Goal: Task Accomplishment & Management: Use online tool/utility

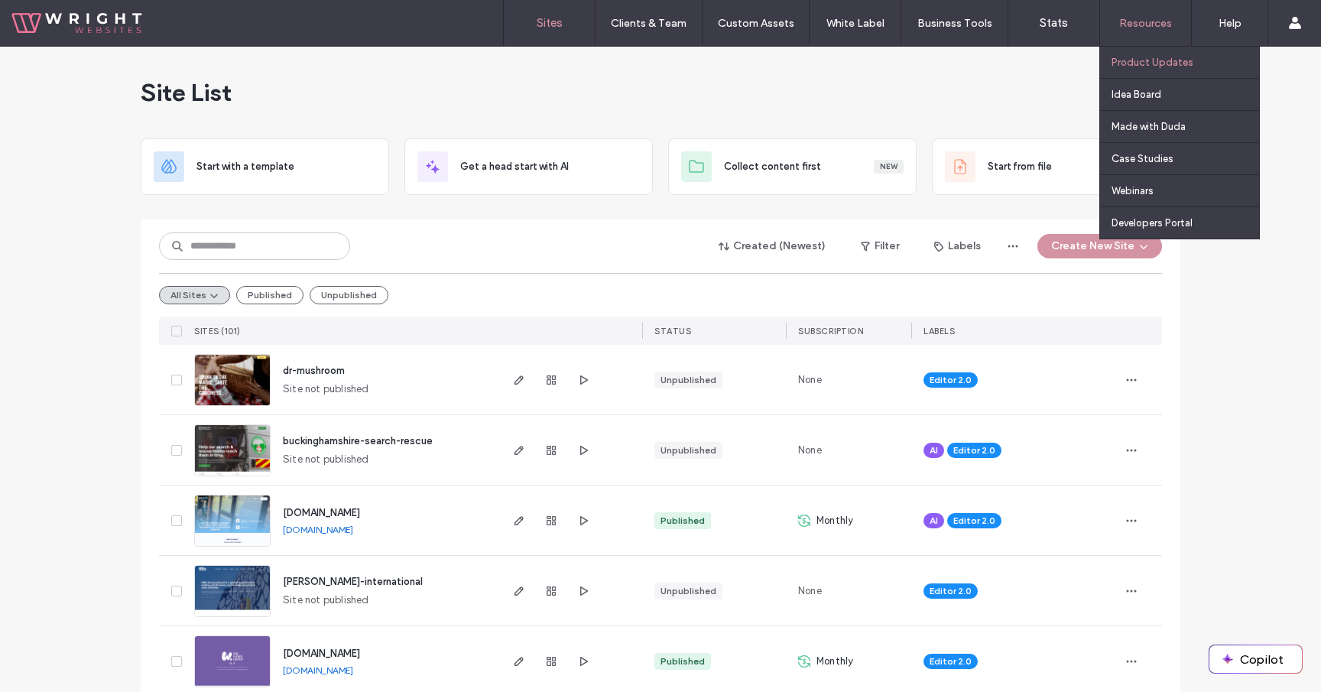
click at [1126, 56] on link "Product Updates" at bounding box center [1185, 62] width 148 height 31
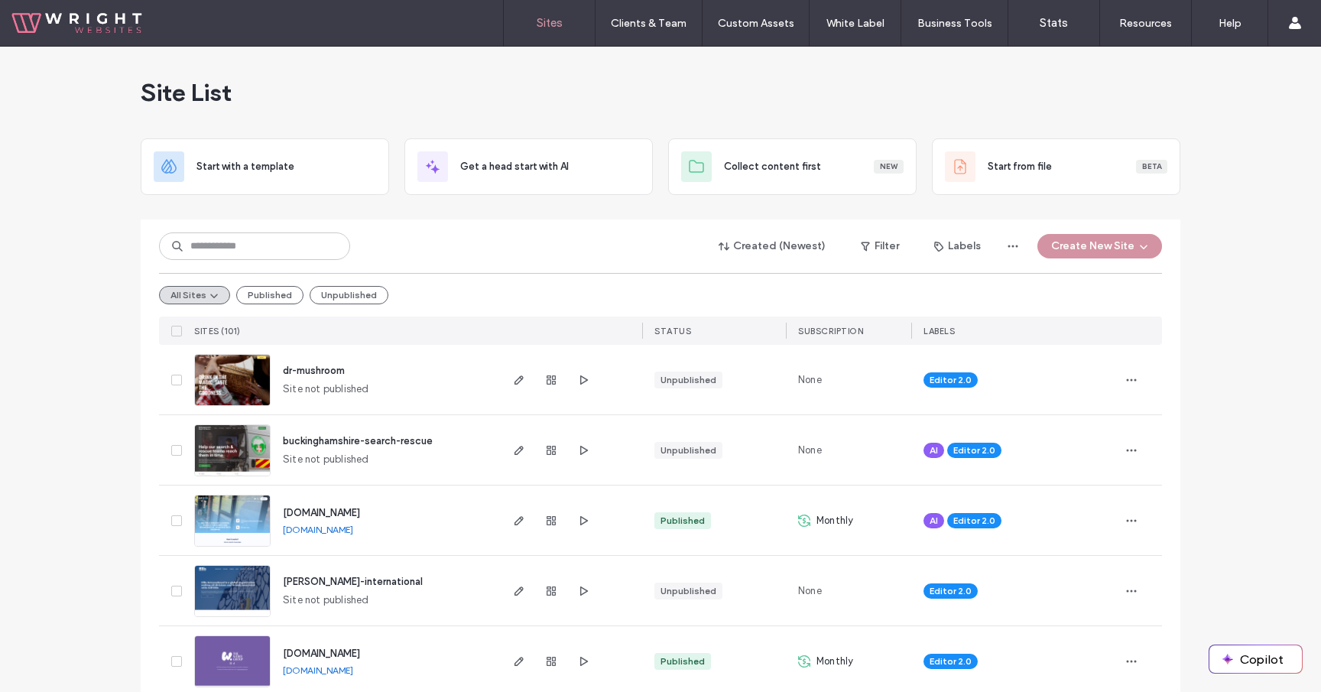
click at [385, 69] on div "Site List" at bounding box center [661, 93] width 1040 height 92
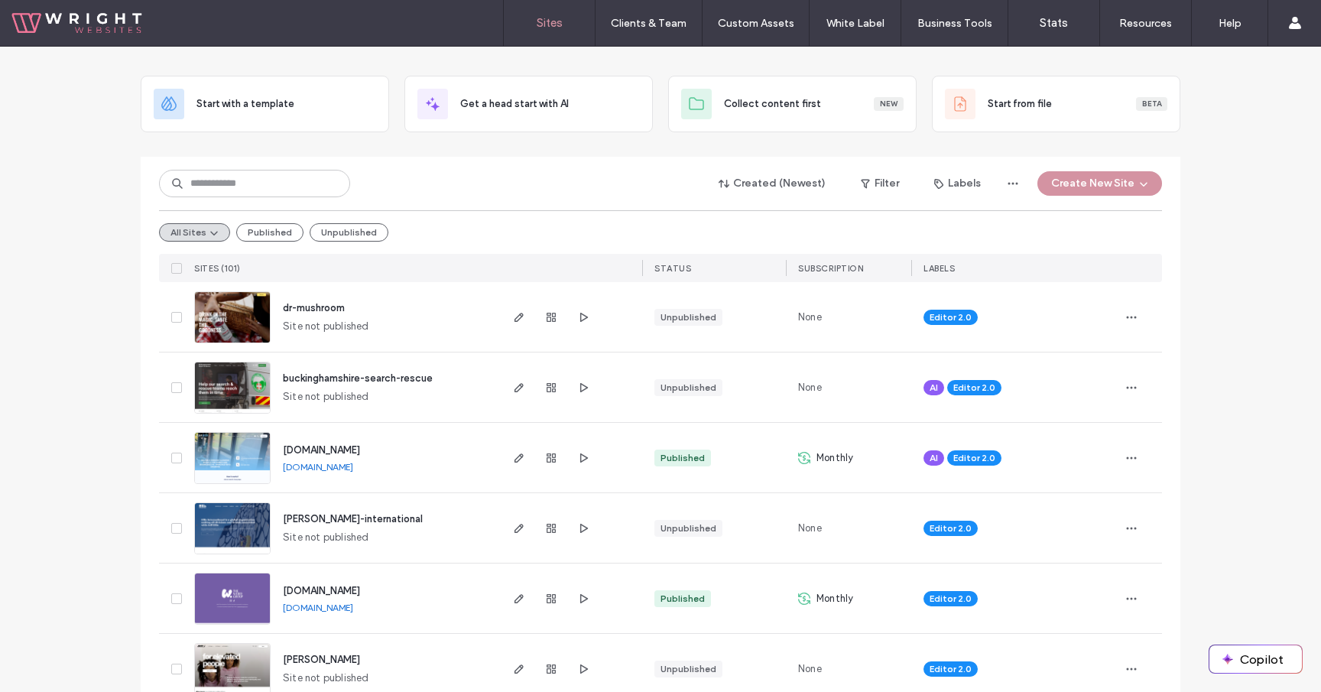
scroll to position [70, 0]
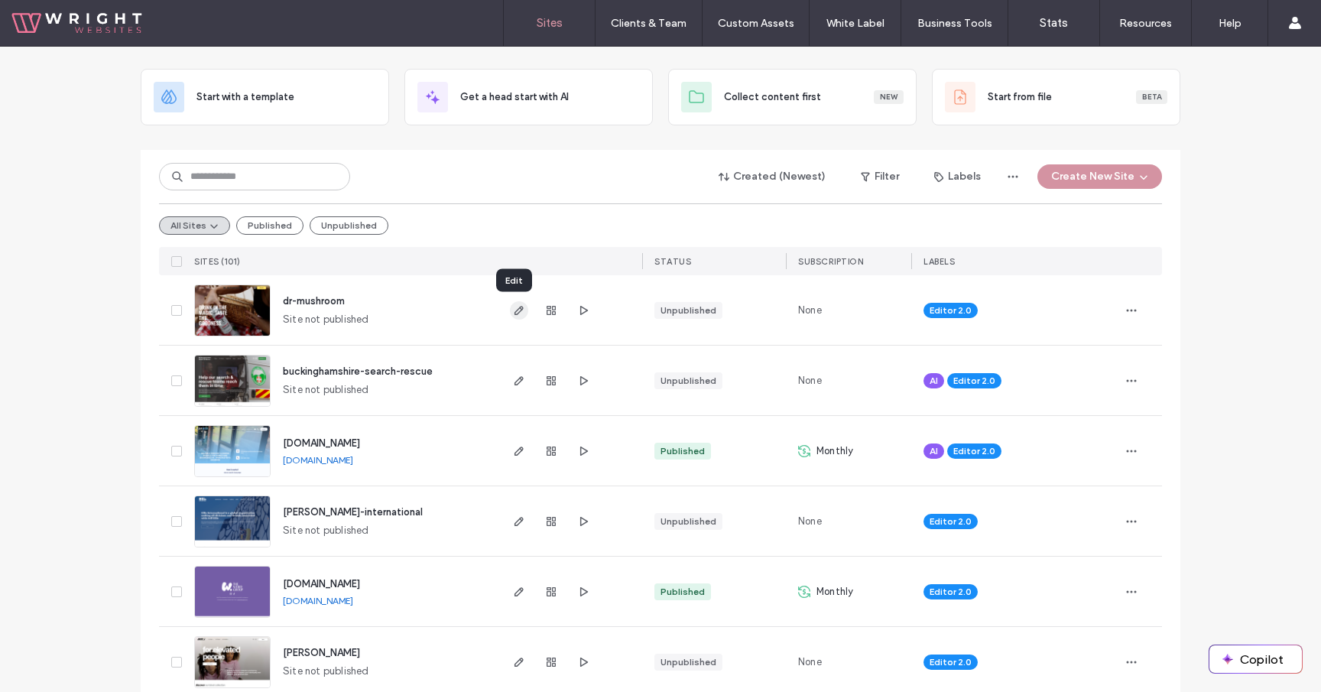
click at [518, 307] on use "button" at bounding box center [518, 310] width 9 height 9
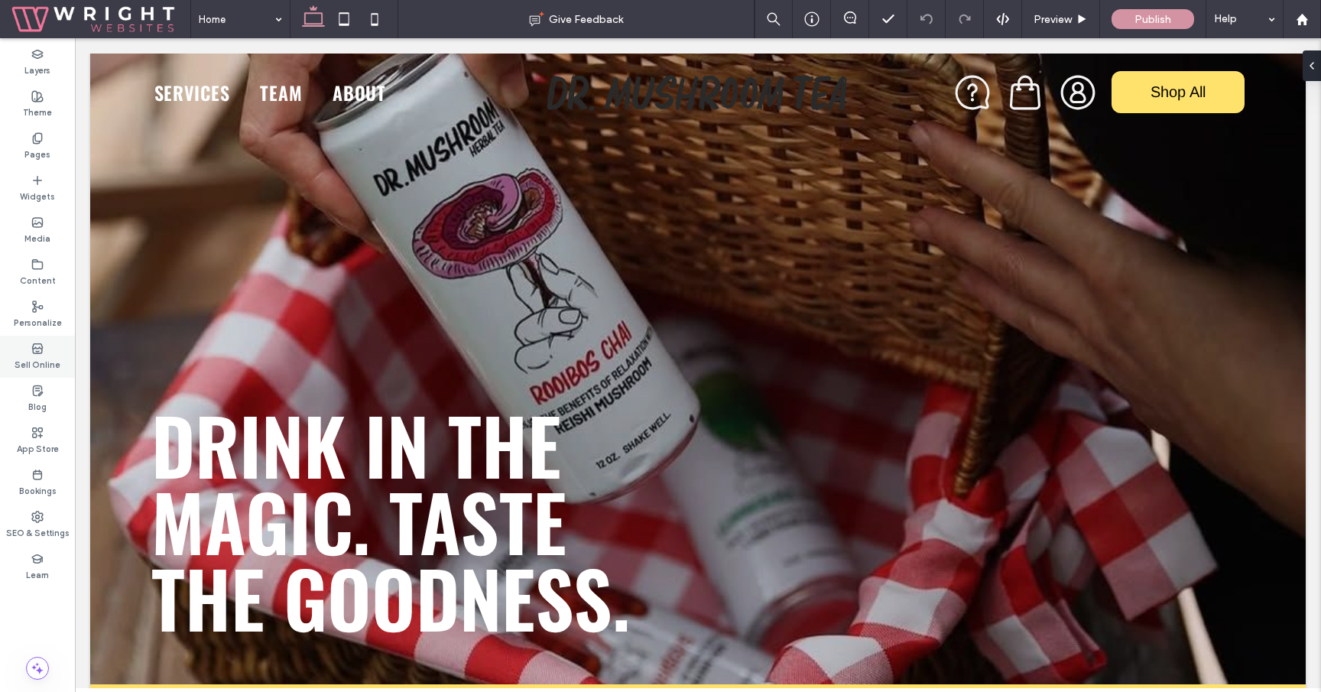
click at [54, 349] on div "Sell Online" at bounding box center [37, 357] width 75 height 42
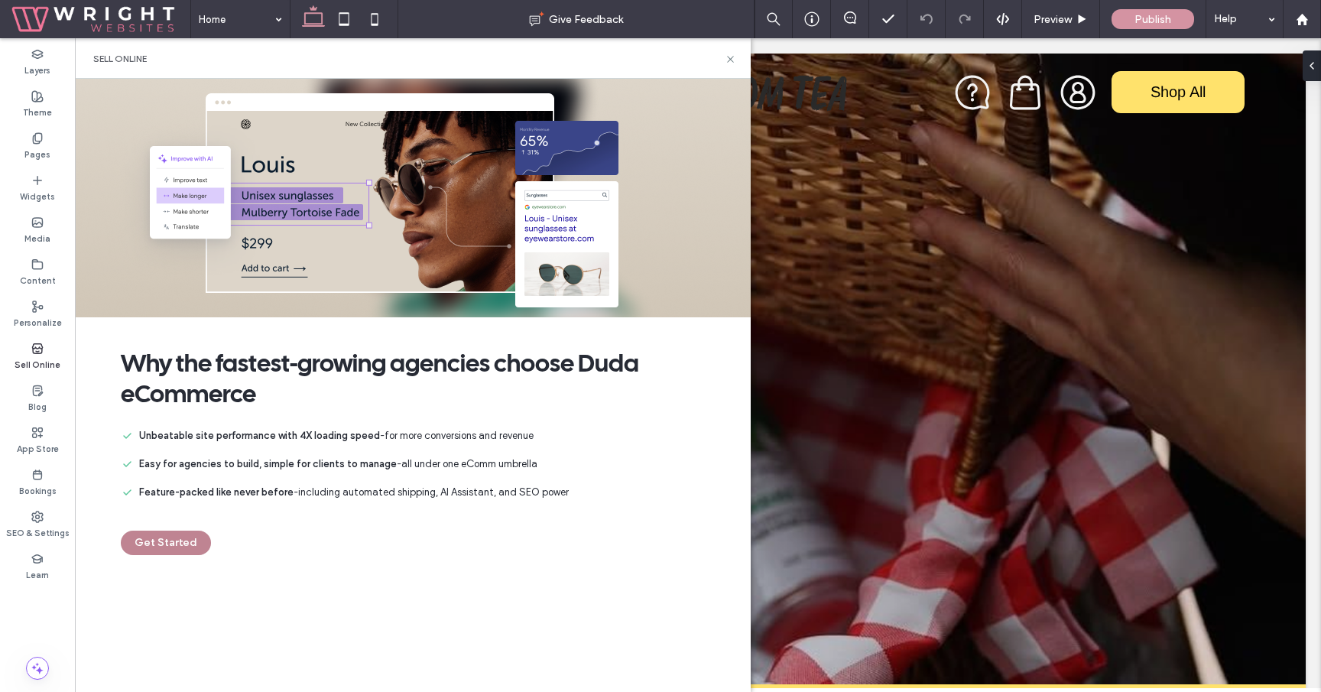
click at [167, 543] on button "Get Started" at bounding box center [166, 542] width 90 height 24
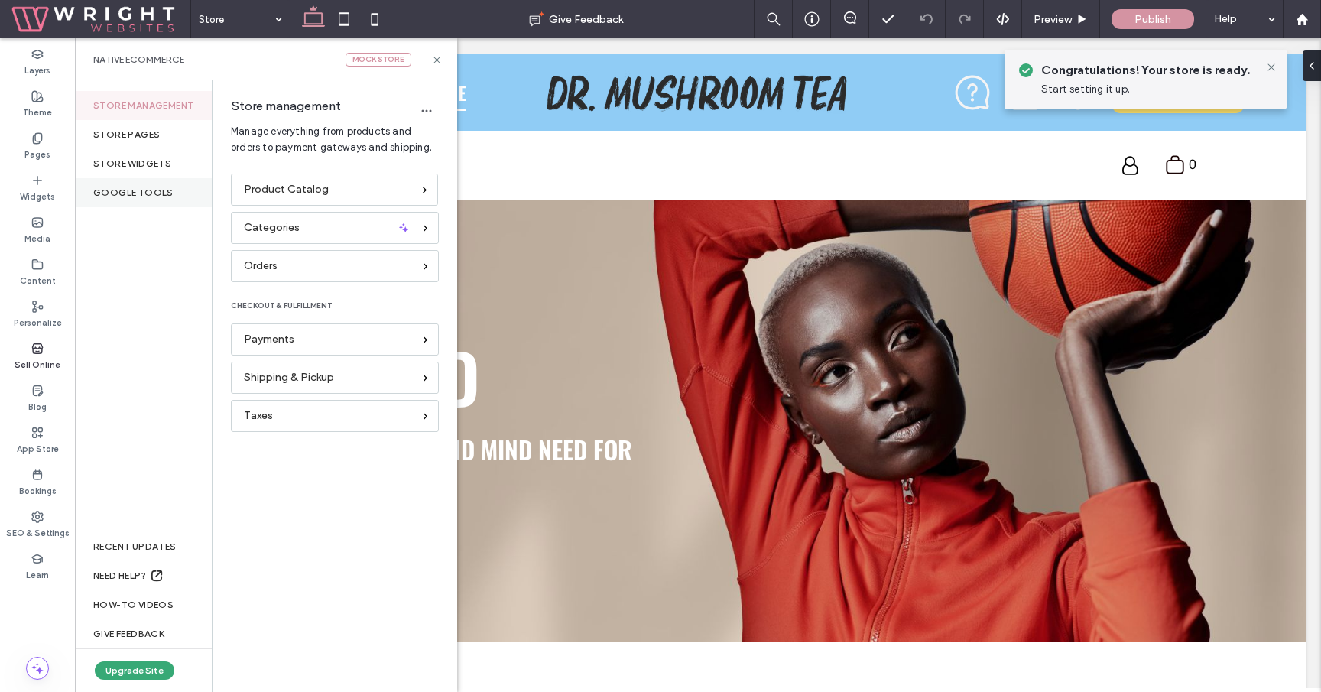
click at [154, 196] on div "Google Tools" at bounding box center [143, 192] width 137 height 29
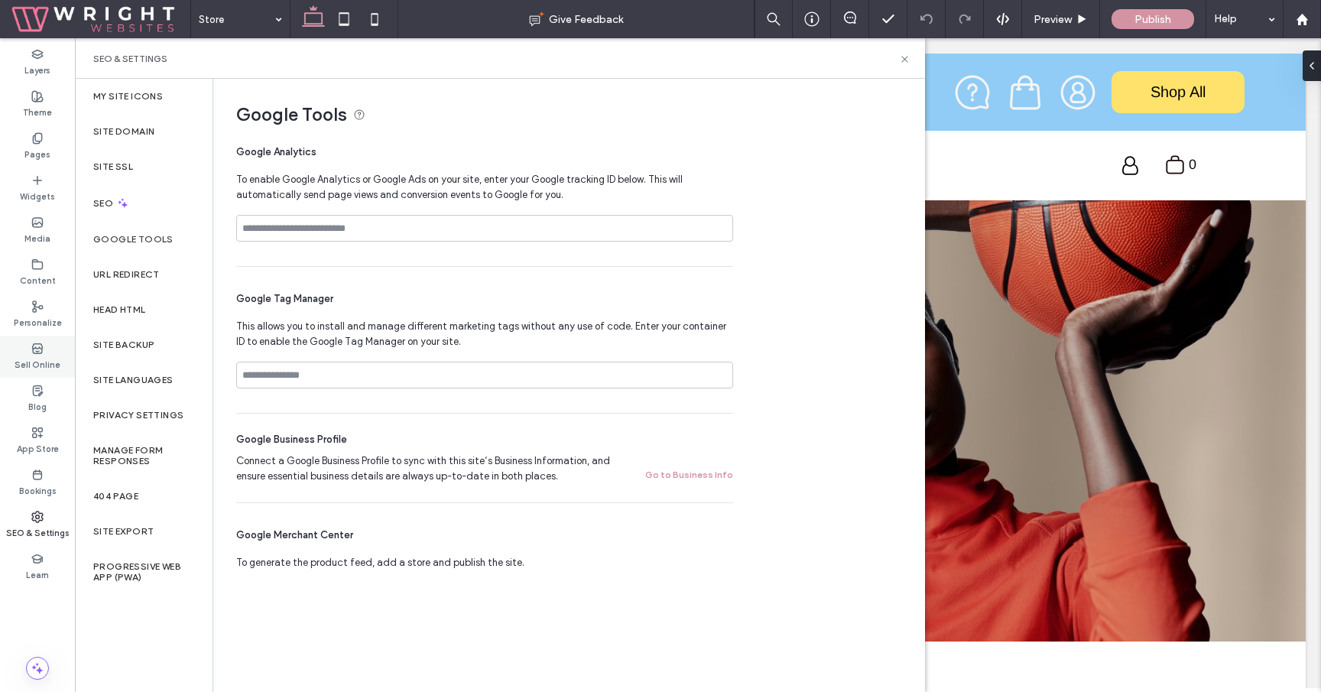
click at [58, 351] on div "Sell Online" at bounding box center [37, 357] width 75 height 42
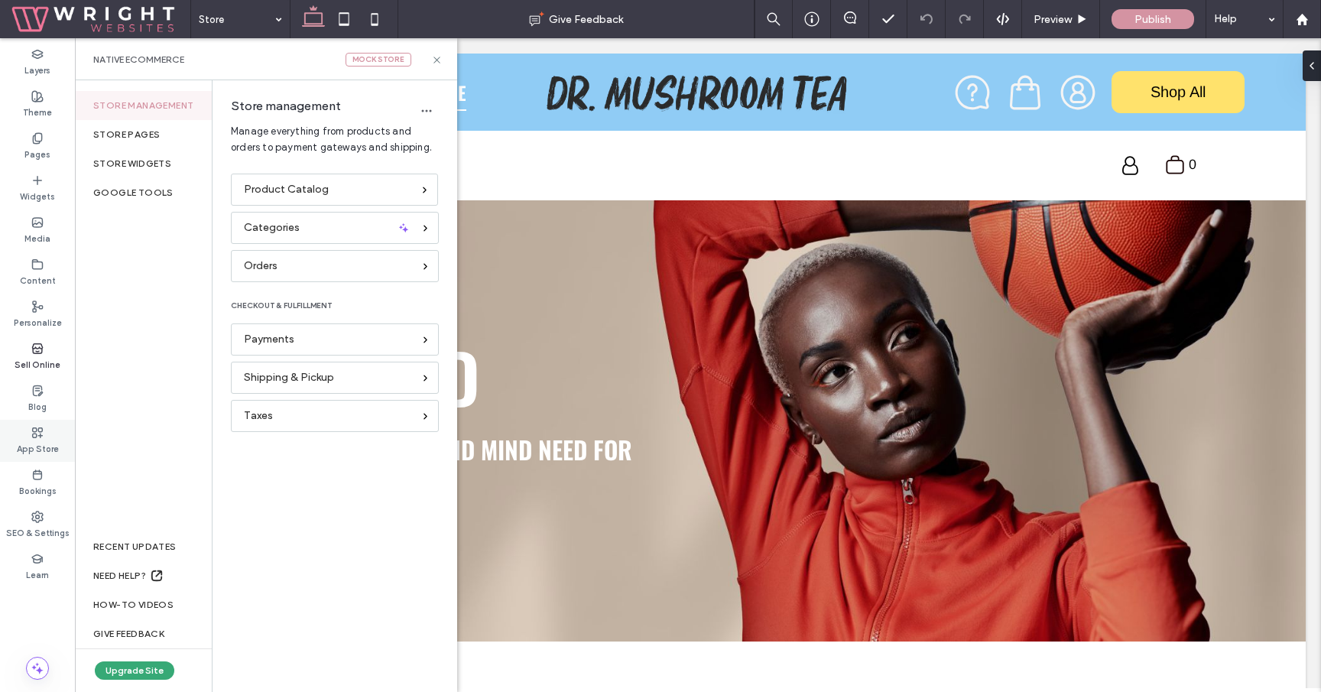
click at [37, 437] on icon at bounding box center [37, 433] width 12 height 12
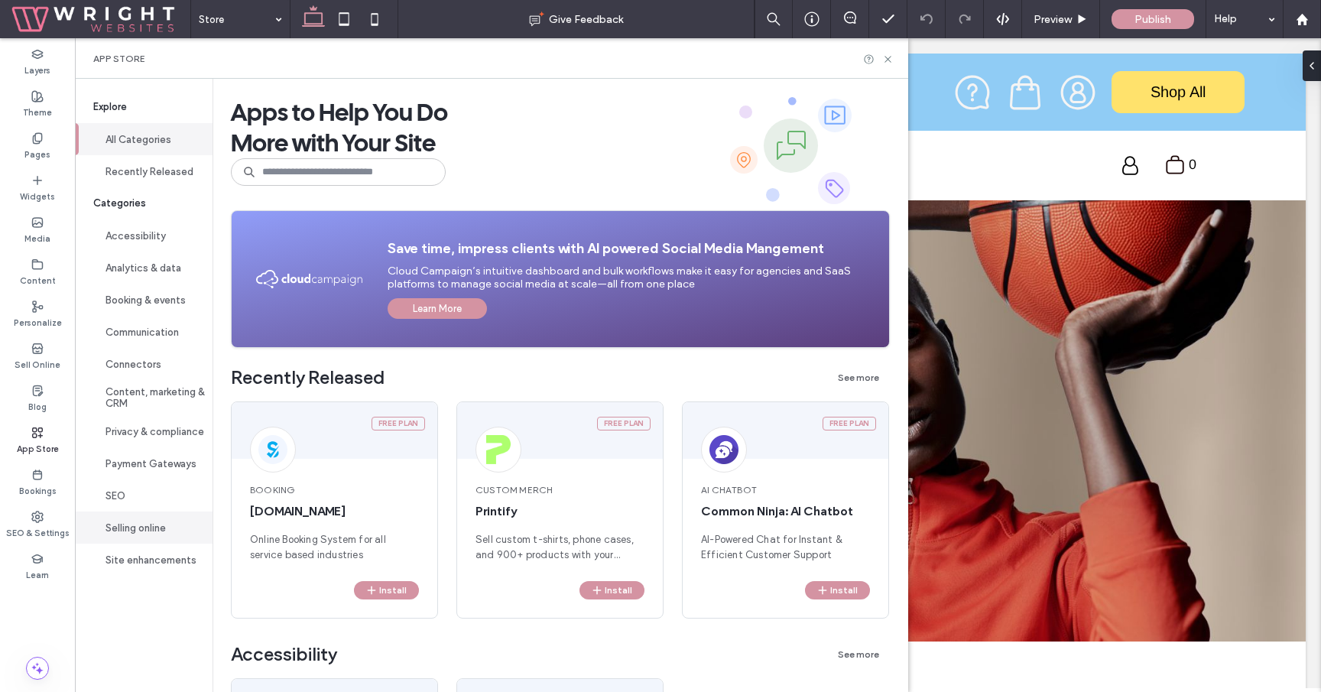
click at [154, 537] on button "Selling online" at bounding box center [144, 527] width 138 height 32
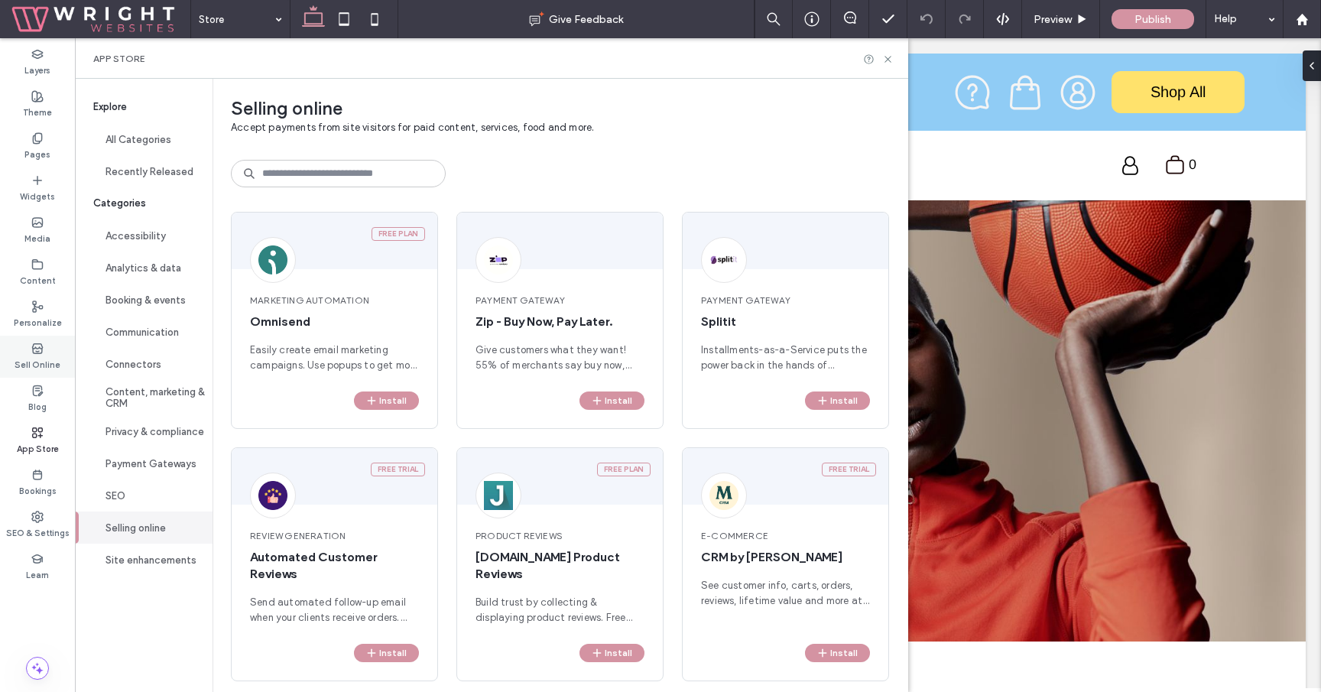
click at [37, 357] on label "Sell Online" at bounding box center [38, 363] width 46 height 17
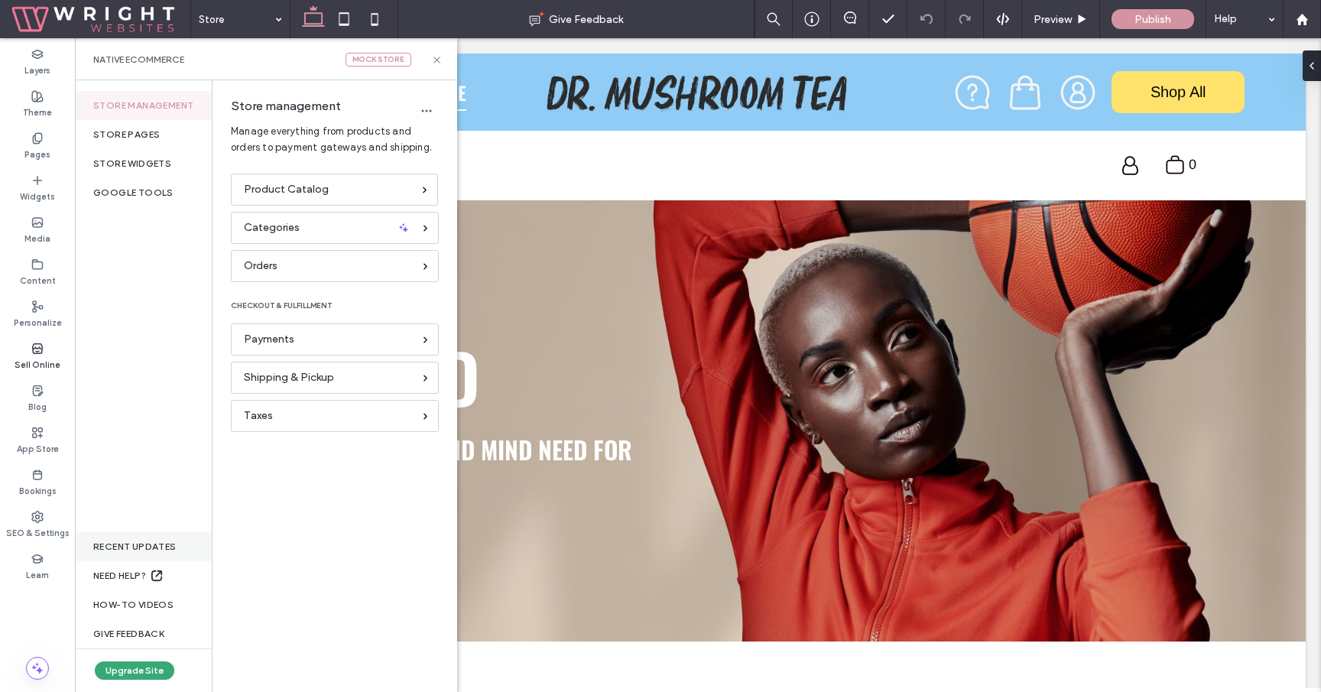
click at [158, 543] on div "RECENT UPDATES" at bounding box center [143, 546] width 137 height 29
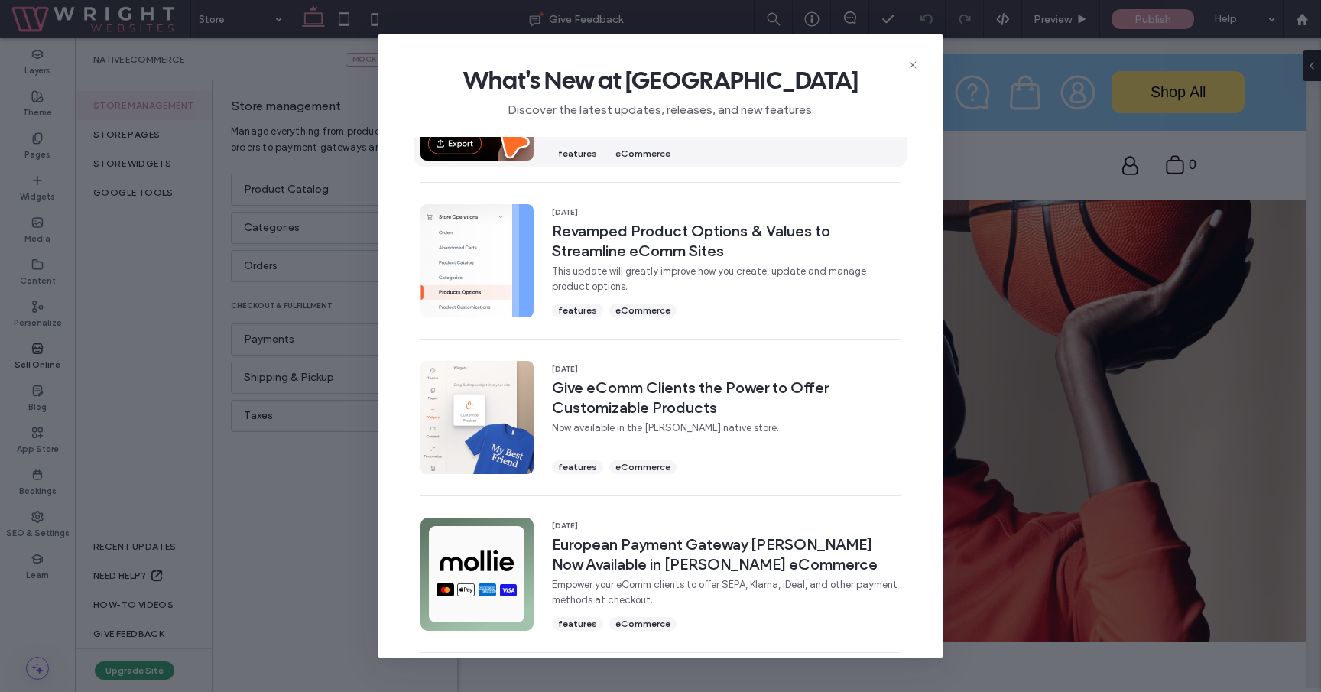
scroll to position [431, 0]
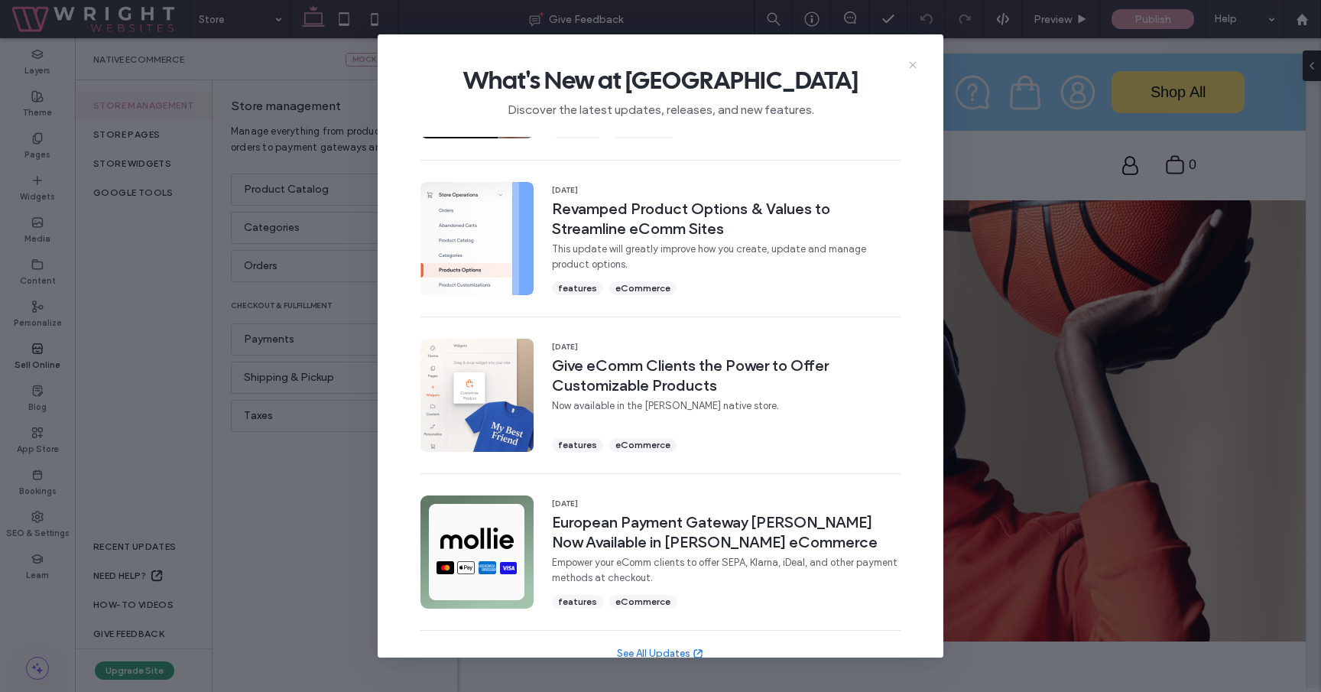
click at [912, 62] on icon at bounding box center [913, 65] width 12 height 12
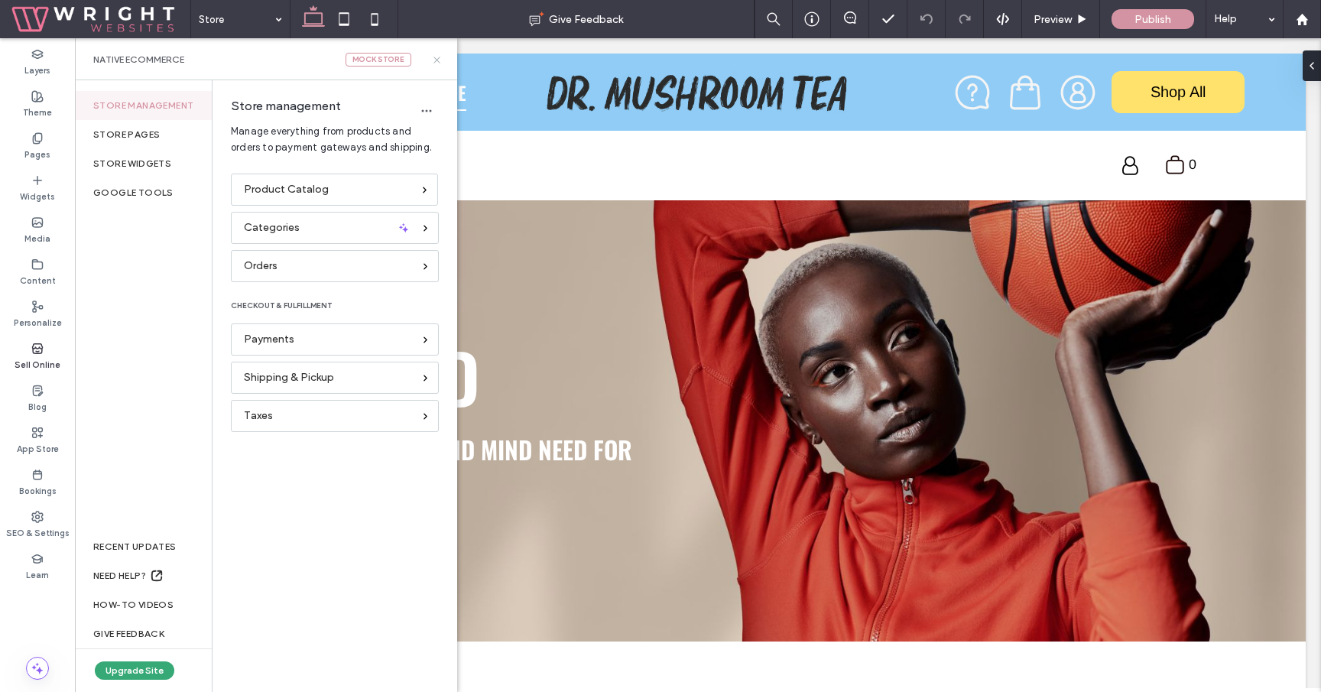
click at [437, 59] on use at bounding box center [436, 60] width 6 height 6
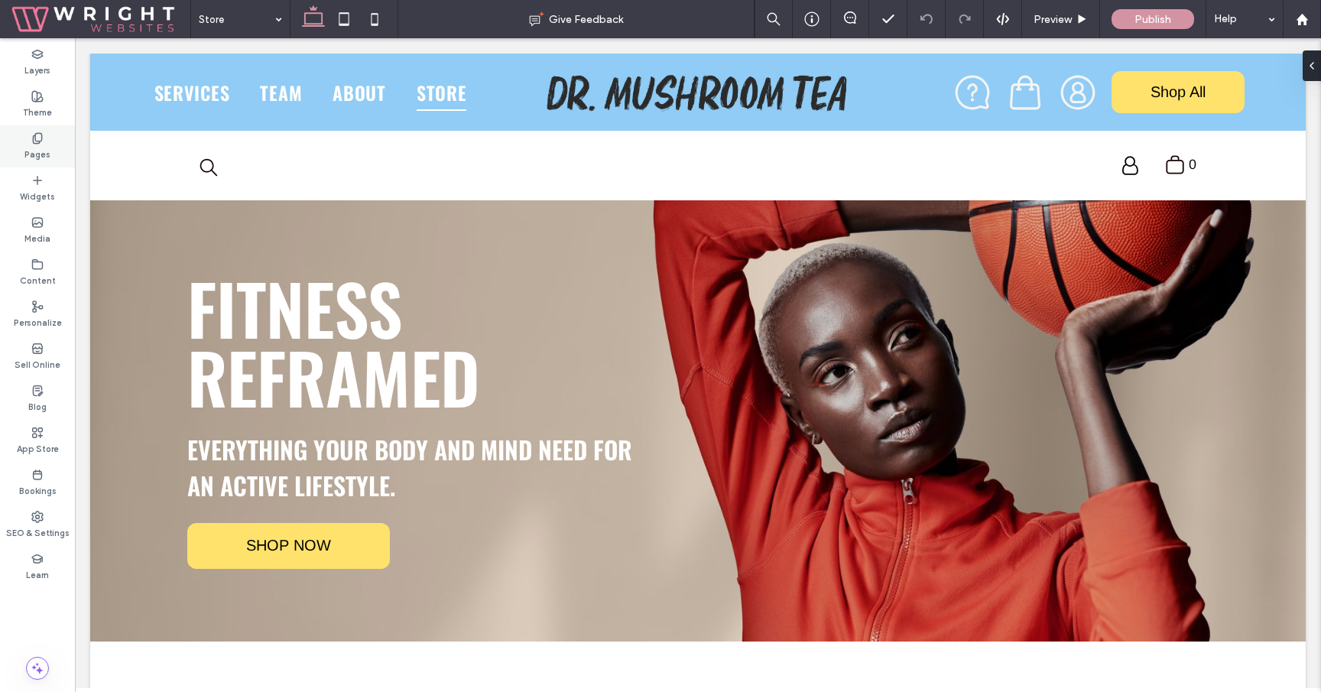
click at [41, 151] on label "Pages" at bounding box center [37, 152] width 26 height 17
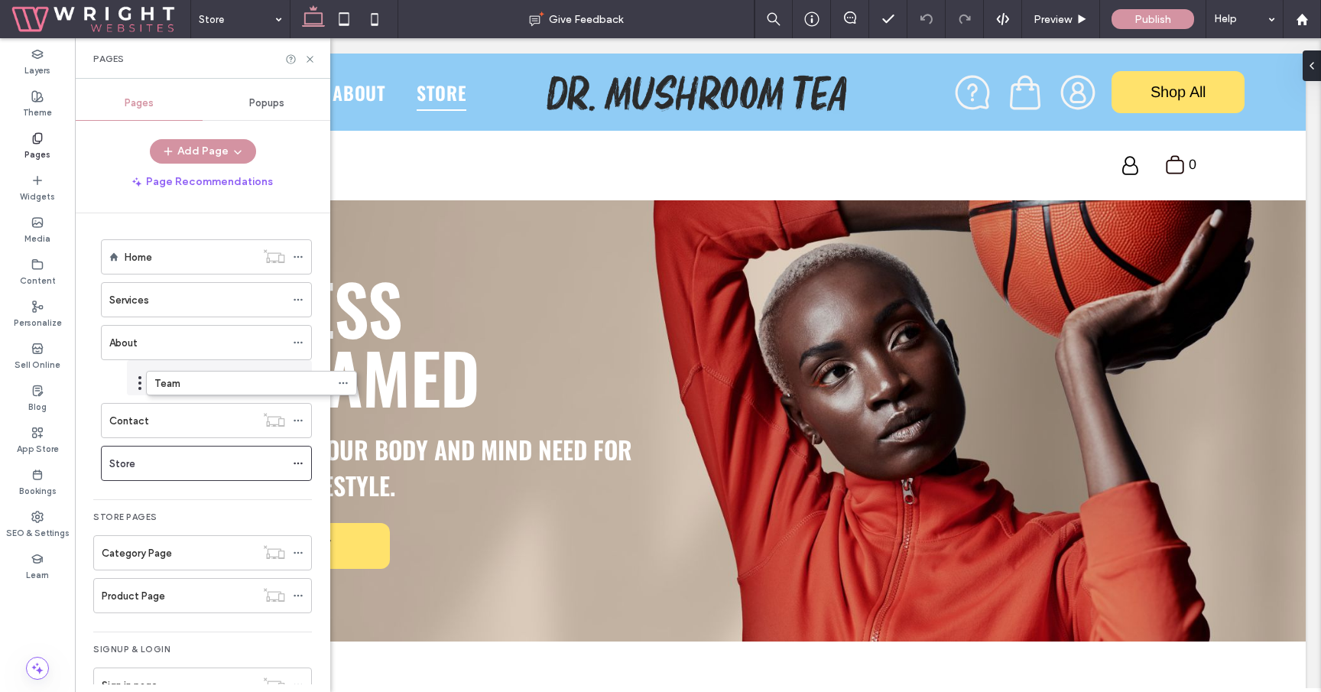
drag, startPoint x: 92, startPoint y: 342, endPoint x: 137, endPoint y: 388, distance: 63.8
drag, startPoint x: 95, startPoint y: 299, endPoint x: 138, endPoint y: 380, distance: 91.6
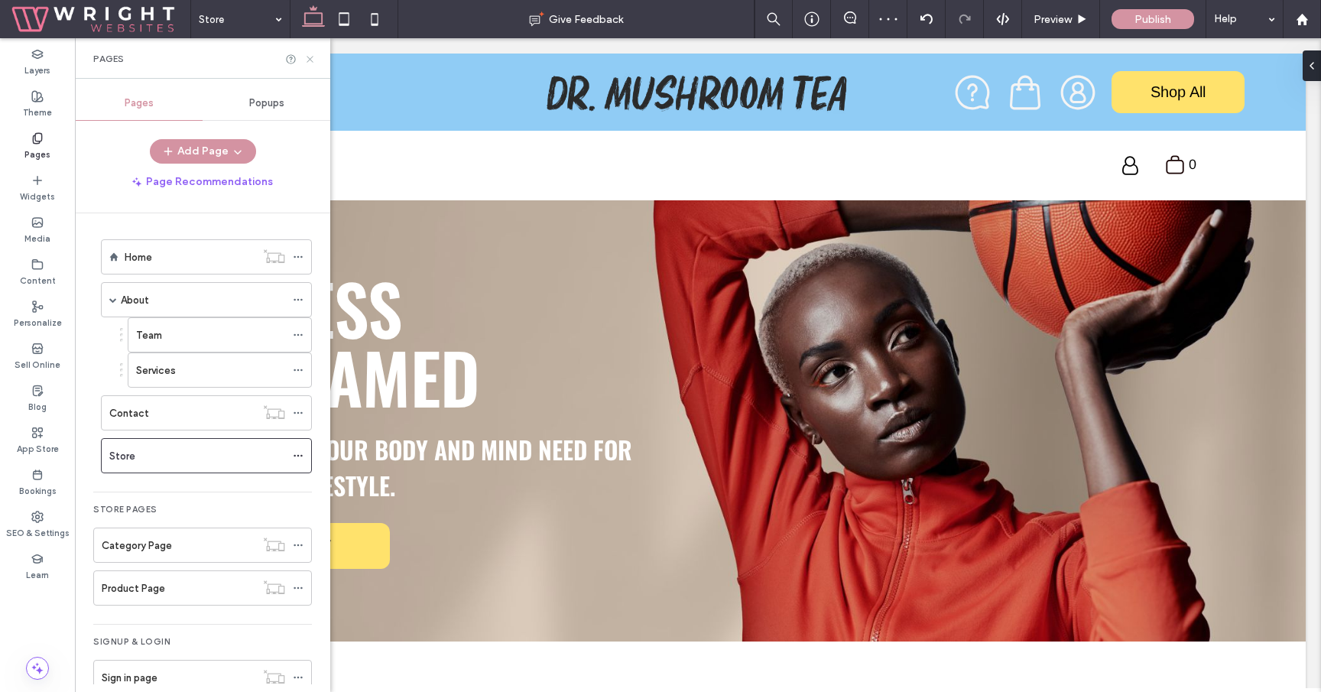
click at [307, 62] on icon at bounding box center [309, 59] width 11 height 11
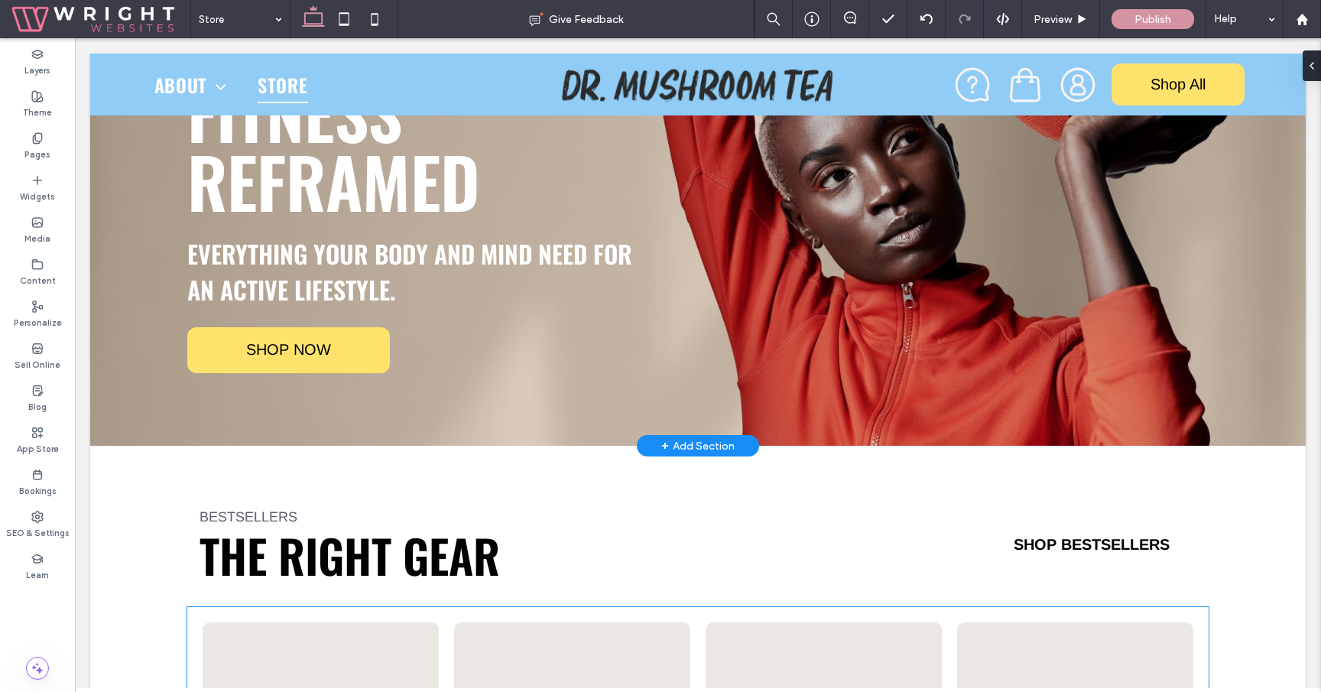
scroll to position [0, 0]
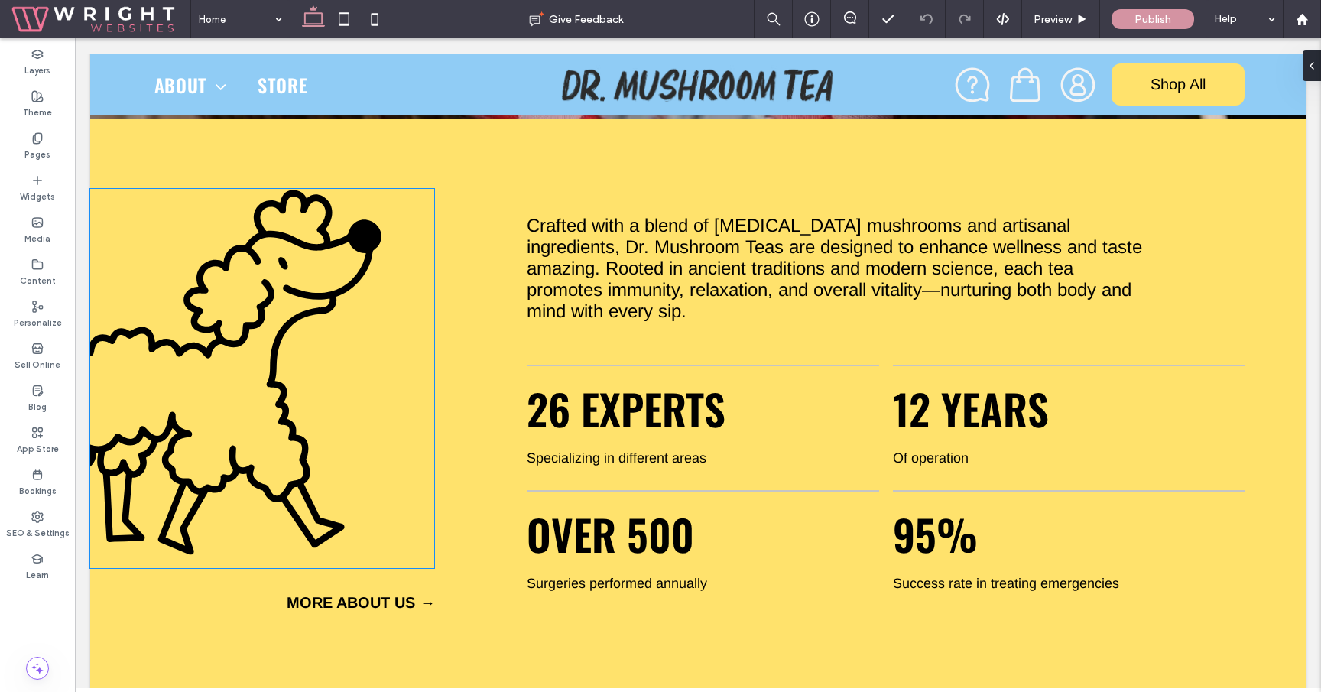
scroll to position [555, 0]
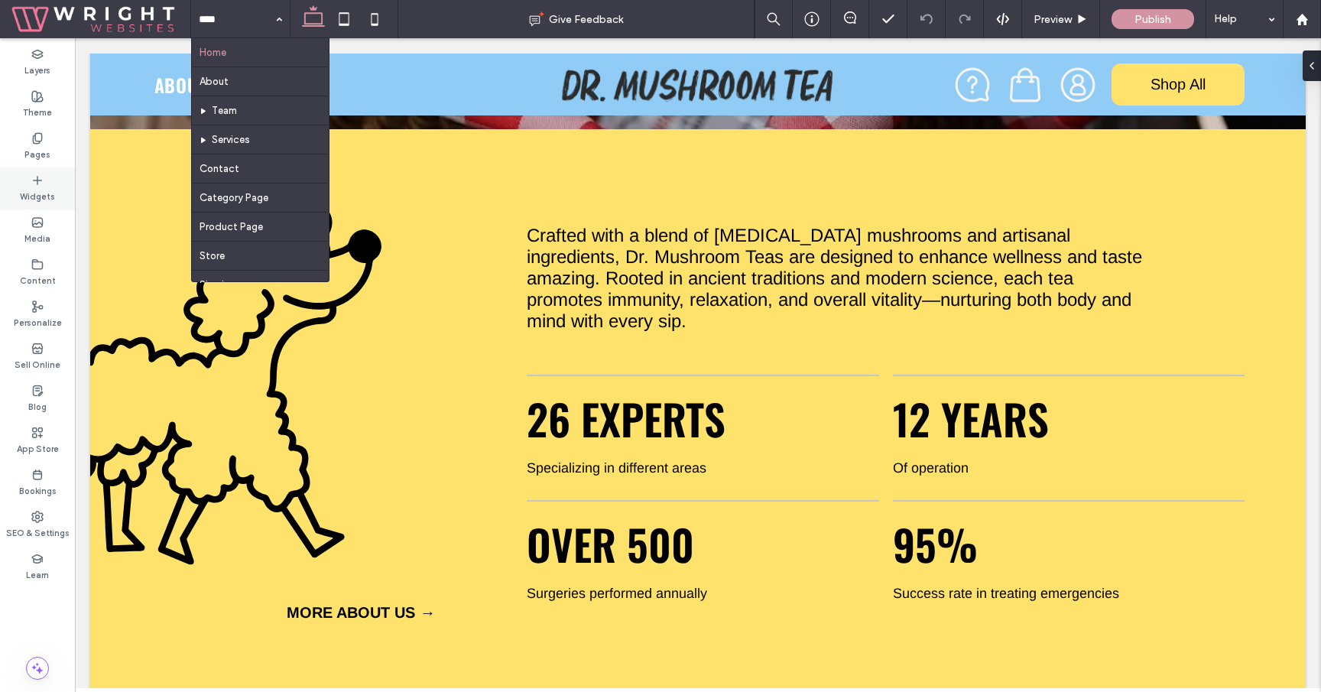
click at [47, 184] on div "Widgets" at bounding box center [37, 188] width 75 height 42
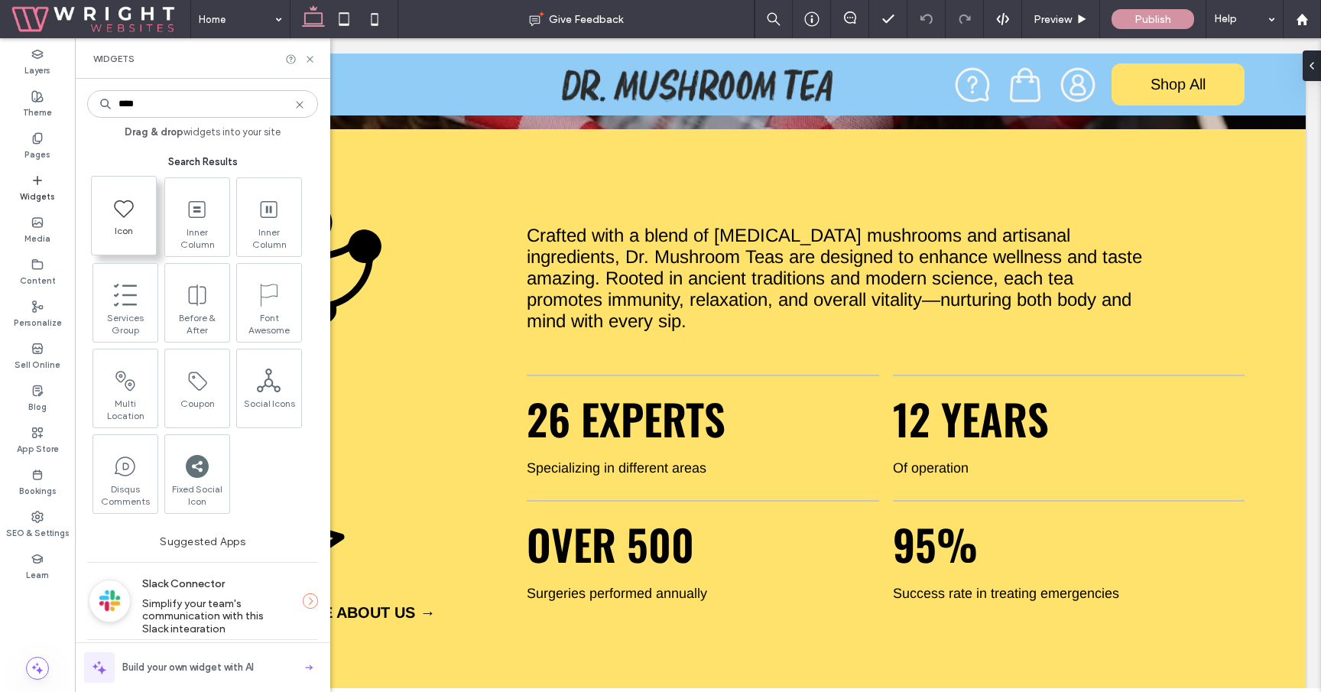
type input "****"
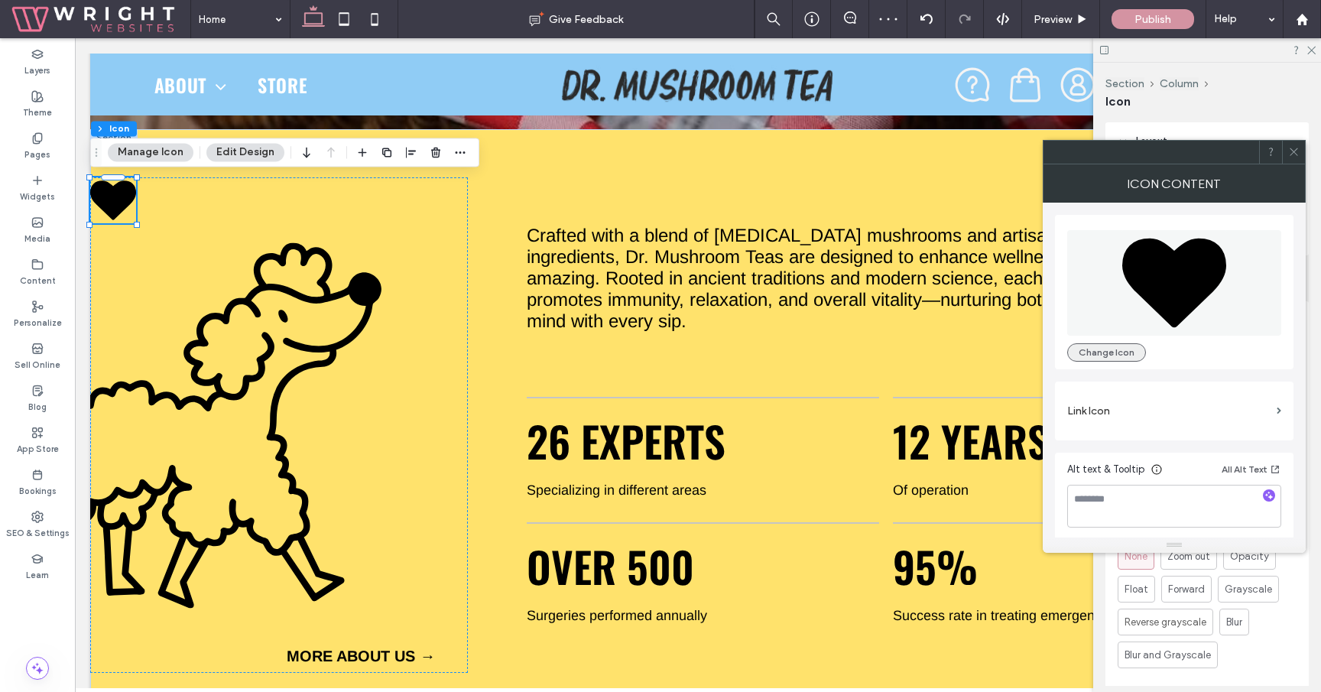
click at [1115, 352] on button "Change Icon" at bounding box center [1106, 352] width 79 height 18
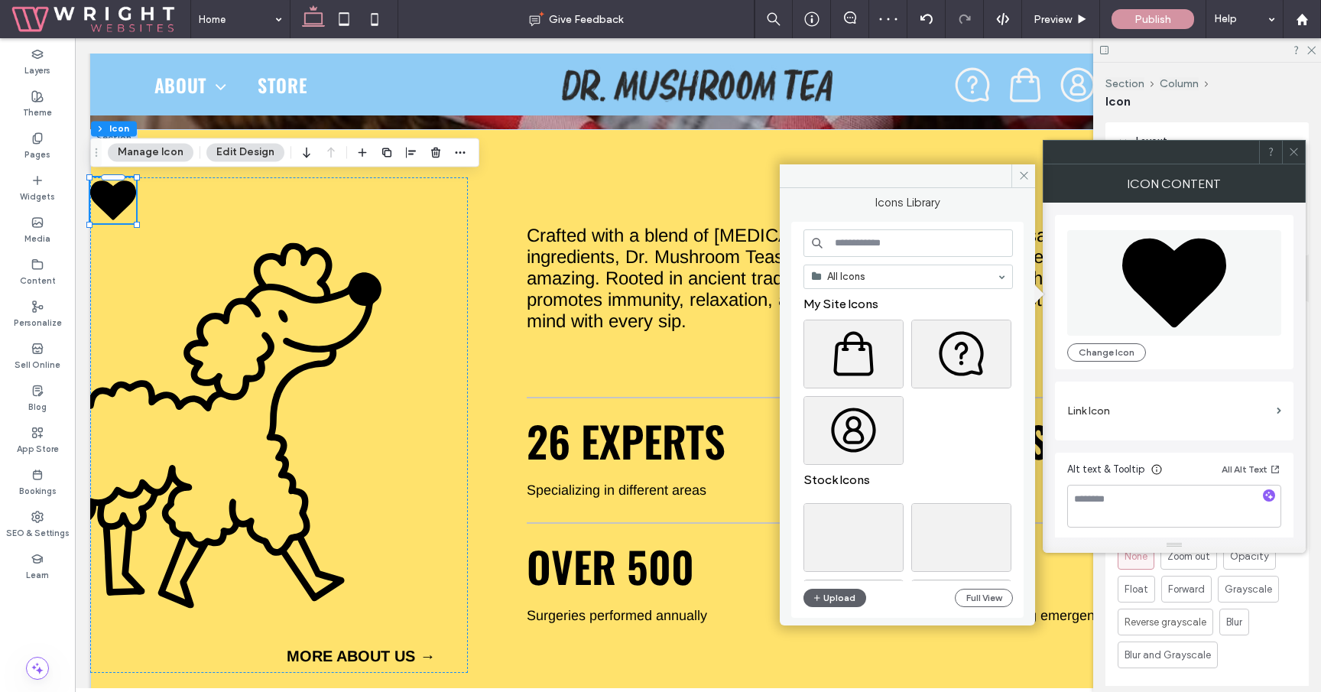
click at [875, 248] on input at bounding box center [907, 243] width 209 height 28
type input "********"
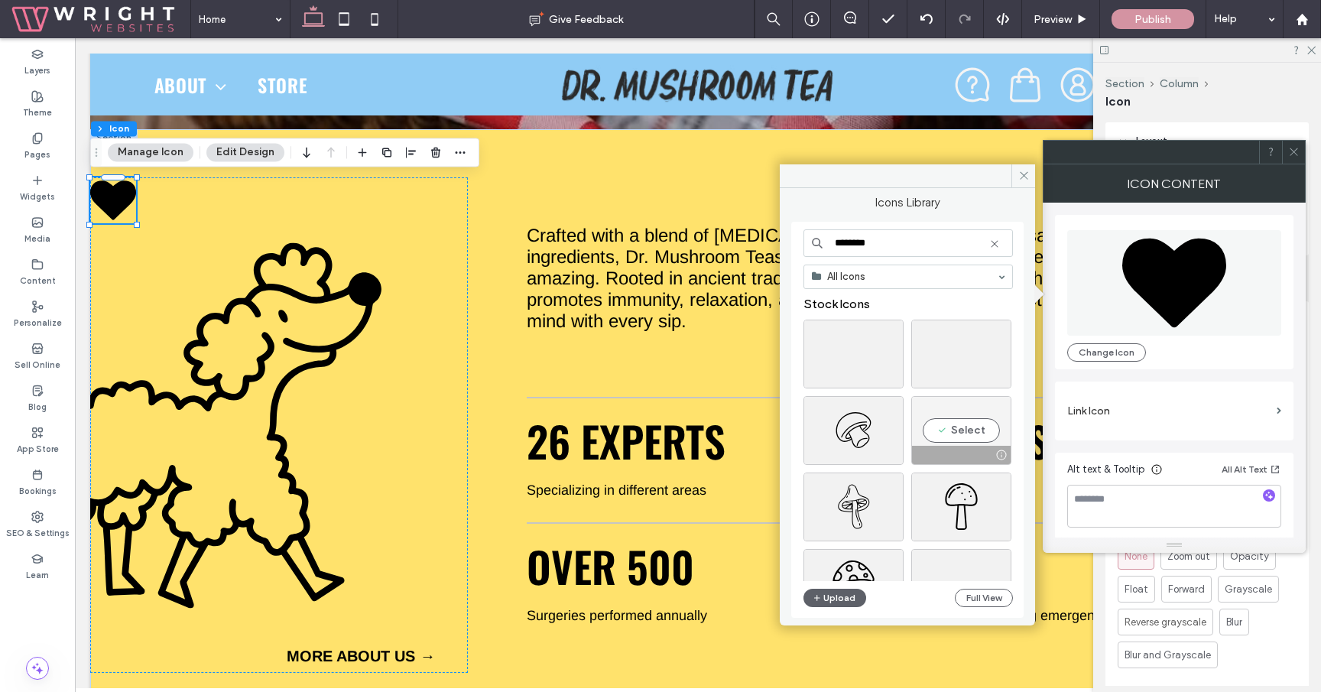
click at [976, 436] on div "Select" at bounding box center [961, 430] width 100 height 69
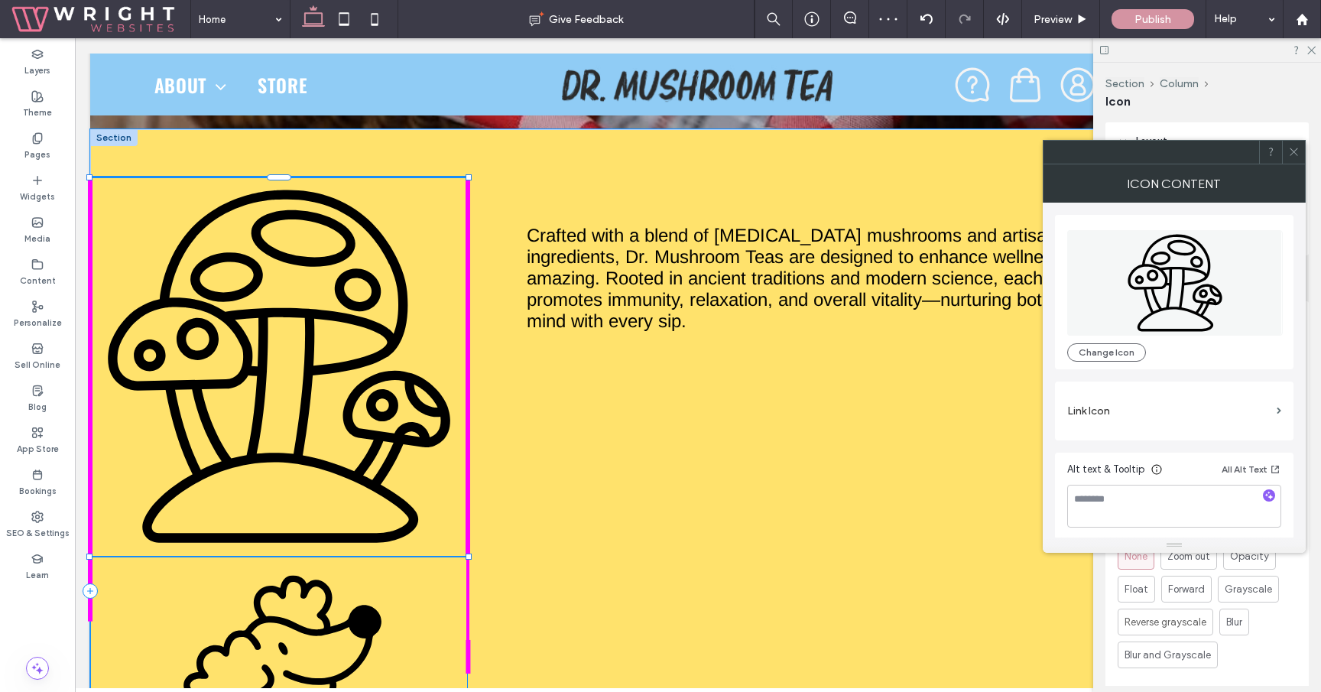
drag, startPoint x: 137, startPoint y: 222, endPoint x: 569, endPoint y: 540, distance: 536.5
click at [569, 540] on div "527px , 994px MORE ABOUT US → Crafted with a blend of adaptogenic mushrooms and…" at bounding box center [697, 603] width 1215 height 949
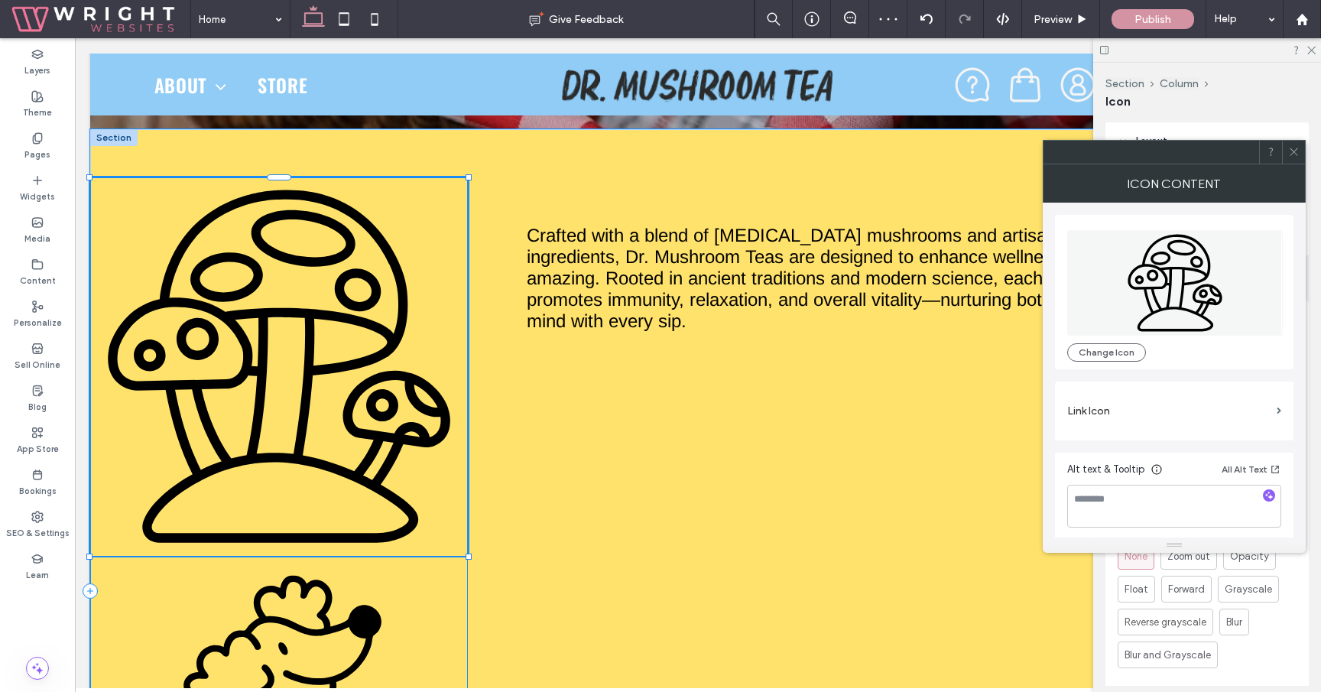
type input "***"
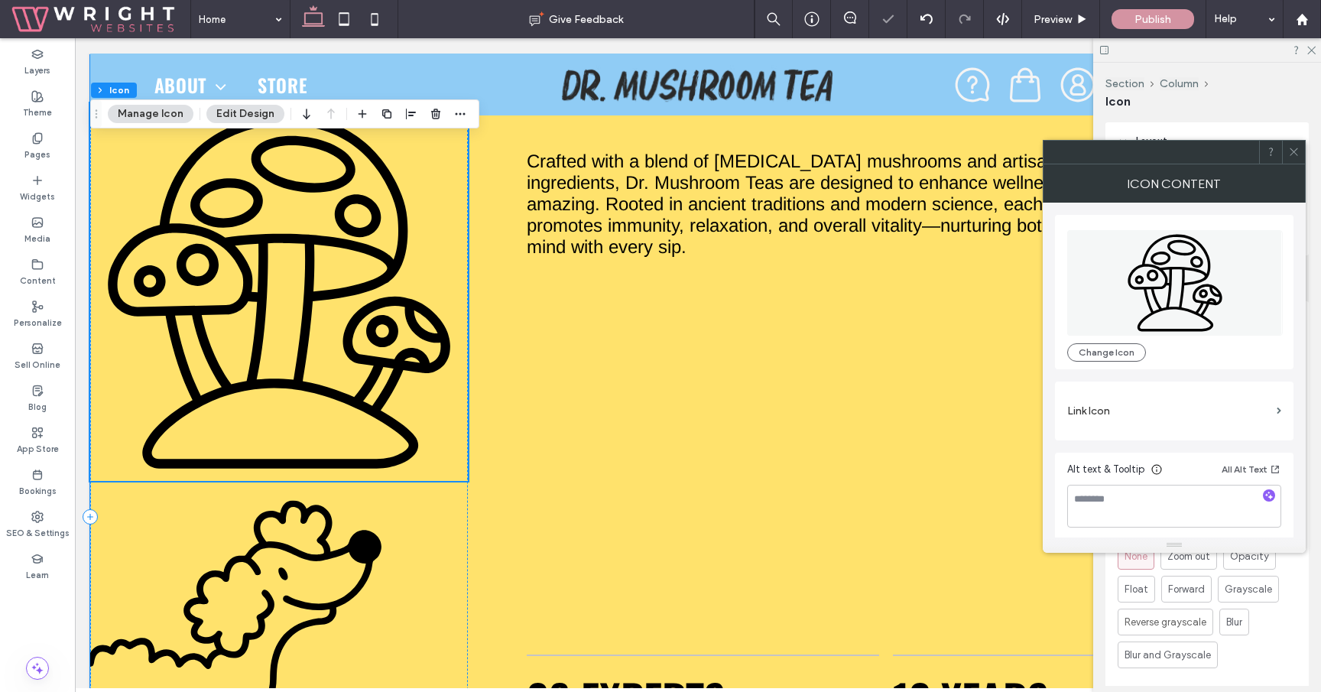
scroll to position [647, 0]
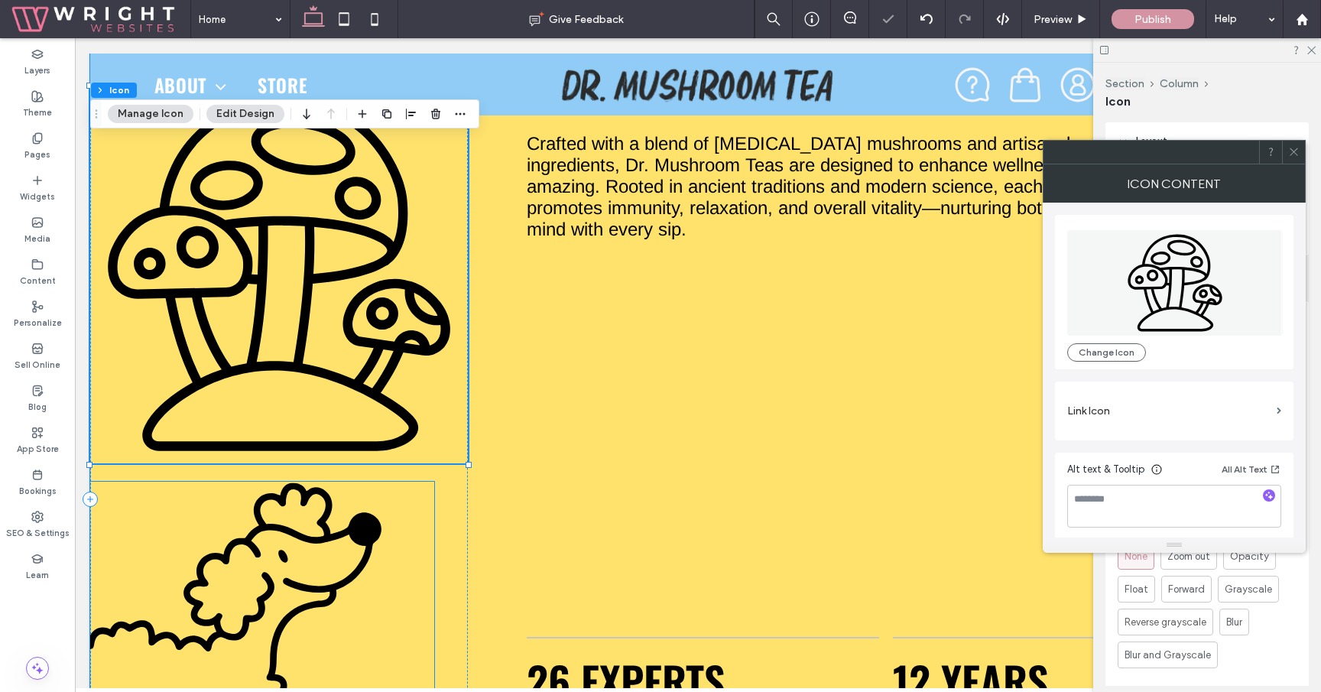
click at [281, 548] on img at bounding box center [262, 671] width 344 height 379
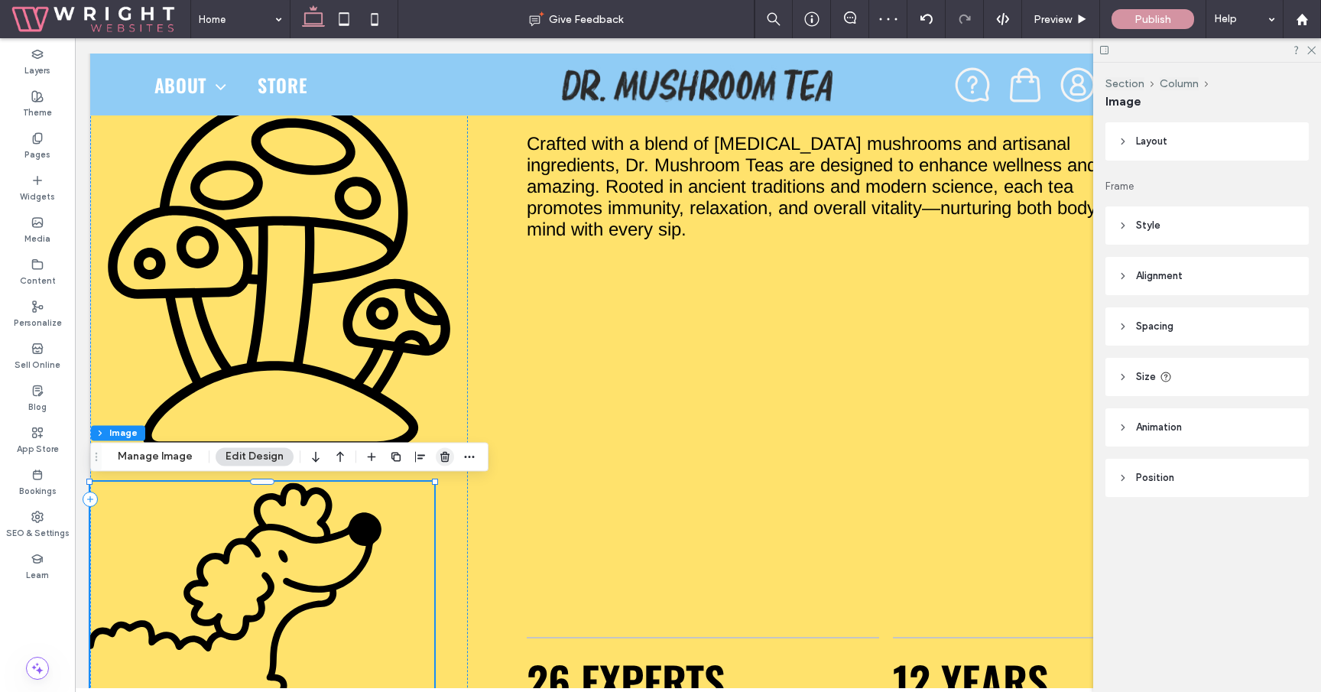
click at [441, 461] on use "button" at bounding box center [444, 457] width 9 height 10
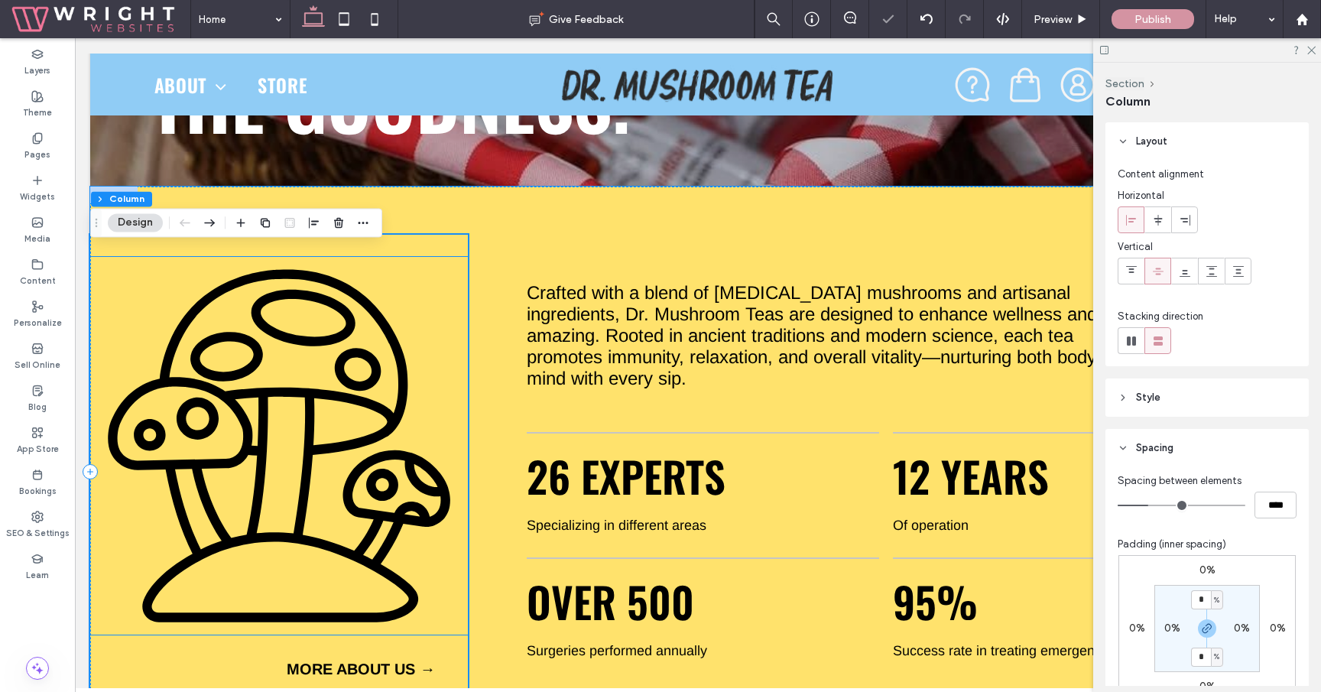
scroll to position [485, 0]
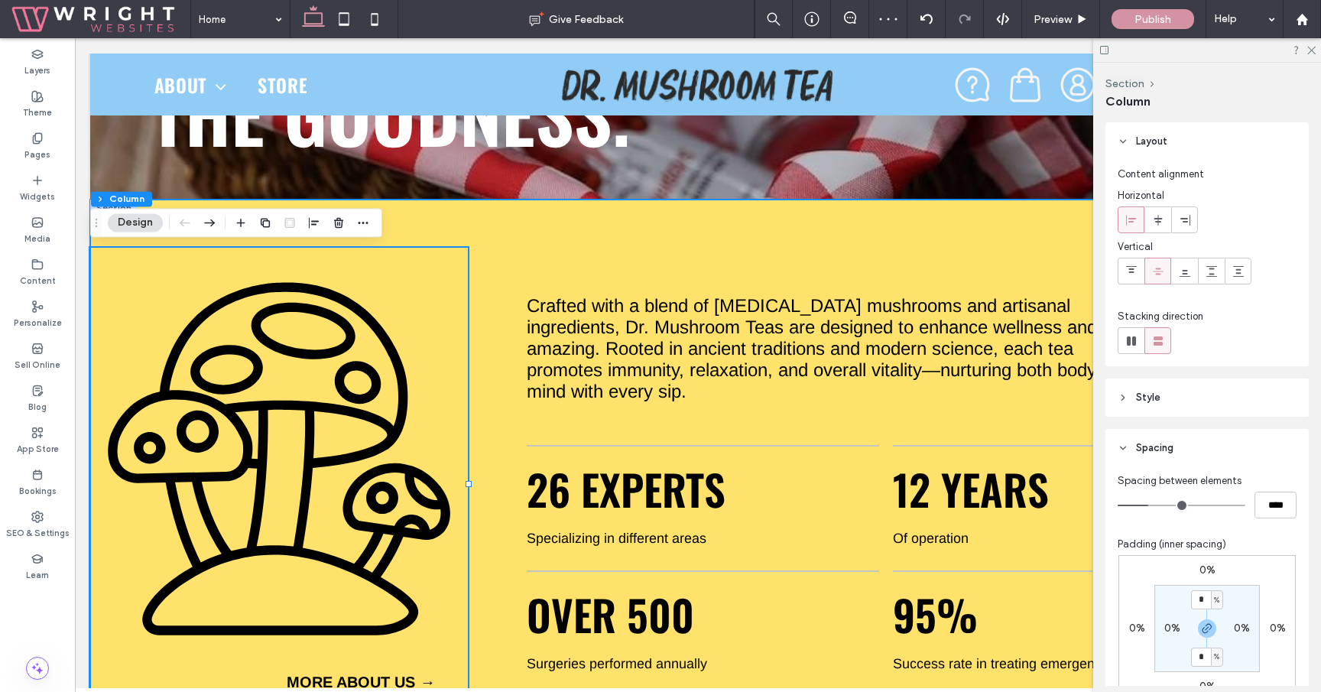
click at [584, 216] on div "MORE ABOUT US → Crafted with a blend of adaptogenic mushrooms and artisanal ing…" at bounding box center [697, 497] width 1215 height 594
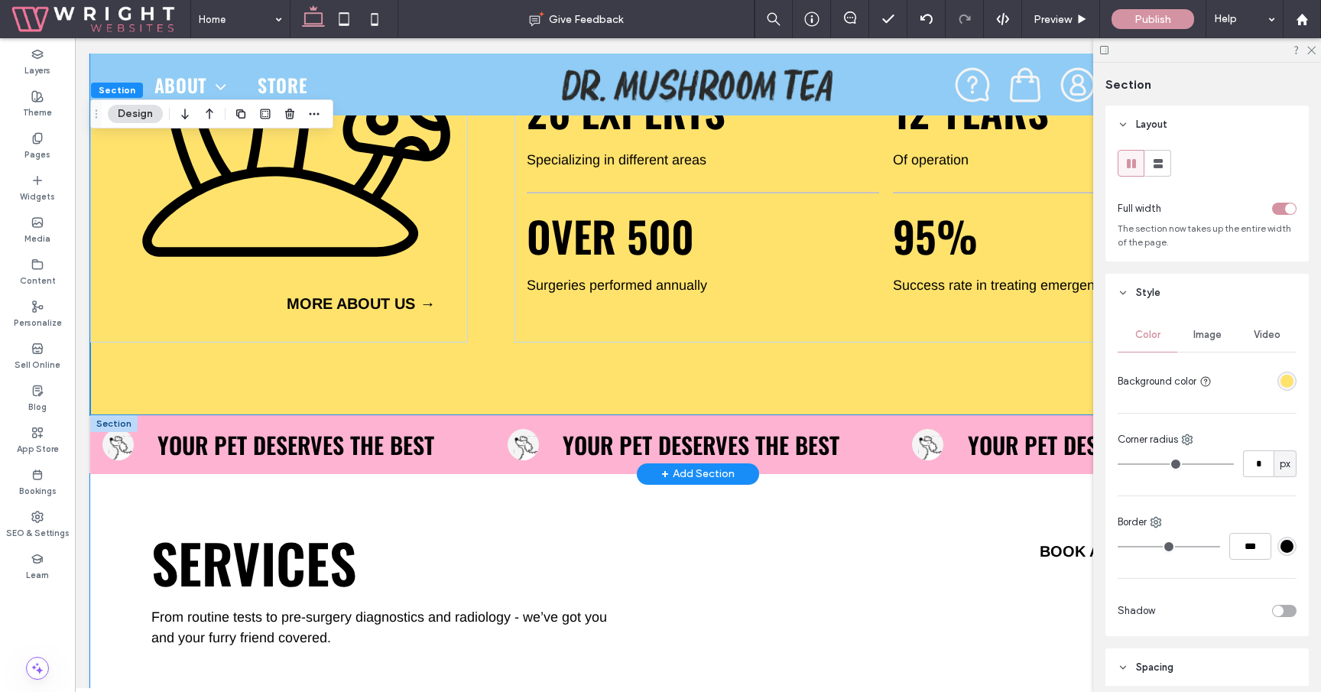
scroll to position [826, 0]
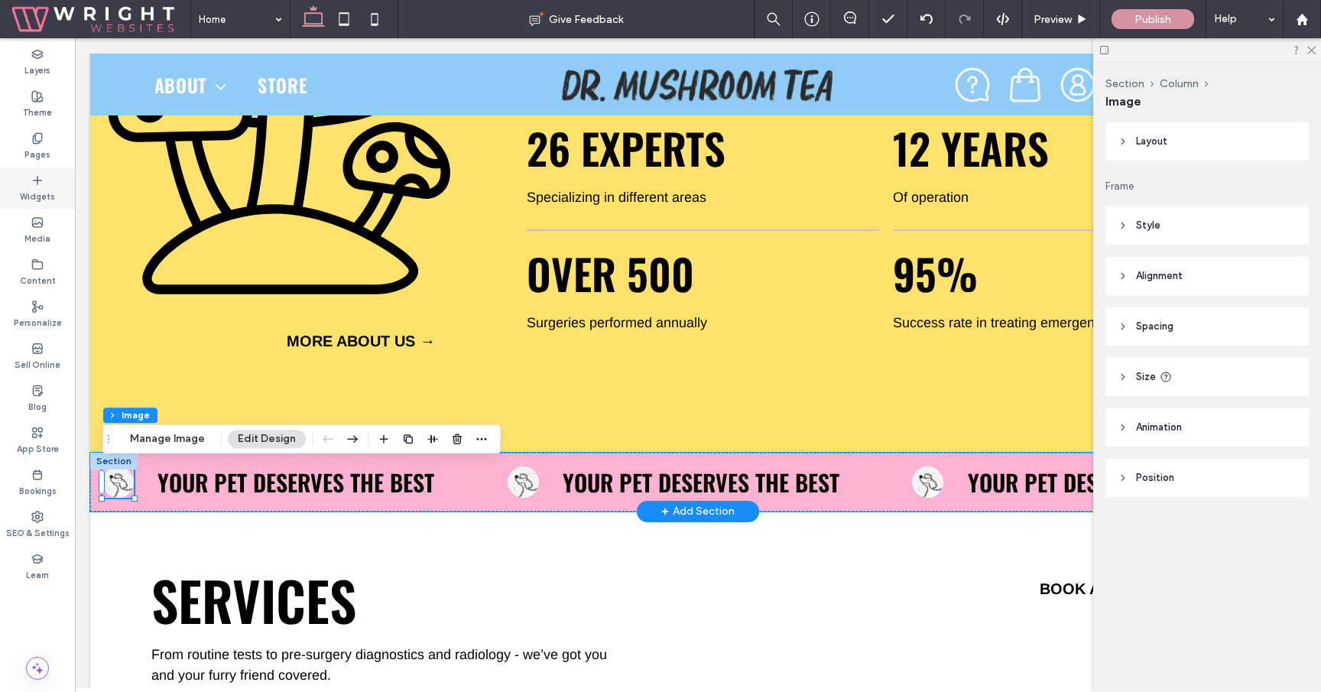
click at [47, 194] on label "Widgets" at bounding box center [37, 195] width 35 height 17
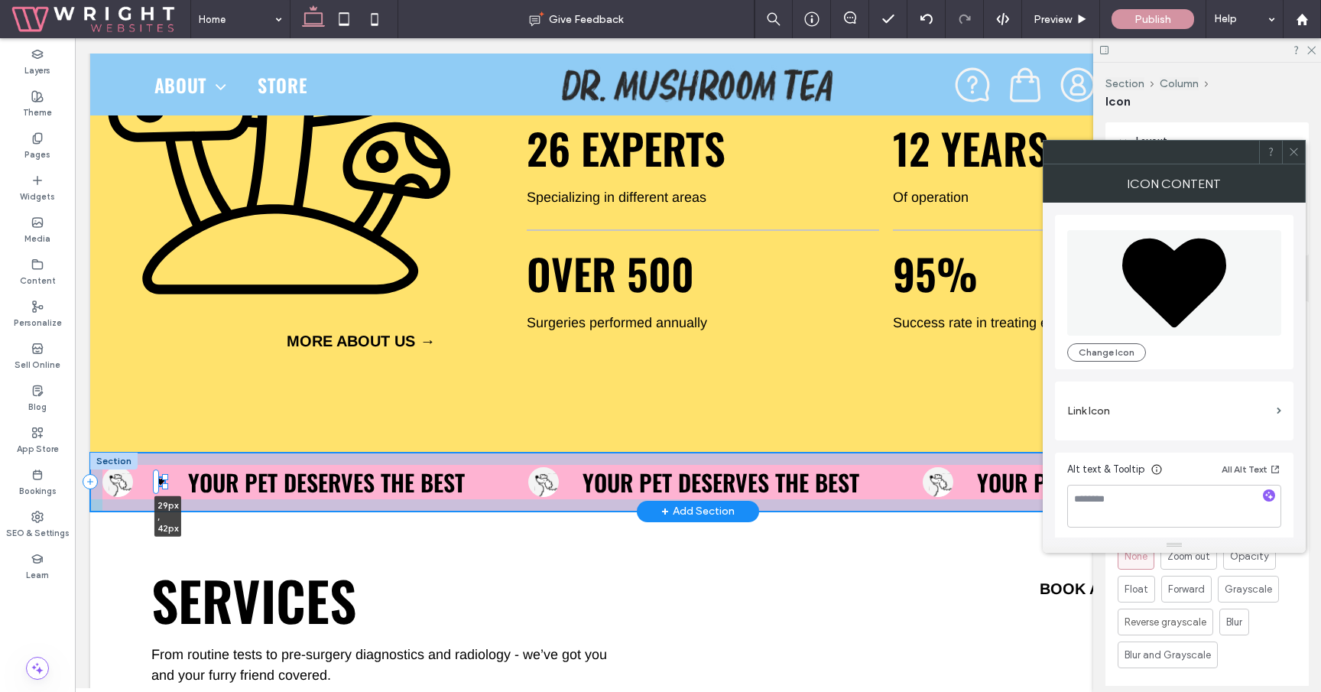
drag, startPoint x: 169, startPoint y: 488, endPoint x: 163, endPoint y: 482, distance: 8.1
click at [163, 482] on div at bounding box center [165, 485] width 6 height 6
type input "**"
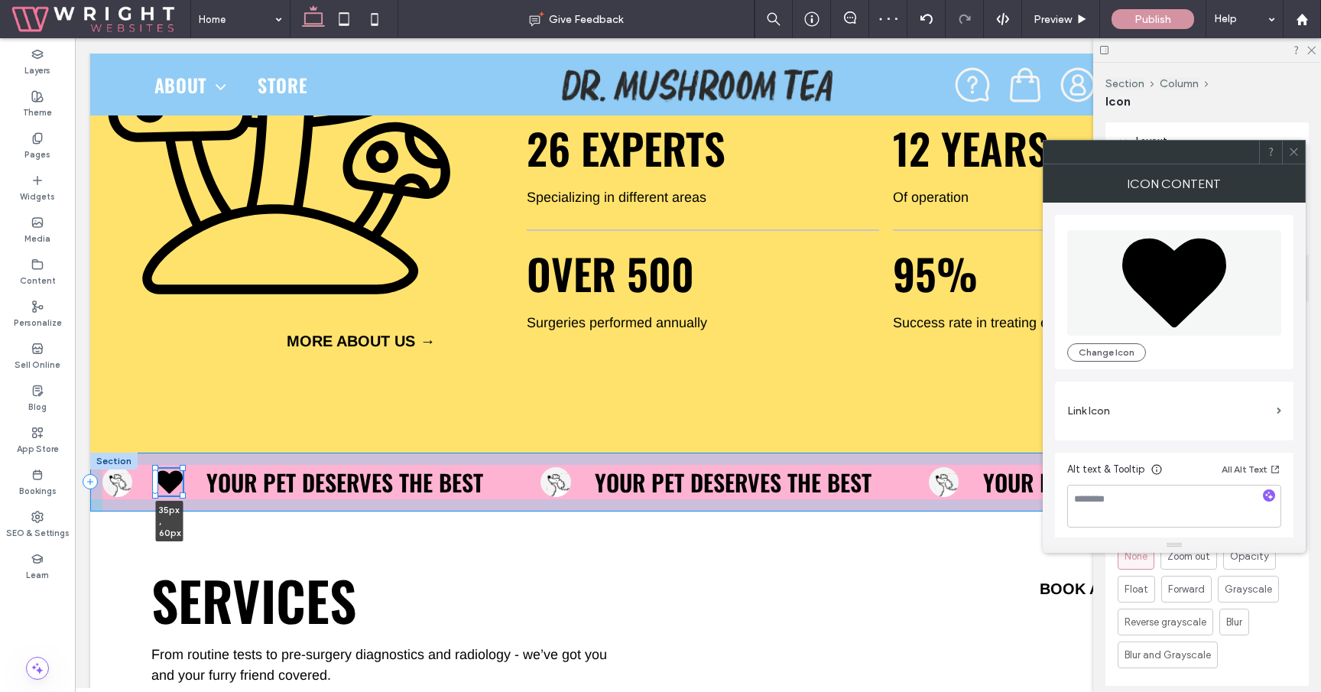
drag, startPoint x: 164, startPoint y: 483, endPoint x: 189, endPoint y: 495, distance: 28.0
click at [189, 496] on div "35px , 60px your pet deserves the best your pet deserves the best your pet dese…" at bounding box center [697, 482] width 1215 height 59
type input "**"
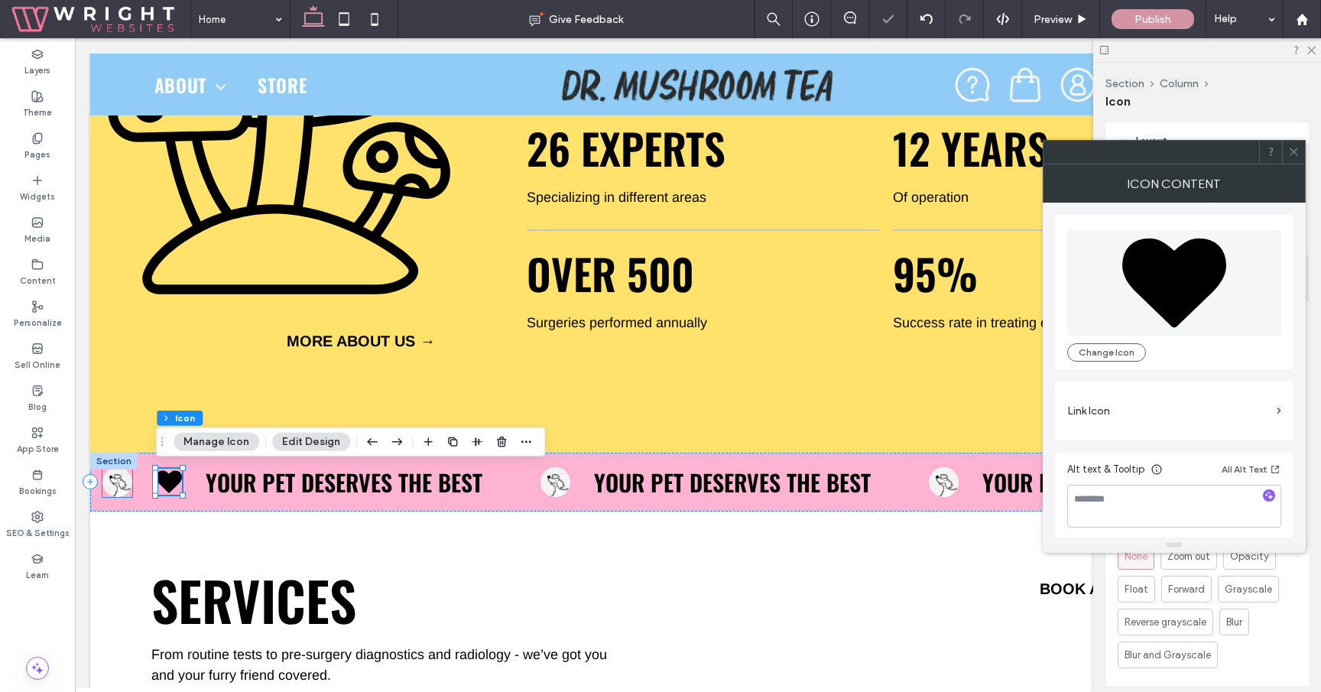
click at [123, 485] on img at bounding box center [117, 482] width 30 height 30
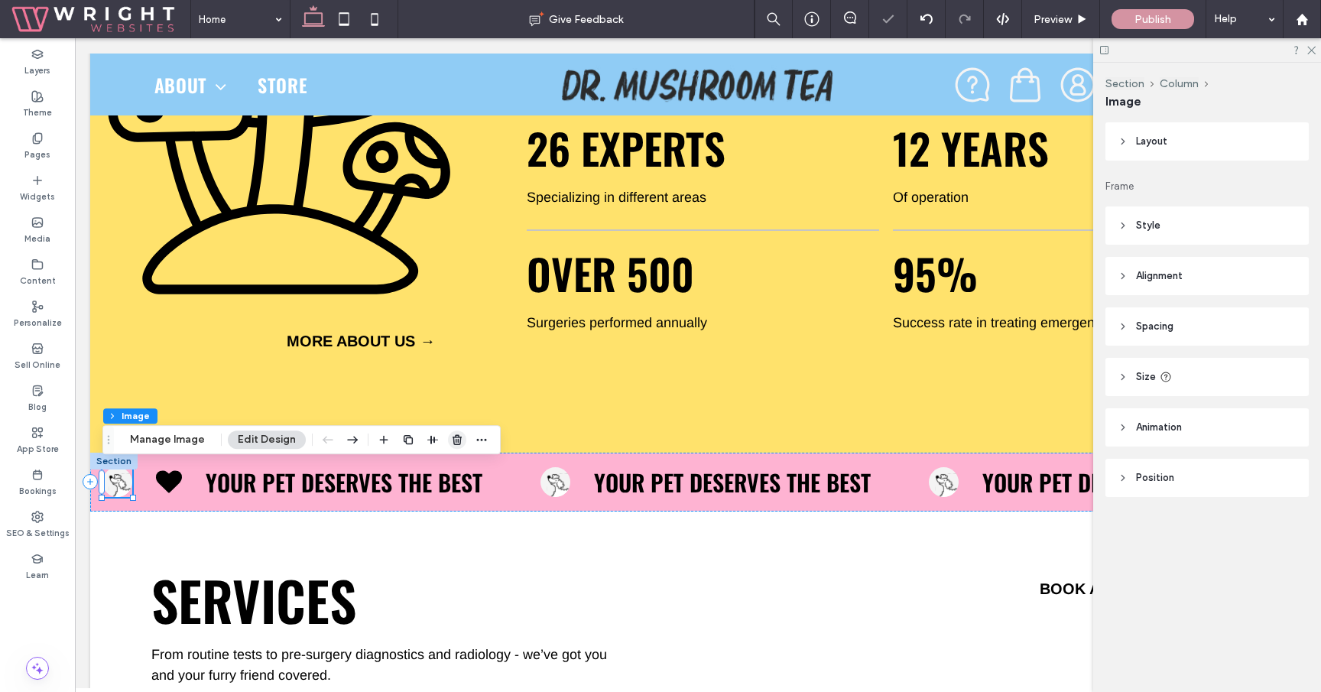
click at [456, 440] on use "button" at bounding box center [457, 439] width 9 height 10
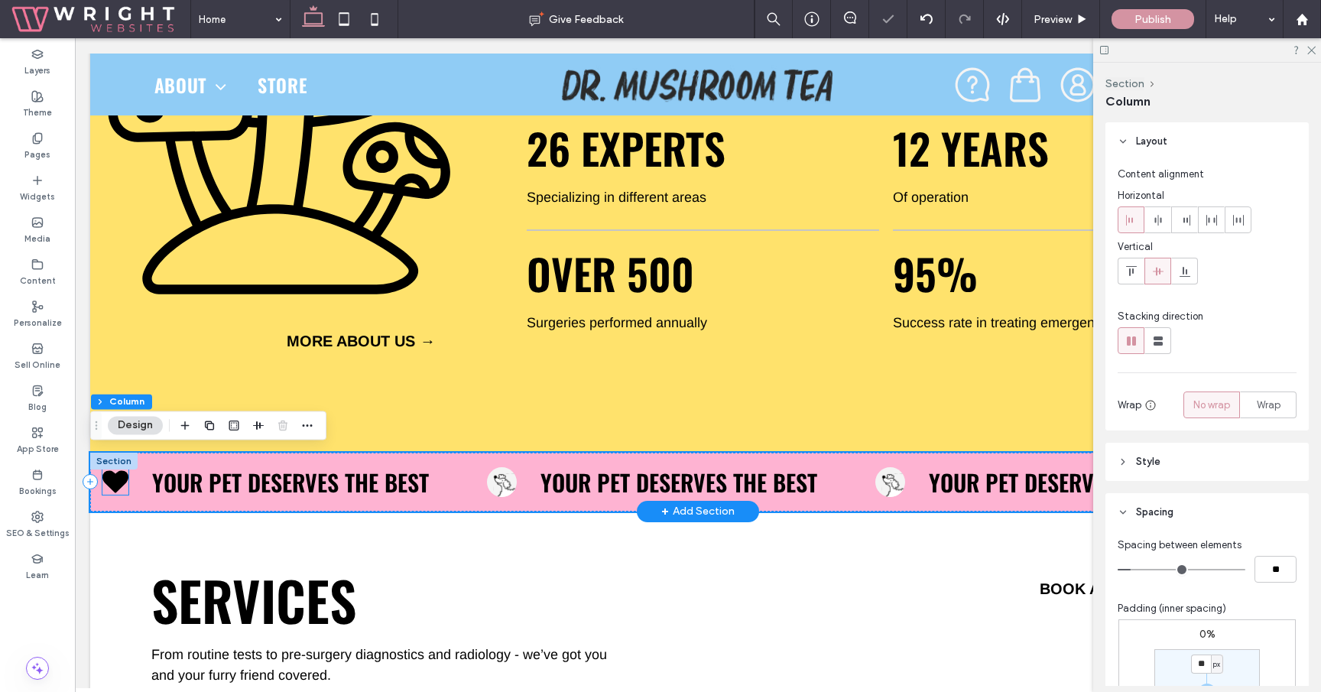
click at [115, 485] on icon at bounding box center [115, 482] width 26 height 22
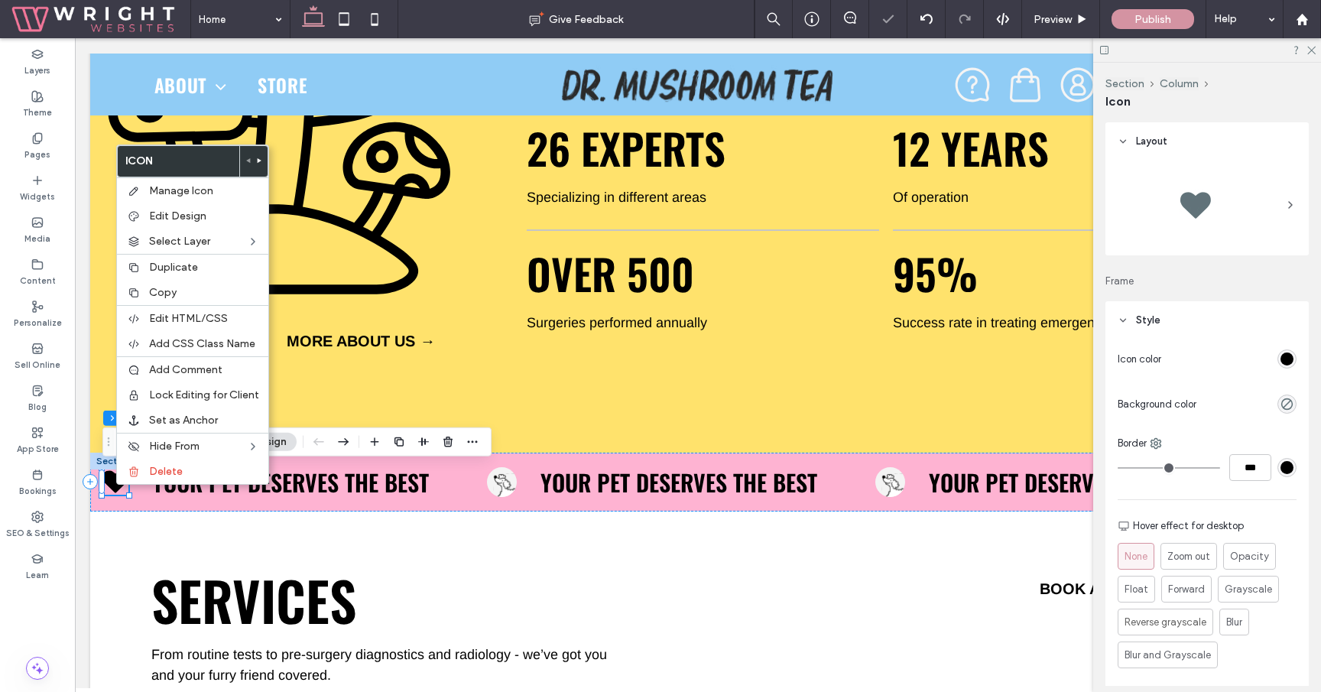
click at [225, 301] on div "Copy" at bounding box center [192, 292] width 151 height 25
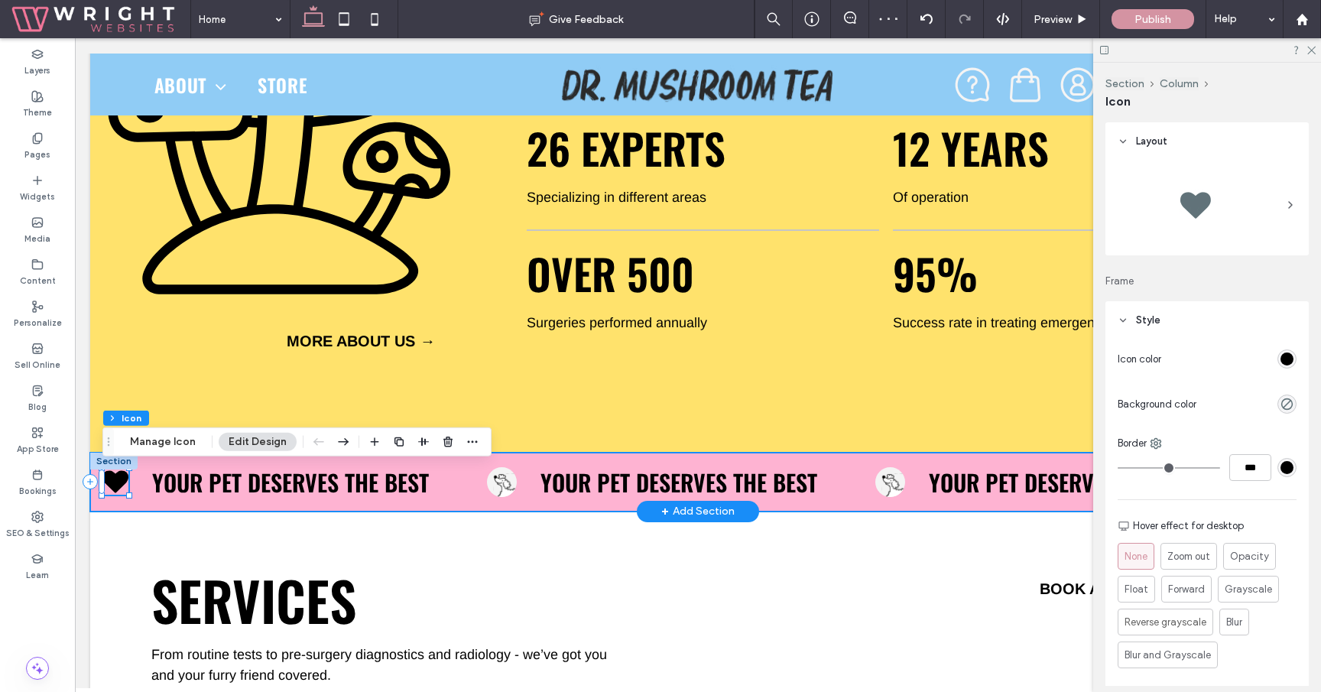
click at [527, 480] on div "your pet deserves the best your pet deserves the best your pet deserves the best" at bounding box center [697, 482] width 1215 height 59
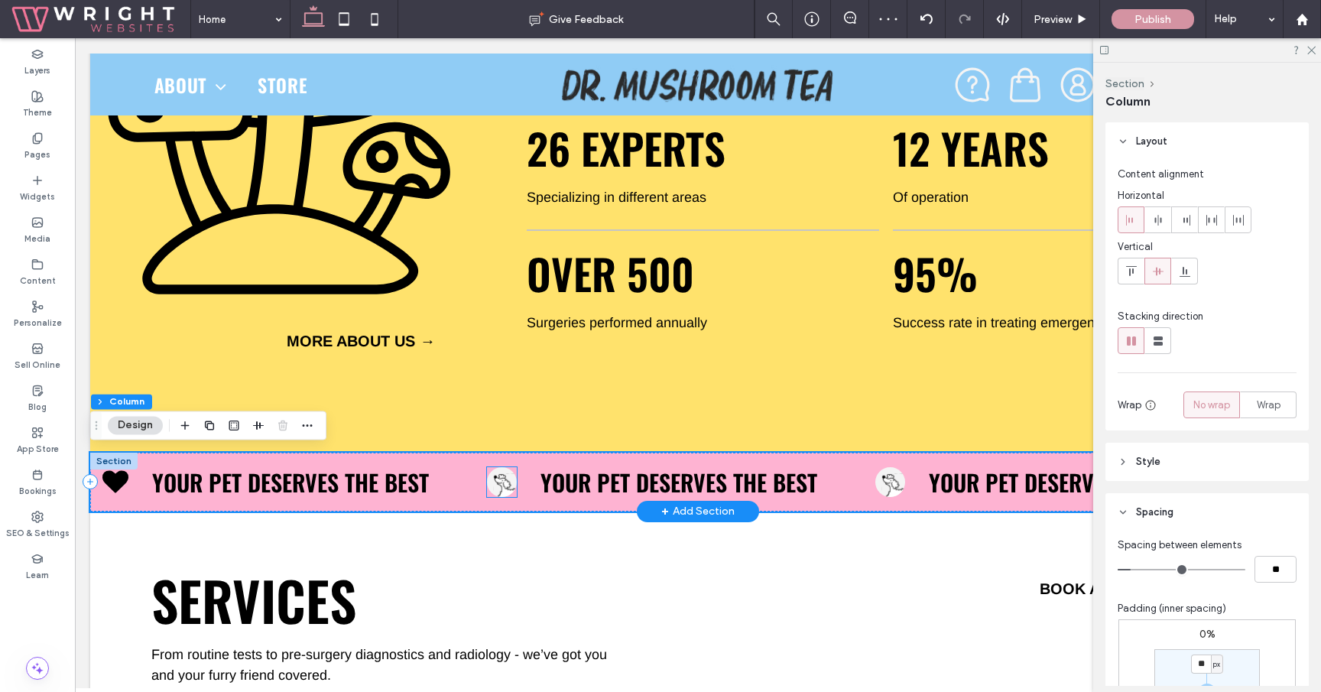
click at [511, 482] on img at bounding box center [502, 482] width 30 height 30
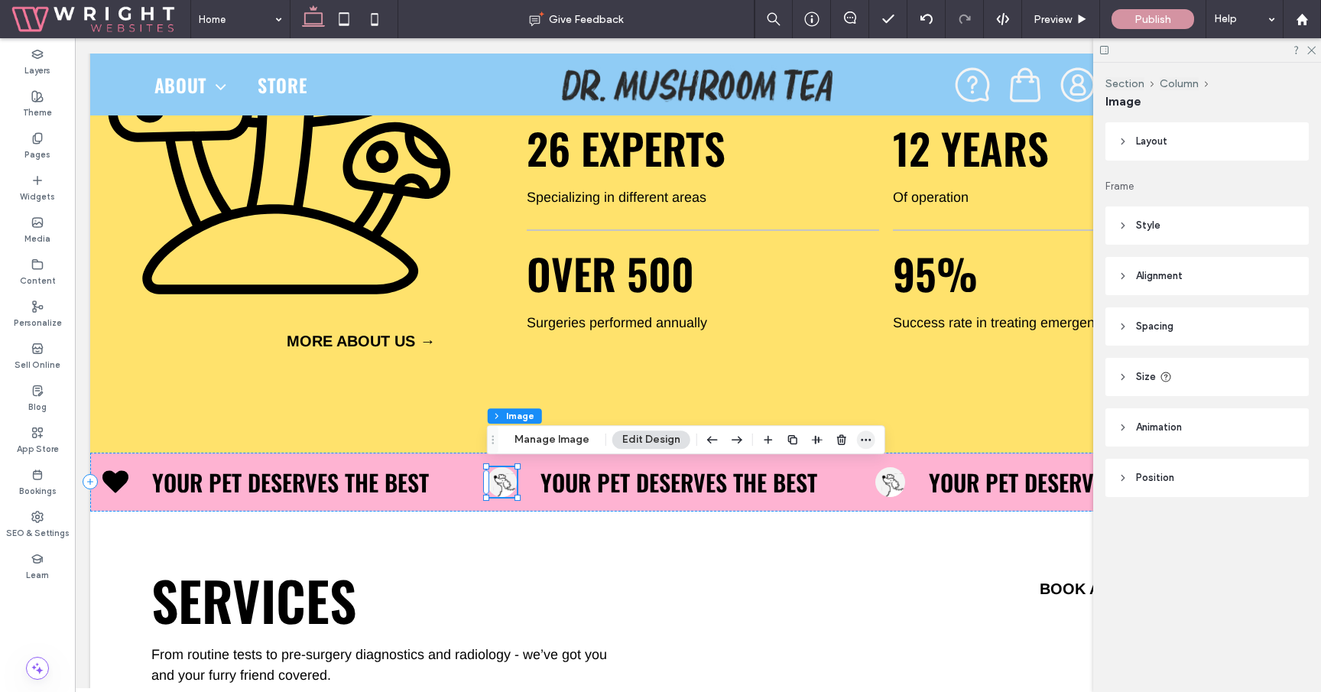
click at [857, 435] on span "button" at bounding box center [866, 439] width 18 height 18
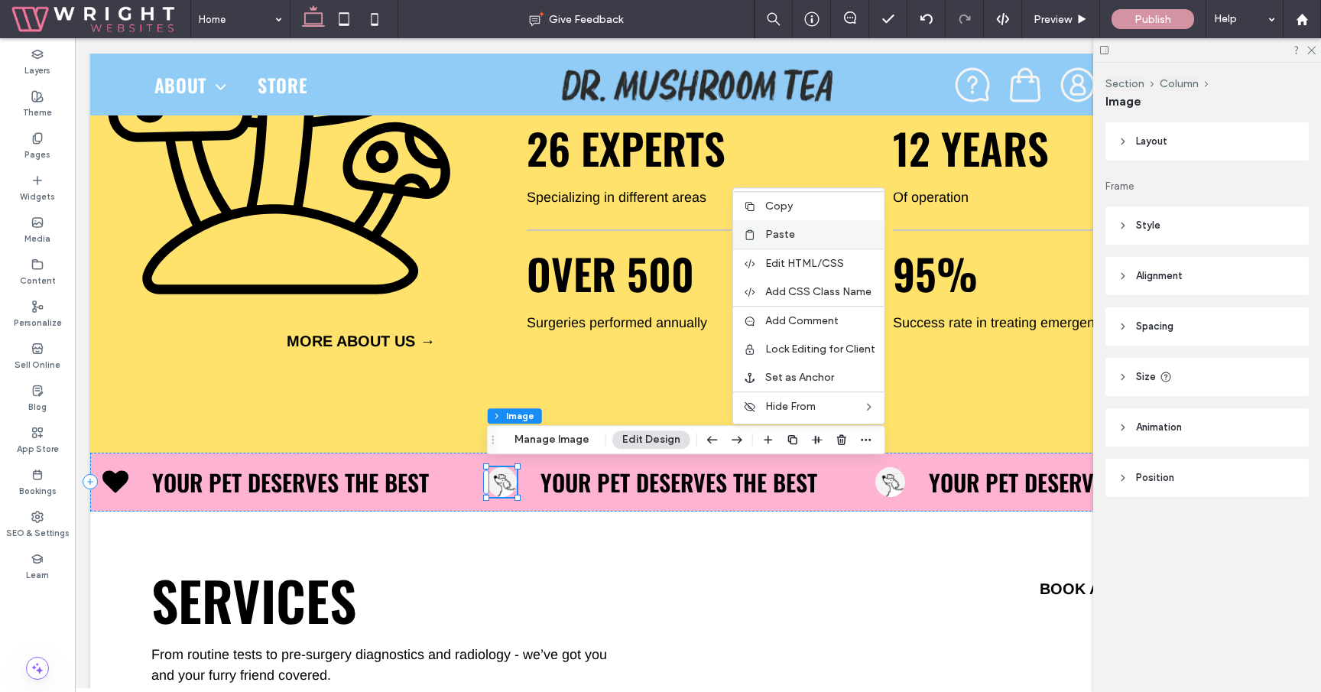
click at [785, 233] on span "Paste" at bounding box center [780, 234] width 30 height 13
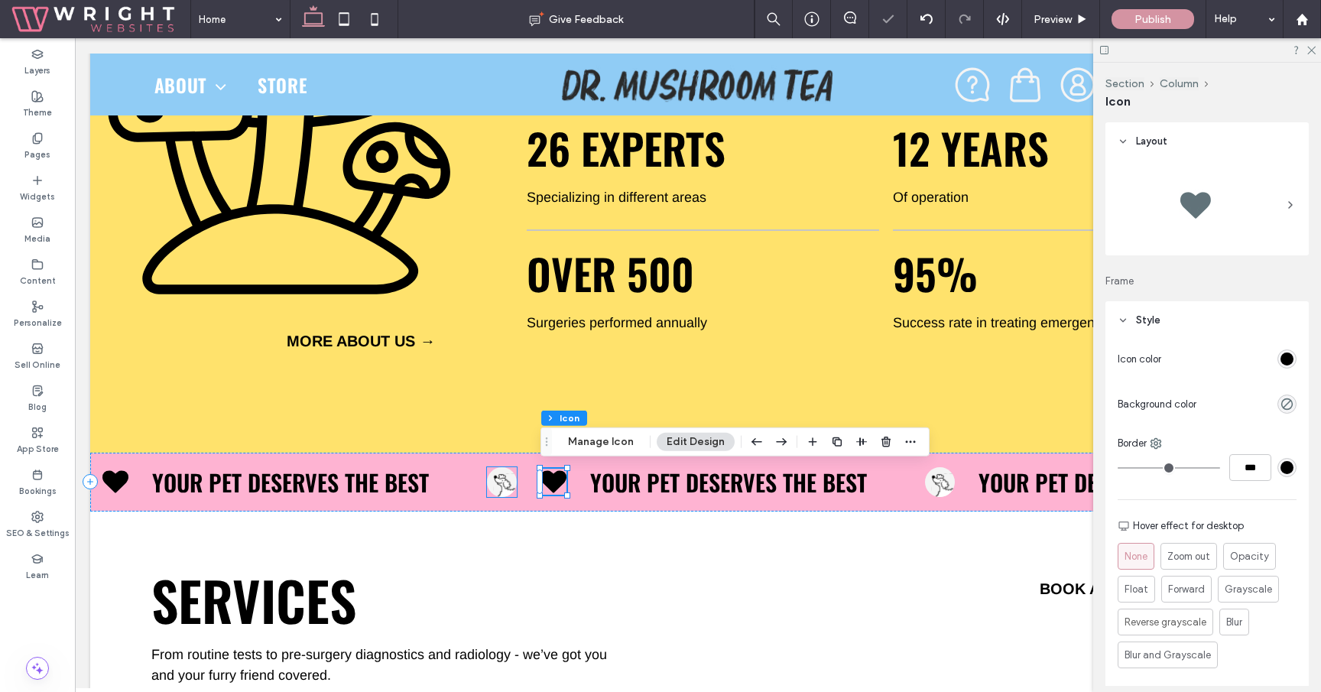
click at [511, 482] on img at bounding box center [502, 482] width 30 height 30
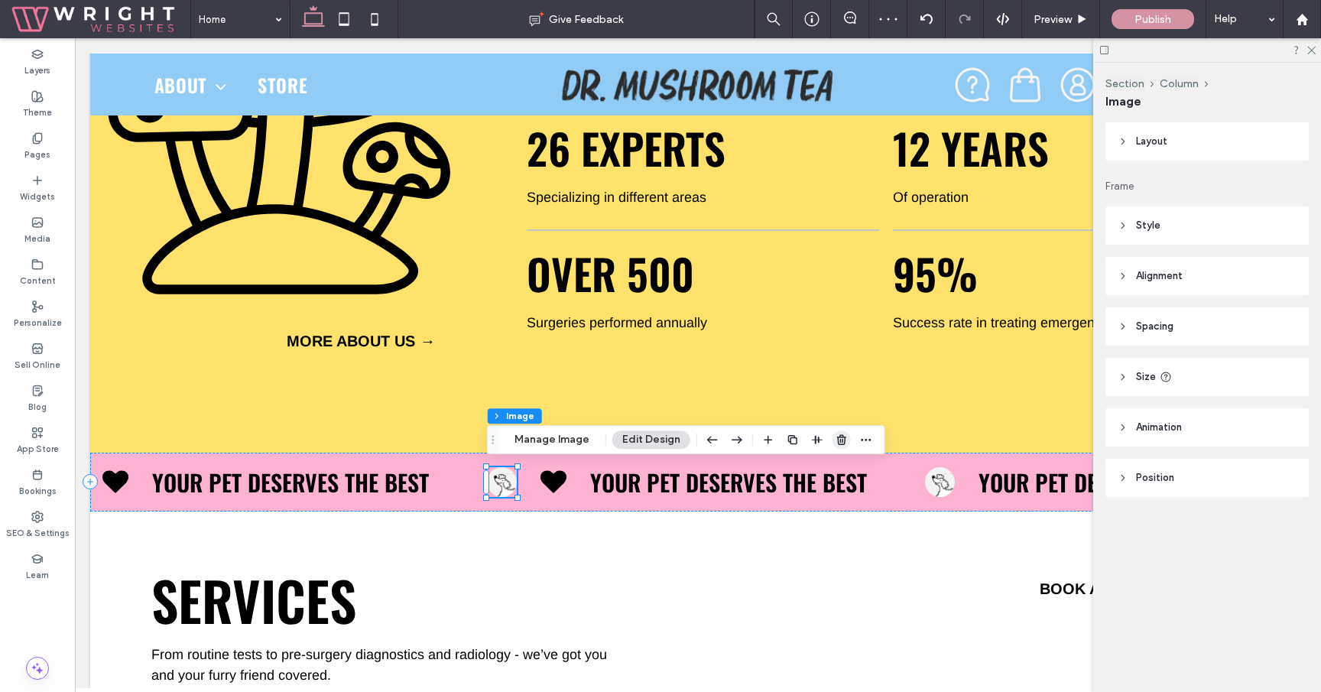
click at [832, 433] on span "button" at bounding box center [841, 439] width 18 height 18
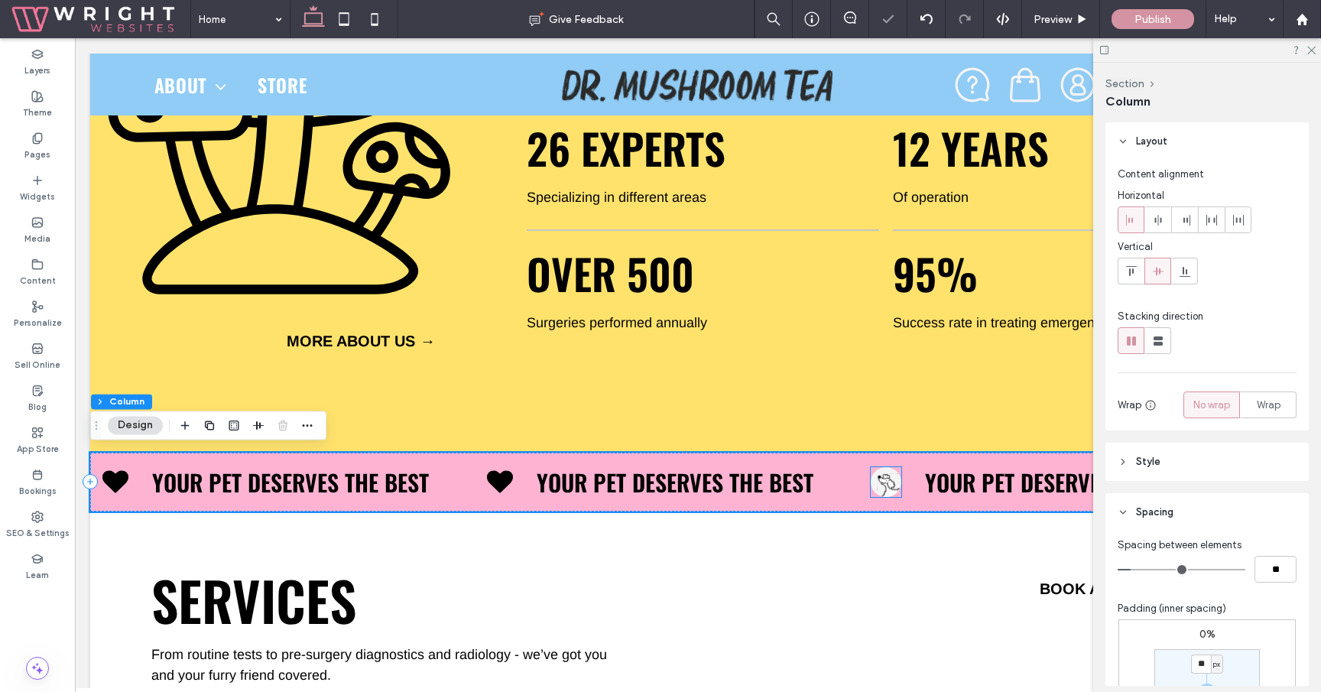
click at [894, 481] on img at bounding box center [886, 482] width 30 height 30
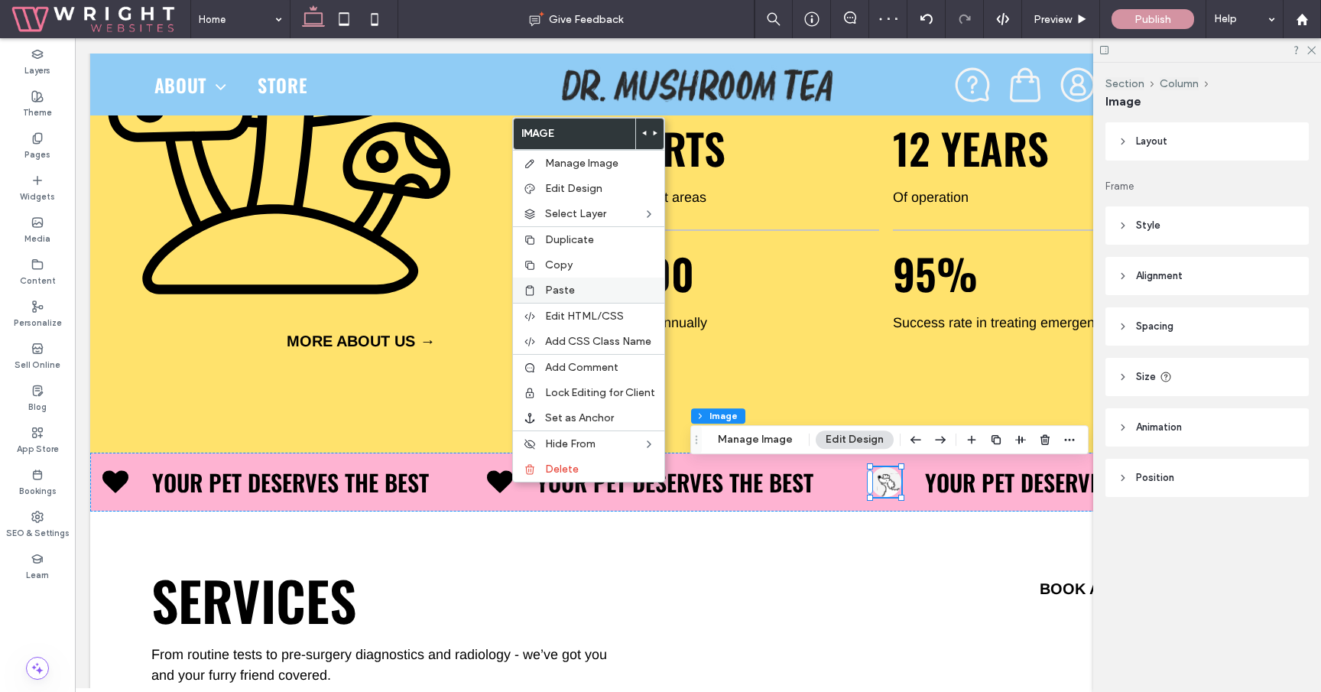
click at [602, 294] on label "Paste" at bounding box center [600, 290] width 110 height 13
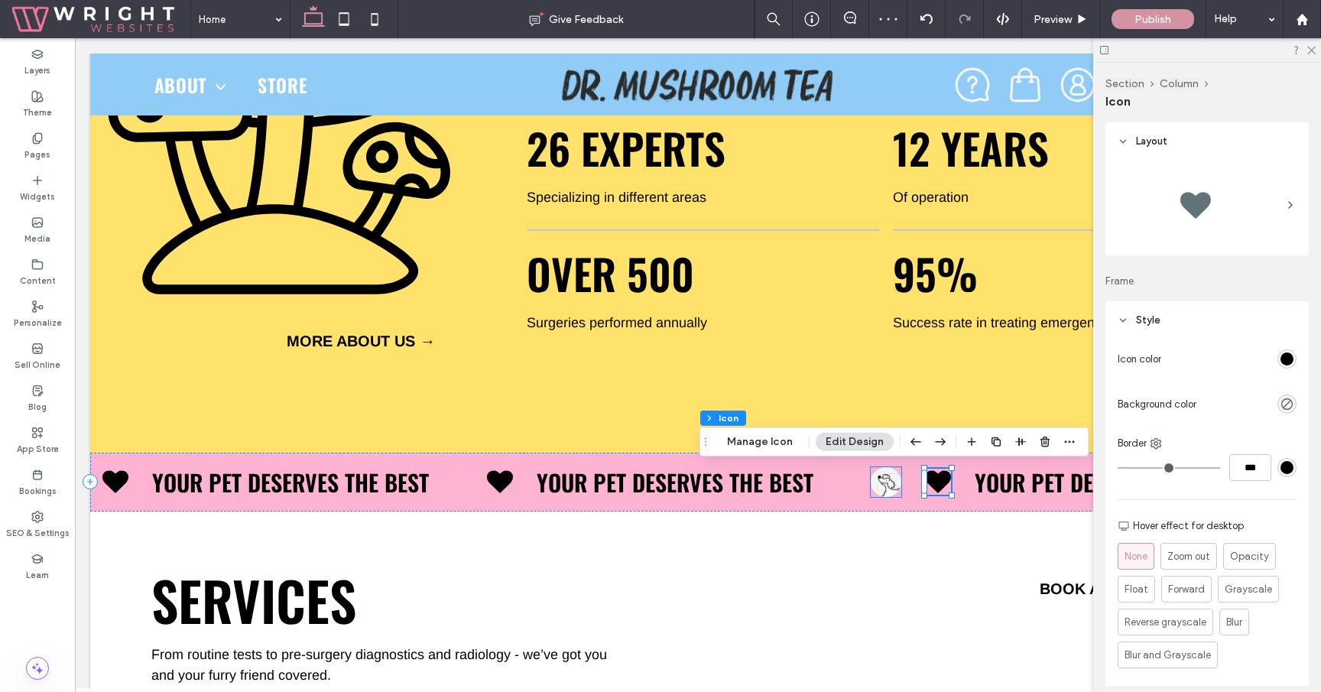
click at [882, 485] on img at bounding box center [886, 482] width 30 height 30
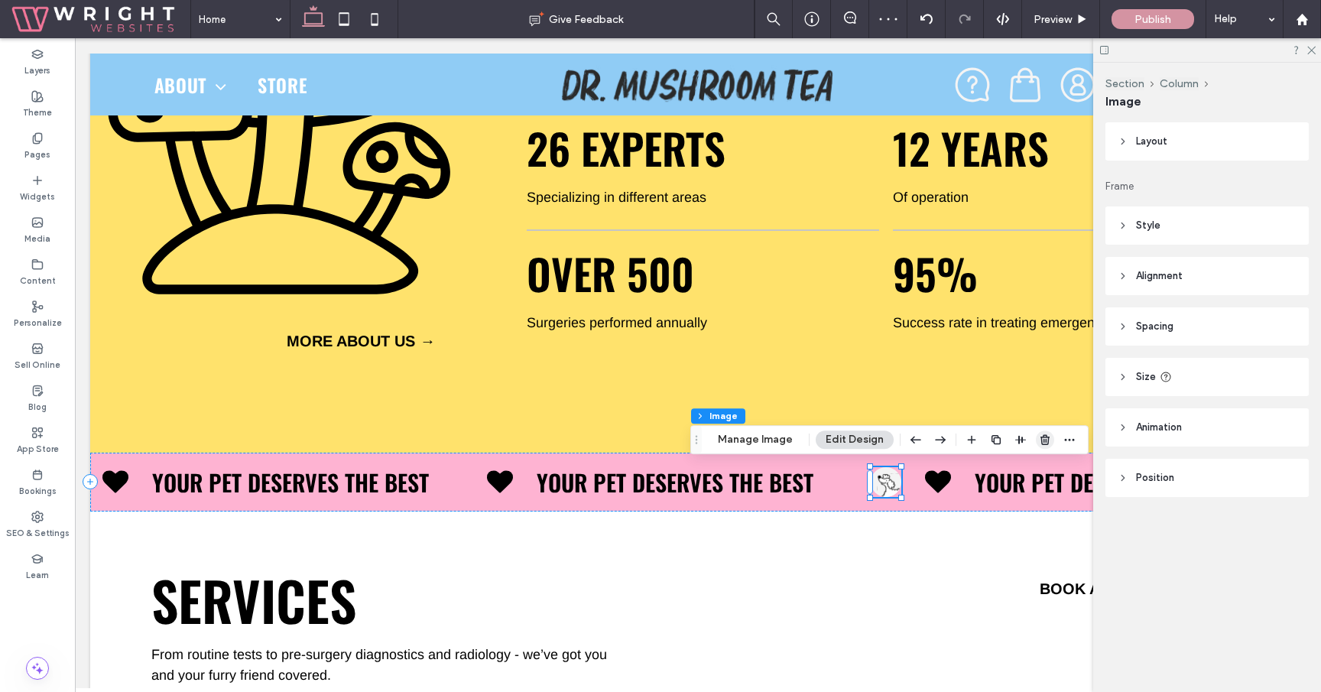
drag, startPoint x: 1046, startPoint y: 442, endPoint x: 863, endPoint y: 460, distance: 183.6
click at [1046, 442] on icon "button" at bounding box center [1045, 439] width 12 height 12
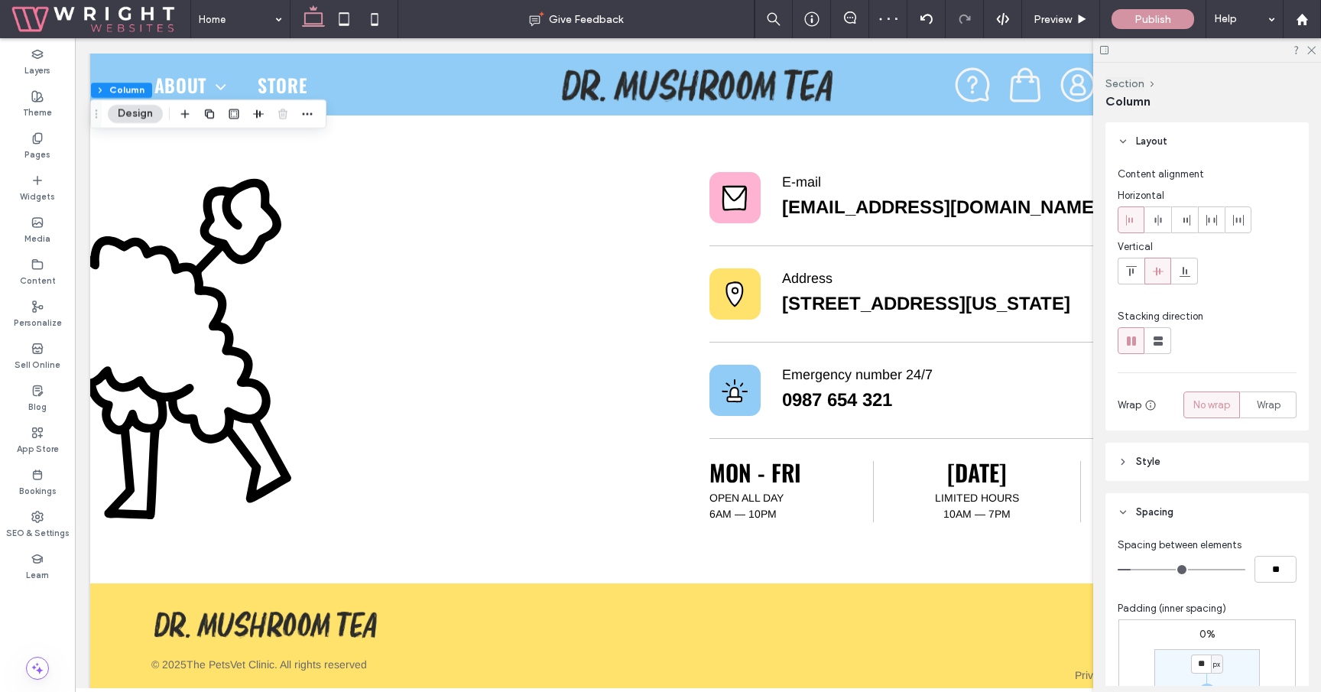
scroll to position [2960, 0]
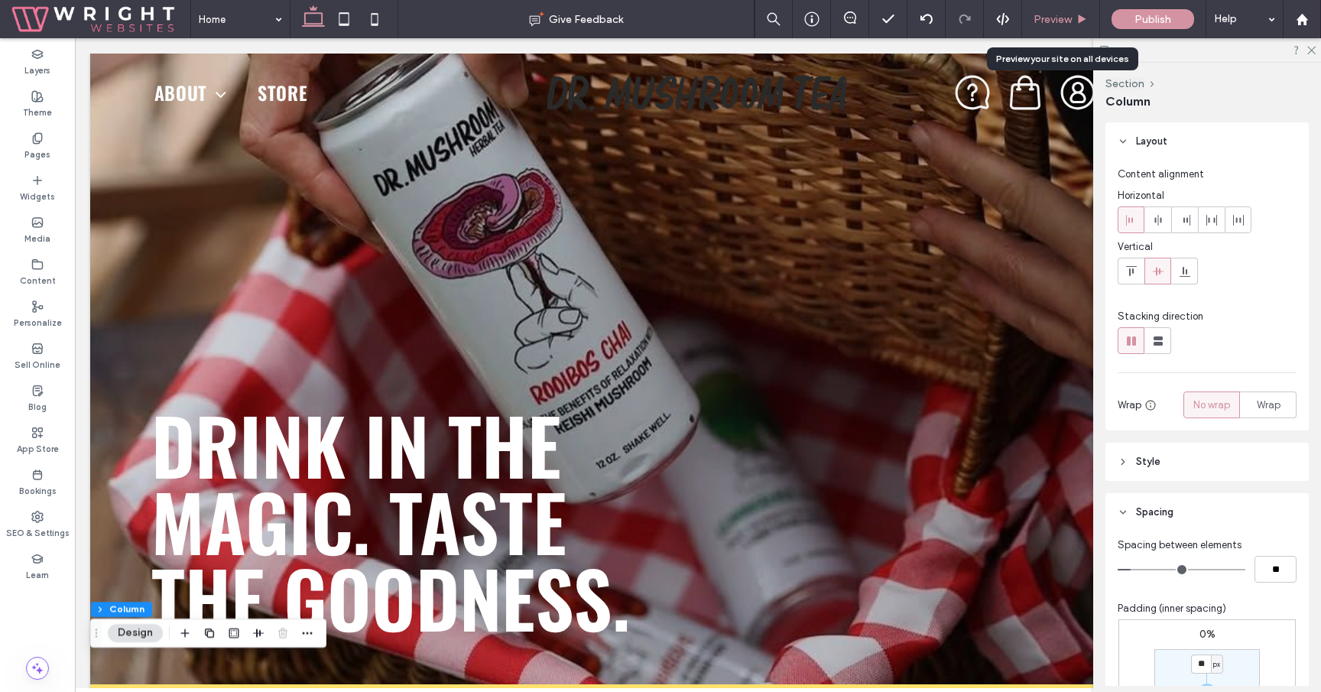
click at [1065, 10] on div "Preview" at bounding box center [1061, 19] width 78 height 38
click at [1068, 19] on span "Preview" at bounding box center [1052, 19] width 38 height 13
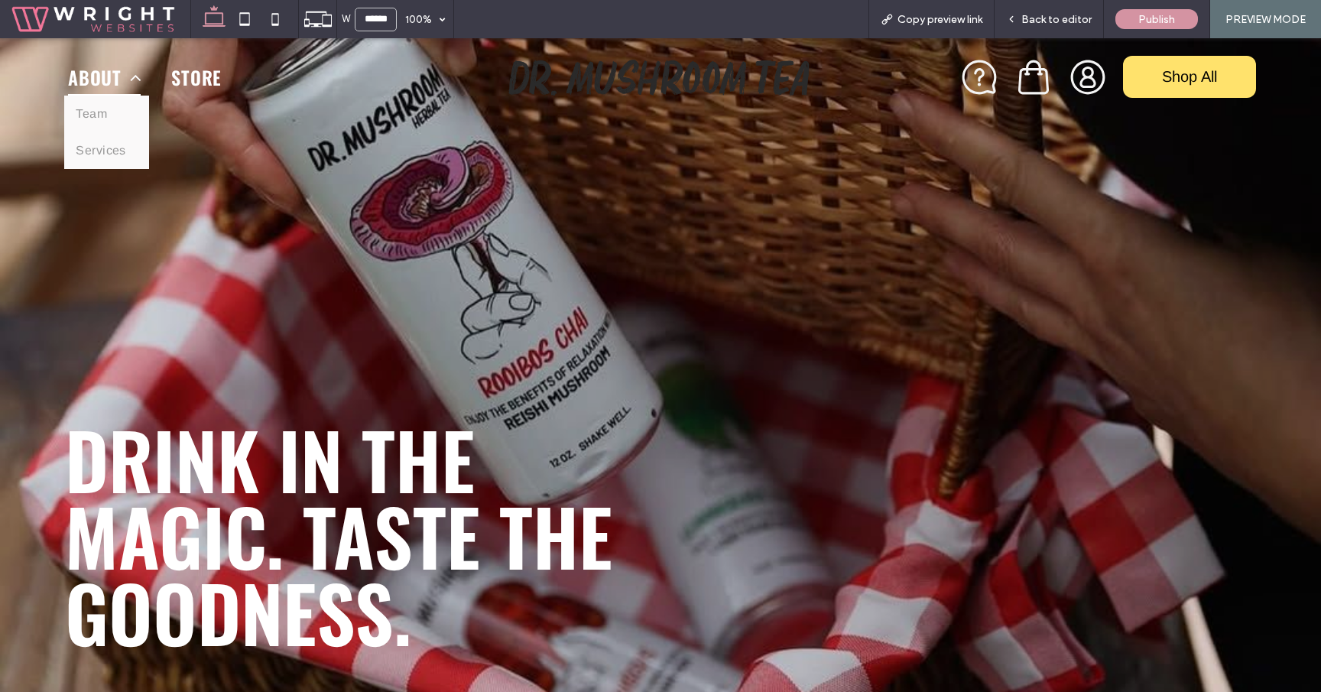
click at [83, 86] on span "About" at bounding box center [104, 77] width 73 height 38
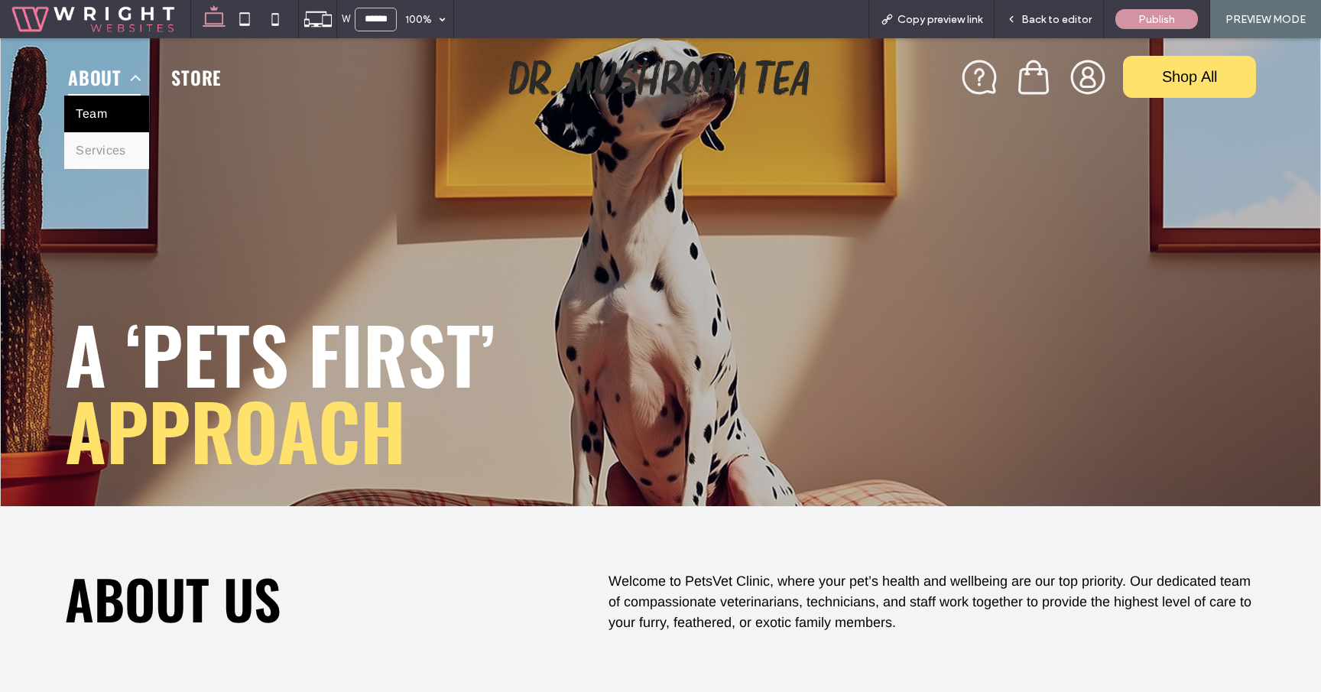
click at [112, 113] on link "Team" at bounding box center [106, 114] width 85 height 37
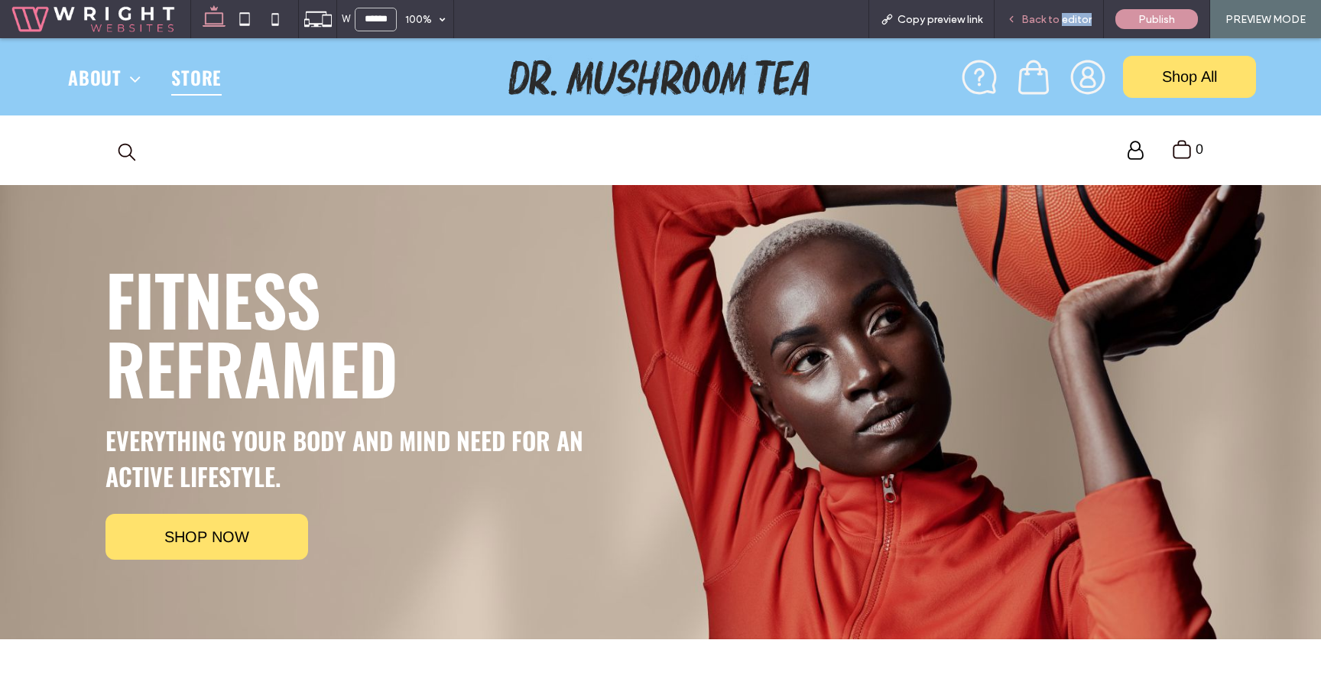
click at [1066, 24] on div "Back to editor" at bounding box center [1048, 19] width 109 height 38
click at [1050, 9] on div "Back to editor" at bounding box center [1048, 19] width 109 height 38
click at [1052, 21] on span "Back to editor" at bounding box center [1056, 19] width 70 height 13
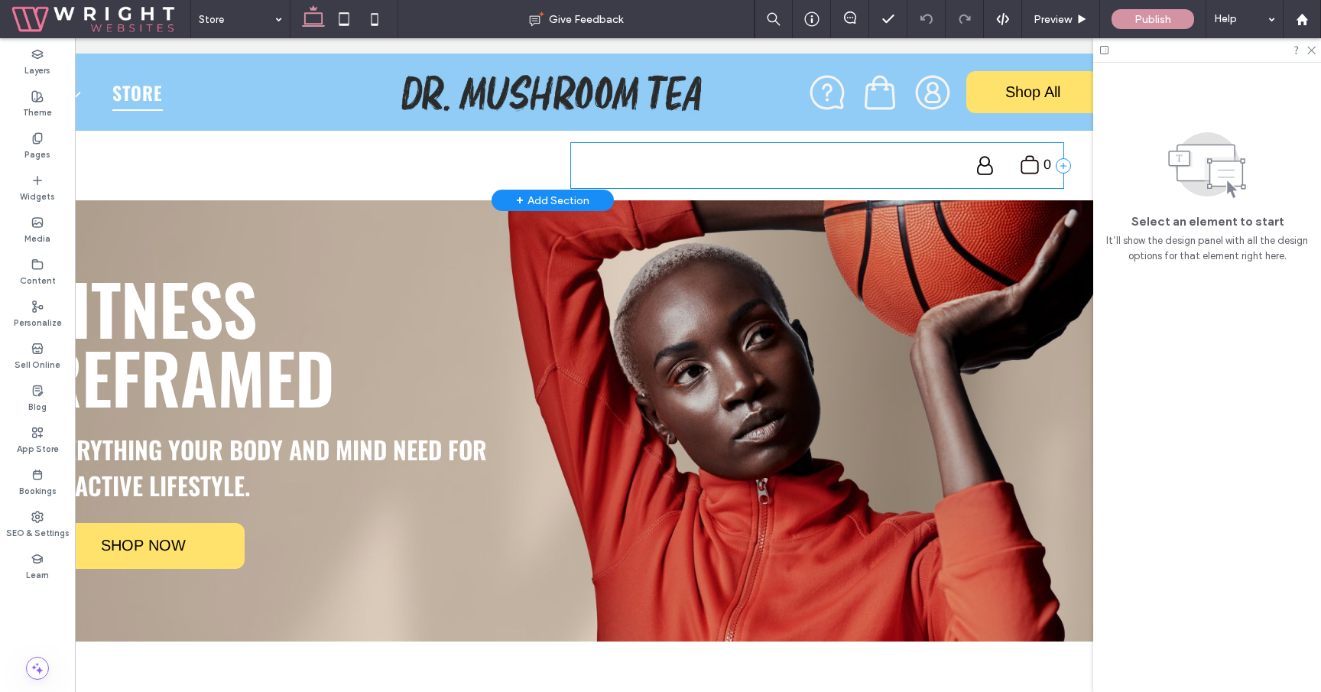
scroll to position [0, 228]
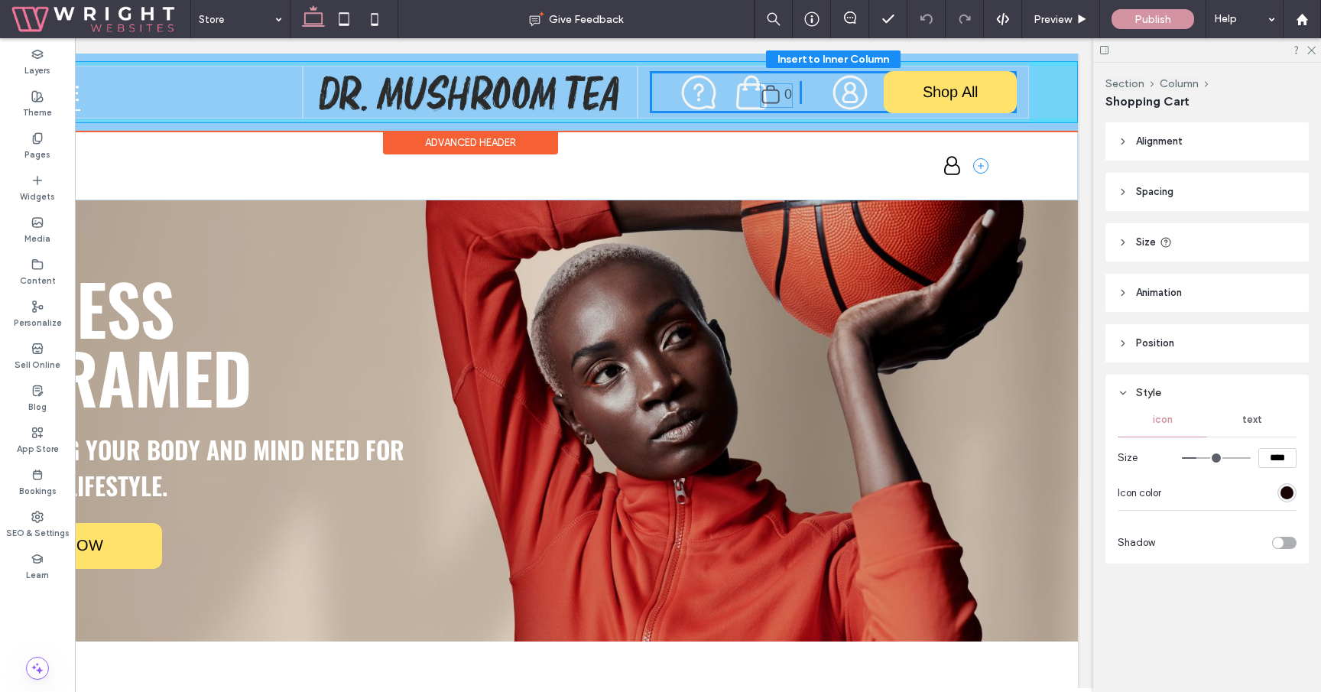
drag, startPoint x: 949, startPoint y: 161, endPoint x: 622, endPoint y: 128, distance: 328.7
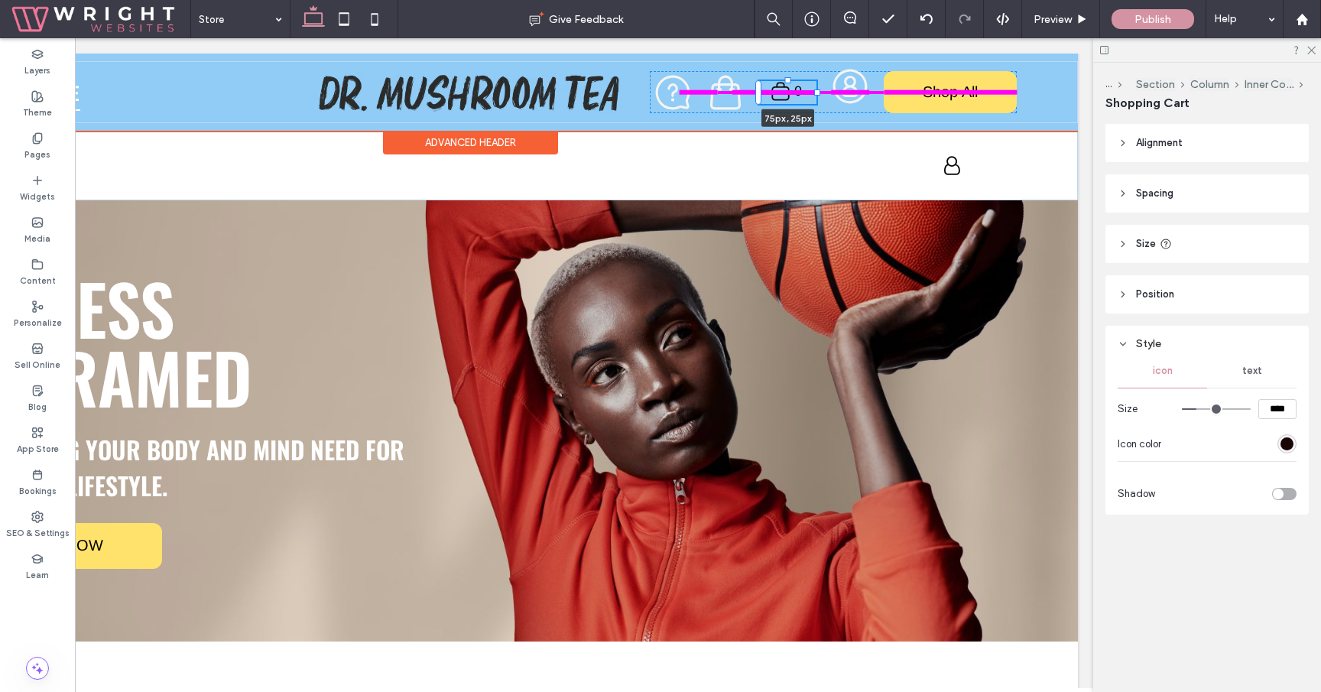
drag, startPoint x: 816, startPoint y: 92, endPoint x: 843, endPoint y: 94, distance: 27.6
click at [843, 94] on div "About Team Services Store .st0-undefined{fill-rule:evenodd;clip-rule:evenodd;} …" at bounding box center [469, 92] width 1215 height 62
type input "**"
click at [815, 93] on div at bounding box center [817, 92] width 6 height 6
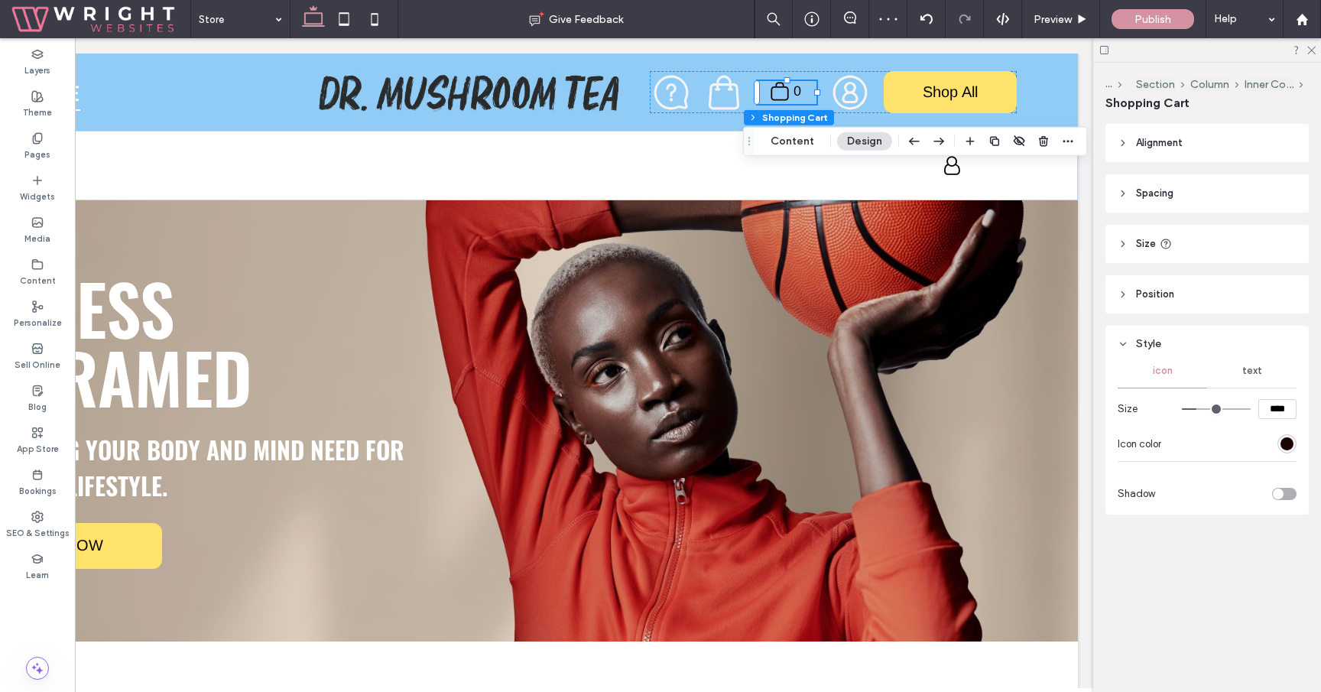
type input "**"
type input "****"
type input "**"
type input "****"
type input "**"
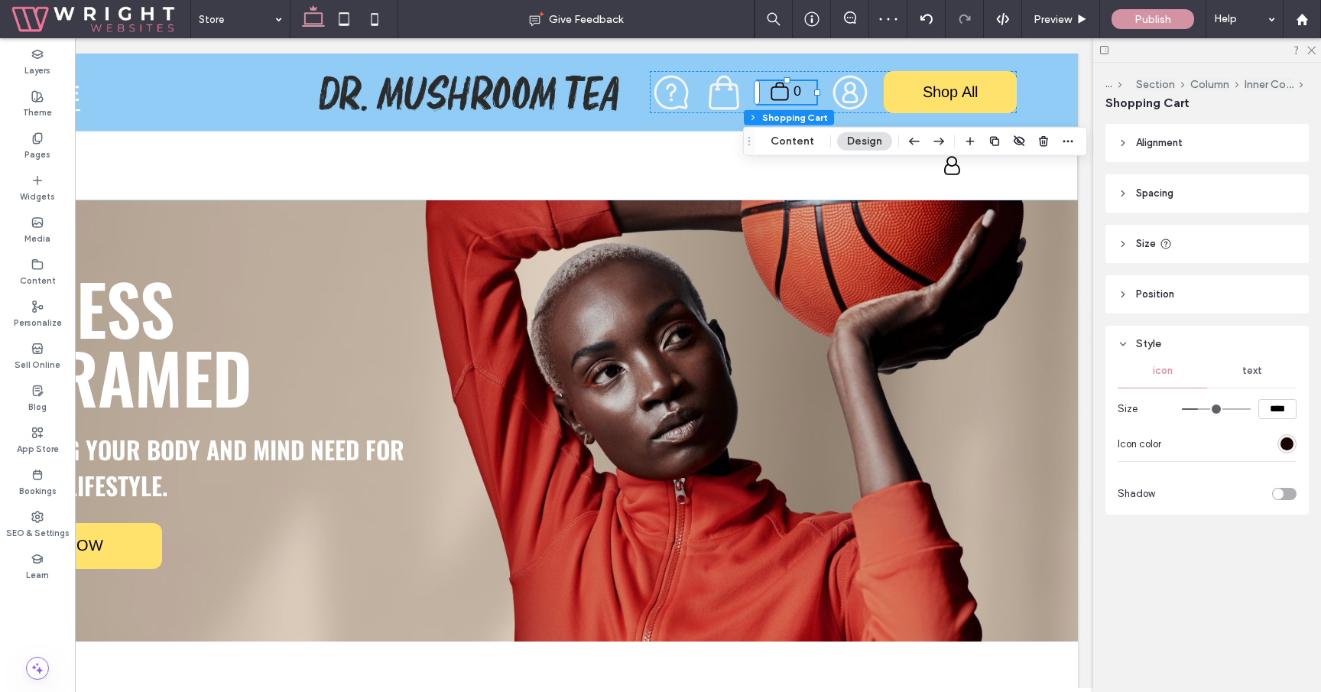
type input "****"
type input "**"
type input "****"
type input "**"
type input "****"
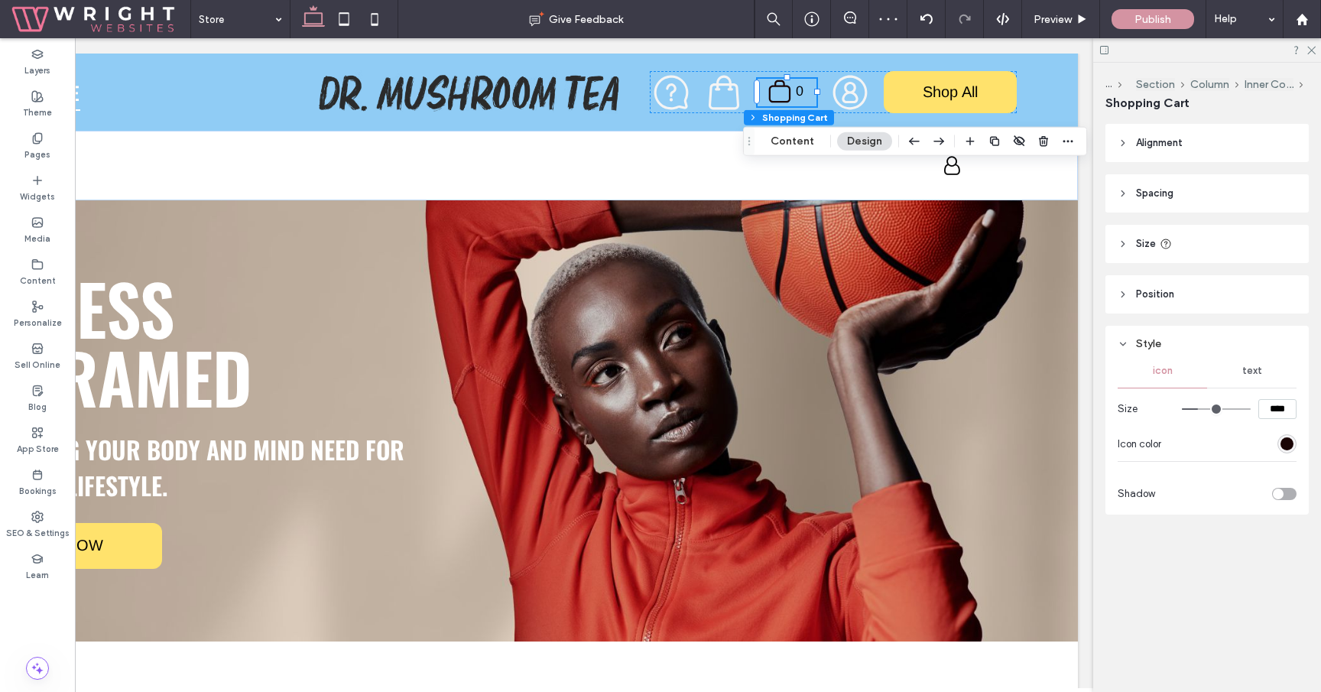
type input "**"
type input "****"
type input "**"
type input "****"
type input "**"
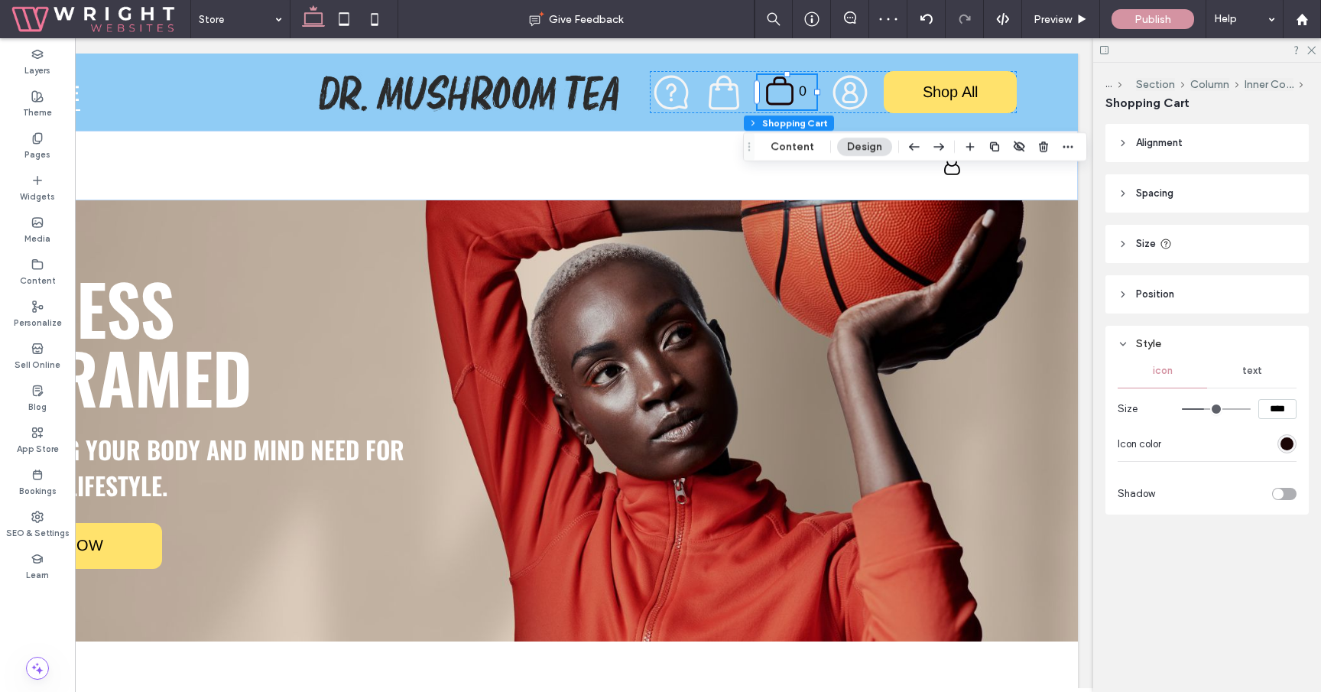
type input "****"
type input "**"
type input "****"
type input "**"
type input "****"
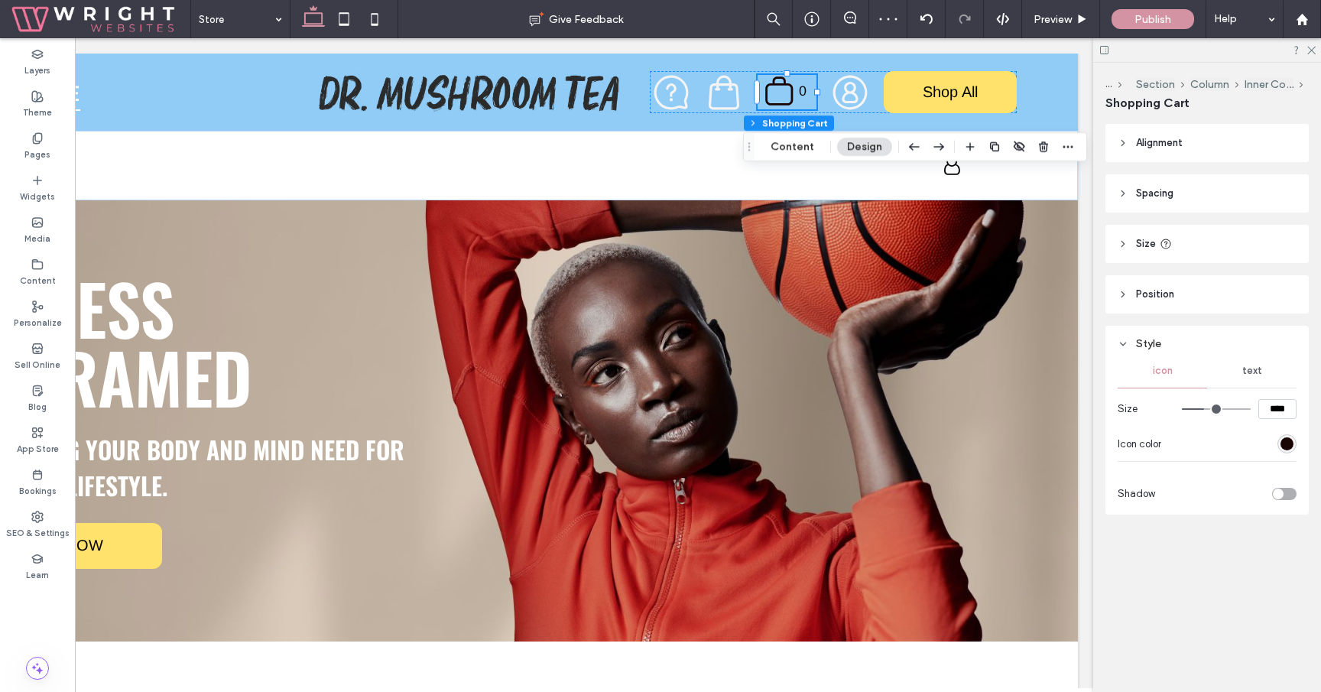
type input "**"
type input "****"
type input "**"
type input "****"
type input "**"
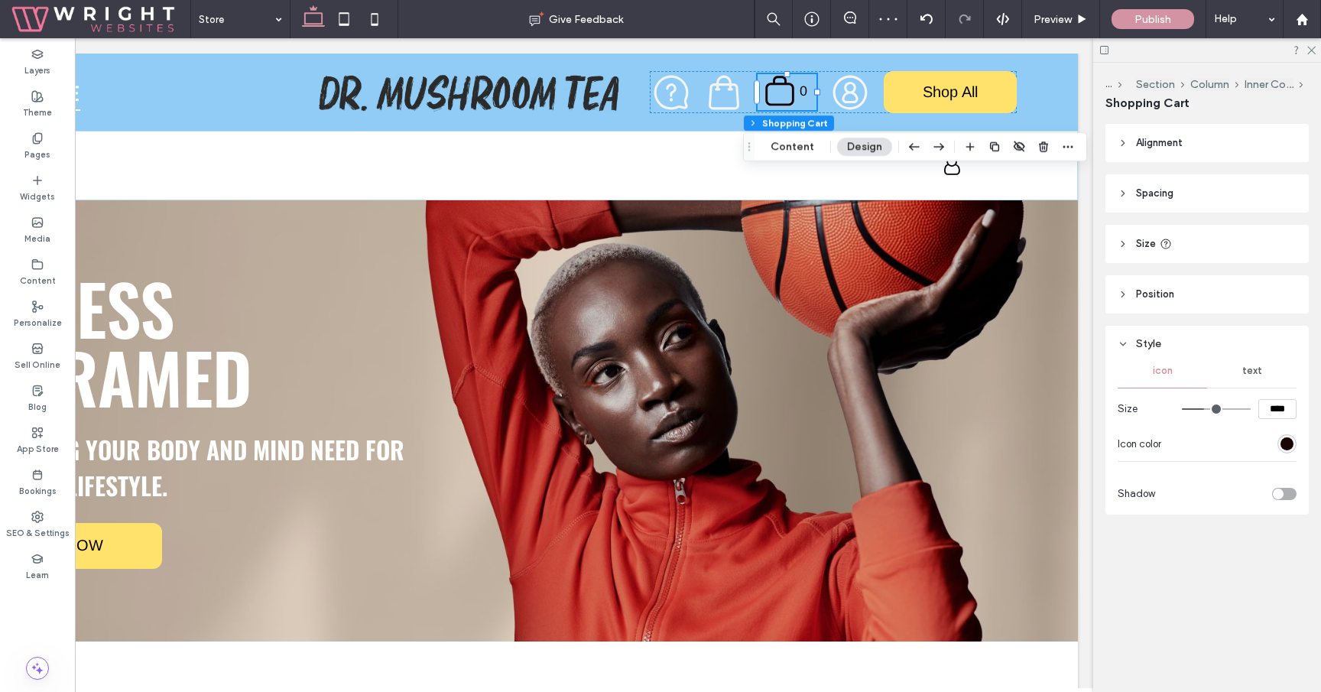
type input "****"
type input "**"
type input "****"
type input "**"
type input "****"
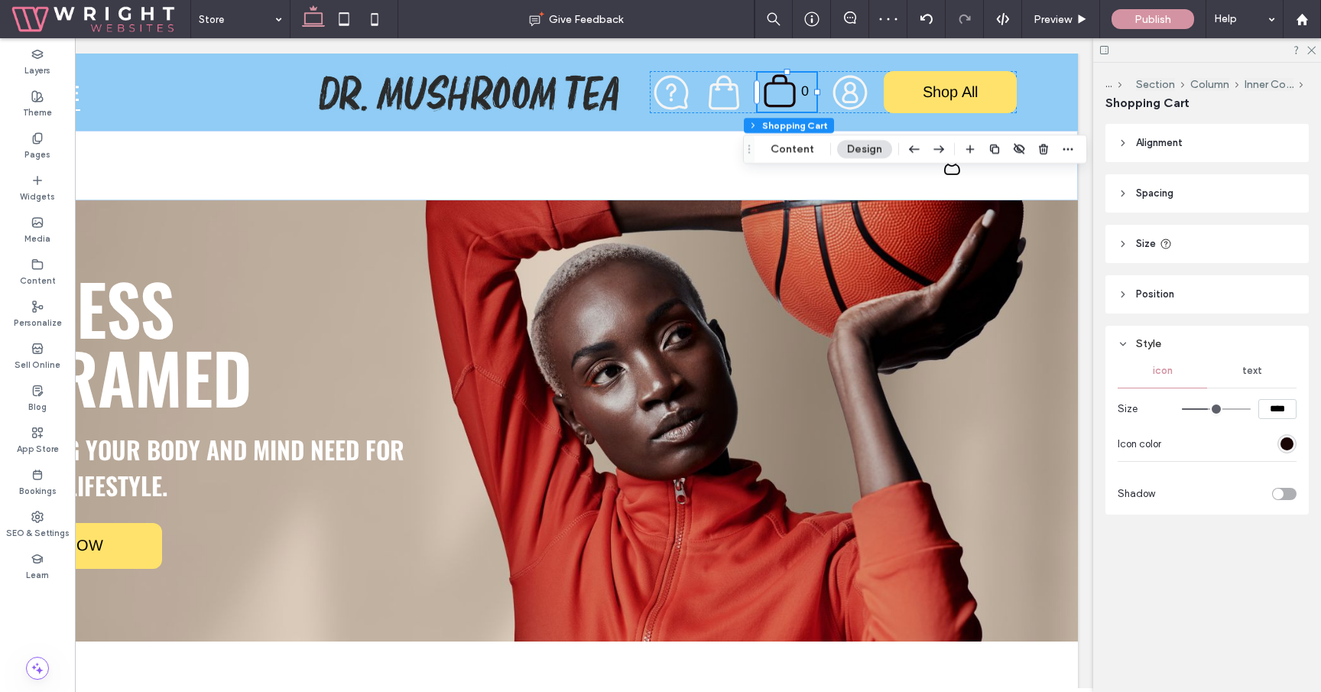
type input "**"
type input "****"
type input "**"
type input "****"
type input "**"
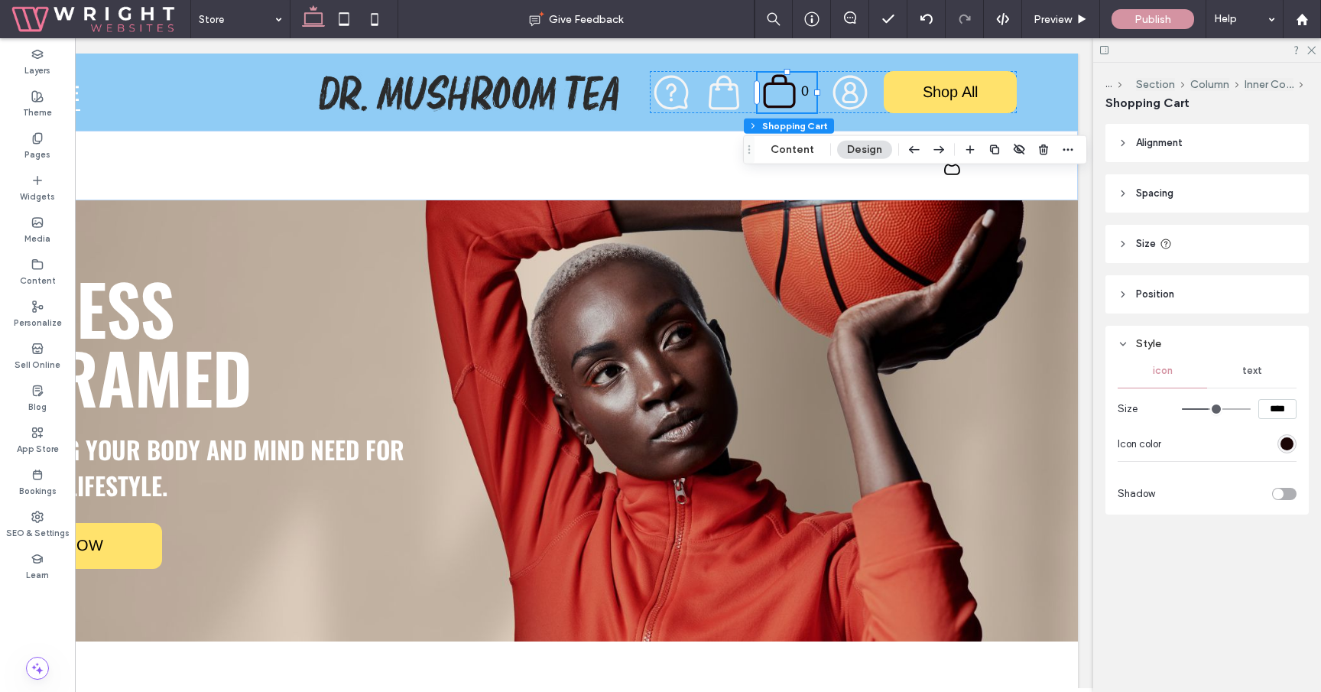
type input "****"
type input "**"
type input "****"
type input "**"
type input "****"
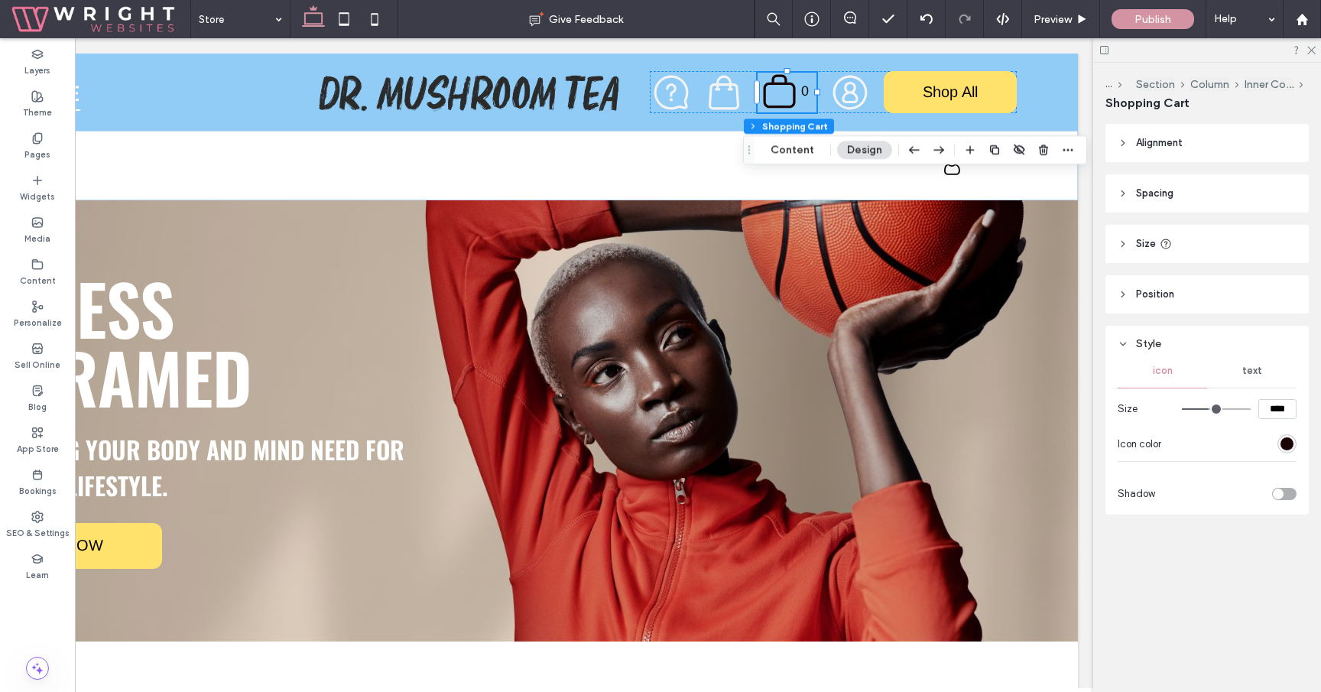
type input "**"
type input "****"
drag, startPoint x: 1200, startPoint y: 408, endPoint x: 1209, endPoint y: 408, distance: 9.2
type input "**"
click at [1209, 408] on input "range" at bounding box center [1216, 409] width 69 height 2
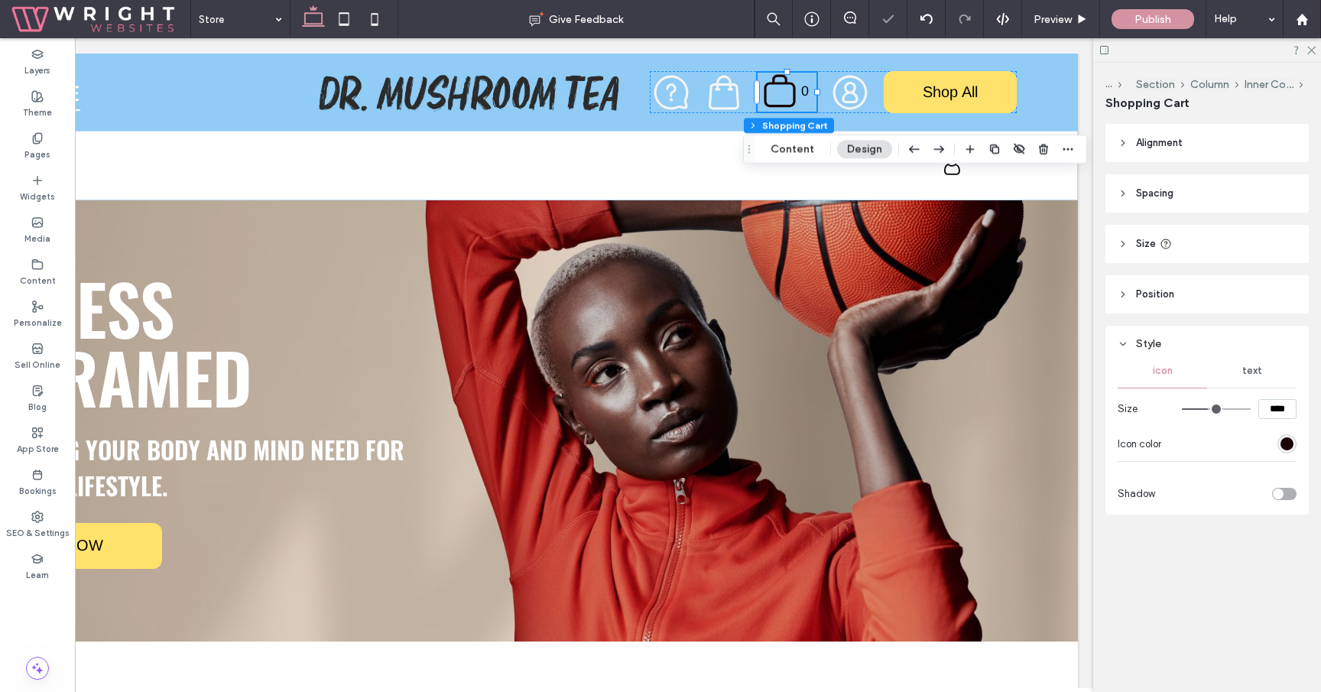
click at [1283, 438] on div "rgba(26, 5, 5, 1)" at bounding box center [1286, 443] width 19 height 19
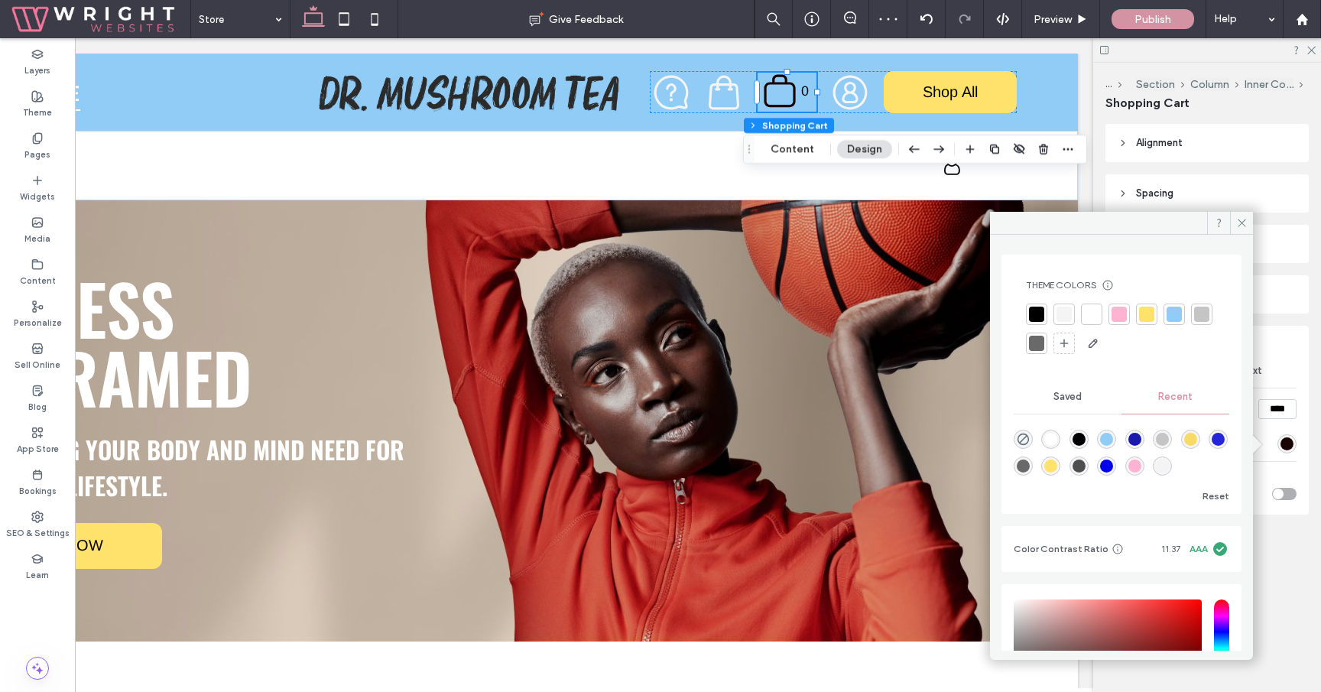
click at [1065, 313] on div at bounding box center [1063, 314] width 15 height 15
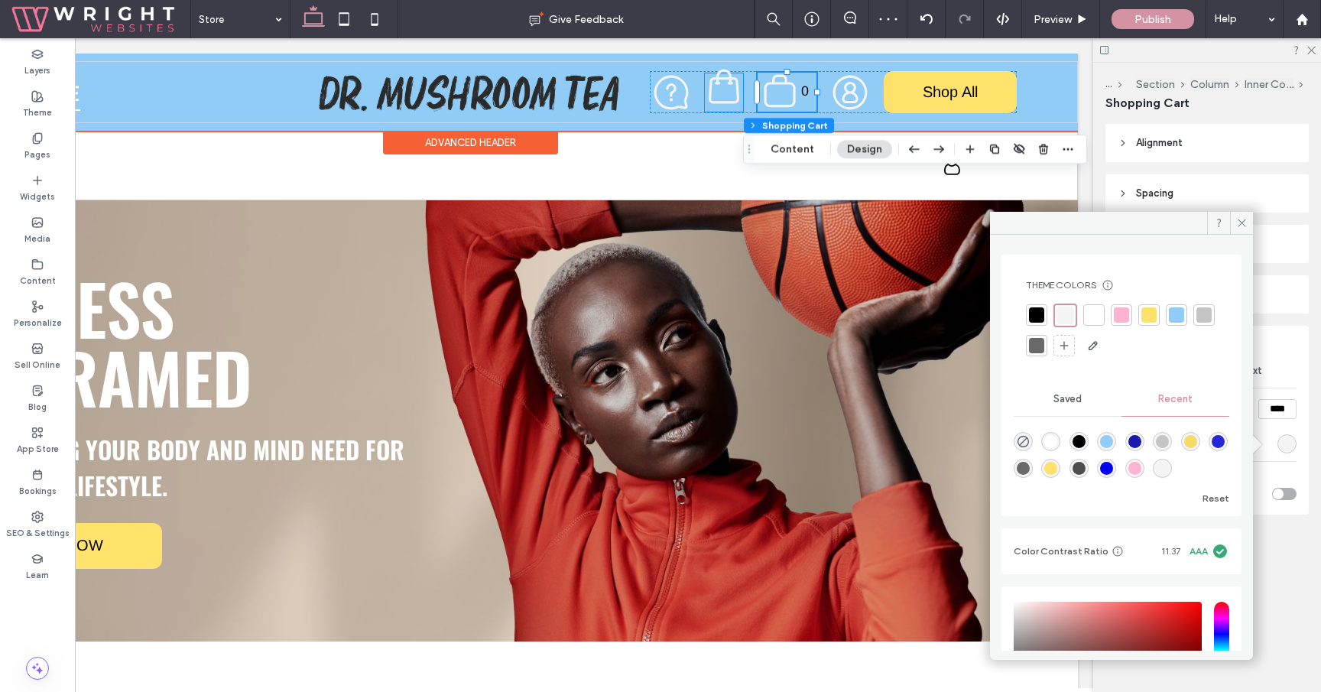
click at [727, 96] on icon at bounding box center [724, 86] width 38 height 38
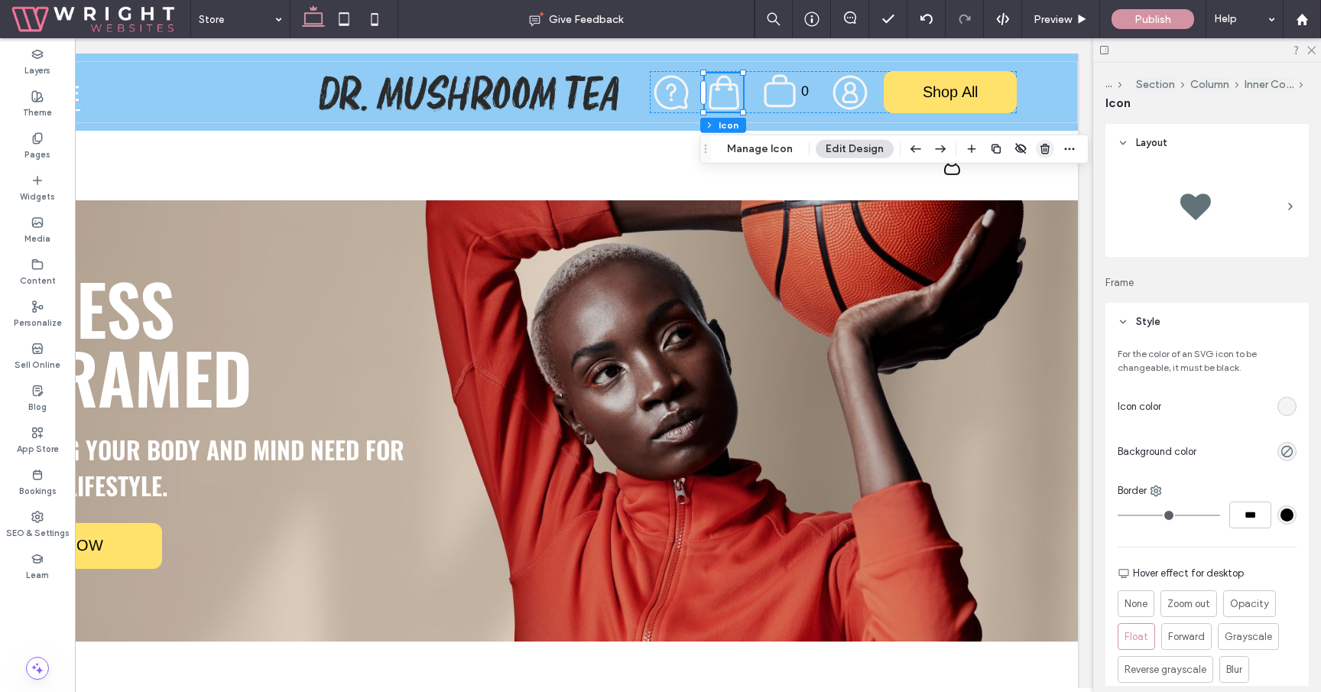
click at [1040, 146] on use "button" at bounding box center [1044, 149] width 9 height 10
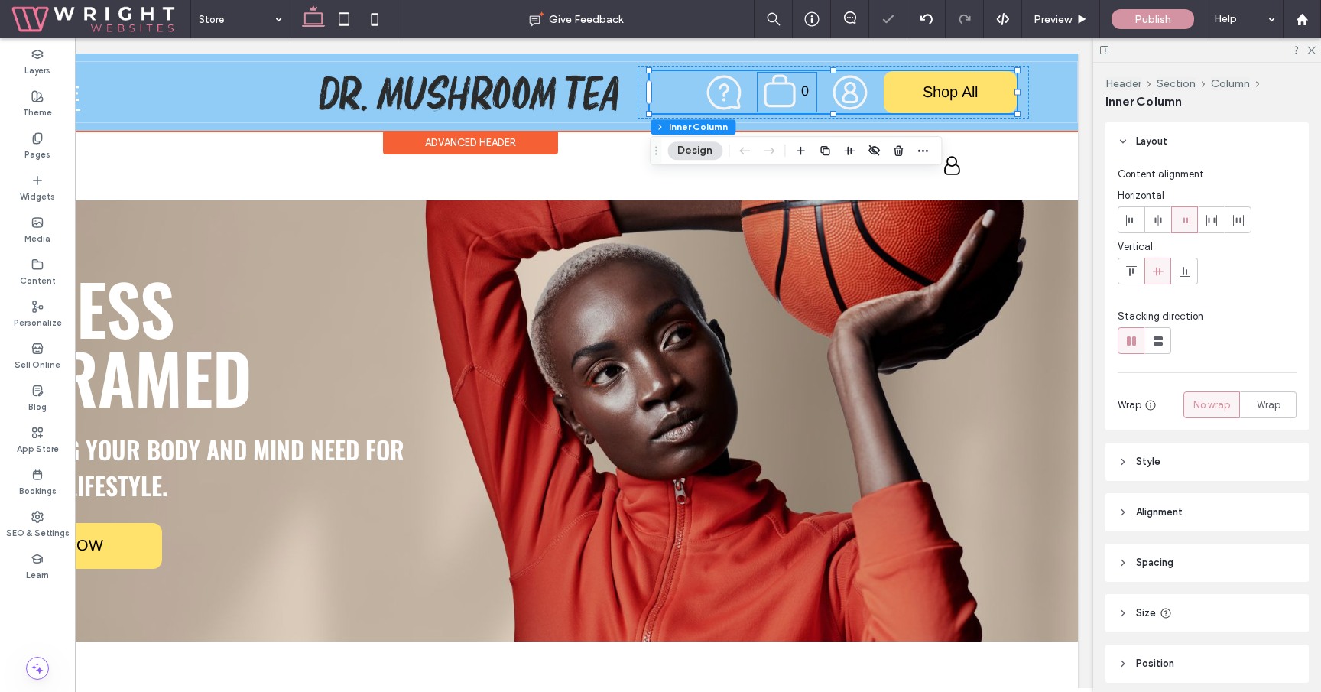
click at [783, 100] on icon ".st0-undefined{fill-rule:evenodd;clip-rule:evenodd;}" at bounding box center [779, 91] width 35 height 37
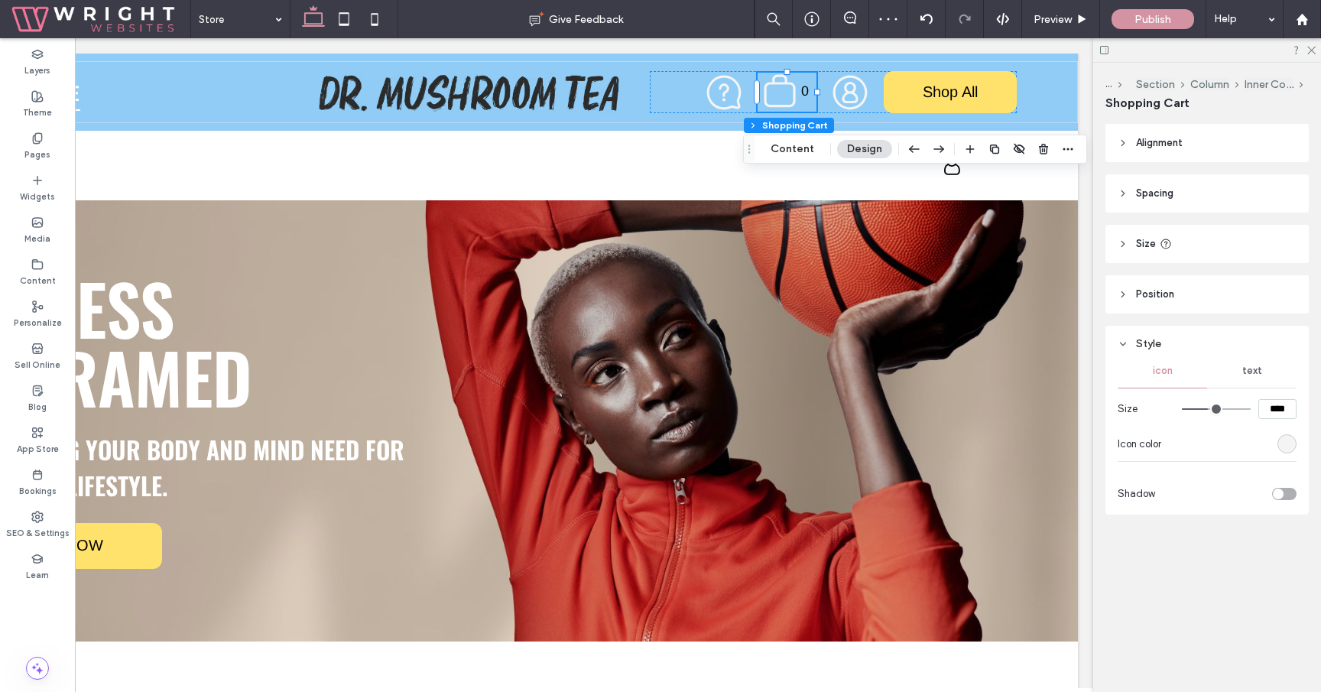
click at [1245, 379] on div "text" at bounding box center [1251, 371] width 89 height 34
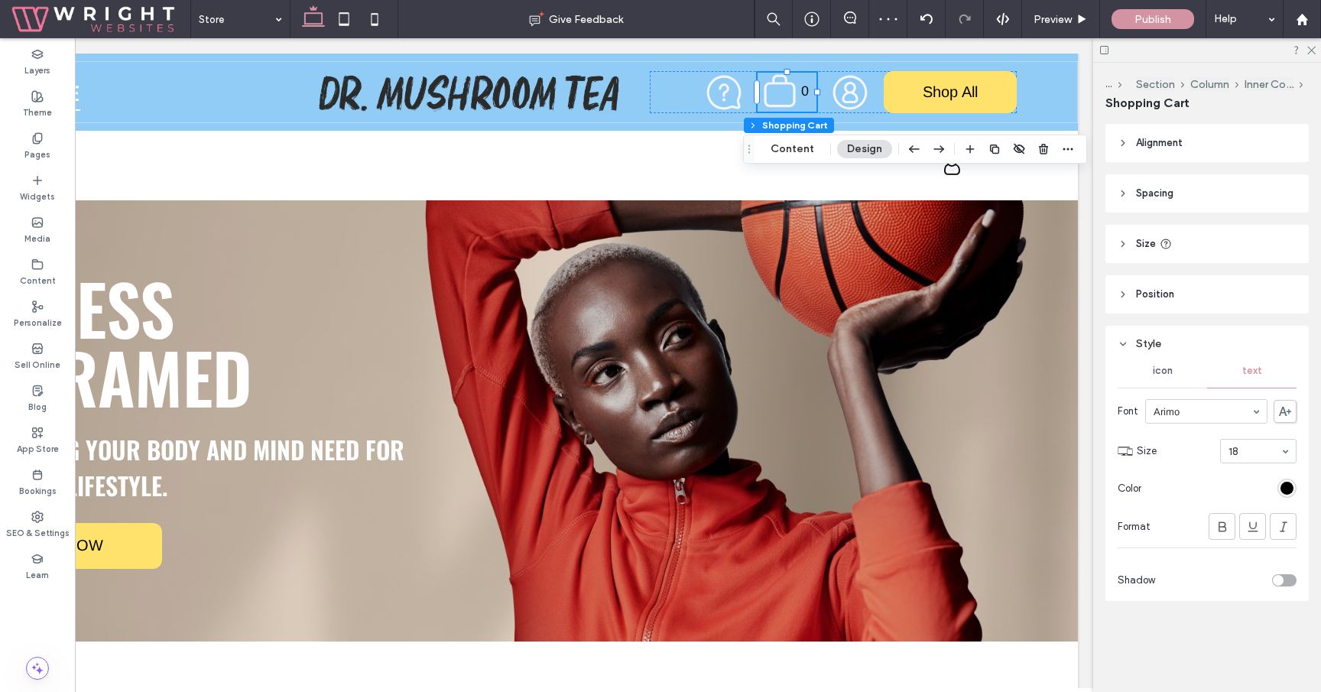
click at [1286, 497] on div "rgb(0, 0, 0)" at bounding box center [1286, 488] width 19 height 19
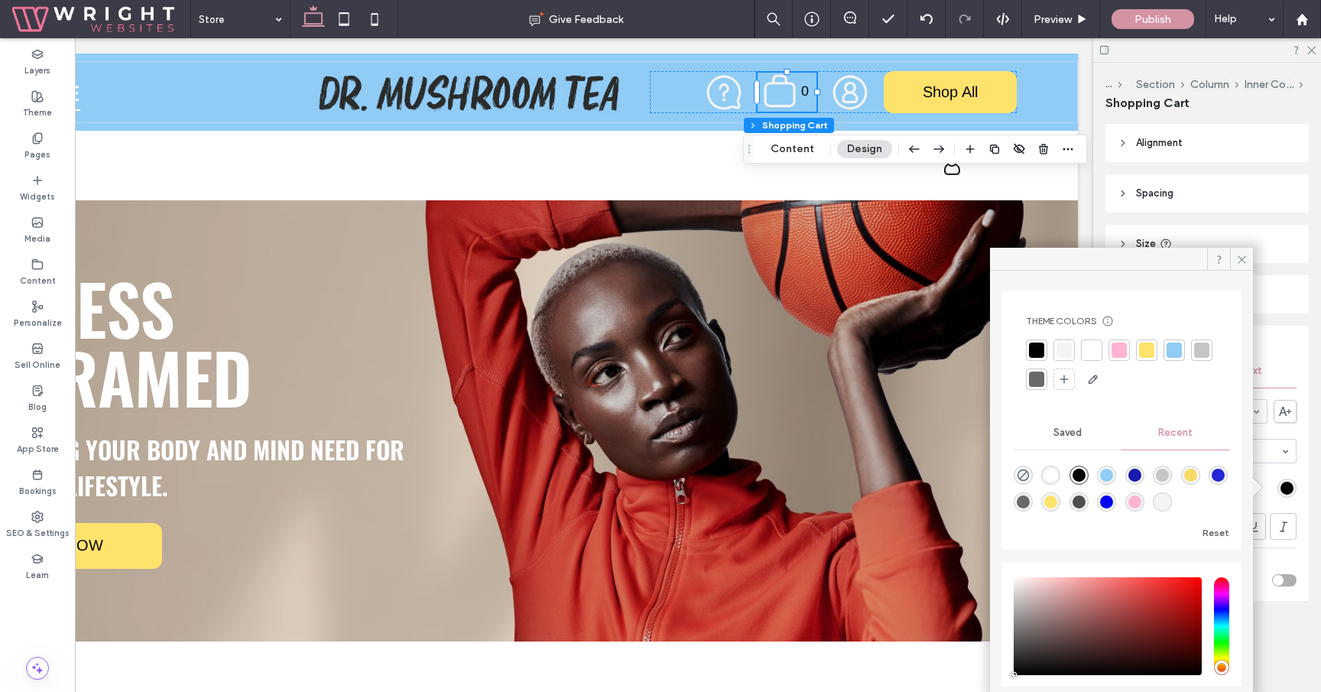
click at [1100, 349] on div at bounding box center [1091, 349] width 21 height 21
click at [1237, 248] on span at bounding box center [1241, 255] width 23 height 23
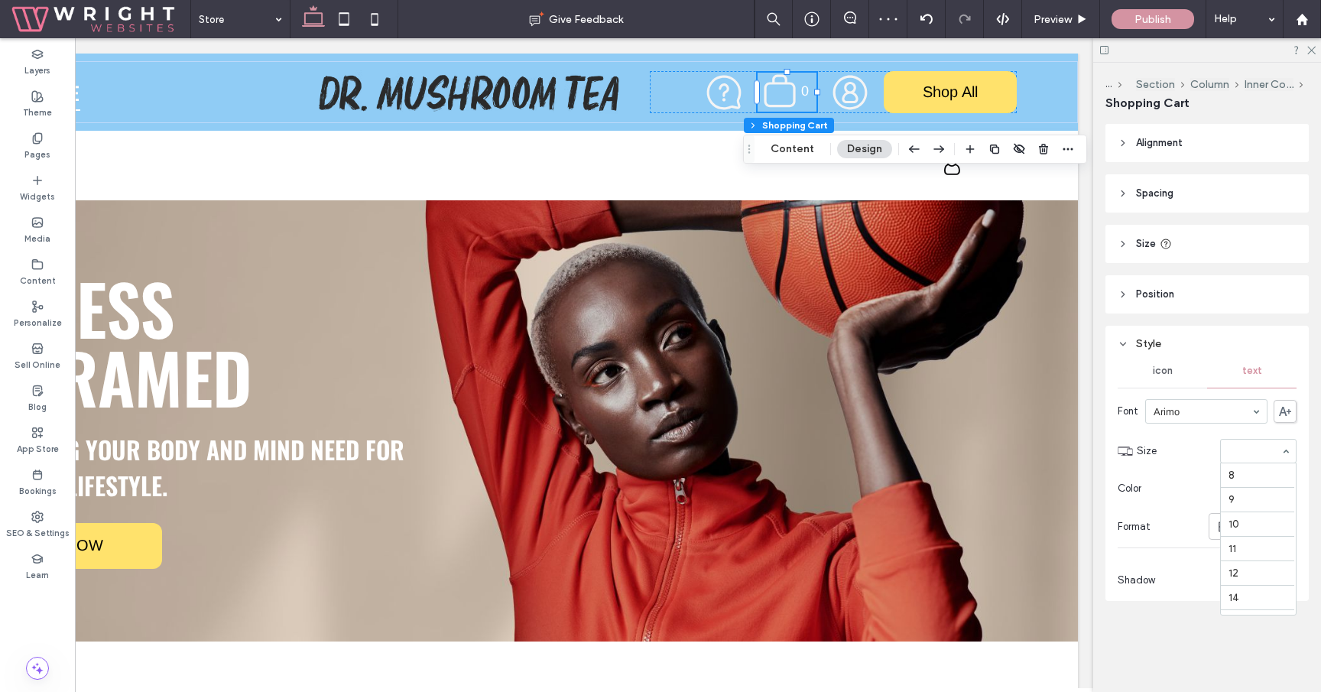
scroll to position [177, 0]
click at [1245, 449] on input at bounding box center [1254, 451] width 52 height 11
click at [1241, 456] on input at bounding box center [1254, 451] width 52 height 11
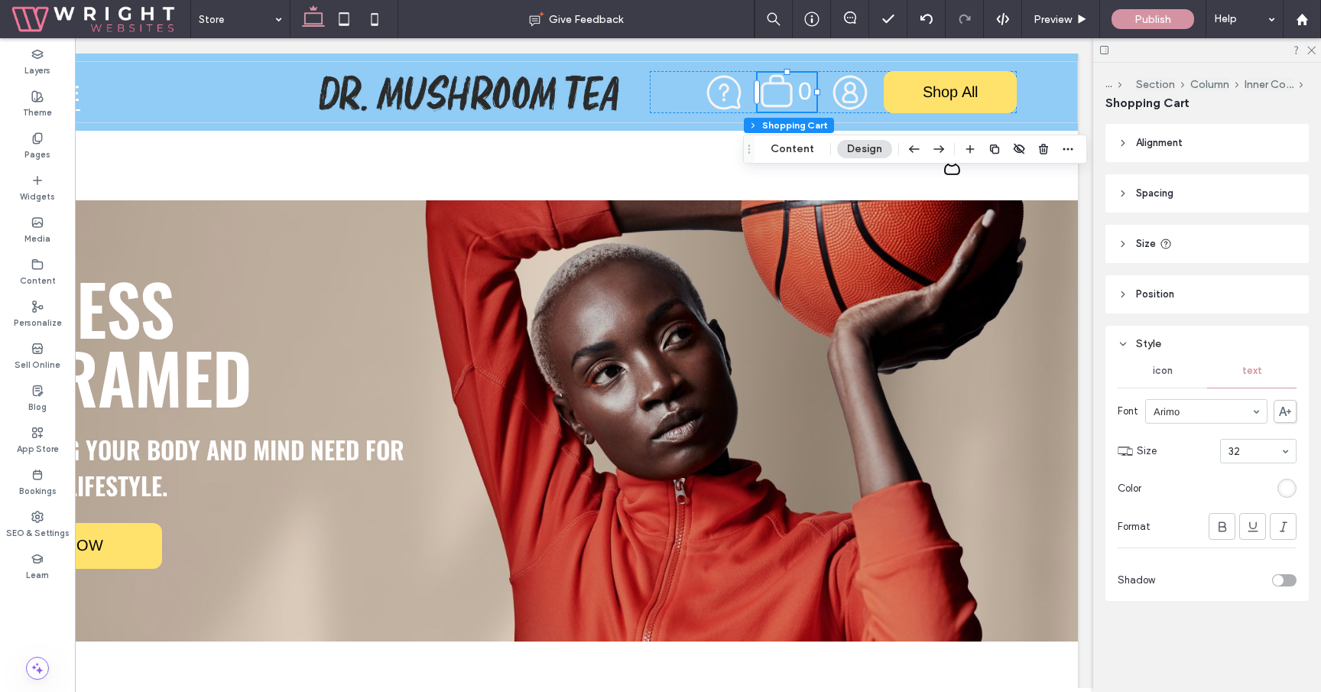
click at [1186, 445] on span "Size" at bounding box center [1175, 450] width 77 height 15
click at [1072, 13] on span "Preview" at bounding box center [1052, 19] width 38 height 13
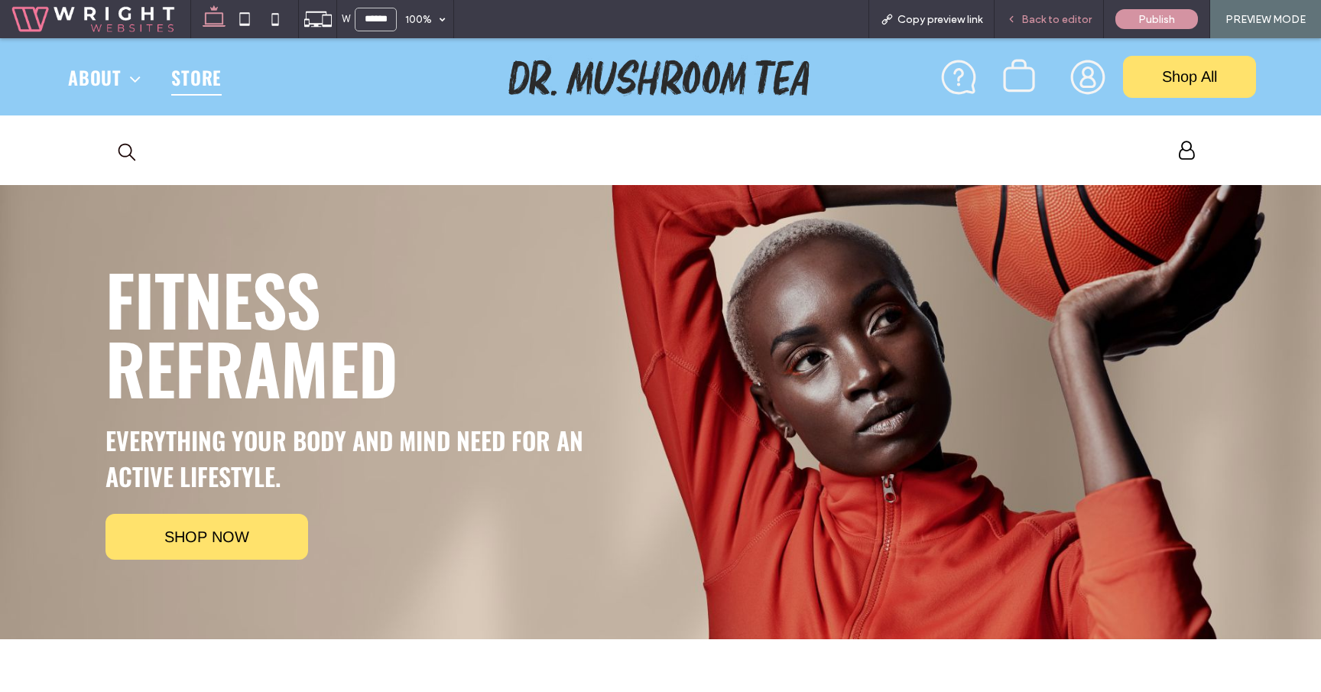
click at [1054, 18] on span "Back to editor" at bounding box center [1056, 19] width 70 height 13
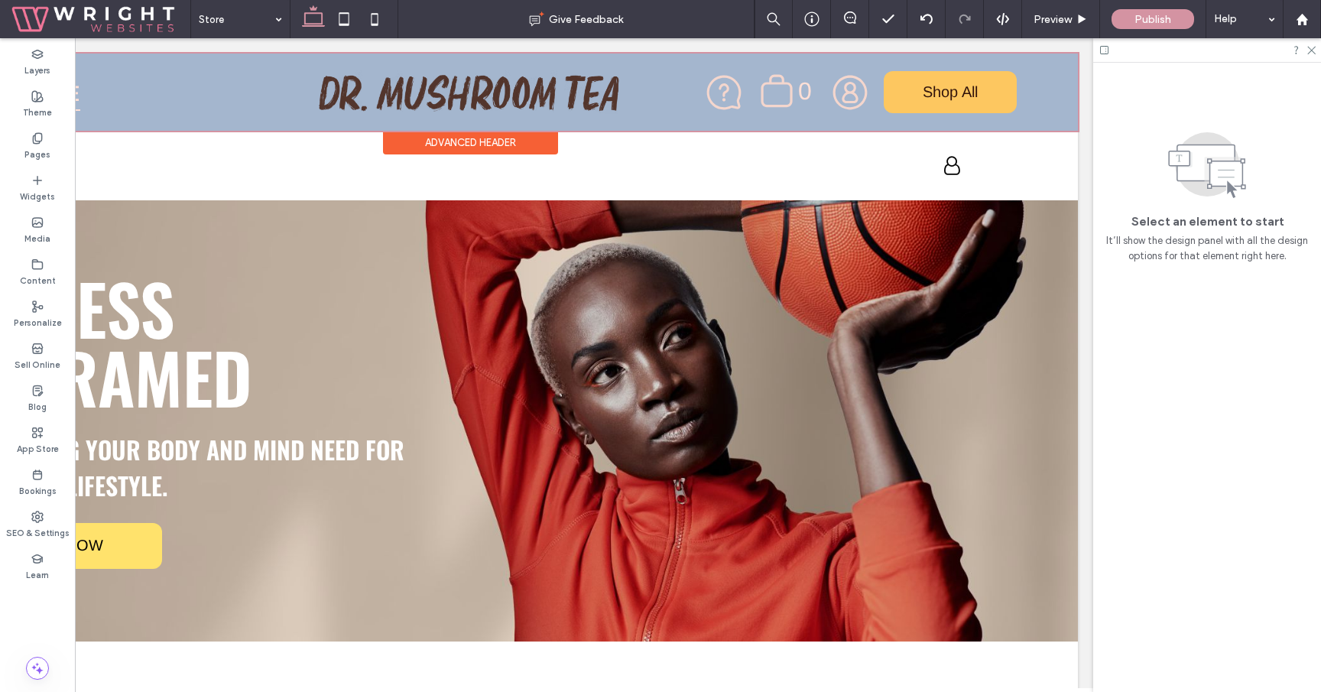
click at [479, 142] on div "Advanced Header" at bounding box center [470, 143] width 175 height 24
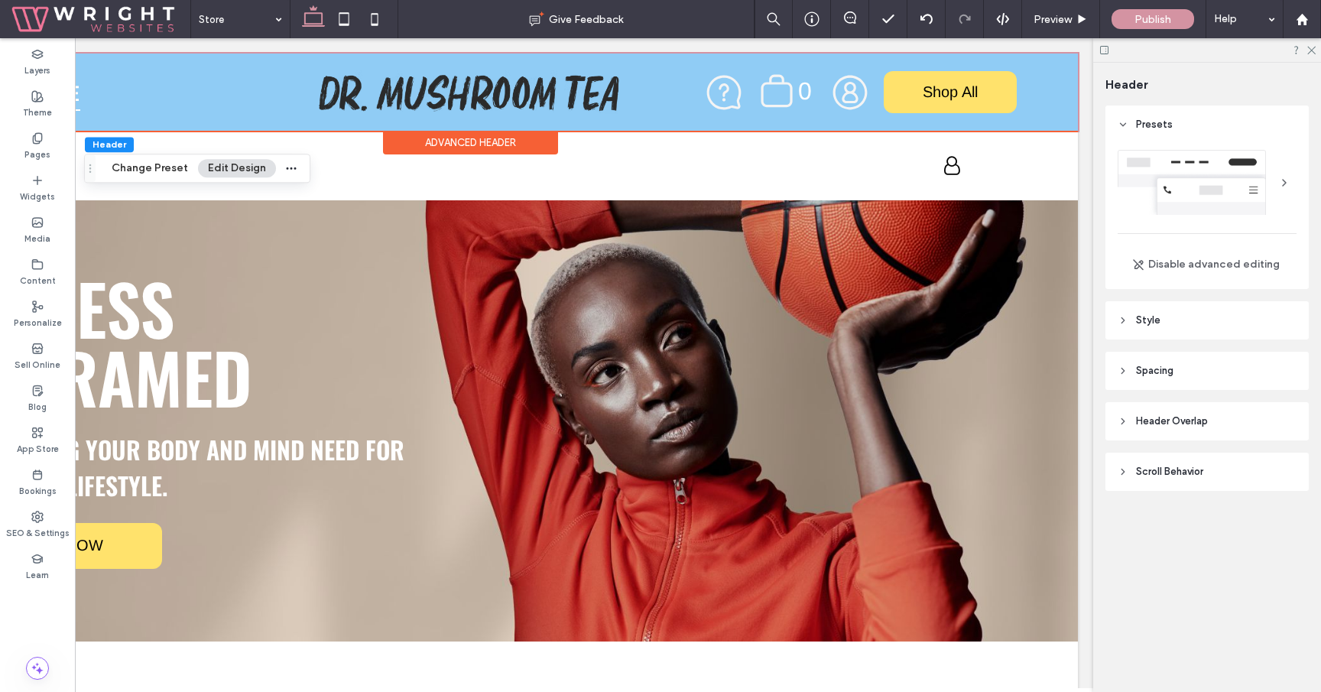
click at [1181, 318] on header "Style" at bounding box center [1206, 320] width 203 height 38
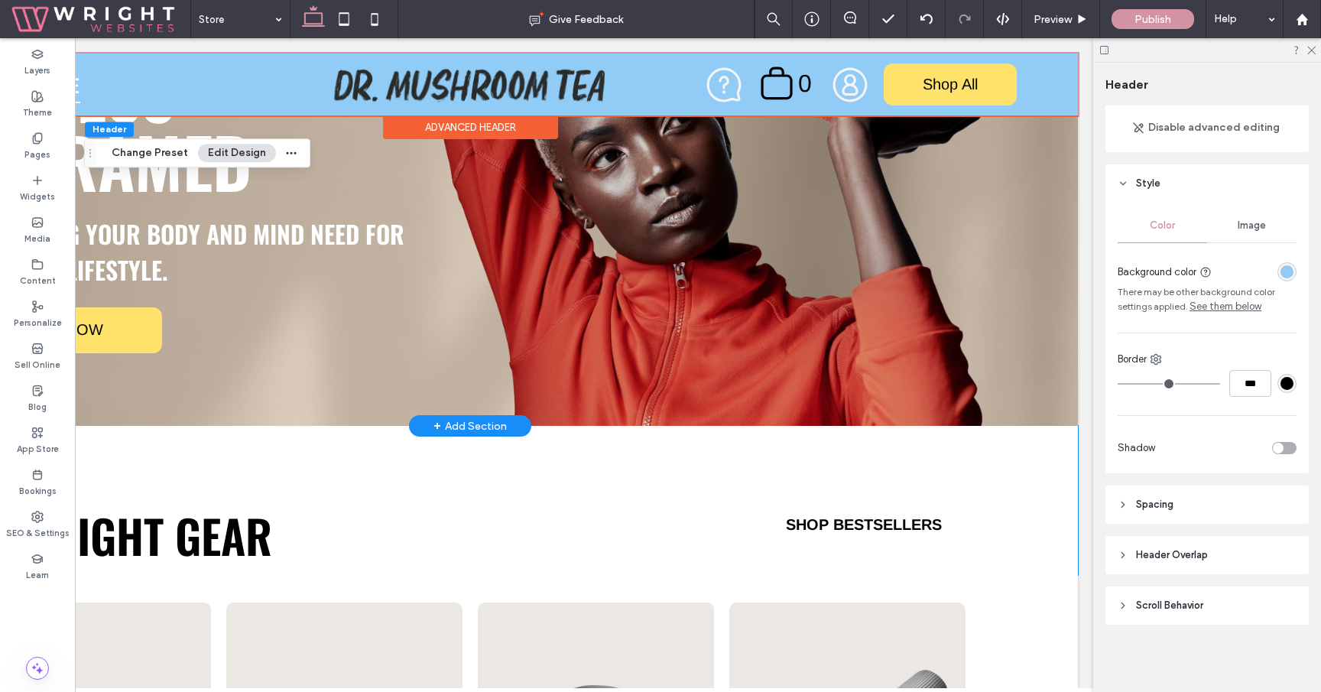
scroll to position [193, 0]
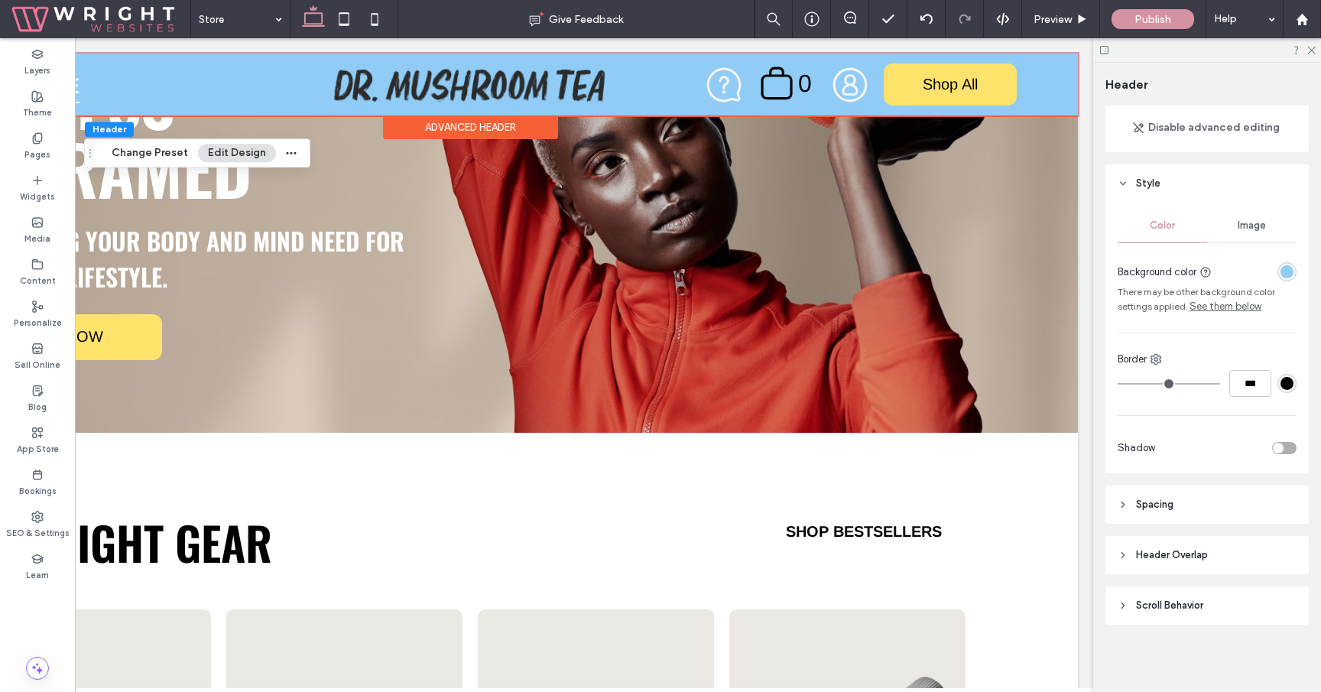
click at [1220, 555] on header "Header Overlap" at bounding box center [1206, 555] width 203 height 38
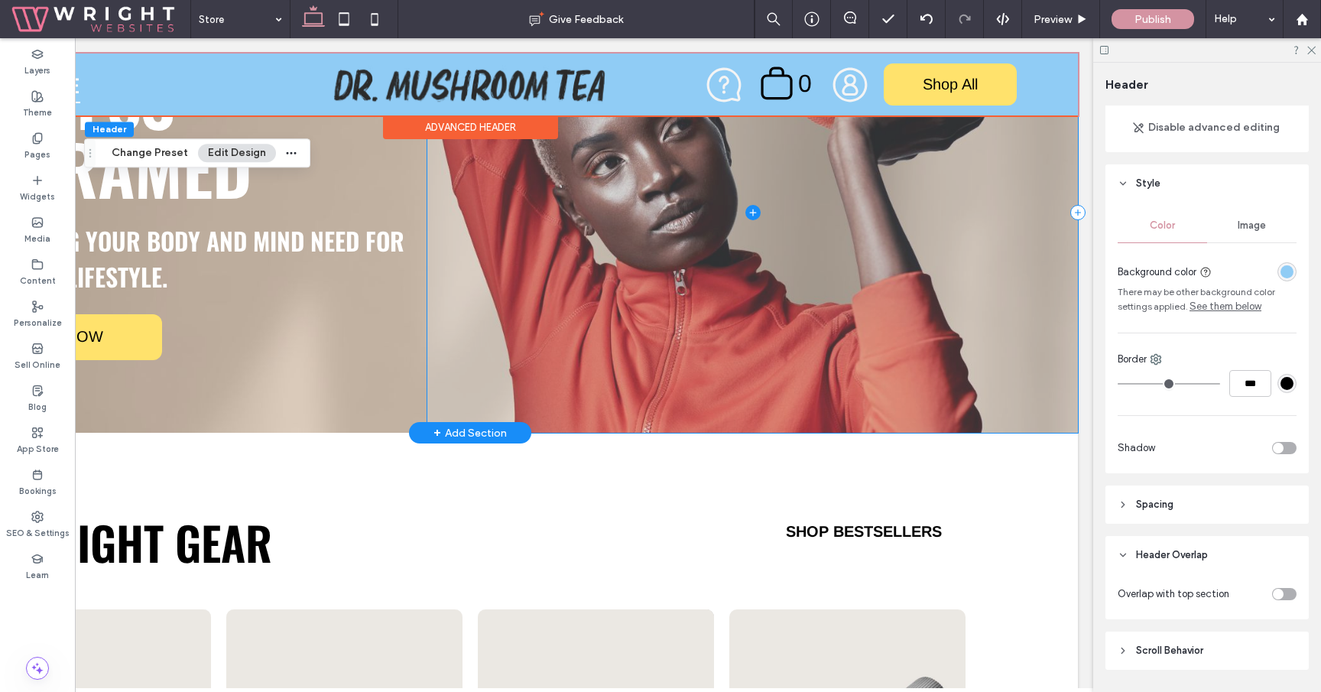
scroll to position [0, 0]
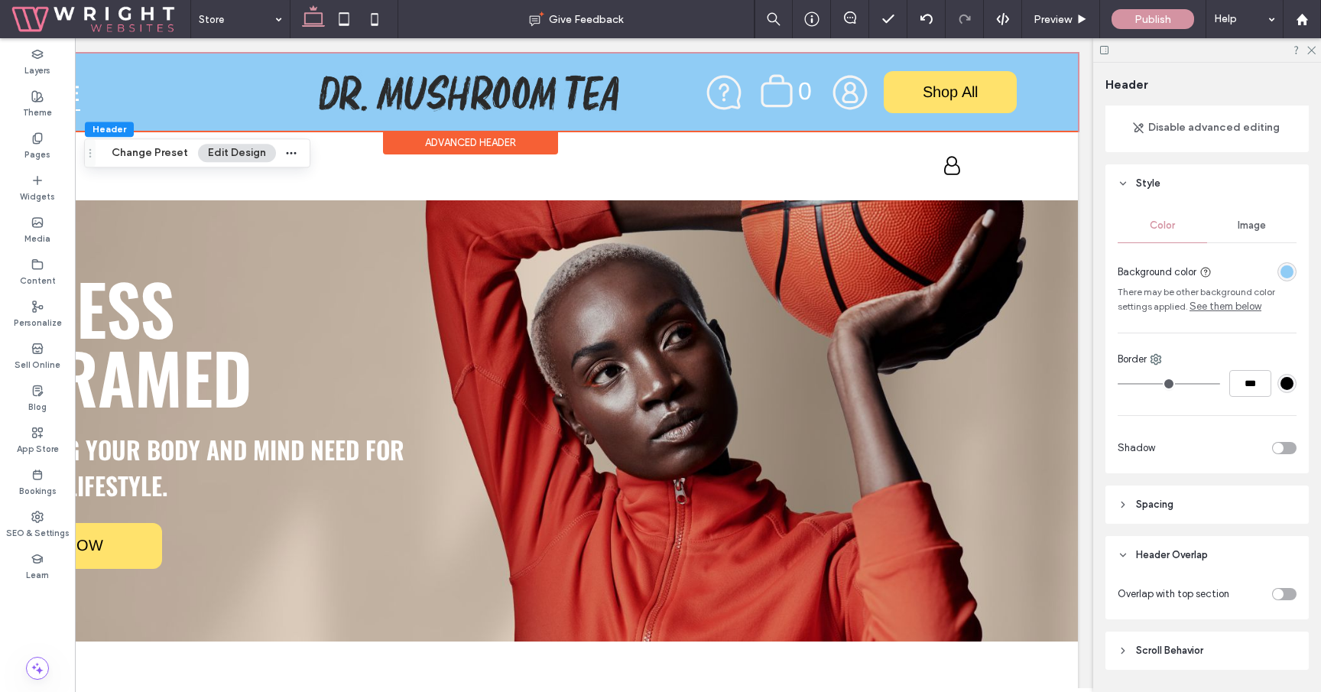
click at [482, 150] on div "Advanced Header" at bounding box center [470, 143] width 175 height 24
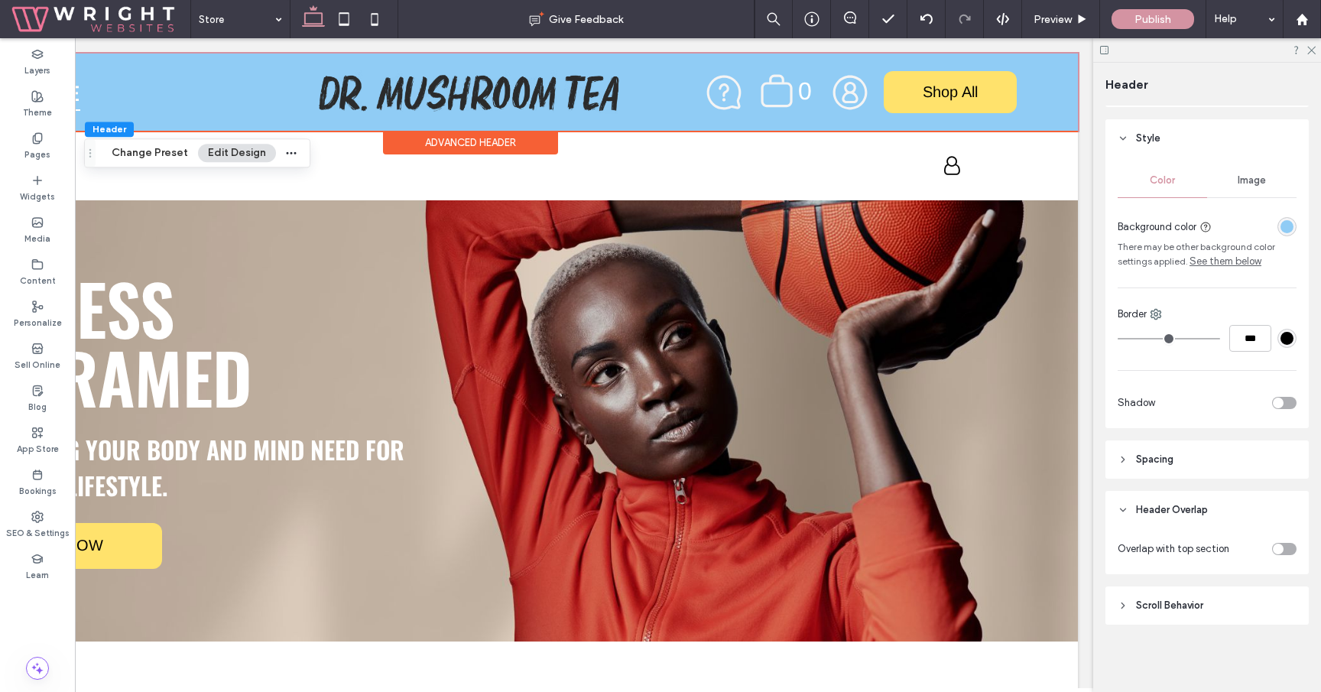
click at [1196, 592] on header "Scroll Behavior" at bounding box center [1206, 605] width 203 height 38
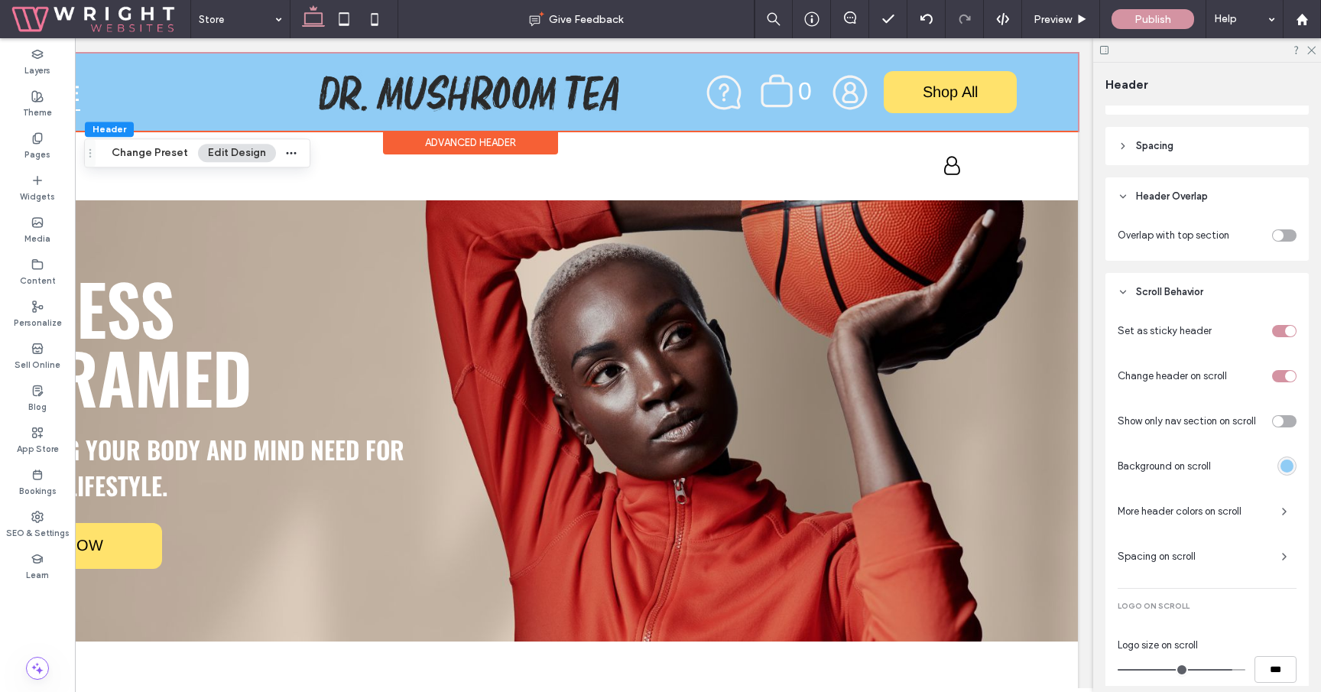
scroll to position [520, 0]
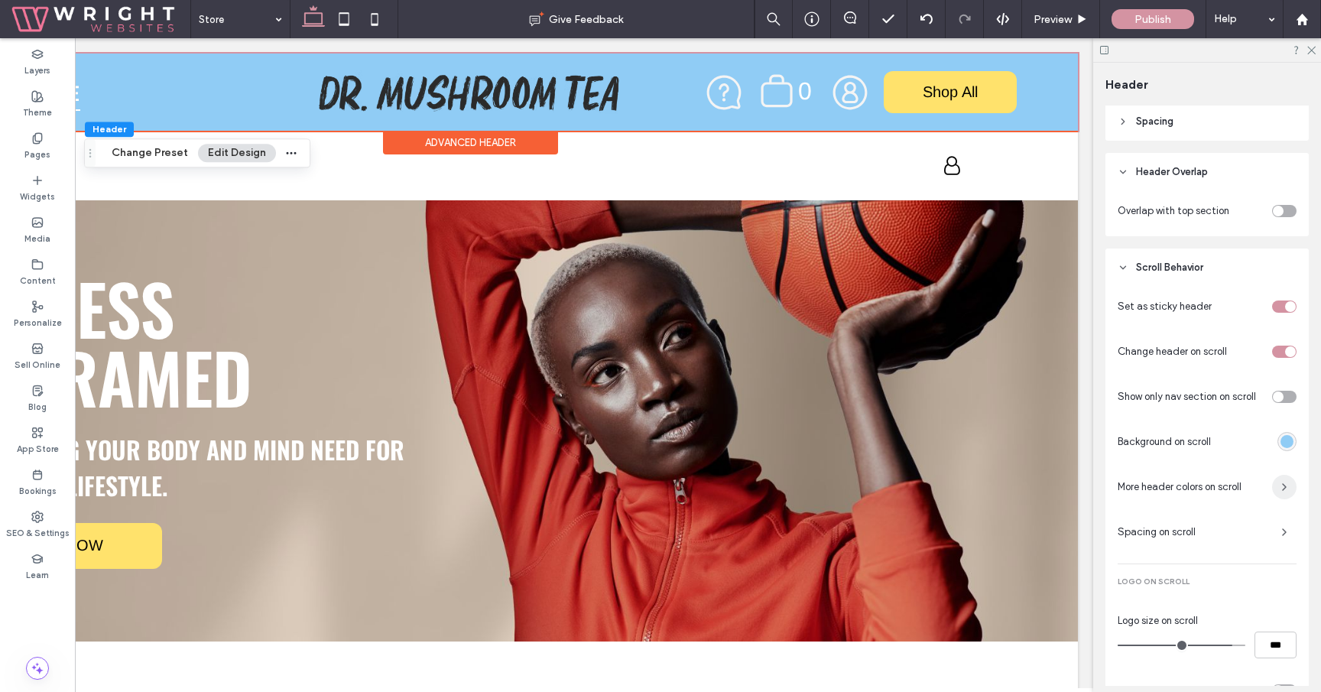
click at [1276, 488] on span "button" at bounding box center [1284, 487] width 24 height 24
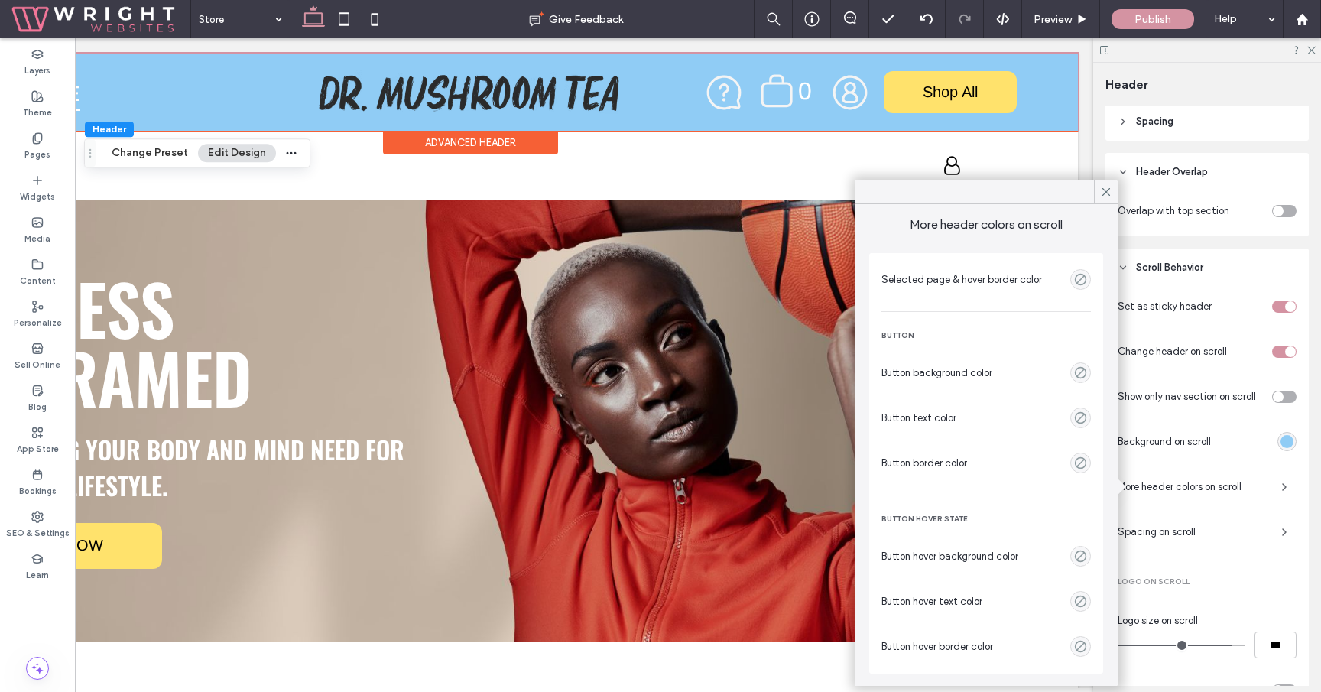
scroll to position [298, 0]
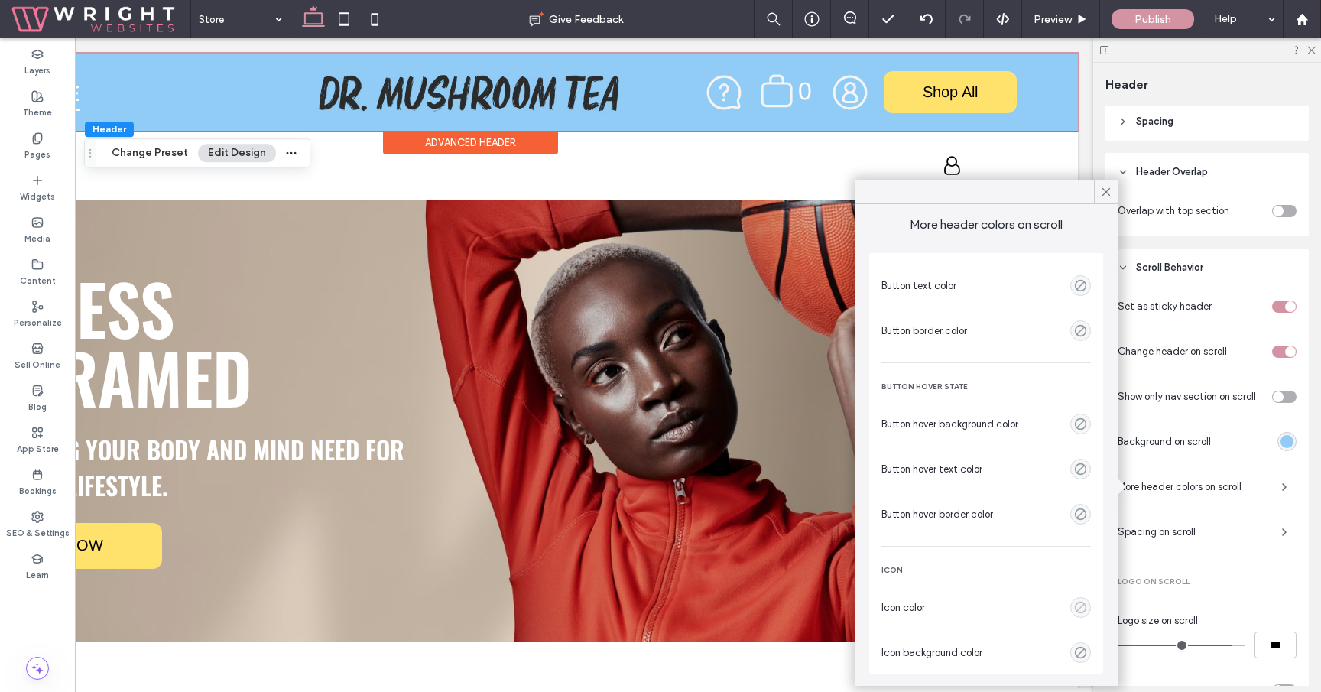
click at [1082, 605] on use "empty color" at bounding box center [1080, 607] width 11 height 11
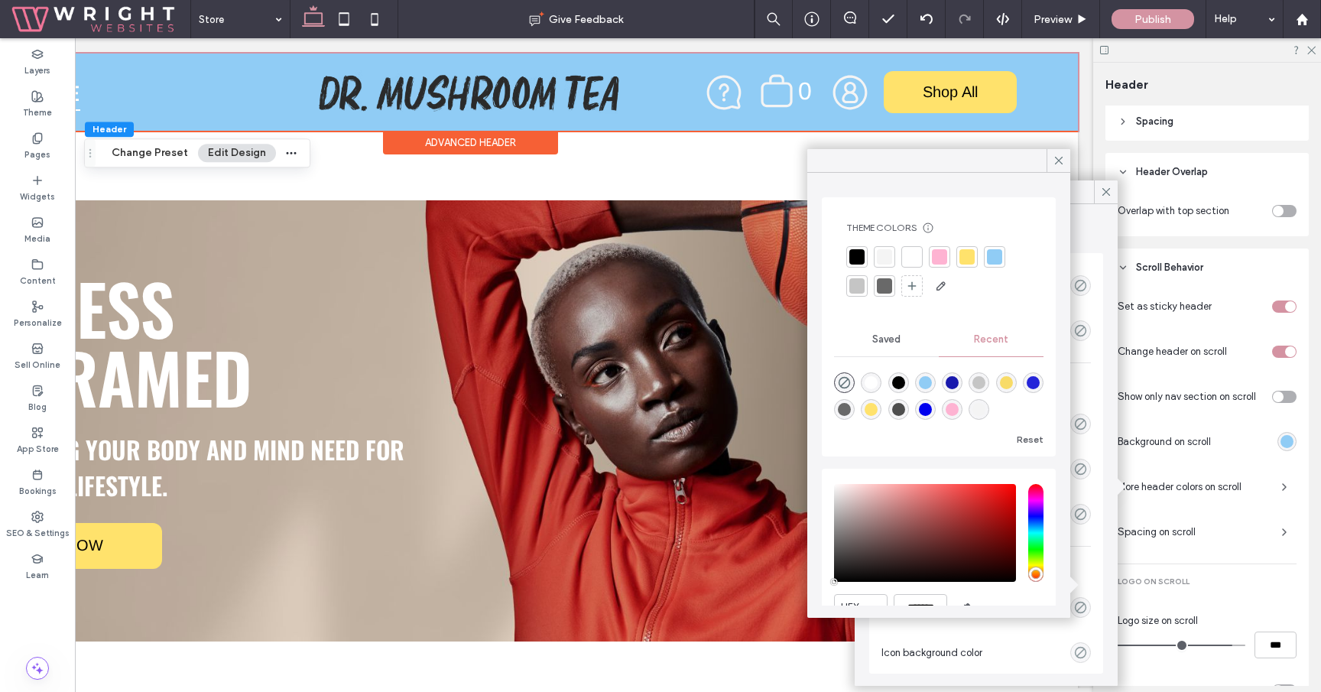
click at [885, 258] on div at bounding box center [884, 256] width 15 height 15
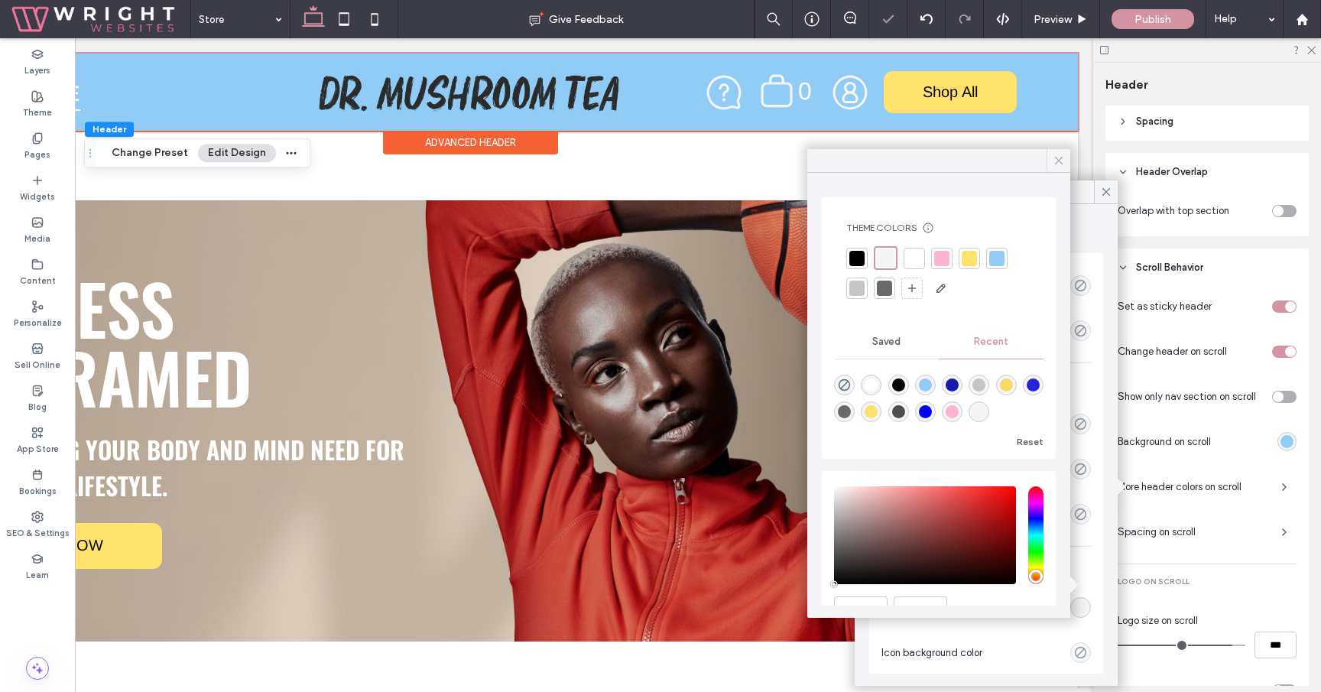
click at [1054, 164] on icon at bounding box center [1059, 161] width 14 height 14
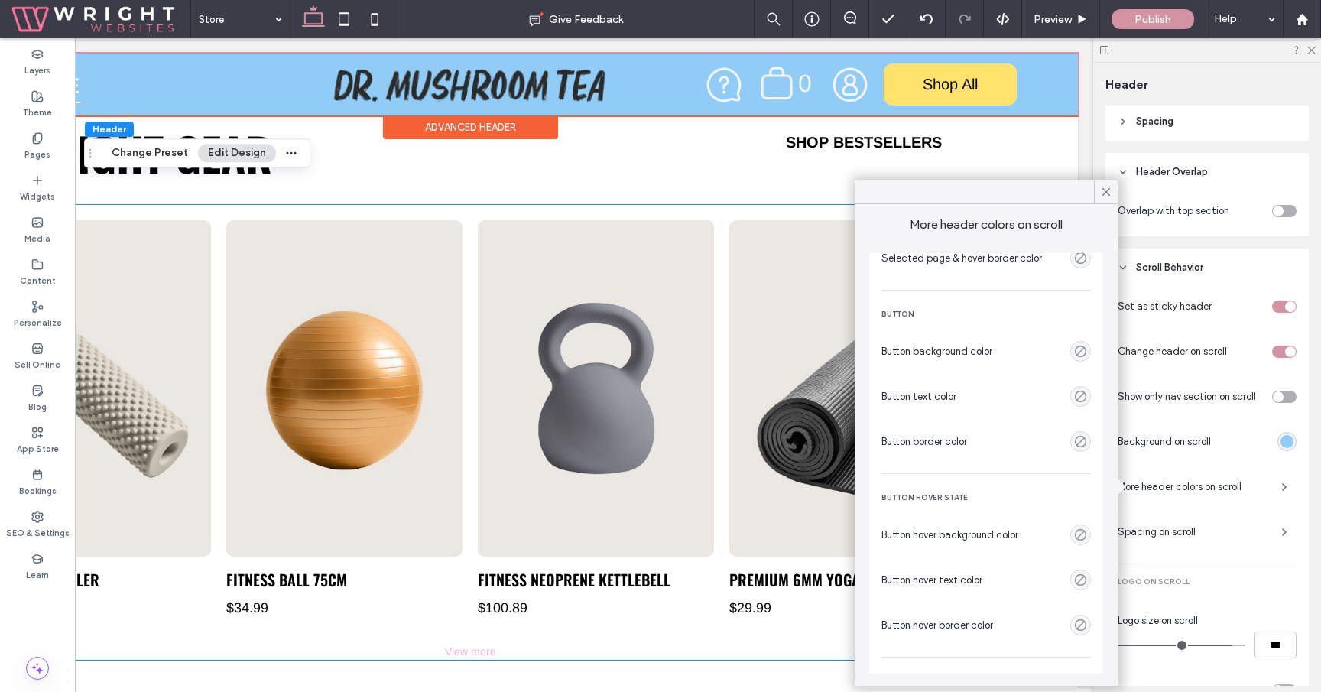
scroll to position [0, 0]
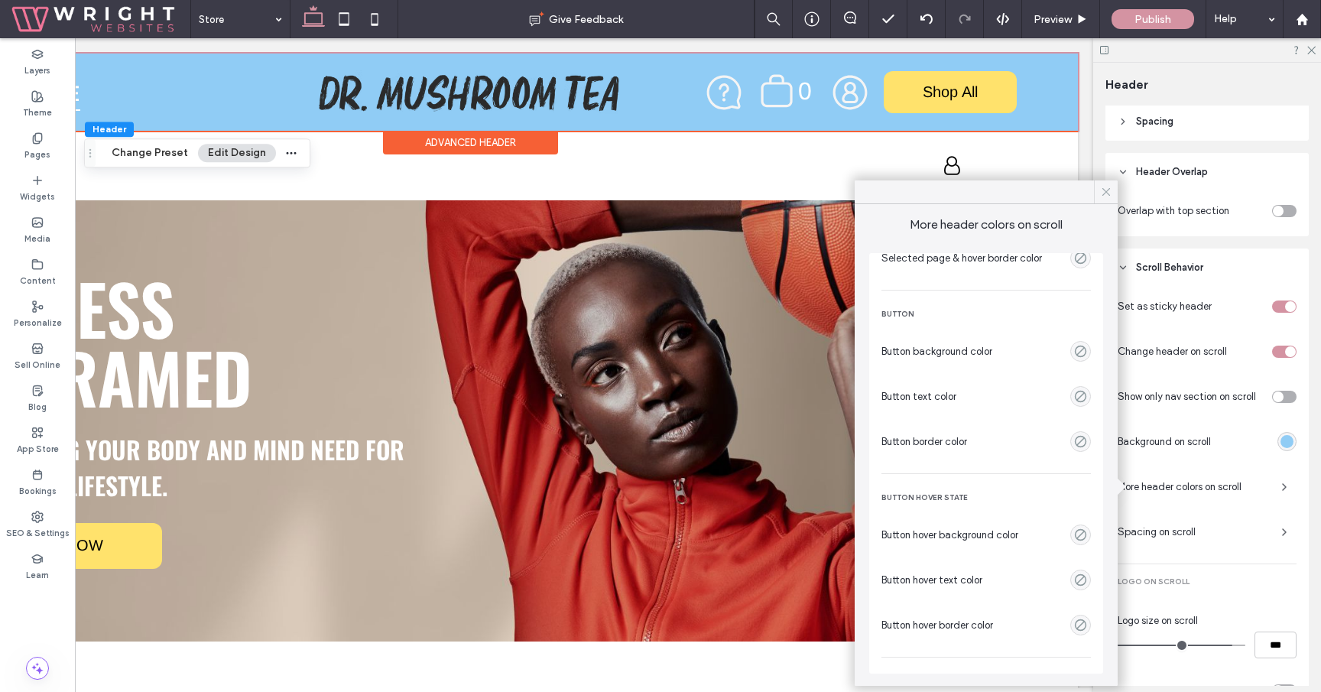
click at [1104, 193] on use at bounding box center [1106, 192] width 8 height 8
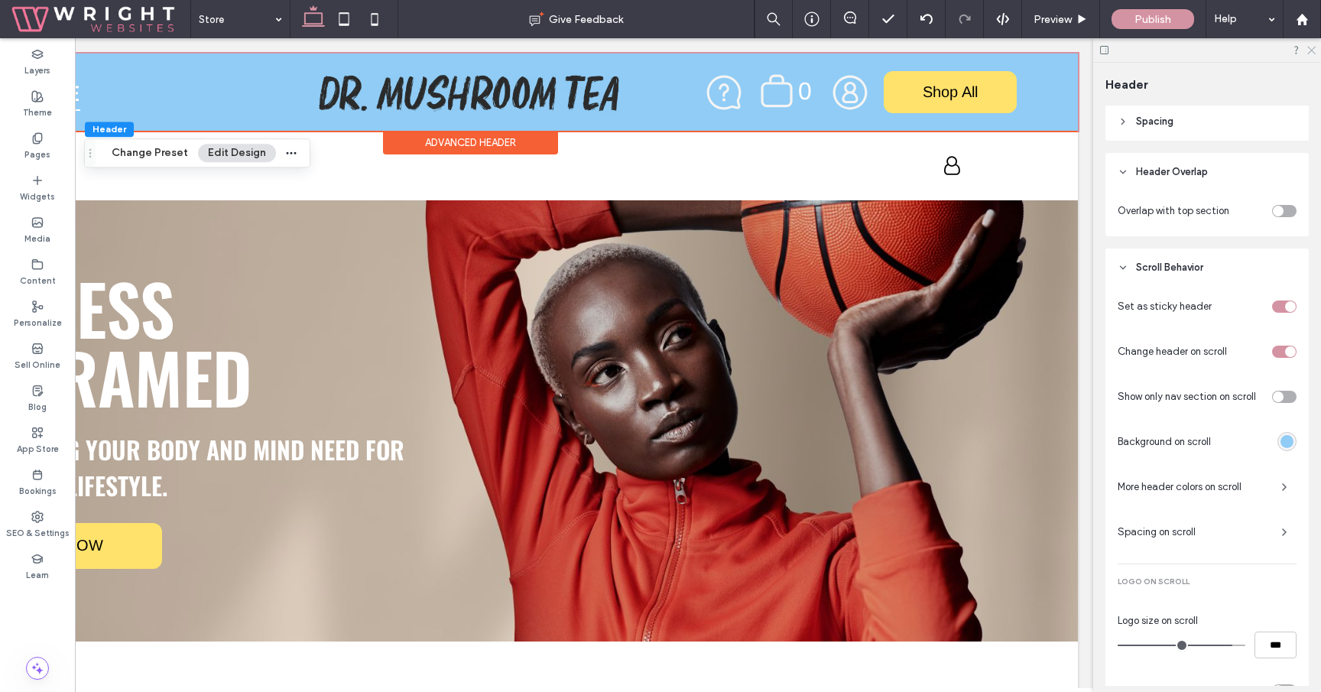
click at [1312, 50] on icon at bounding box center [1311, 49] width 10 height 10
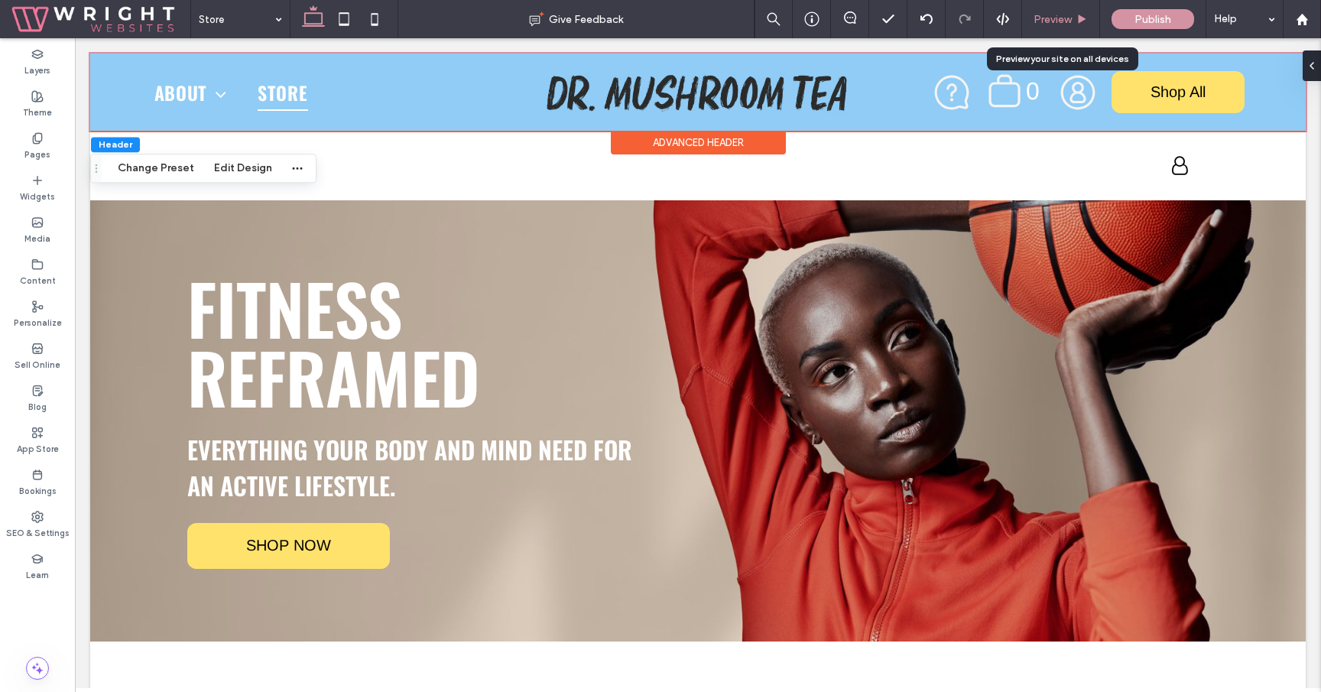
click at [1075, 15] on div "Preview" at bounding box center [1060, 19] width 77 height 13
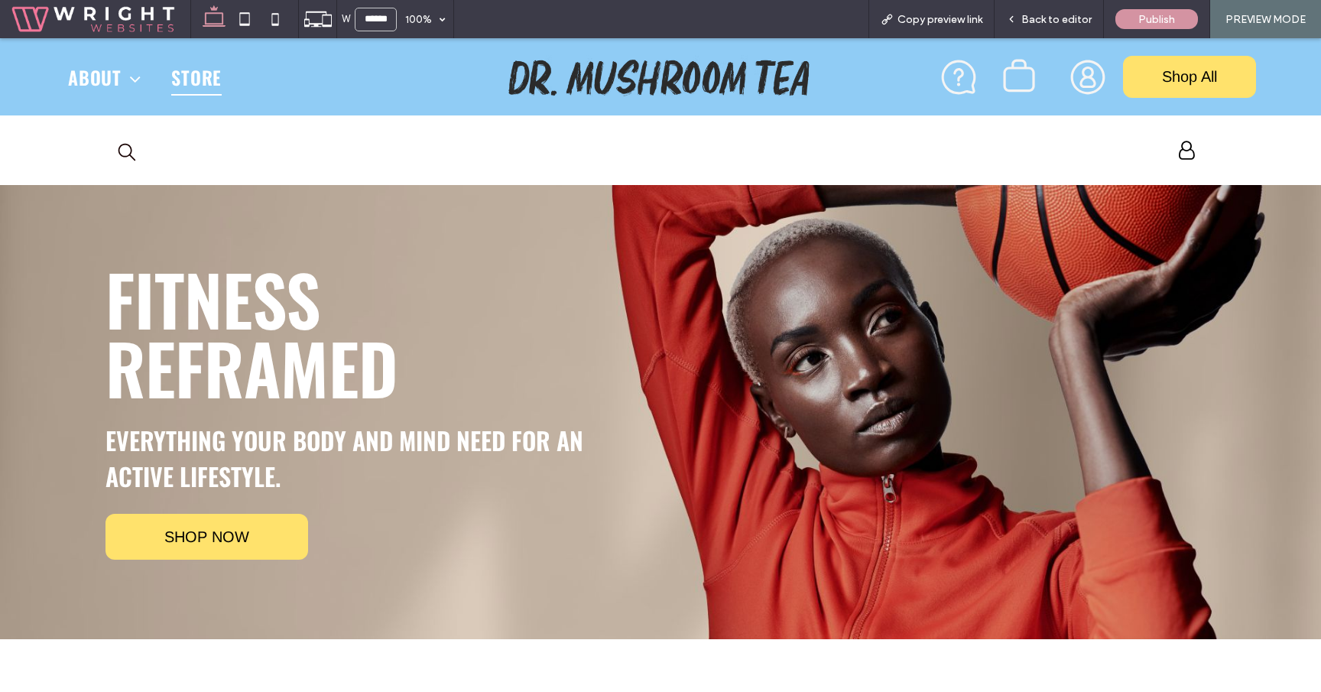
click at [1012, 72] on icon ".st0-undefined{fill-rule:evenodd;clip-rule:evenodd;}" at bounding box center [1018, 75] width 35 height 37
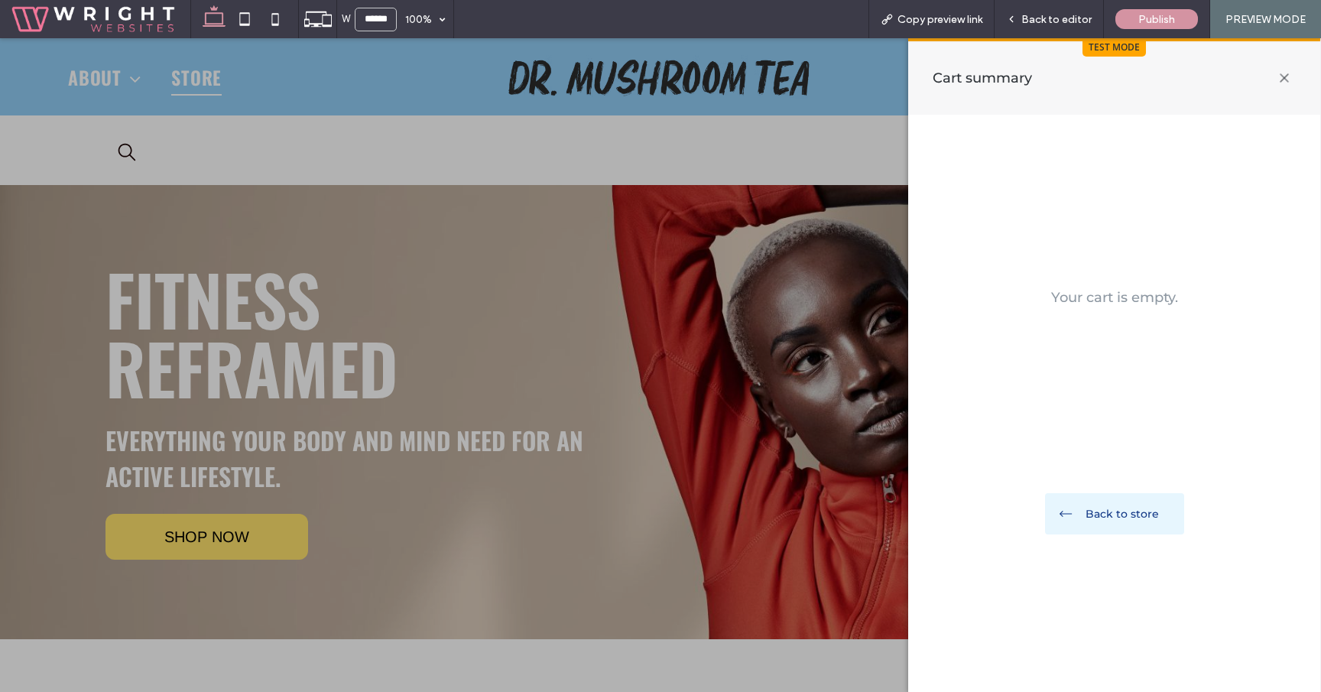
click at [1283, 75] on icon at bounding box center [1284, 78] width 32 height 32
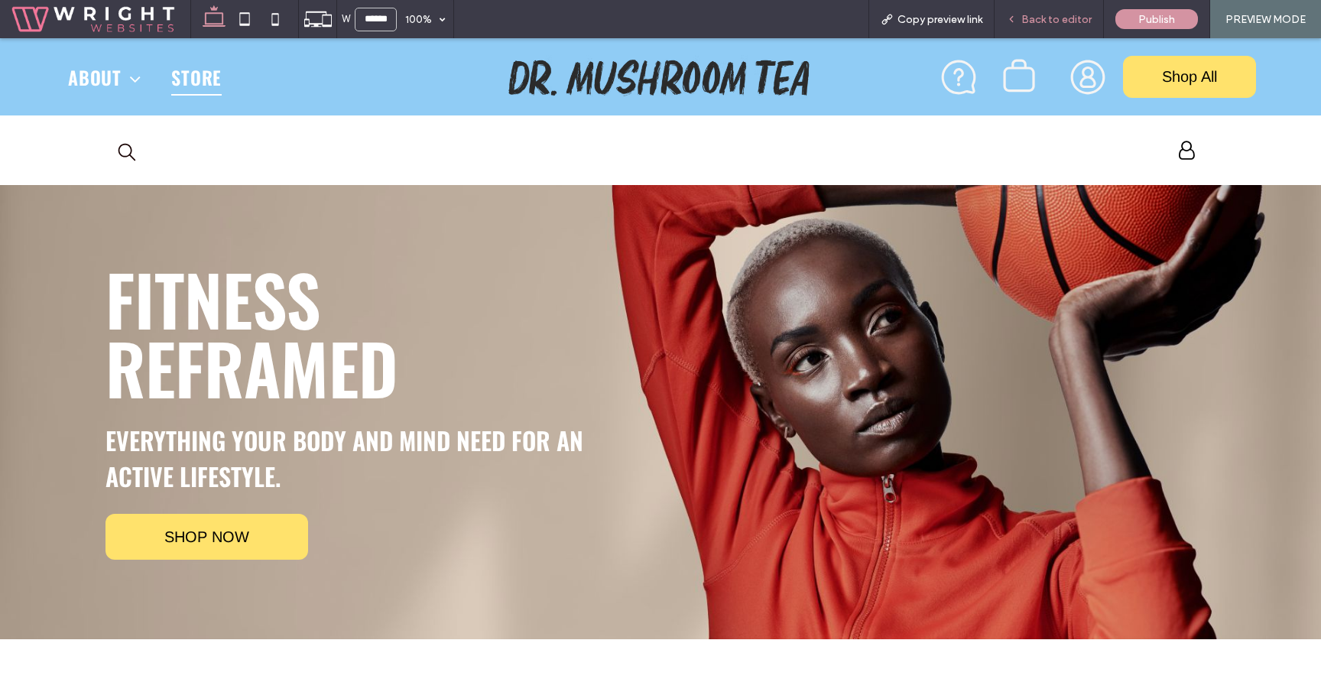
click at [1047, 11] on div "Back to editor" at bounding box center [1048, 19] width 109 height 38
click at [1043, 24] on span "Back to editor" at bounding box center [1056, 19] width 70 height 13
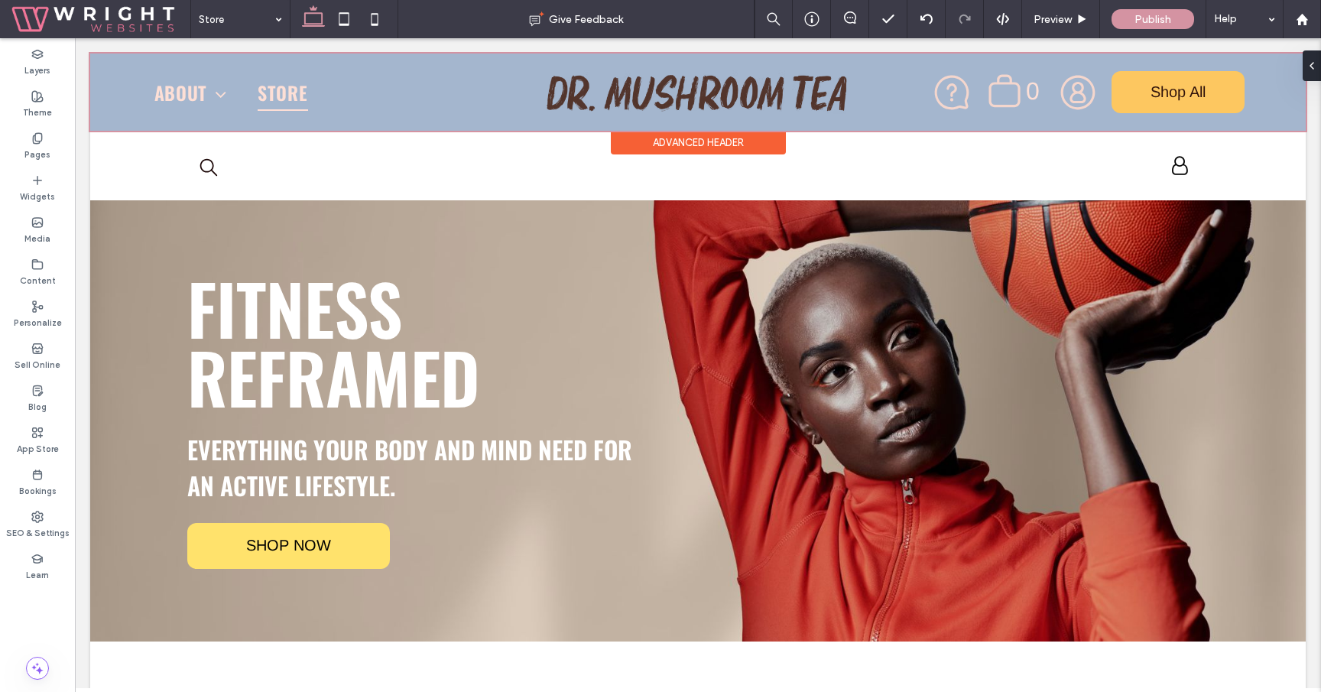
click at [1004, 95] on div at bounding box center [697, 92] width 1215 height 77
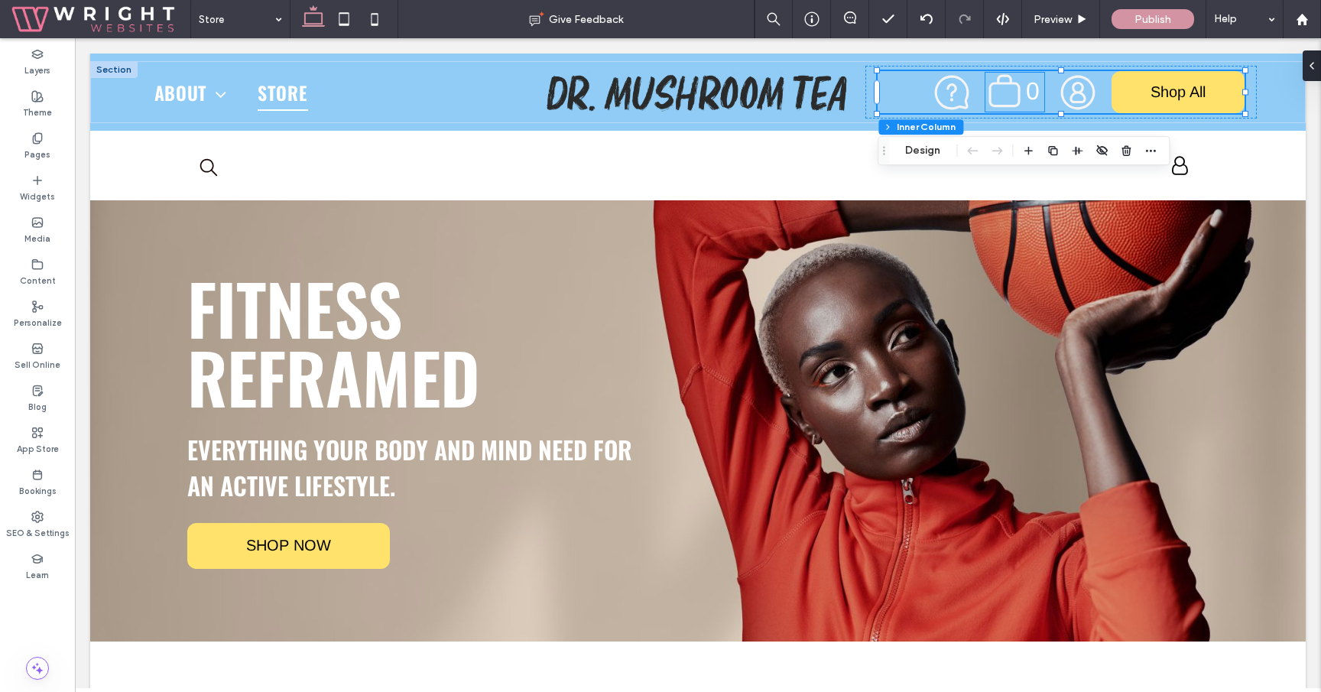
scroll to position [58, 0]
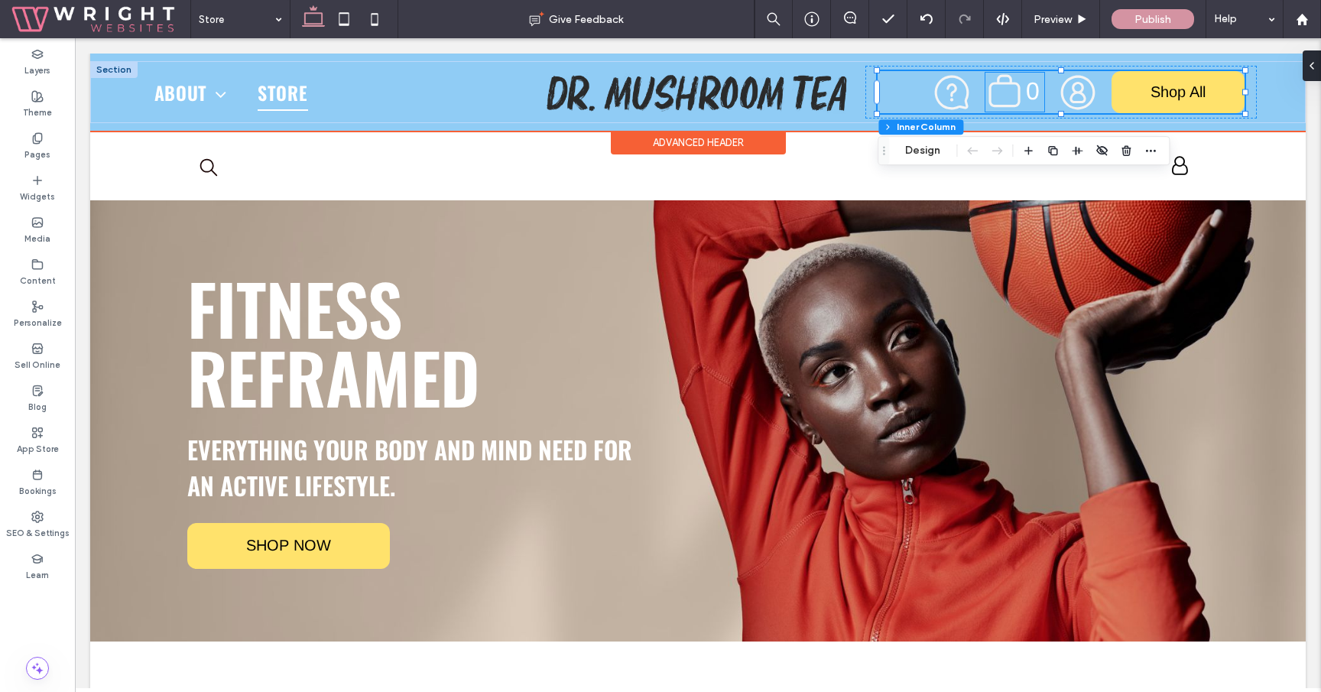
click at [1008, 97] on icon ".st0-undefined{fill-rule:evenodd;clip-rule:evenodd;}" at bounding box center [1004, 91] width 35 height 37
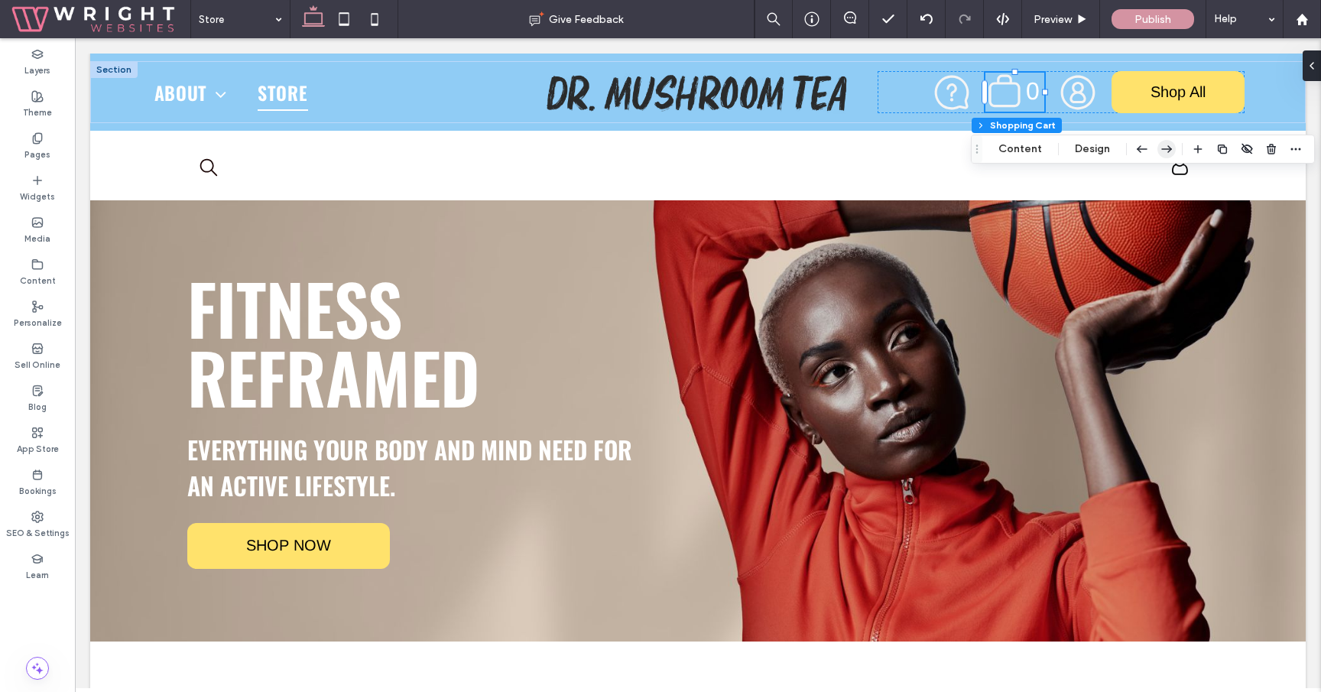
click at [1160, 147] on icon "button" at bounding box center [1166, 149] width 18 height 28
click at [1081, 15] on icon at bounding box center [1081, 19] width 11 height 11
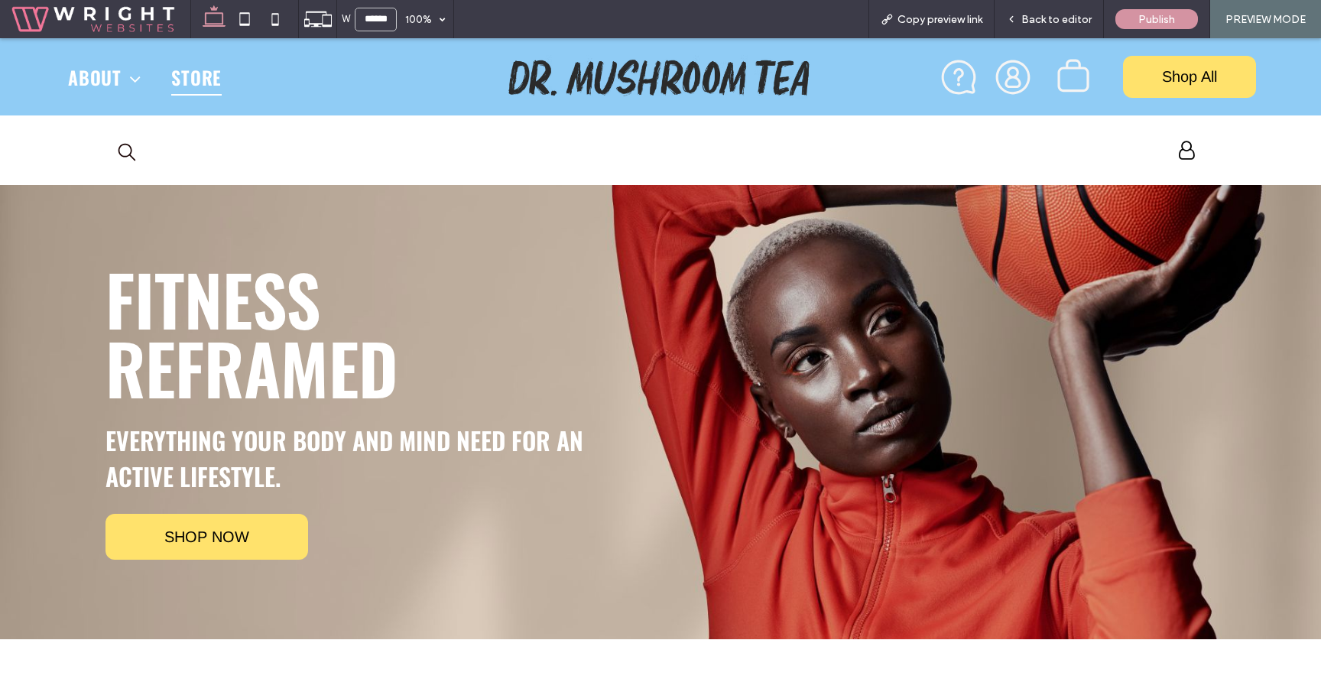
click at [1069, 79] on icon ".st0-undefined{fill-rule:evenodd;clip-rule:evenodd;}" at bounding box center [1073, 75] width 35 height 37
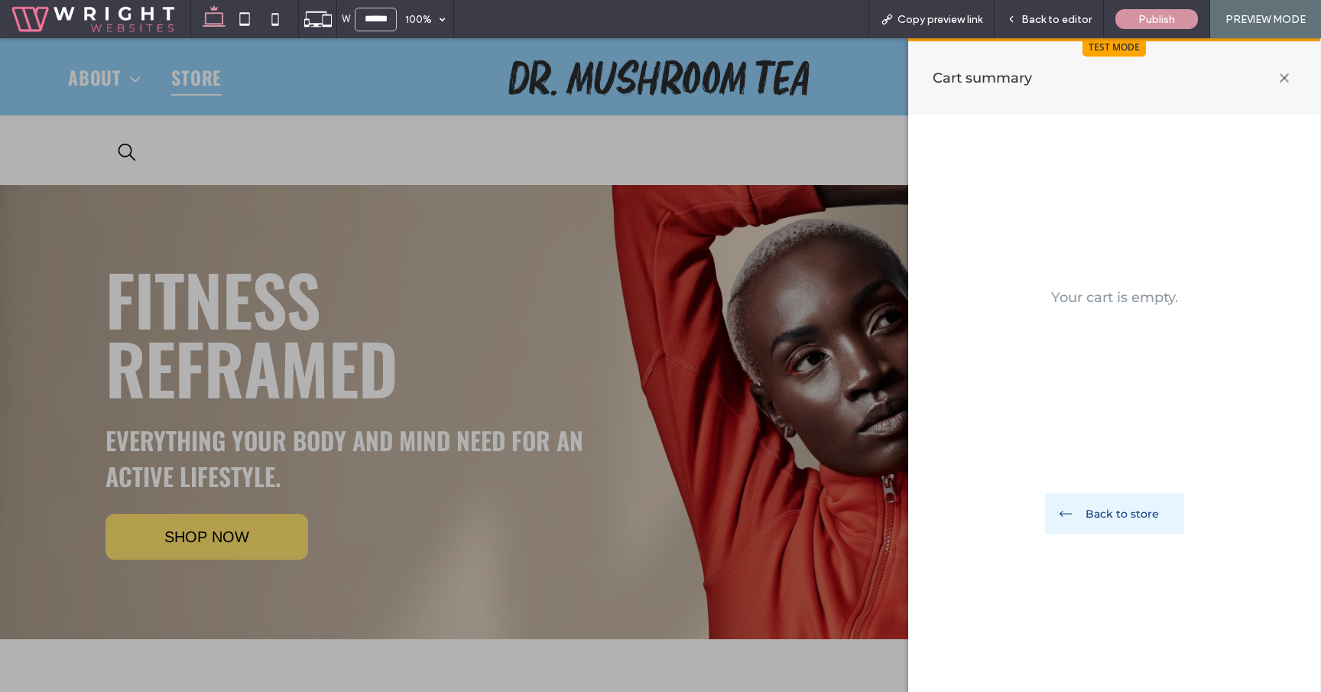
click at [1286, 75] on icon at bounding box center [1284, 78] width 16 height 16
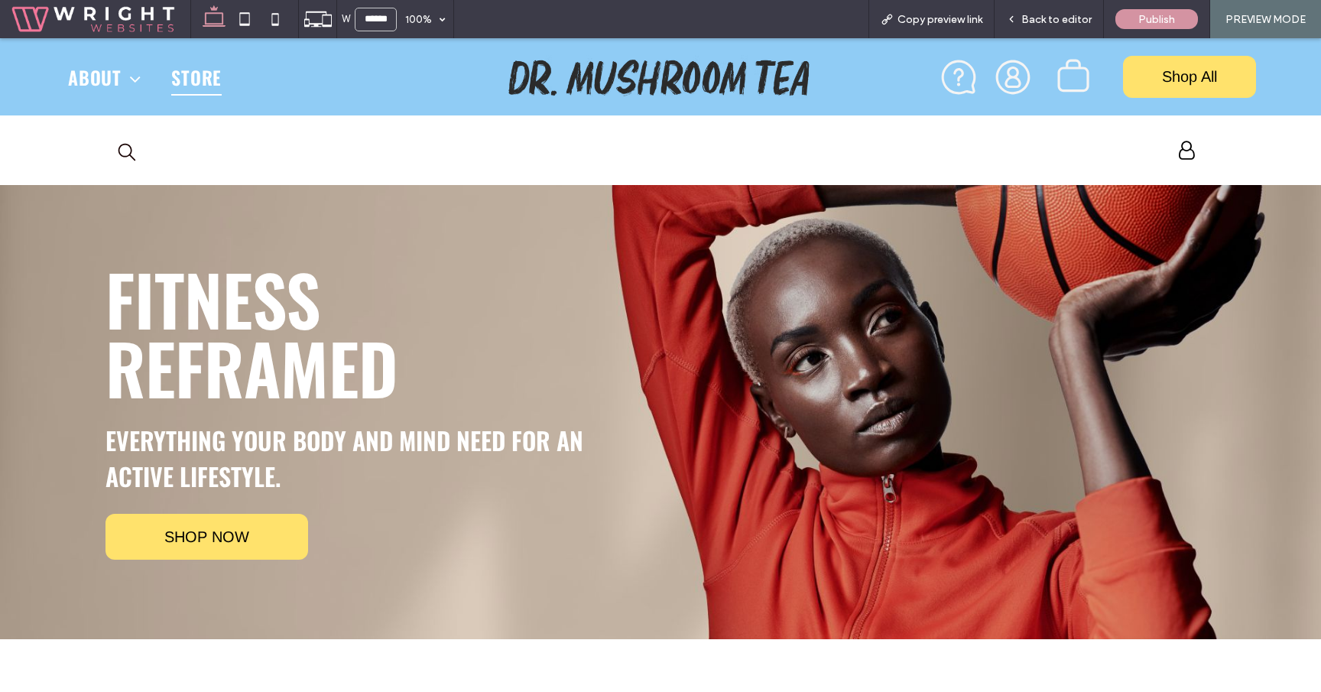
click at [133, 143] on icon "search" at bounding box center [127, 152] width 18 height 18
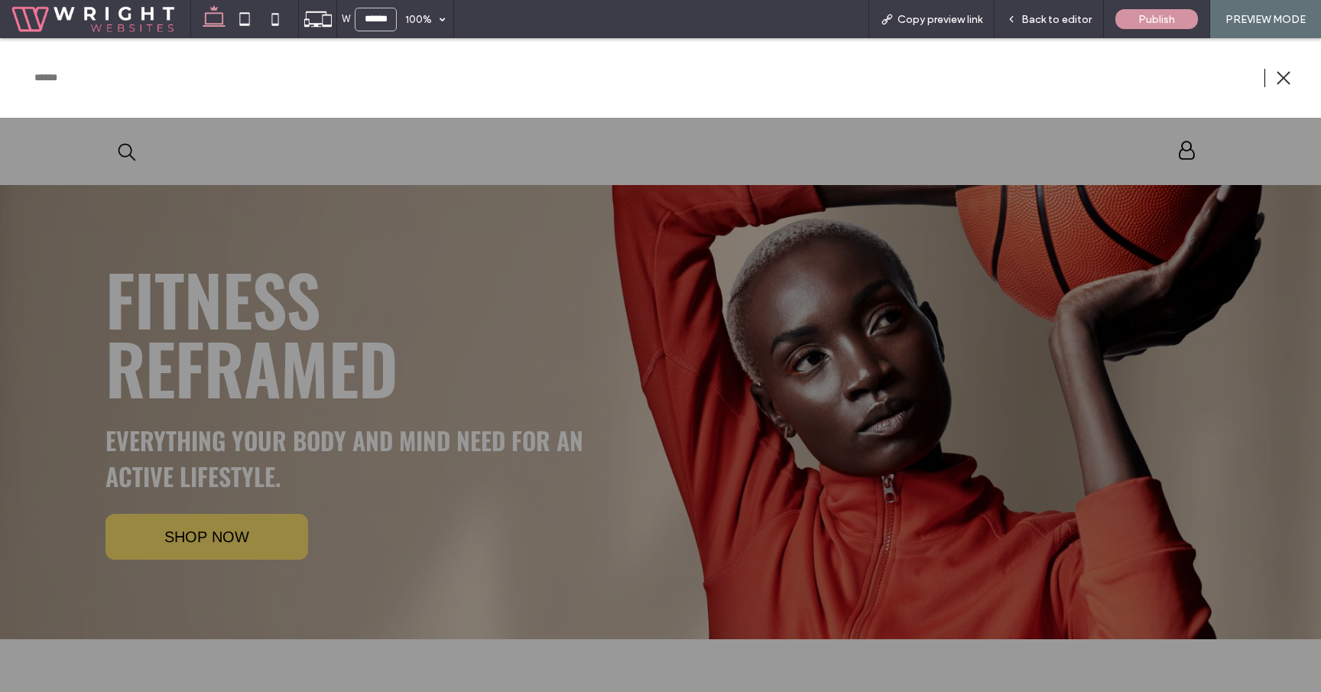
click at [131, 149] on div at bounding box center [660, 365] width 1321 height 654
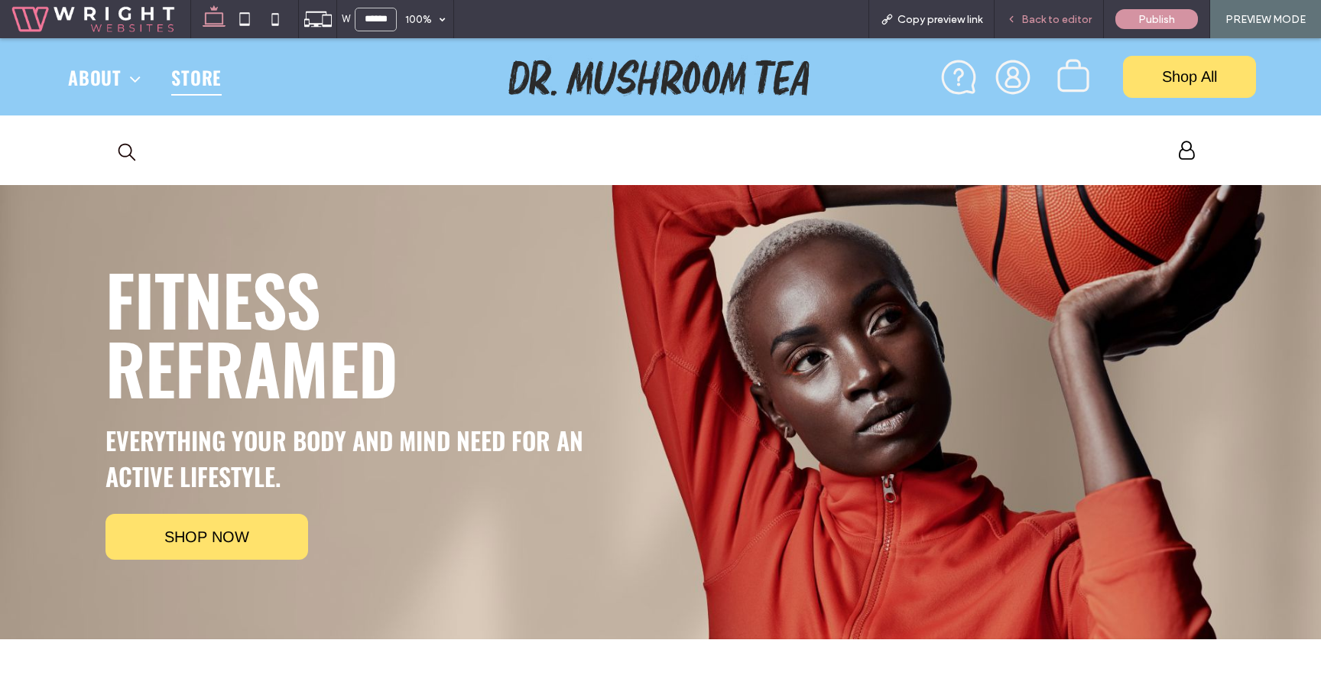
click at [1053, 21] on span "Back to editor" at bounding box center [1056, 19] width 70 height 13
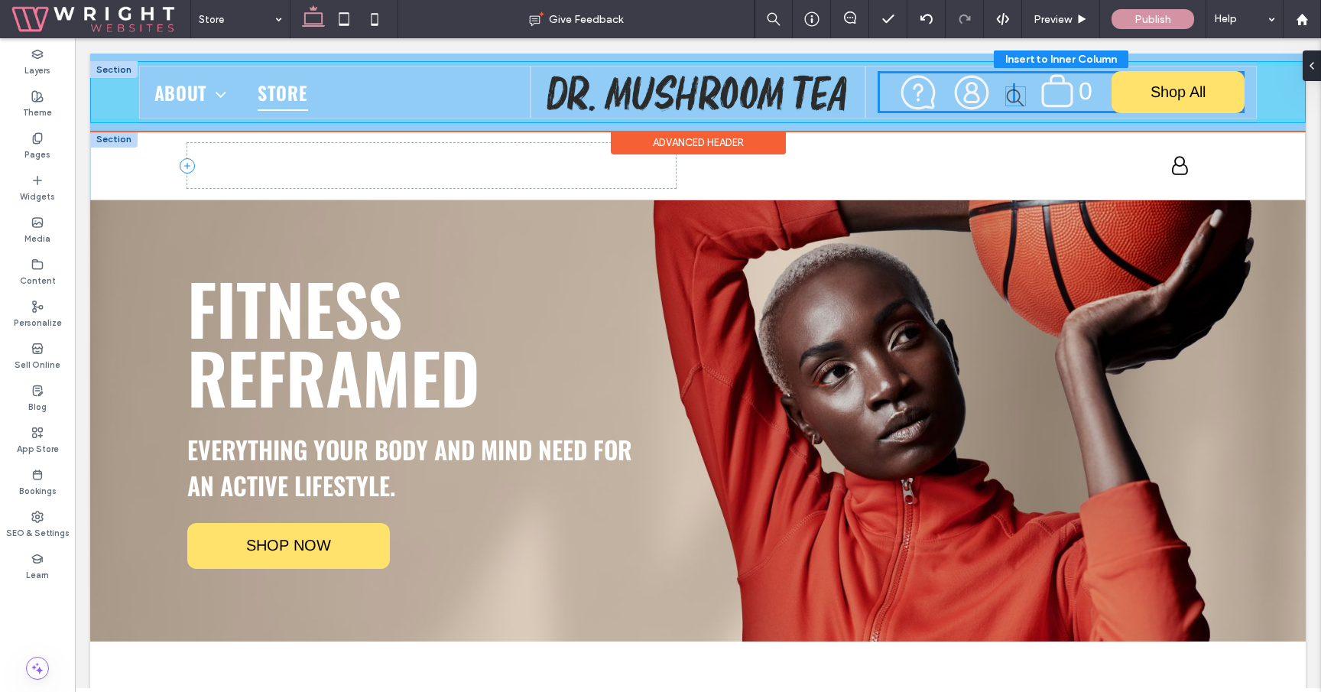
drag, startPoint x: 211, startPoint y: 162, endPoint x: 1017, endPoint y: 92, distance: 809.4
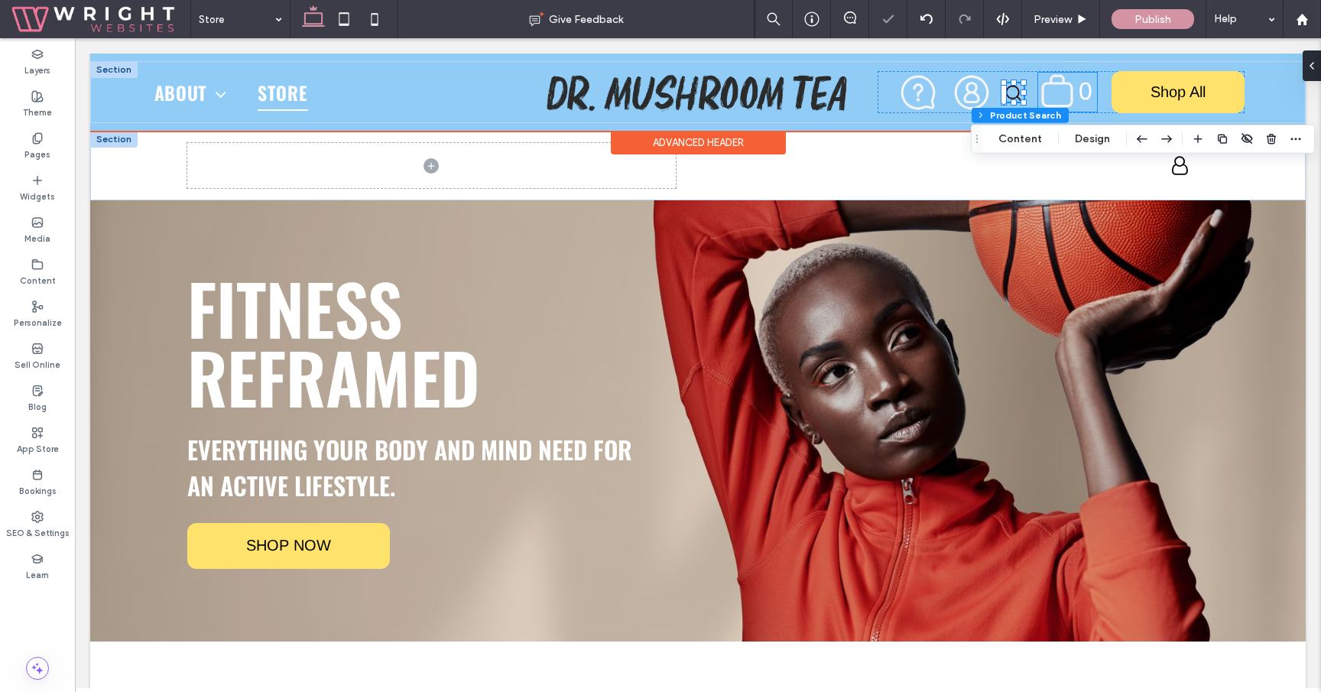
click at [1063, 99] on icon ".st0-undefined{fill-rule:evenodd;clip-rule:evenodd;}" at bounding box center [1057, 91] width 35 height 37
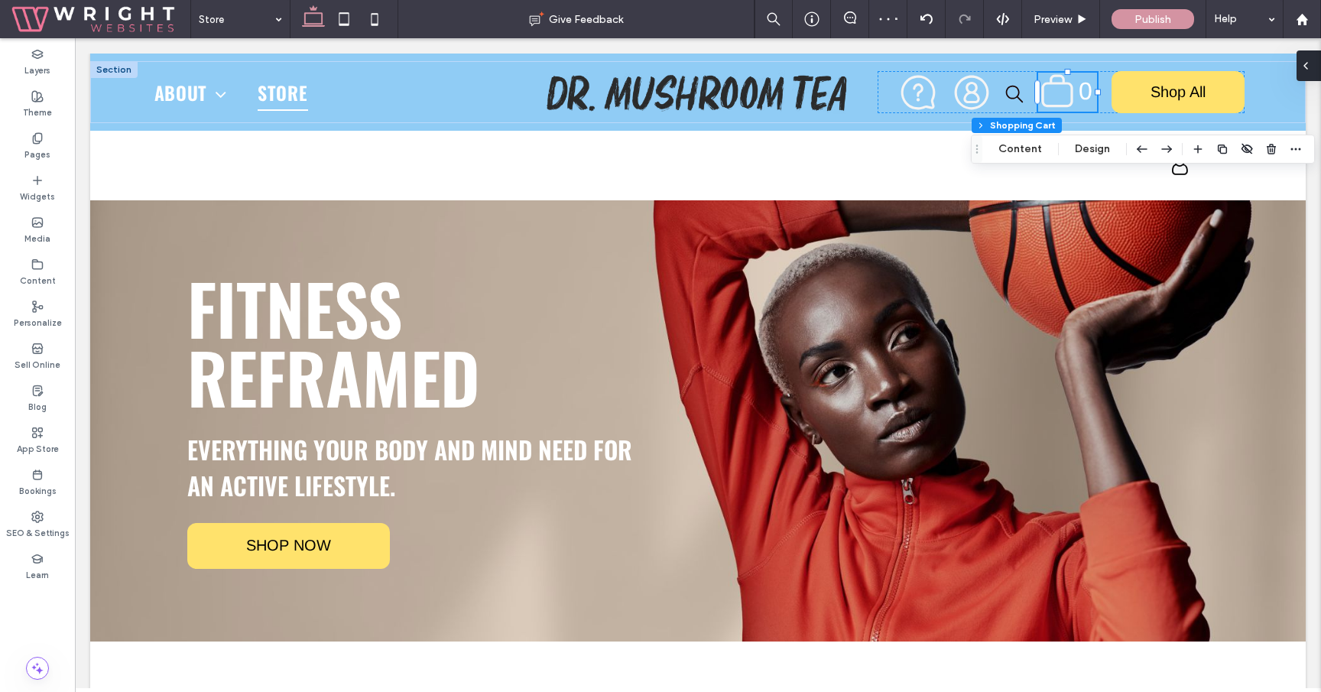
click at [1315, 72] on div at bounding box center [1308, 65] width 24 height 31
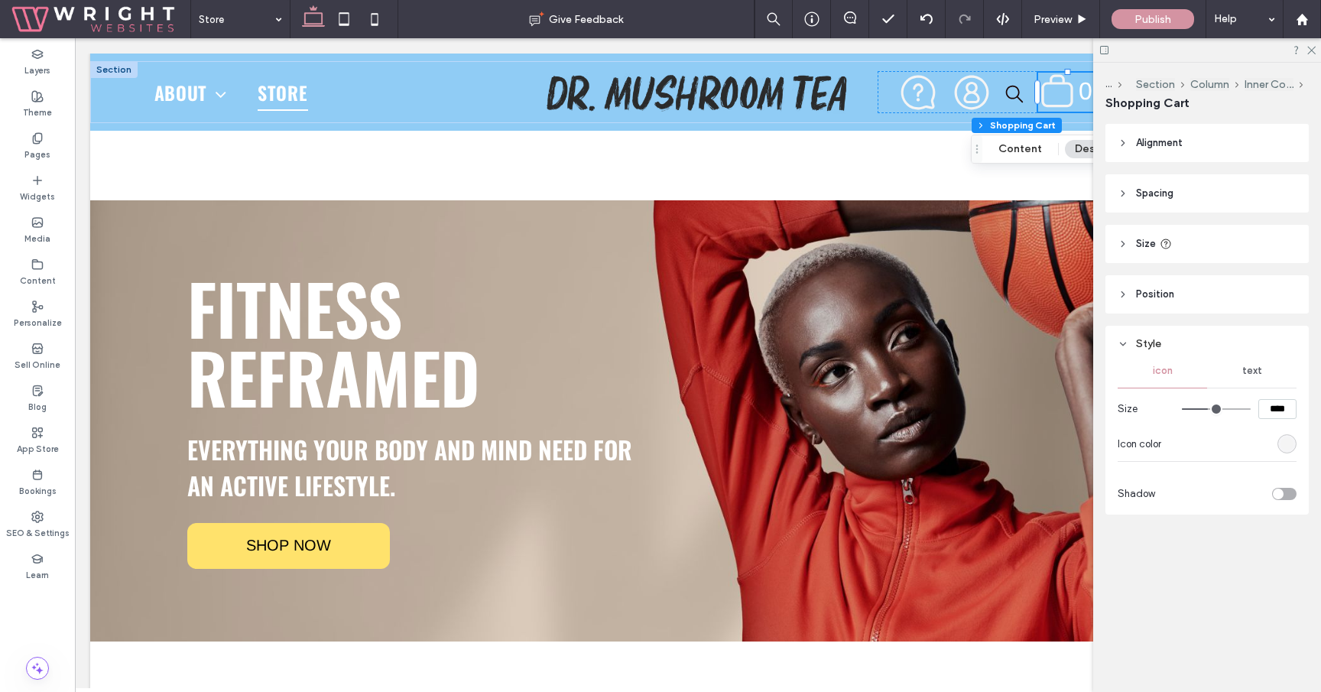
click at [1256, 350] on div "Style" at bounding box center [1207, 343] width 179 height 21
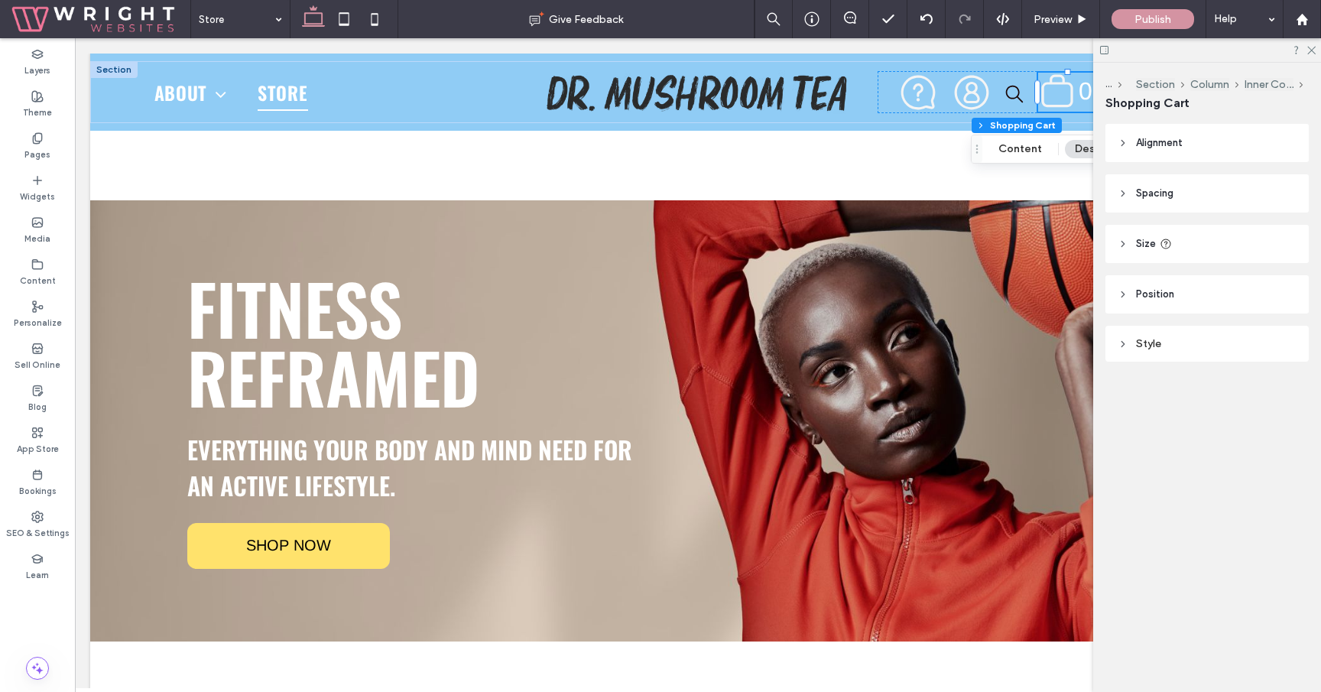
click at [1253, 350] on div "Style" at bounding box center [1207, 343] width 179 height 21
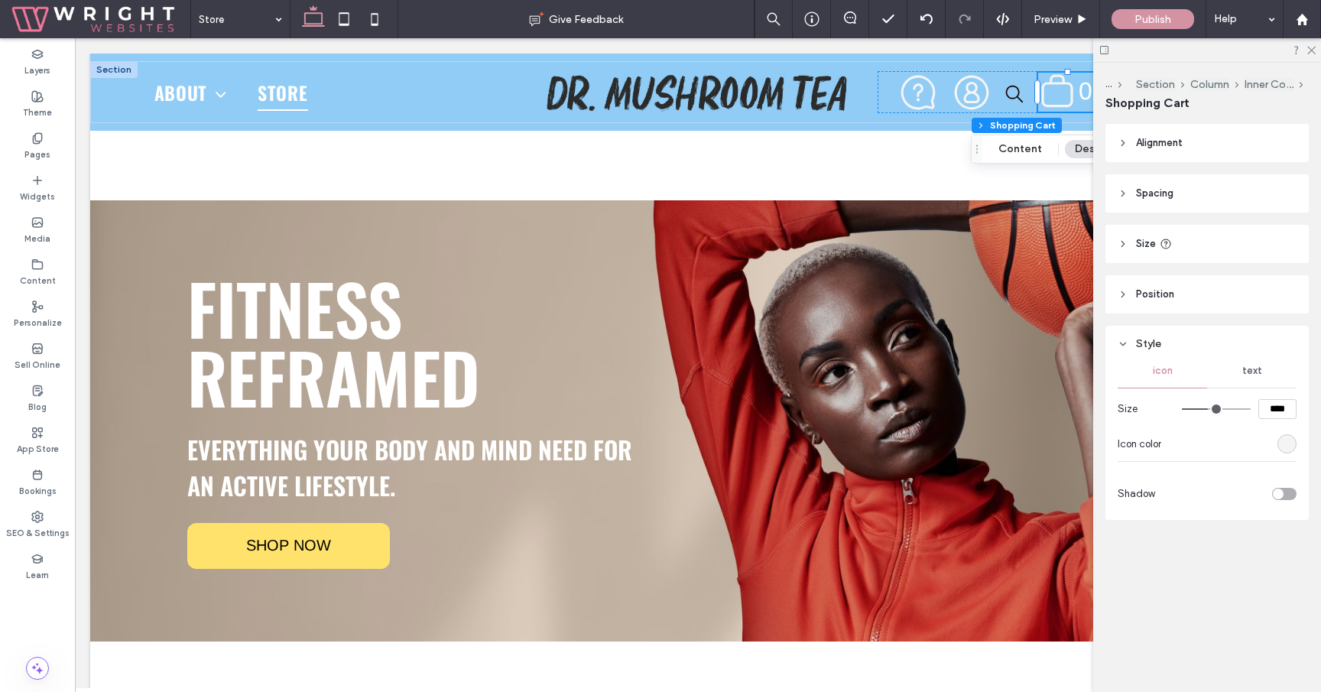
click at [1254, 381] on div "text" at bounding box center [1251, 371] width 89 height 34
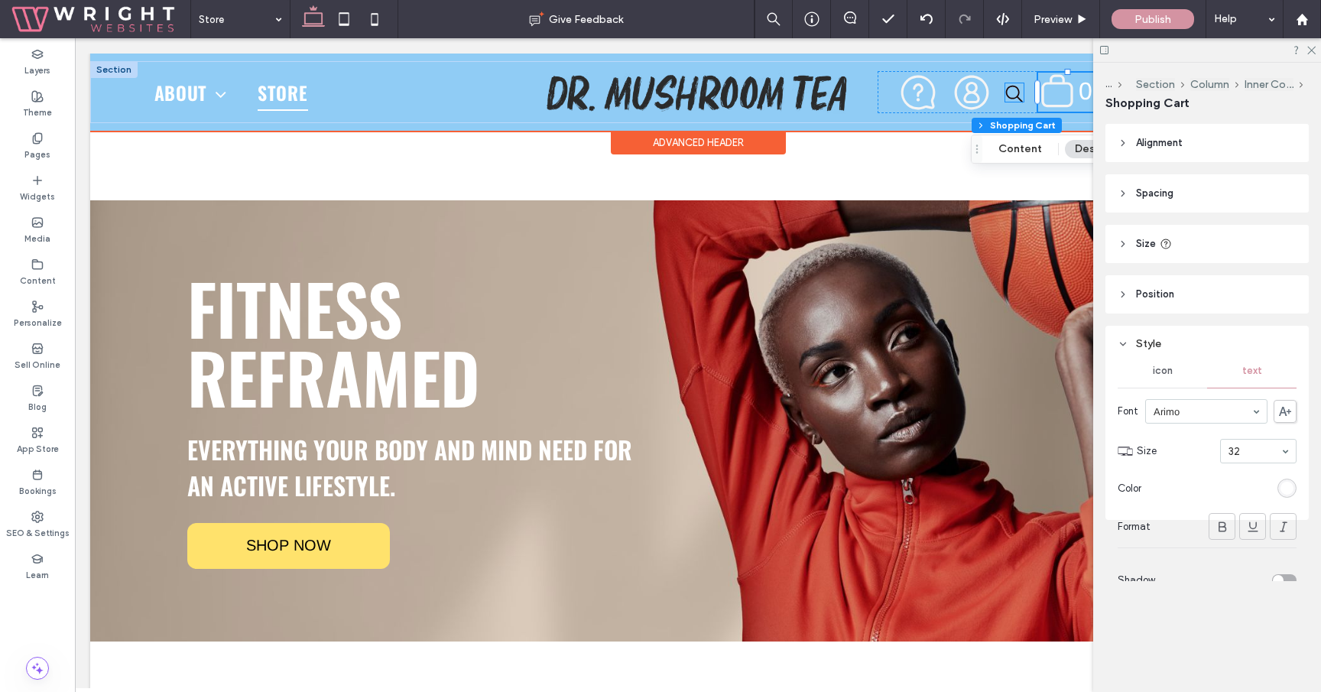
click at [1017, 101] on icon "search" at bounding box center [1014, 94] width 18 height 18
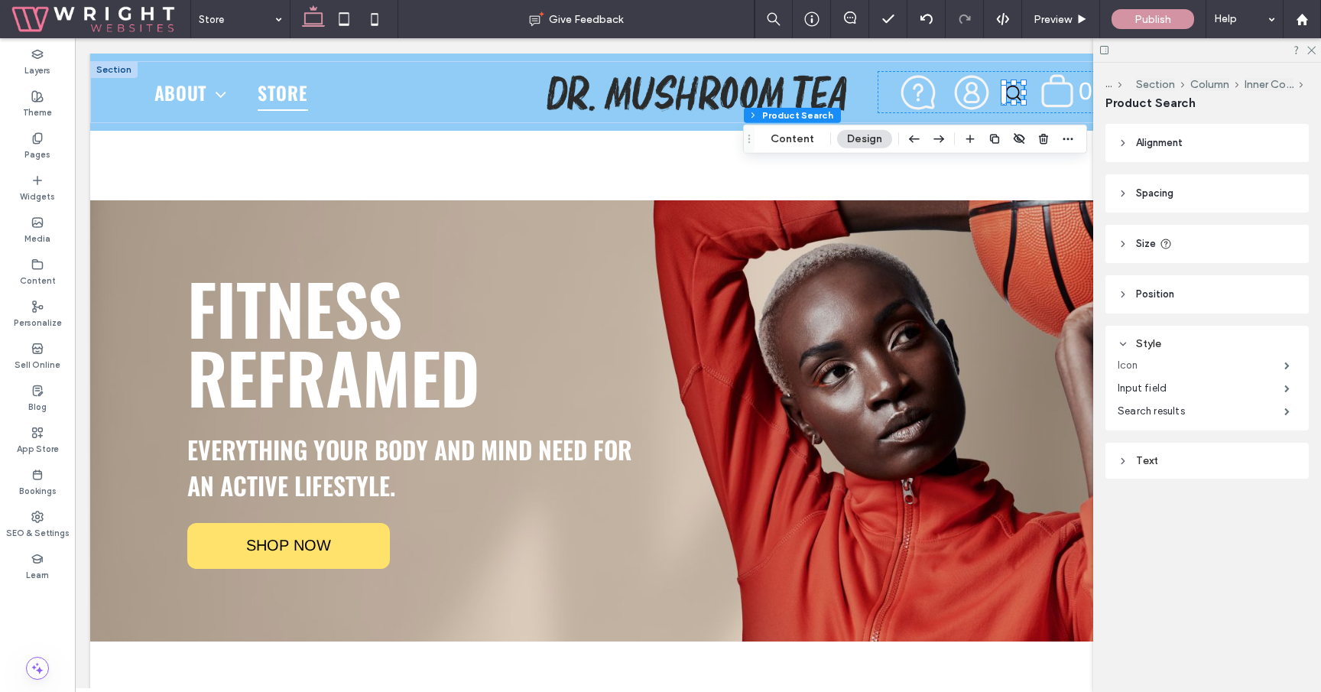
click at [1178, 367] on label "Icon" at bounding box center [1201, 365] width 167 height 31
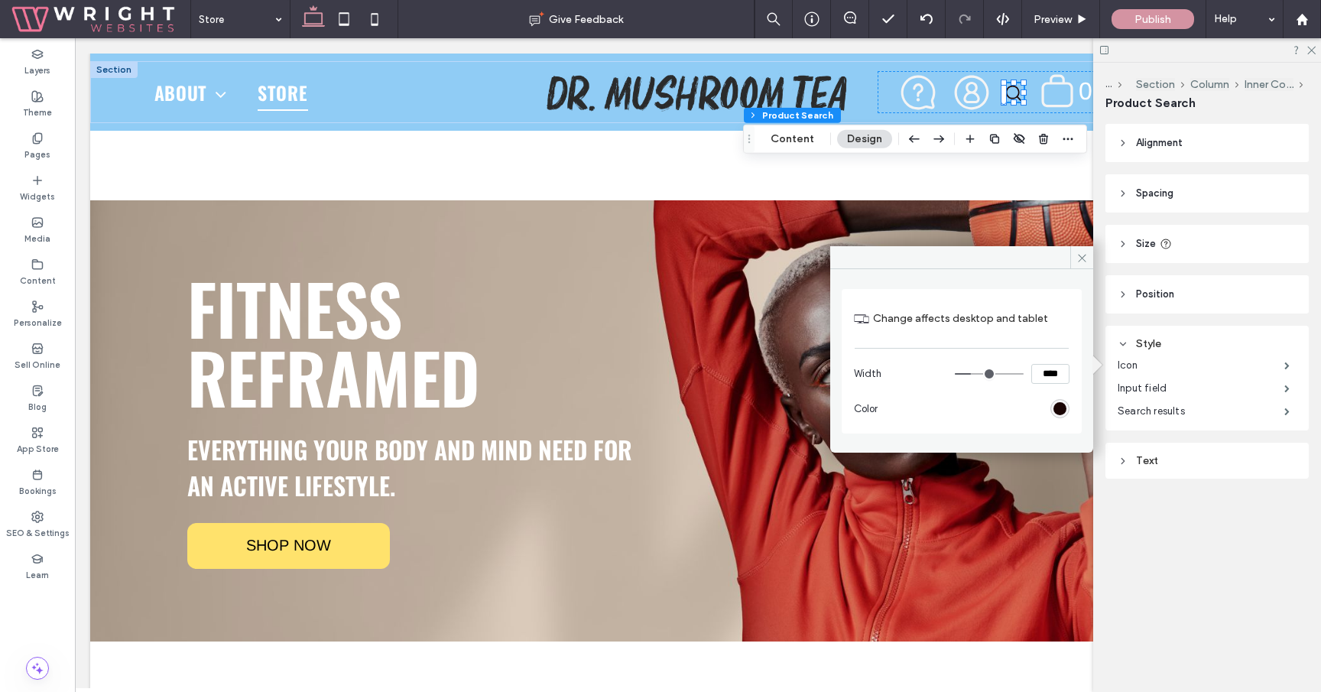
click at [1045, 378] on input "****" at bounding box center [1050, 374] width 38 height 20
type input "**"
type input "****"
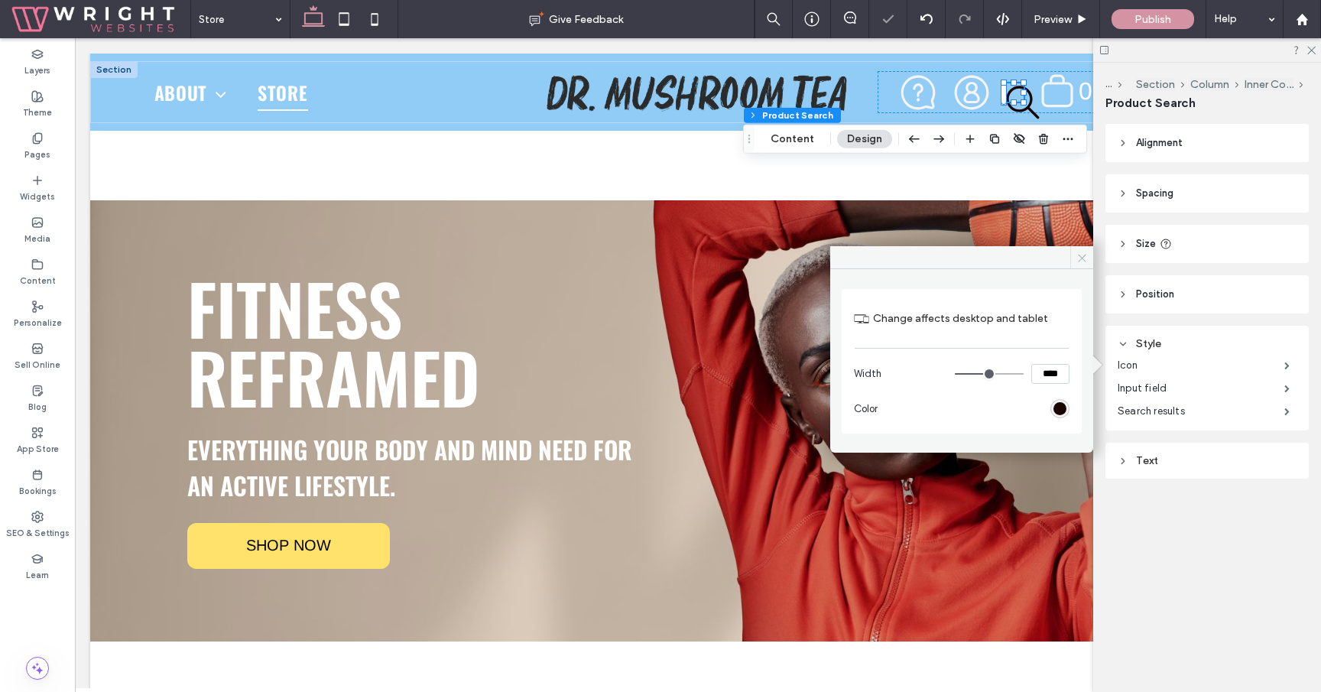
click at [1083, 261] on icon at bounding box center [1081, 257] width 11 height 11
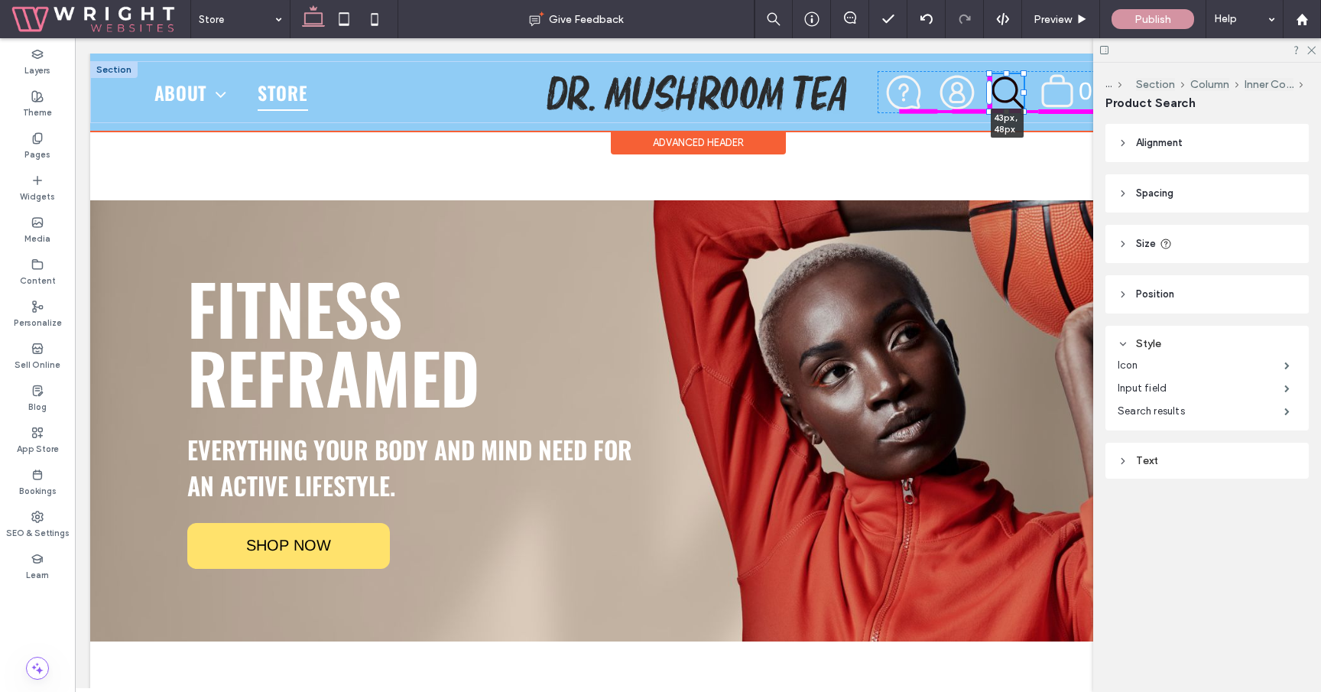
drag, startPoint x: 1024, startPoint y: 102, endPoint x: 1038, endPoint y: 111, distance: 16.5
click at [1038, 111] on div "About Team Services Store 43px , 48px .st0-undefined{fill-rule:evenodd;clip-rul…" at bounding box center [697, 92] width 1215 height 62
type input "**"
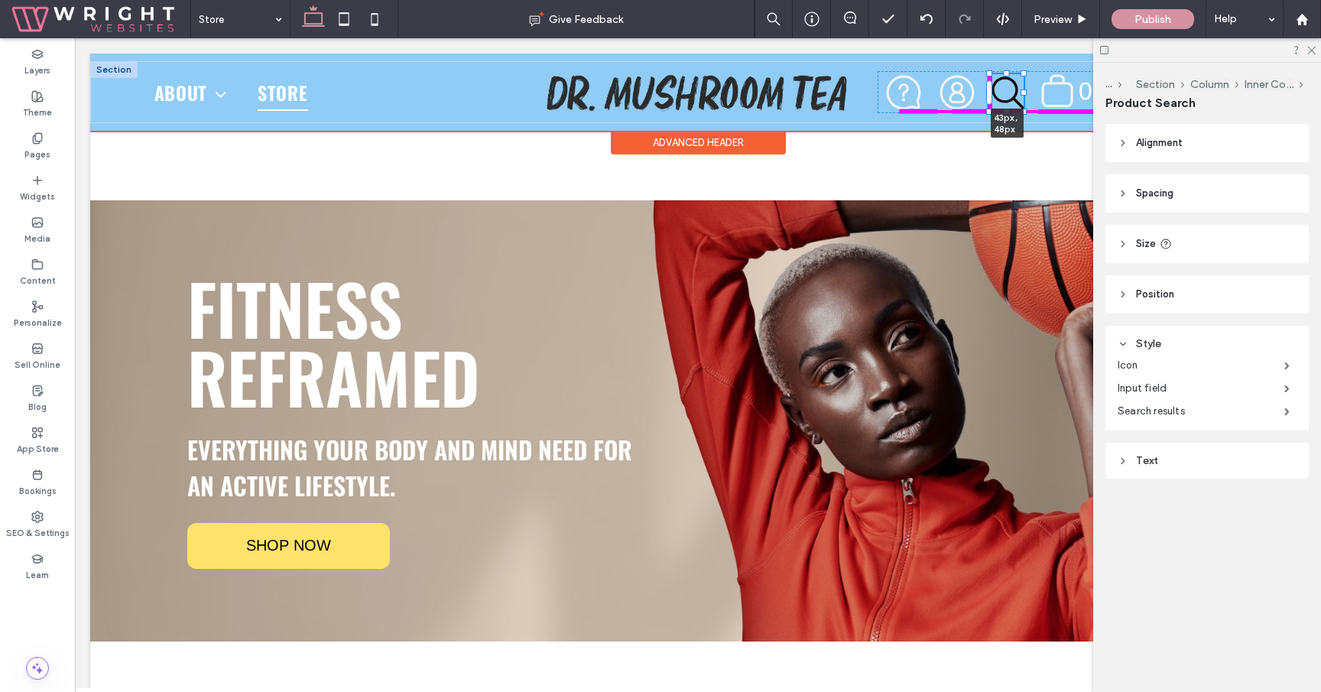
type input "**"
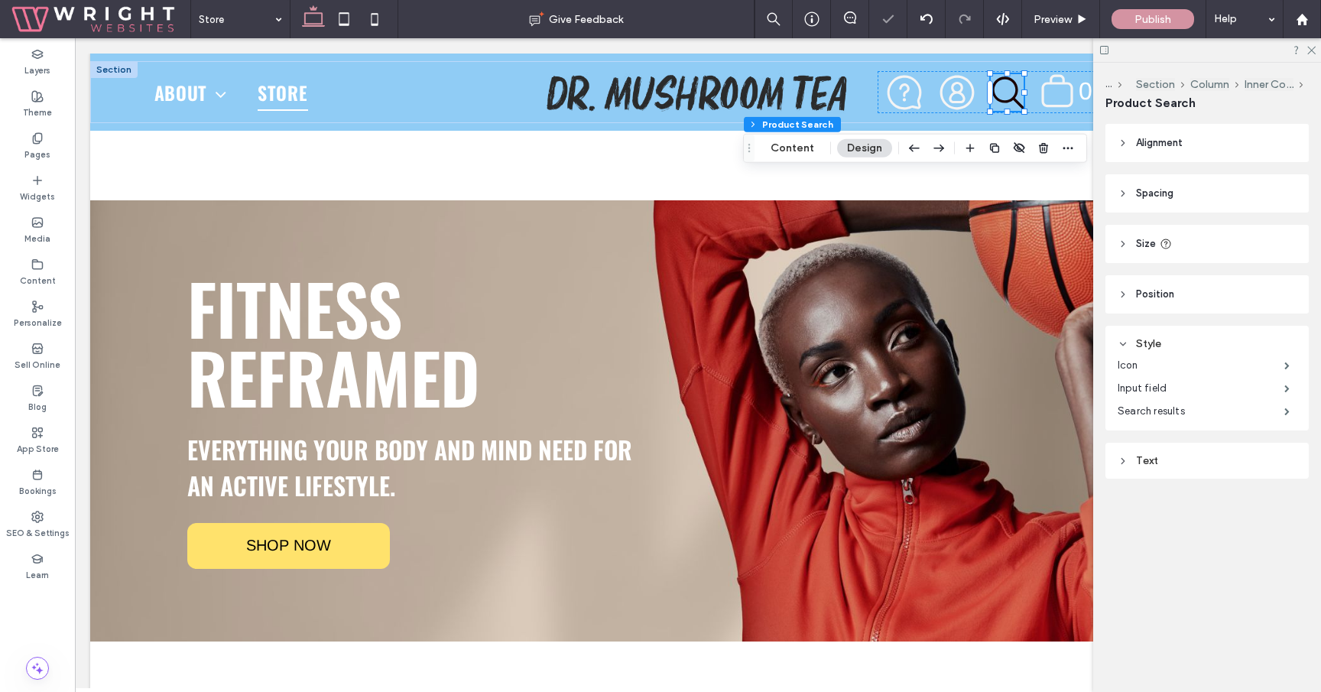
click at [1219, 107] on div "Product Search" at bounding box center [1206, 103] width 203 height 17
click at [1164, 373] on label "Input field" at bounding box center [1201, 388] width 167 height 31
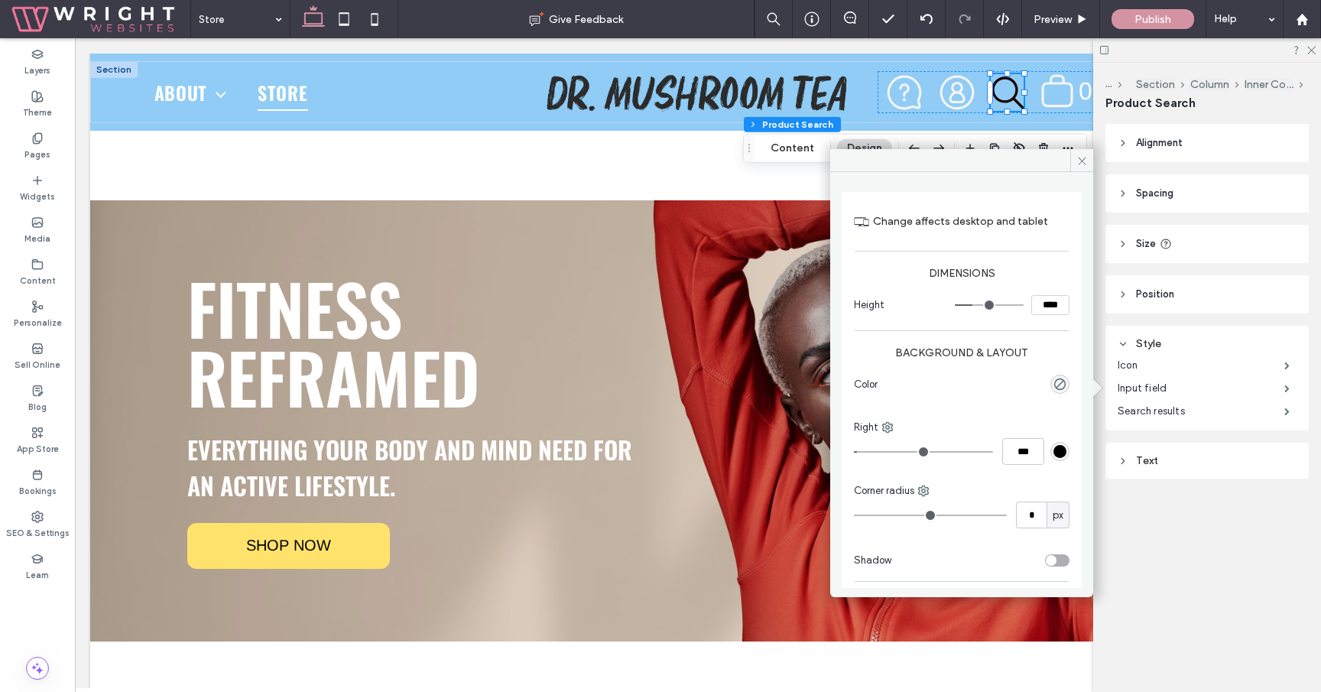
click at [1053, 450] on div "rgb(0, 0, 0)" at bounding box center [1059, 451] width 13 height 13
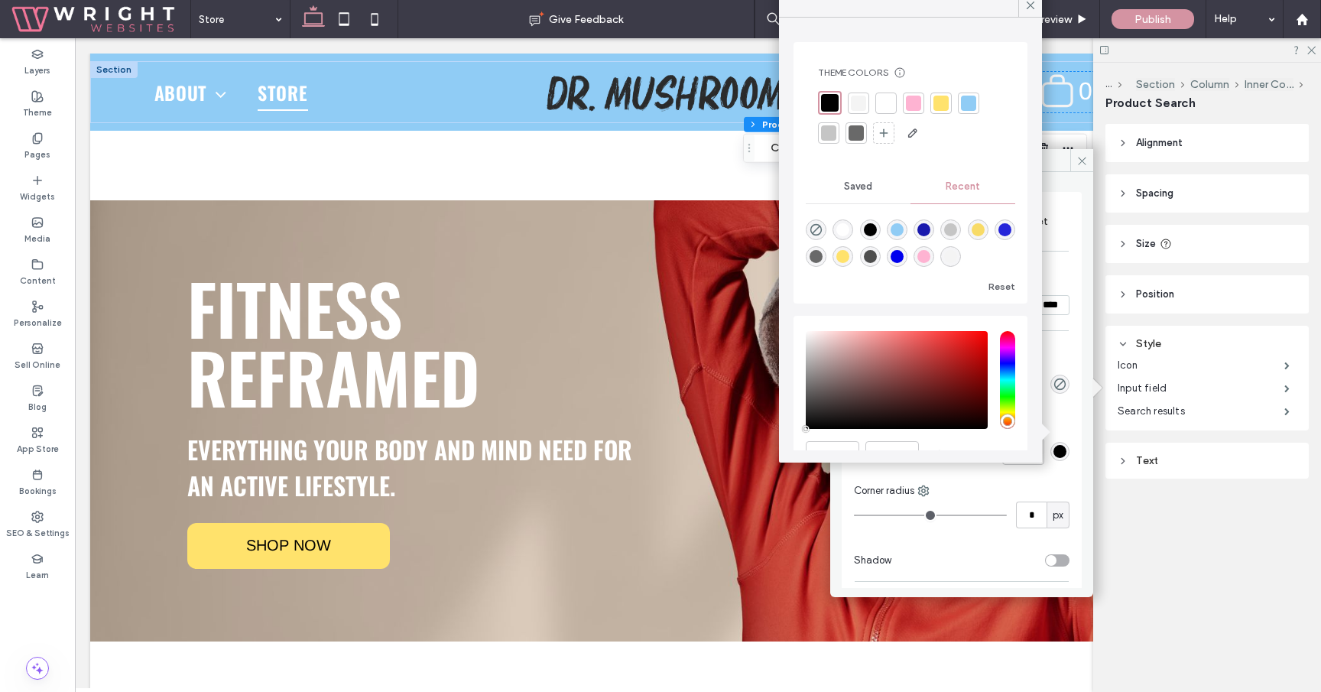
click at [861, 102] on div at bounding box center [858, 103] width 15 height 15
click at [1030, 8] on icon at bounding box center [1031, 5] width 14 height 14
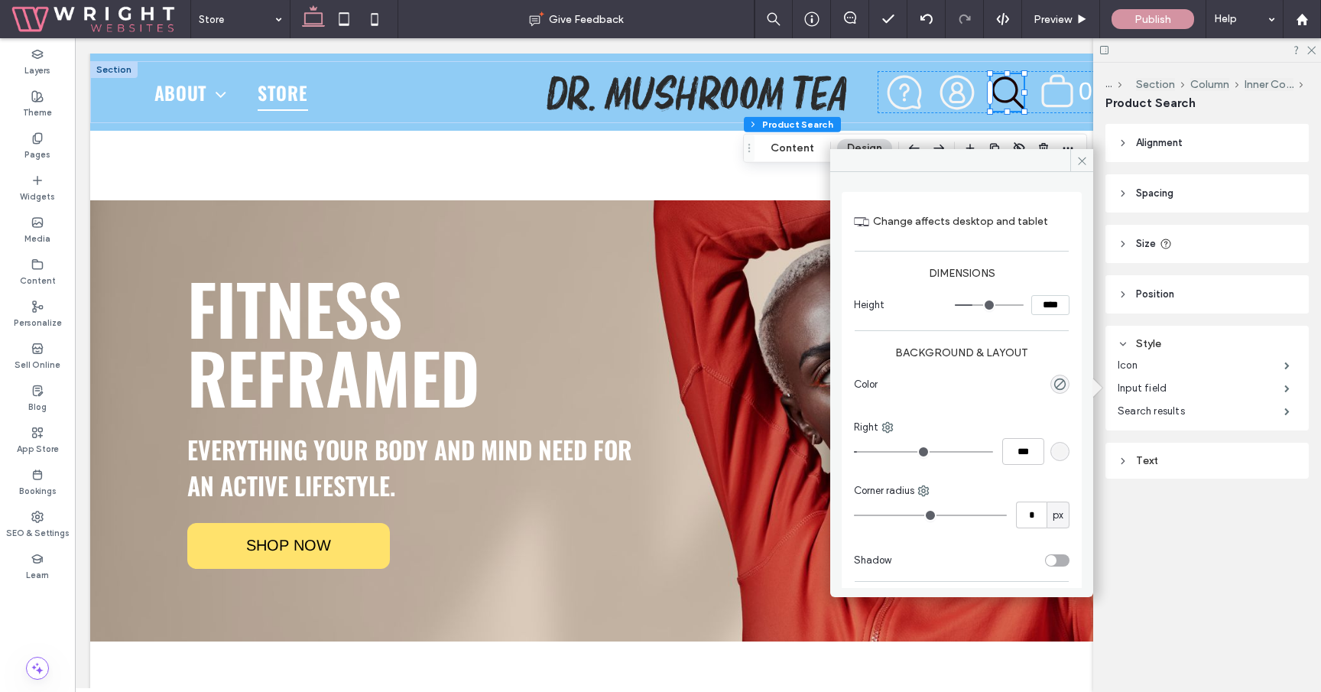
type input "*"
type input "***"
drag, startPoint x: 862, startPoint y: 449, endPoint x: 819, endPoint y: 449, distance: 42.8
type input "*"
click at [854, 451] on input "range" at bounding box center [923, 452] width 139 height 2
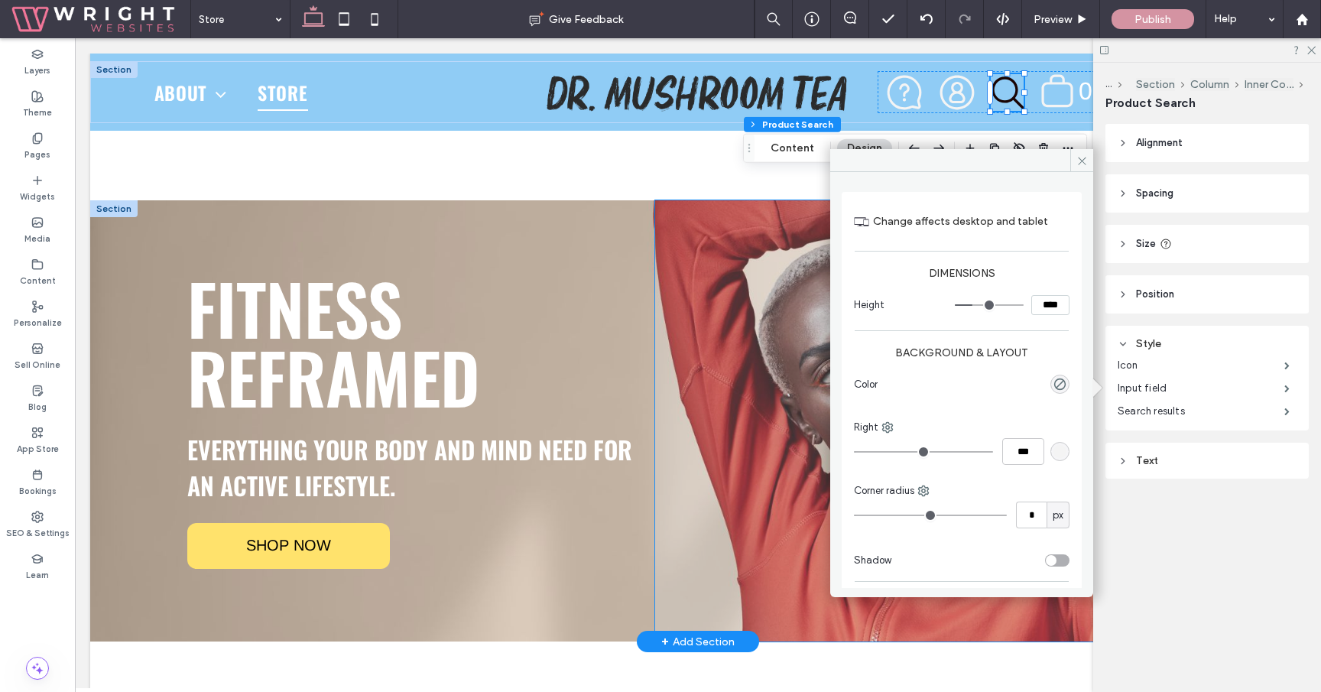
type input "*"
type input "***"
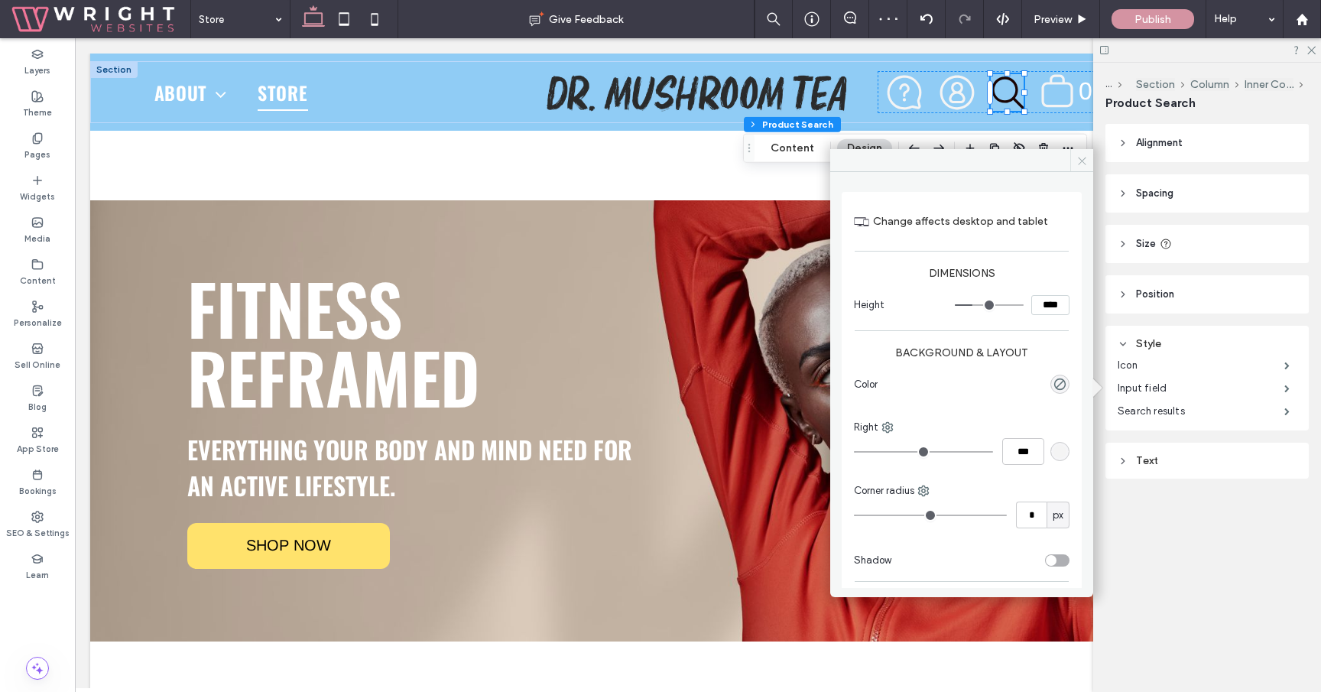
click at [1080, 159] on use at bounding box center [1082, 161] width 8 height 8
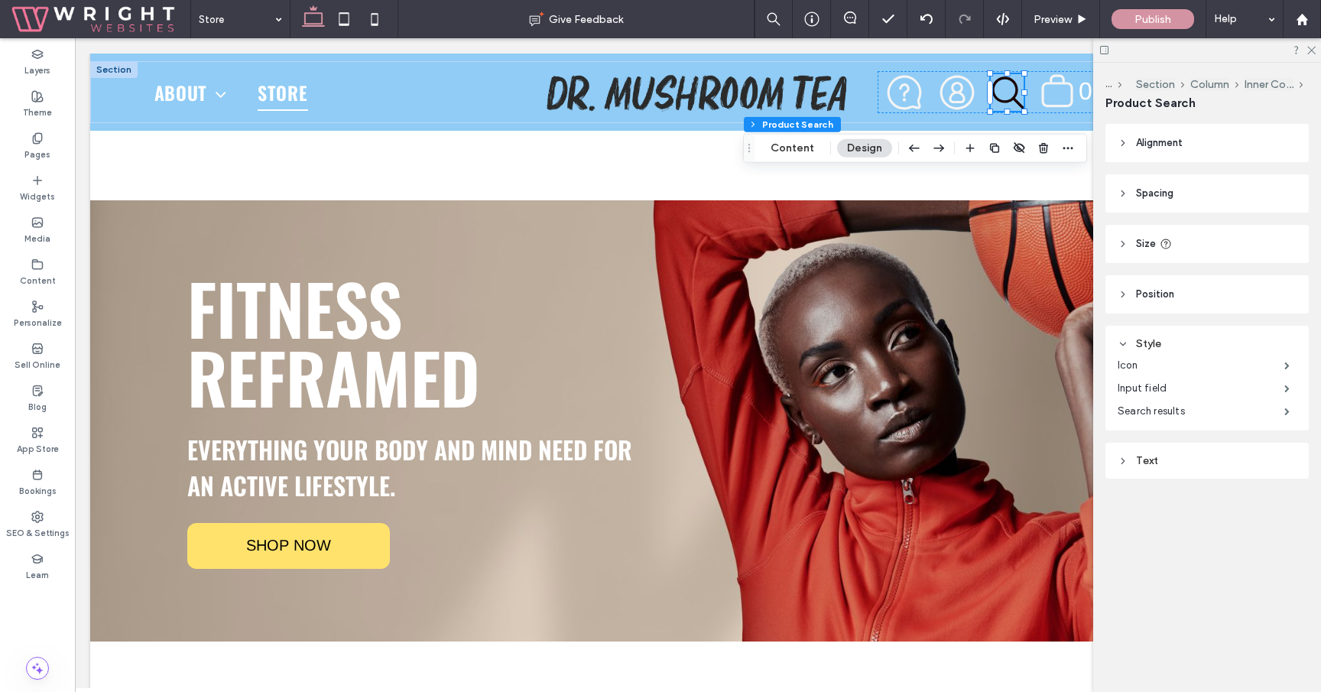
click at [1157, 456] on div "Text" at bounding box center [1207, 460] width 179 height 13
click at [1222, 485] on label "Input field" at bounding box center [1201, 482] width 167 height 31
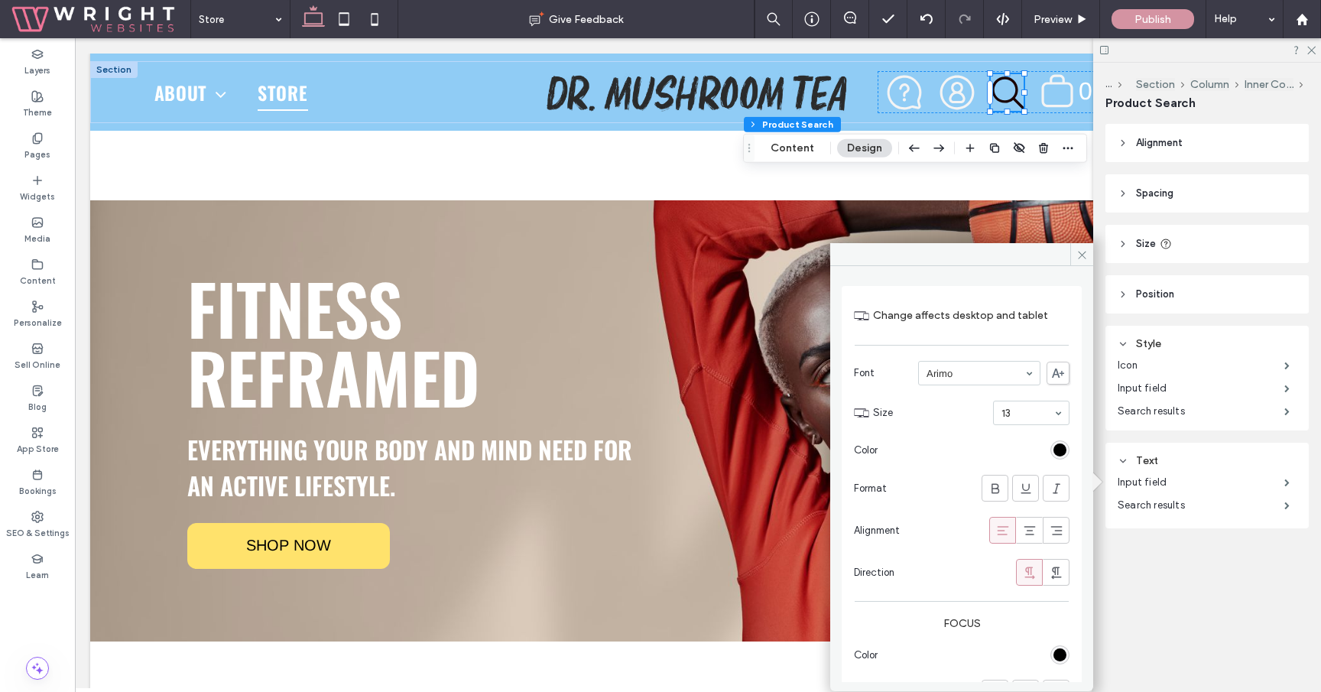
click at [1053, 443] on div "rgb(0, 0, 0)" at bounding box center [1059, 449] width 19 height 19
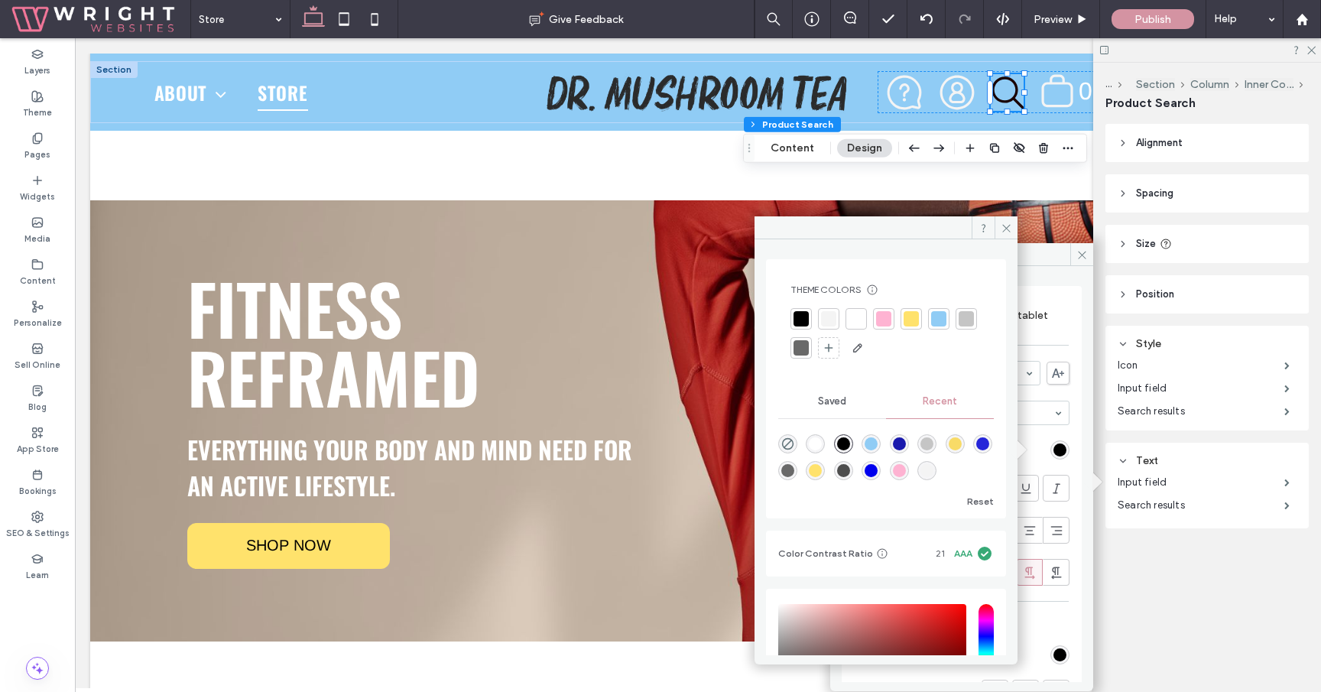
click at [832, 314] on div at bounding box center [828, 318] width 15 height 15
click at [1006, 227] on use at bounding box center [1006, 228] width 8 height 8
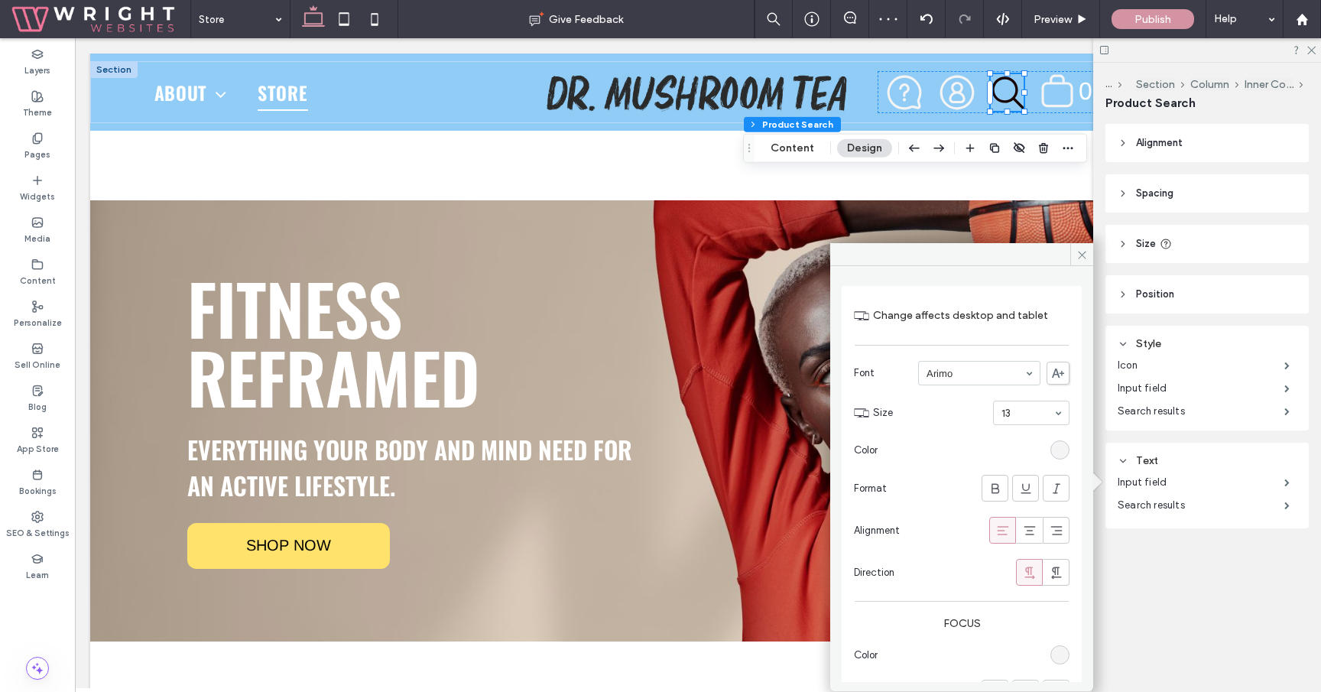
scroll to position [47, 0]
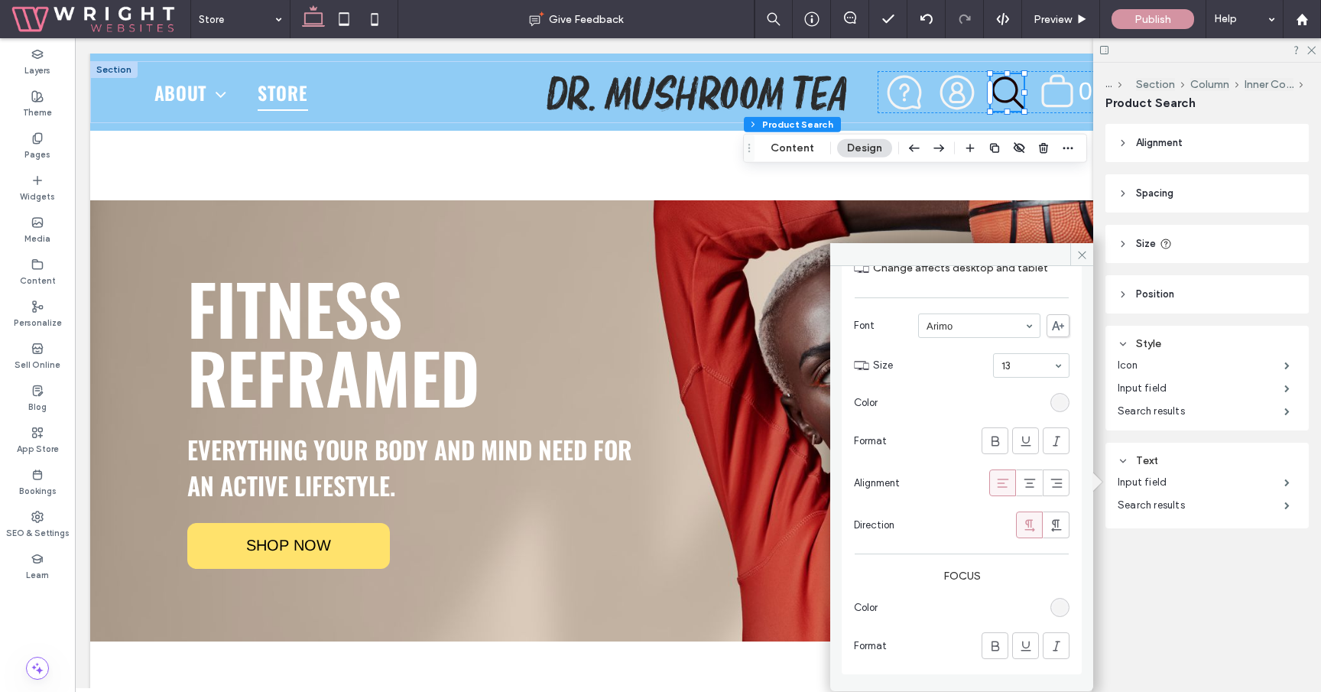
click at [1059, 615] on section "Color" at bounding box center [962, 607] width 216 height 34
click at [1053, 605] on div "rgb(244, 244, 244)" at bounding box center [1059, 607] width 13 height 13
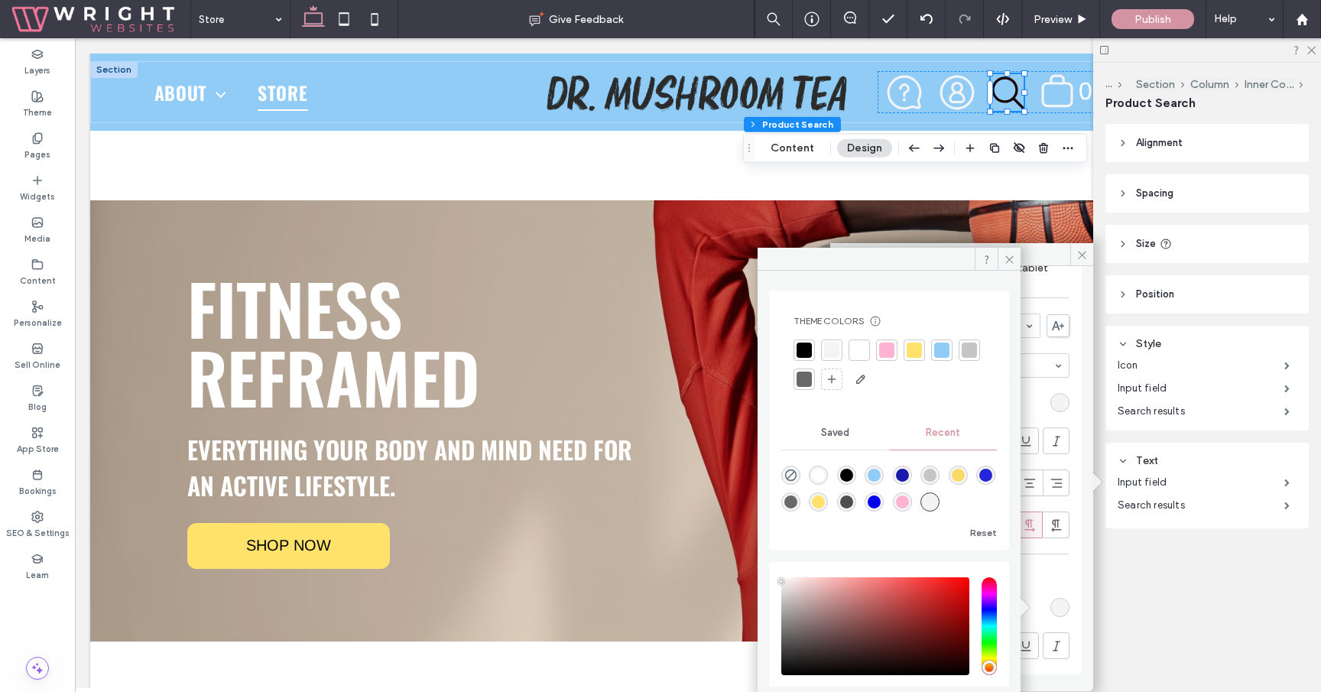
click at [837, 349] on div at bounding box center [831, 349] width 15 height 15
click at [1014, 258] on icon at bounding box center [1009, 255] width 11 height 11
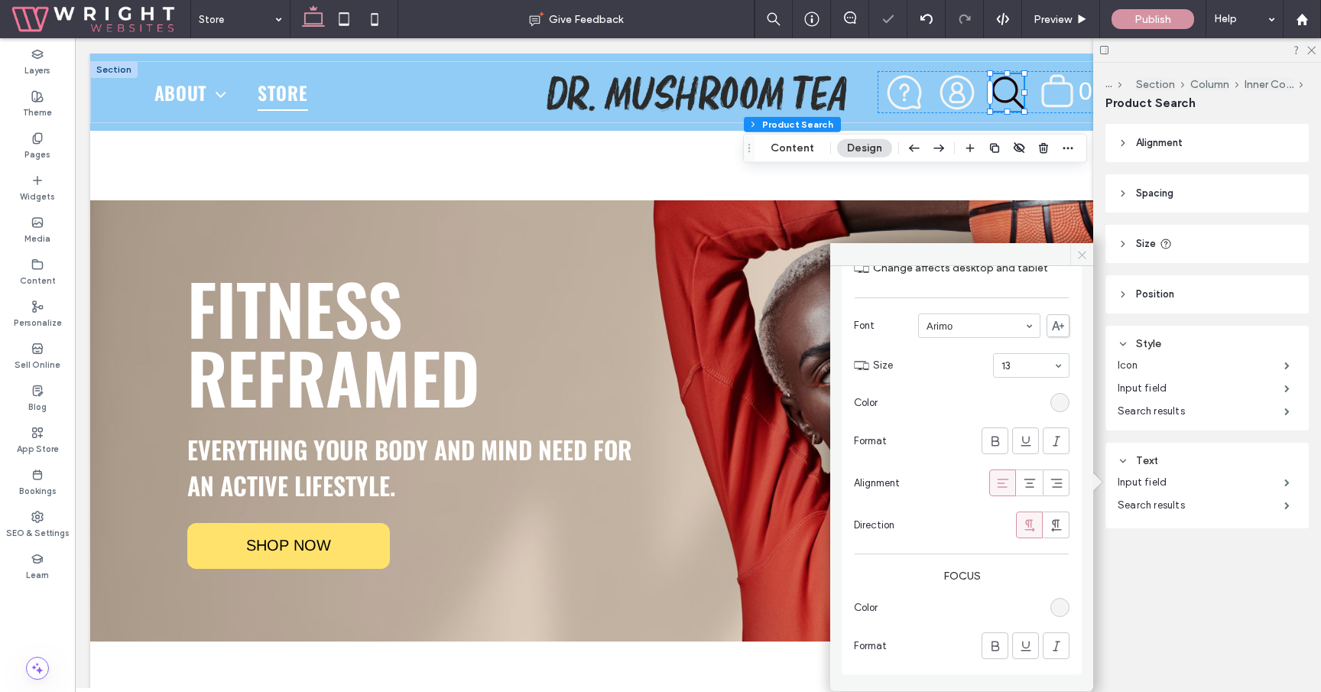
click at [1078, 253] on icon at bounding box center [1081, 254] width 11 height 11
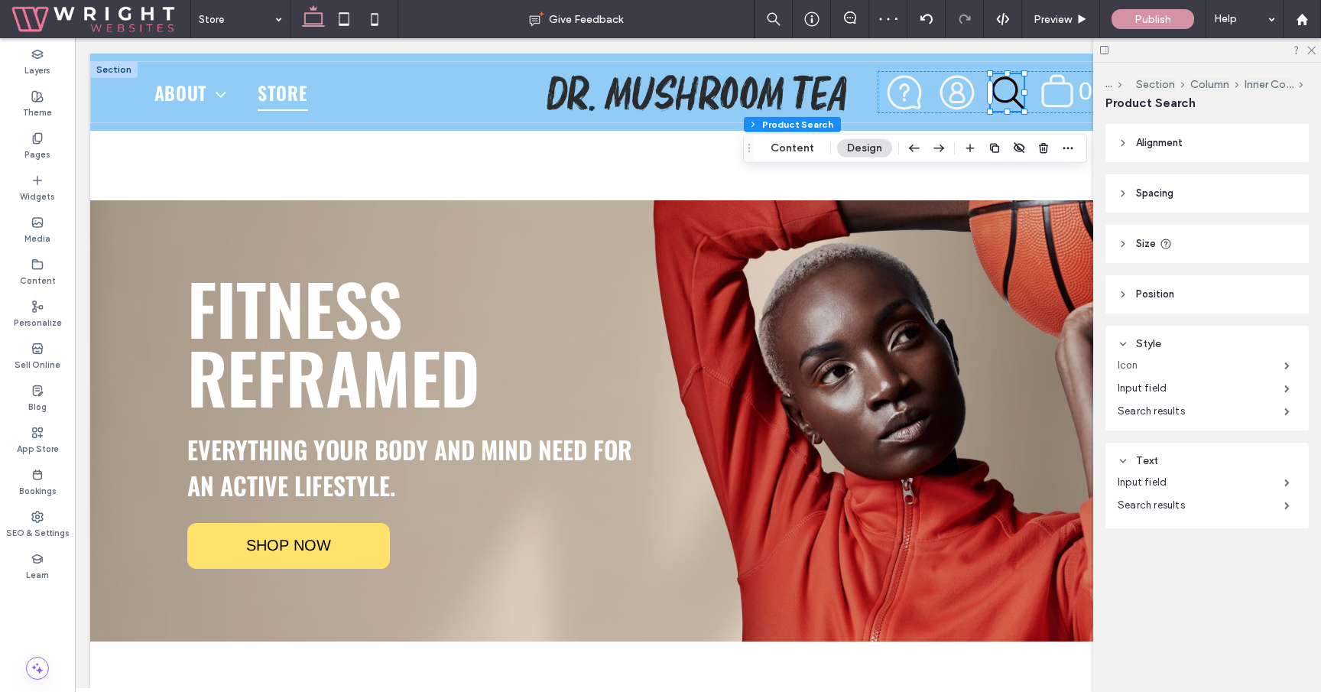
click at [1153, 362] on label "Icon" at bounding box center [1201, 365] width 167 height 31
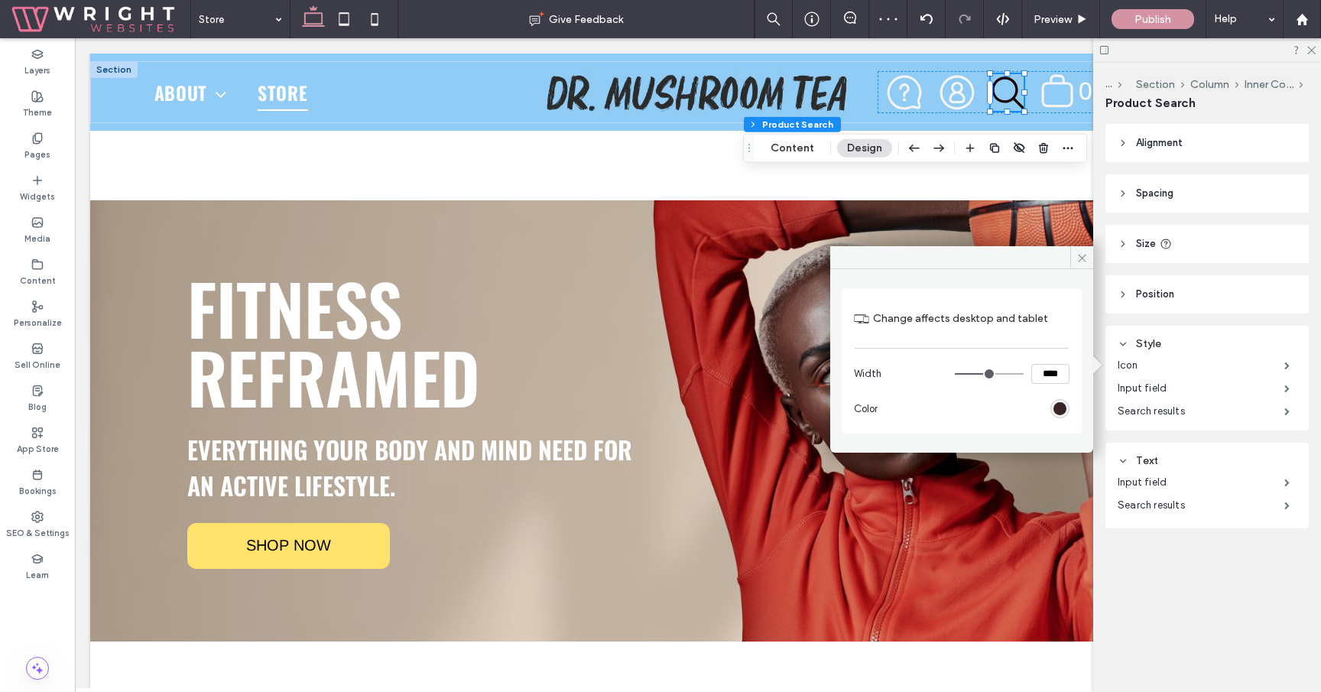
click at [1061, 404] on div "rgb(26, 5, 5)" at bounding box center [1059, 408] width 13 height 13
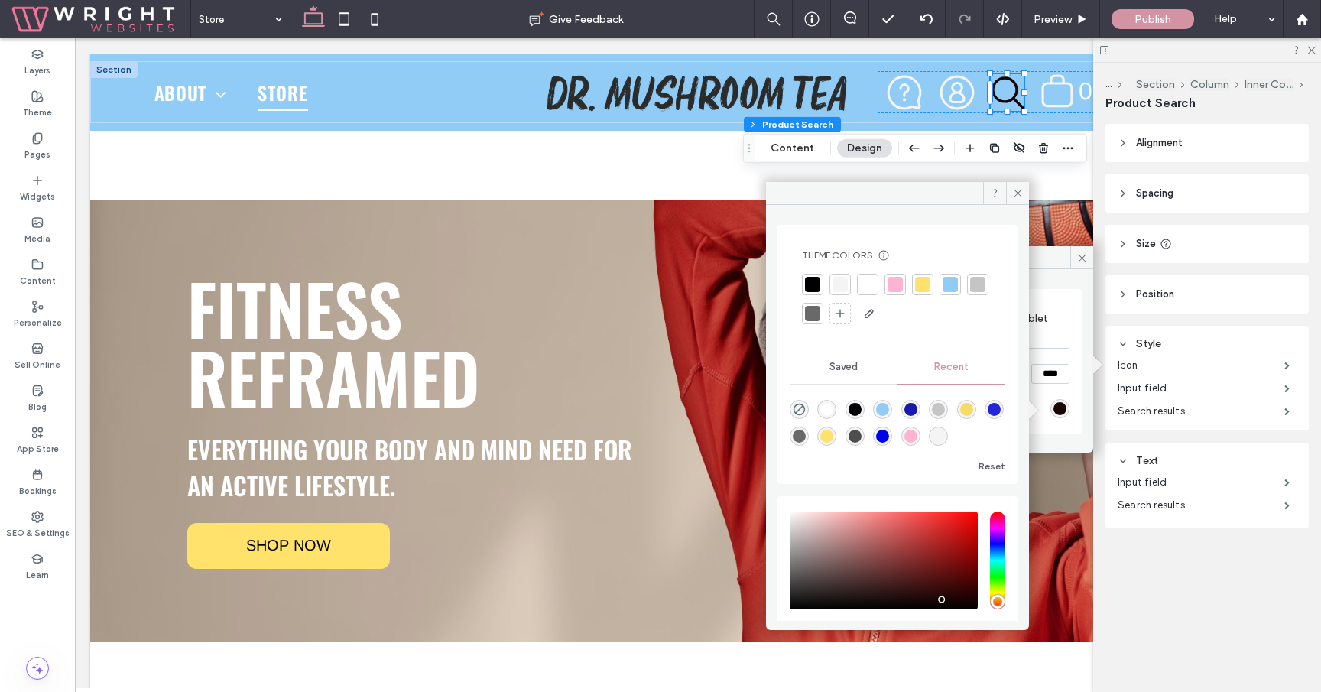
click at [842, 280] on div at bounding box center [839, 284] width 15 height 15
click at [1021, 193] on icon at bounding box center [1017, 191] width 11 height 11
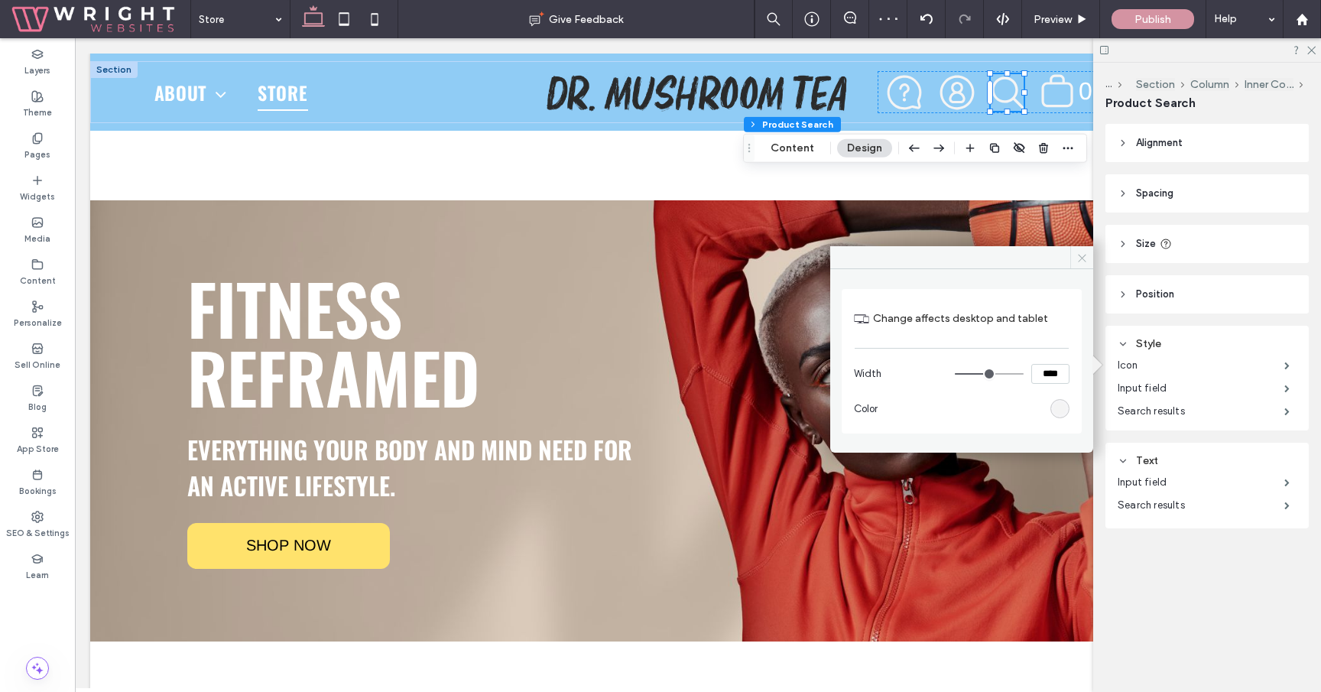
click at [1077, 251] on span at bounding box center [1081, 257] width 23 height 23
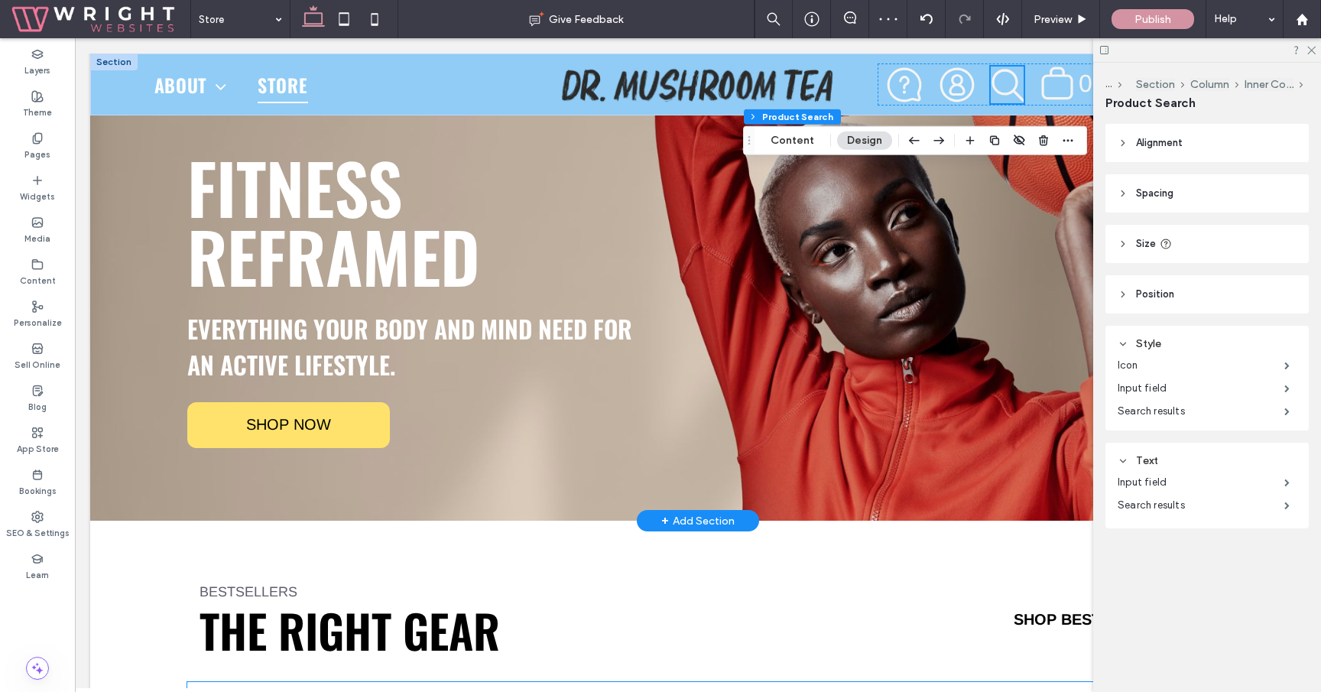
scroll to position [0, 0]
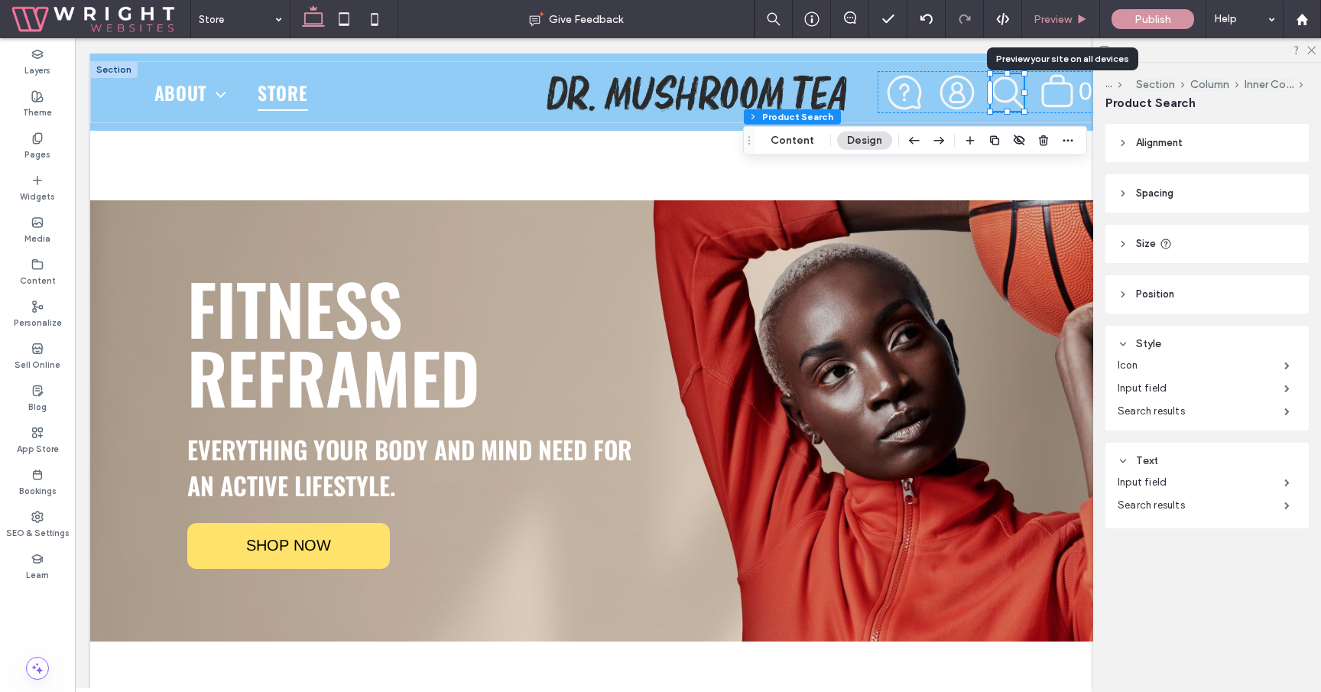
click at [1069, 24] on span "Preview" at bounding box center [1052, 19] width 38 height 13
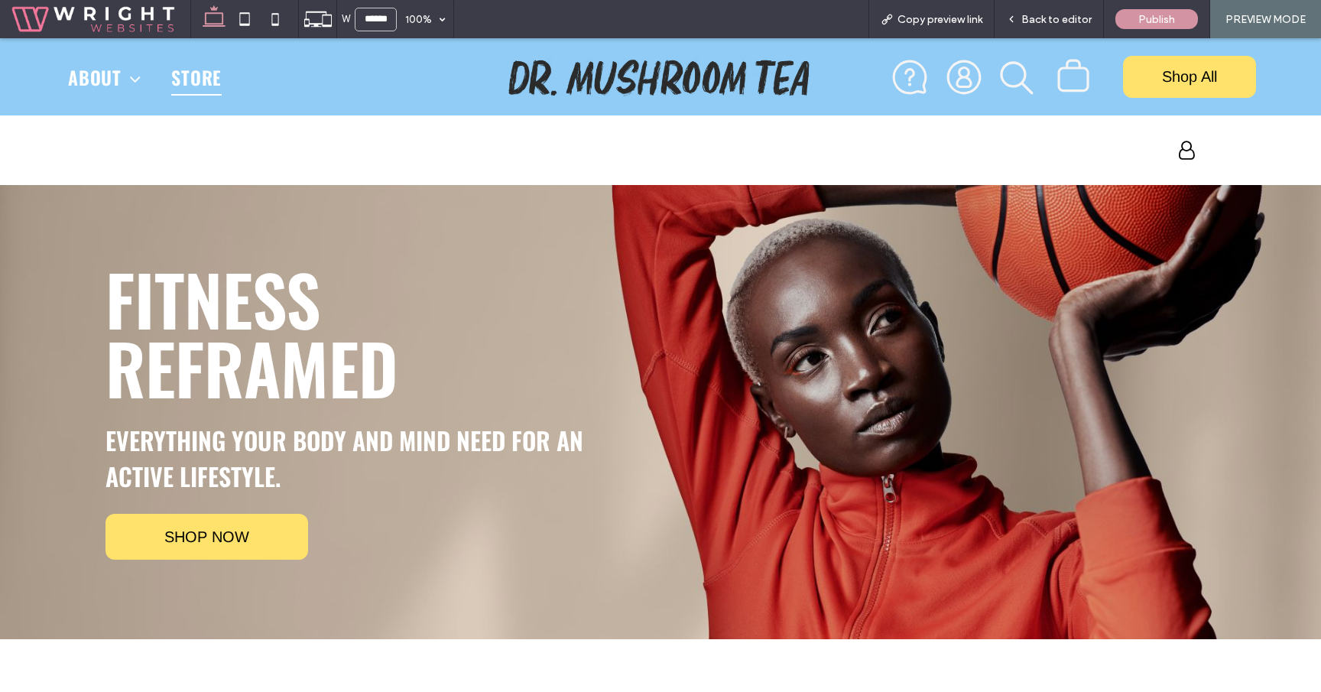
click at [1018, 66] on icon "search" at bounding box center [1016, 77] width 35 height 35
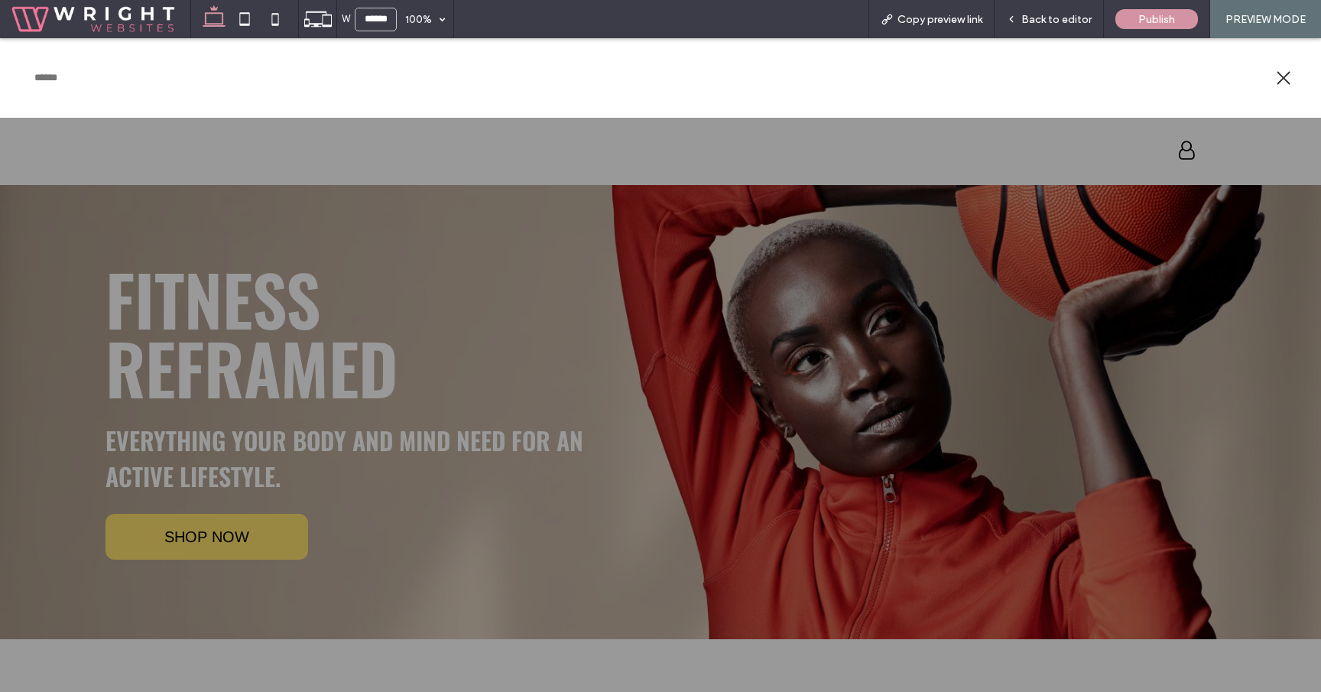
click at [1285, 76] on icon at bounding box center [1283, 78] width 13 height 13
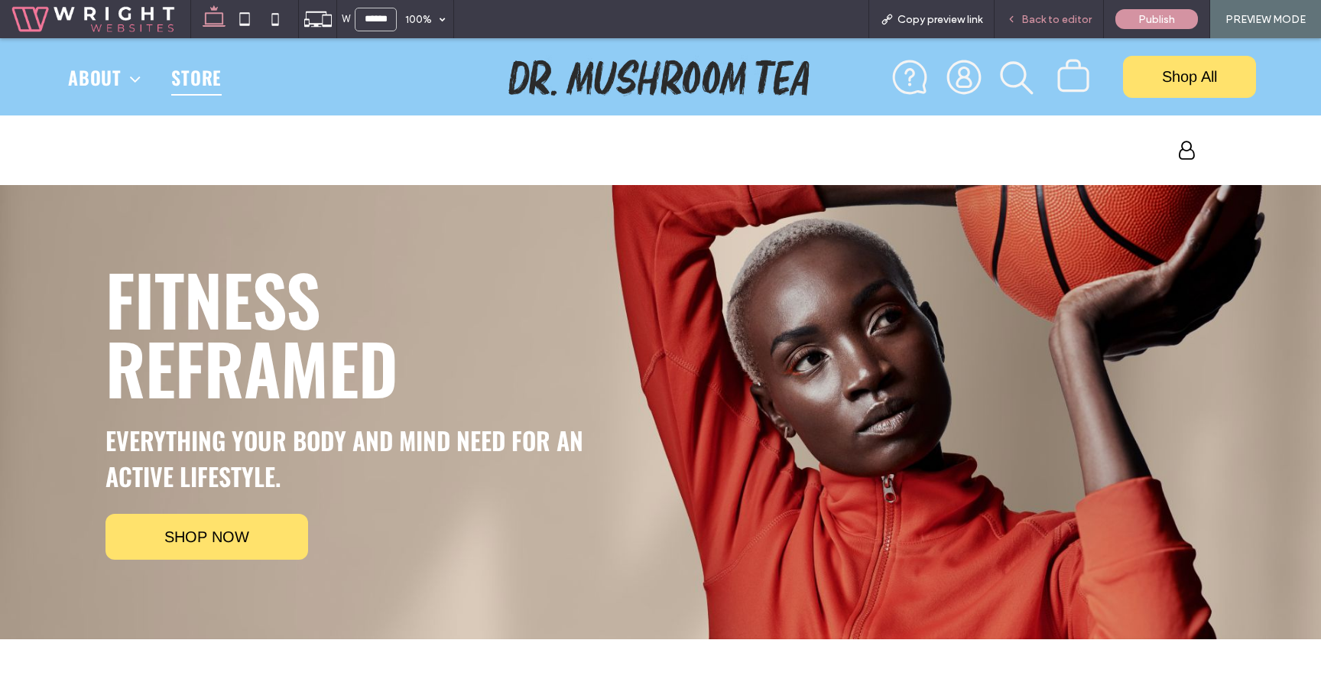
click at [1075, 11] on div "Back to editor" at bounding box center [1048, 19] width 109 height 38
click at [1064, 21] on span "Back to editor" at bounding box center [1056, 19] width 70 height 13
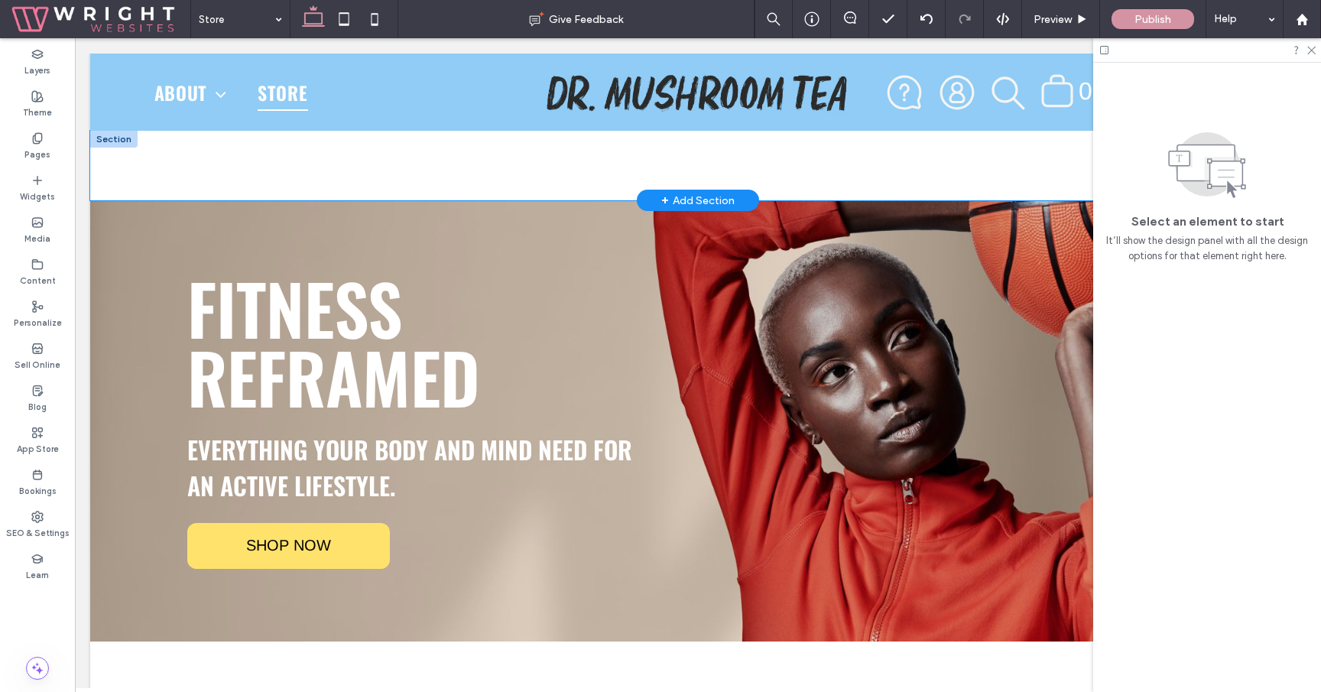
click at [142, 159] on div "My Account Logout" at bounding box center [697, 166] width 1215 height 70
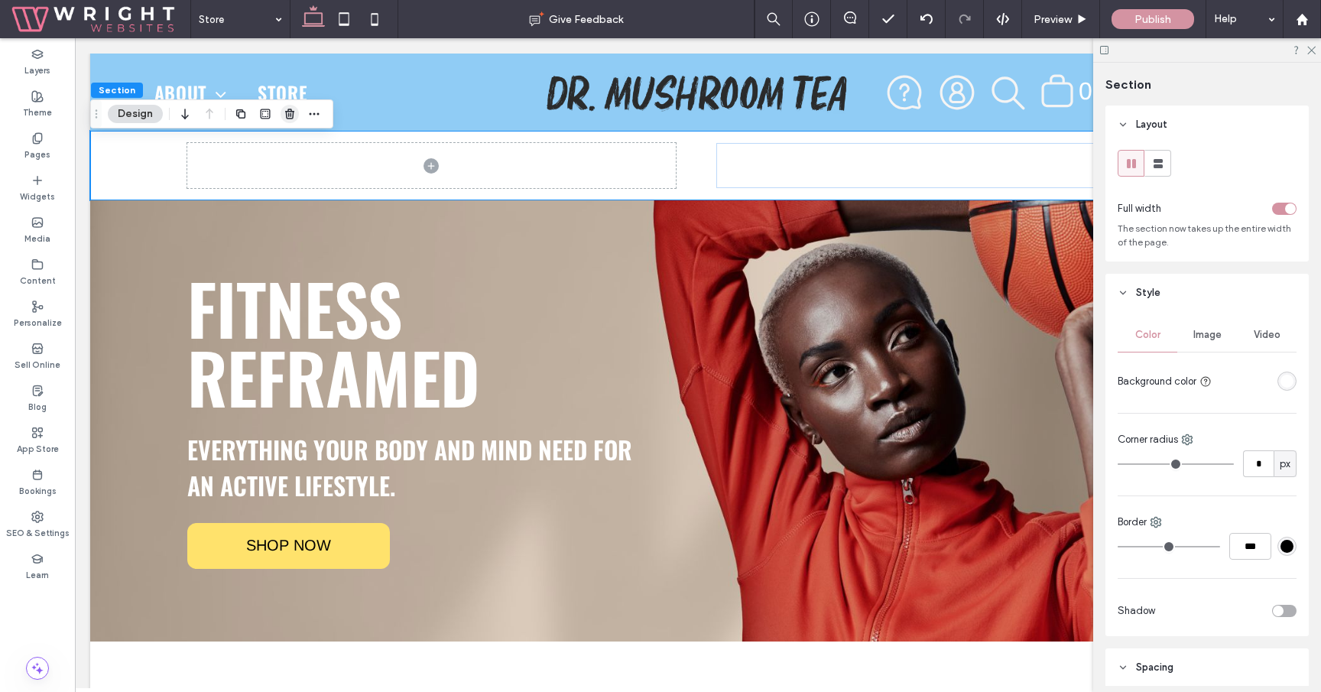
click at [286, 112] on use "button" at bounding box center [289, 114] width 9 height 10
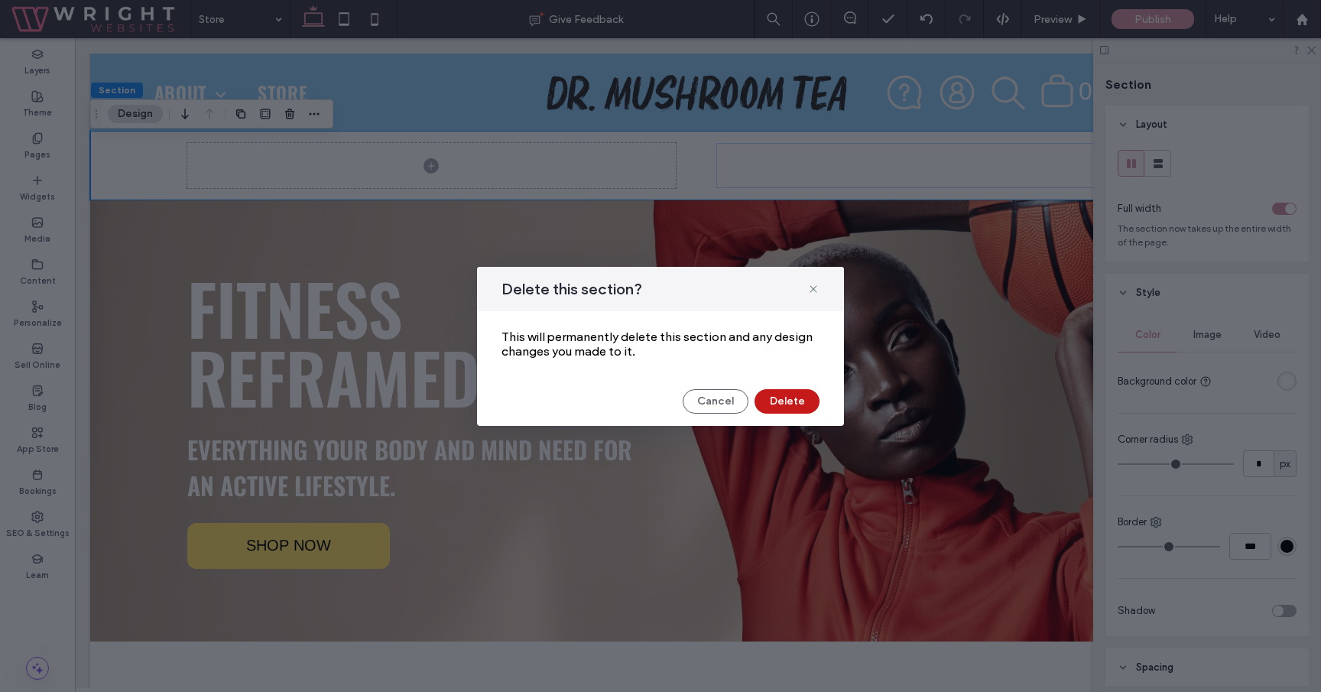
click at [796, 405] on button "Delete" at bounding box center [786, 401] width 65 height 24
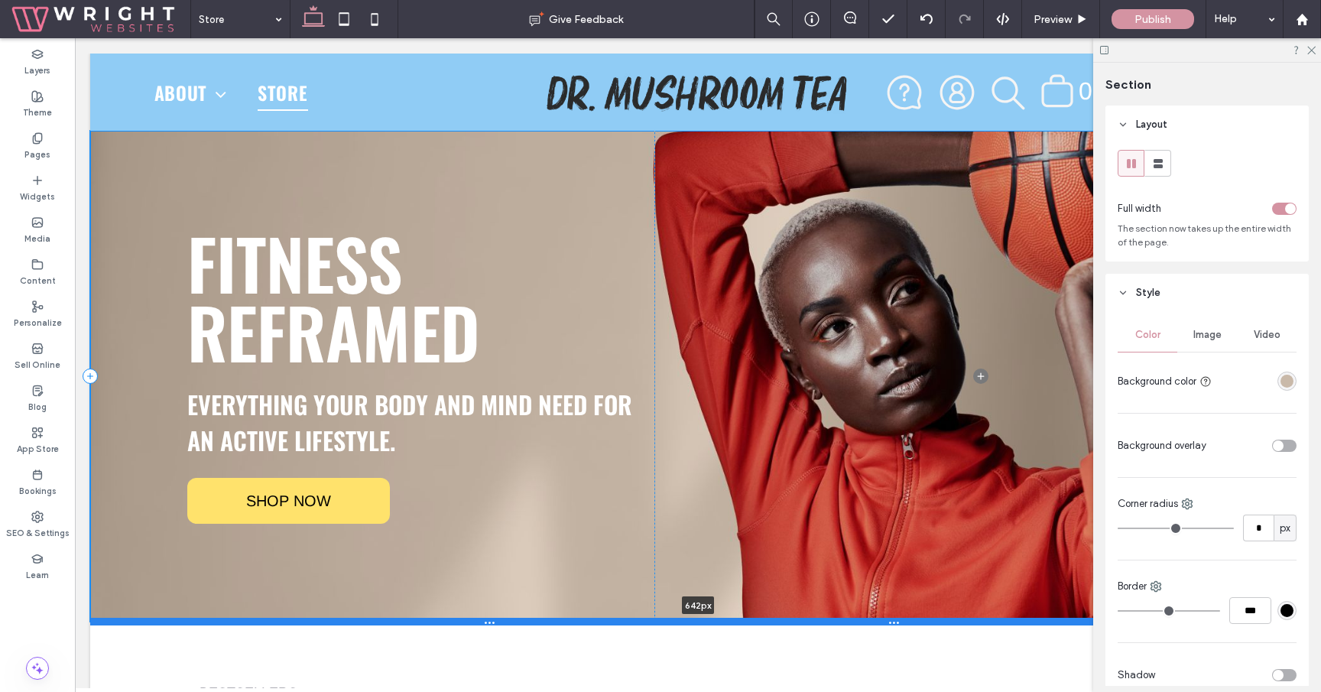
drag, startPoint x: 557, startPoint y: 570, endPoint x: 565, endPoint y: 621, distance: 51.8
click at [565, 621] on div at bounding box center [697, 622] width 1215 height 8
type input "***"
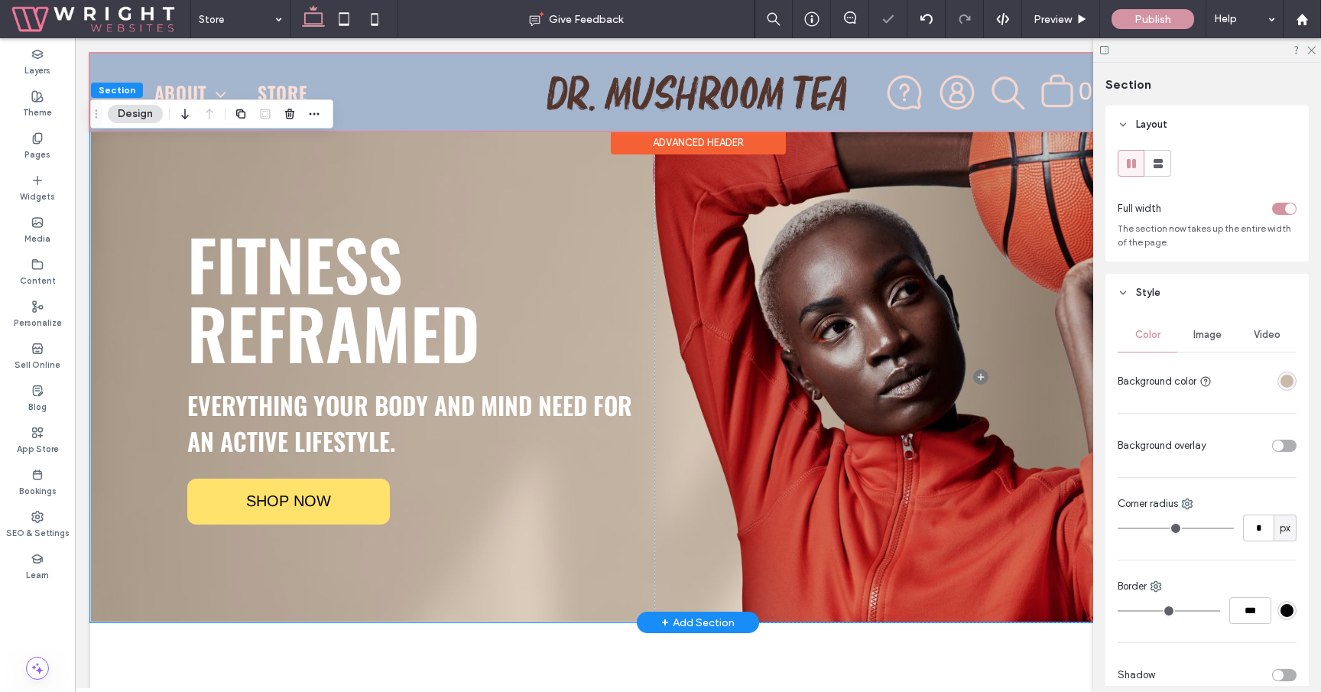
click at [664, 144] on div "Advanced Header" at bounding box center [698, 143] width 175 height 24
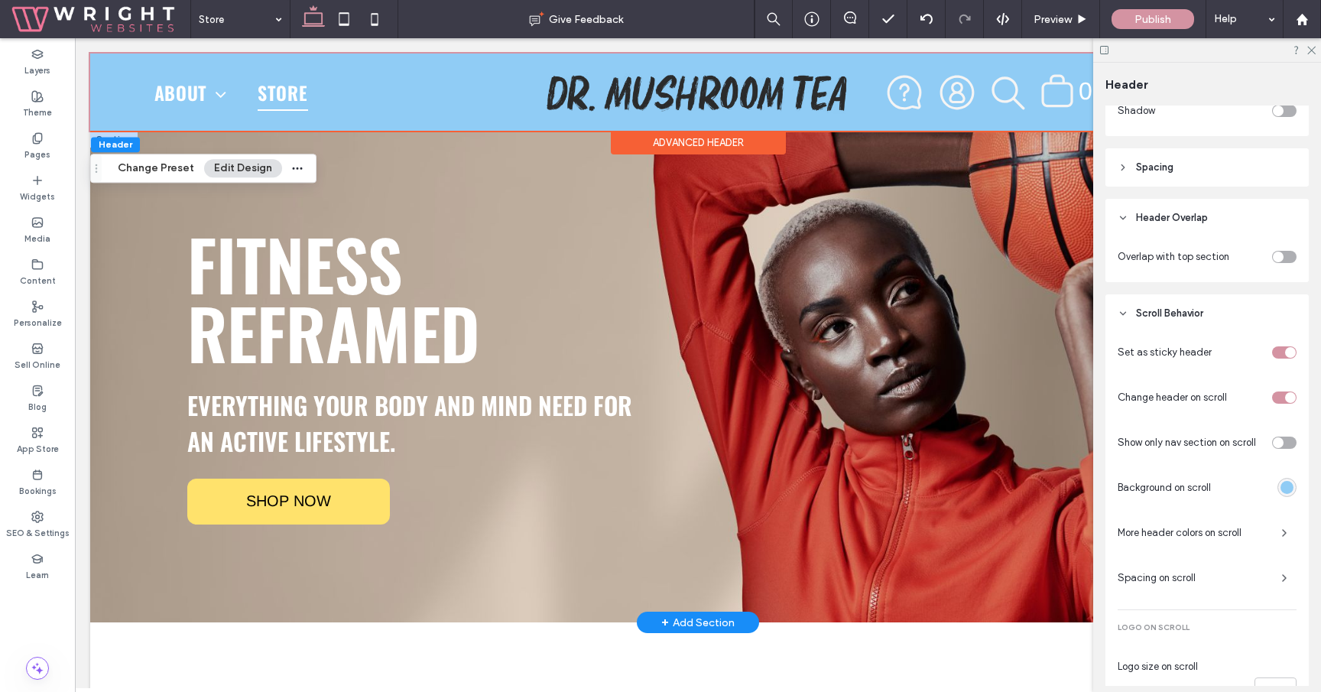
scroll to position [466, 0]
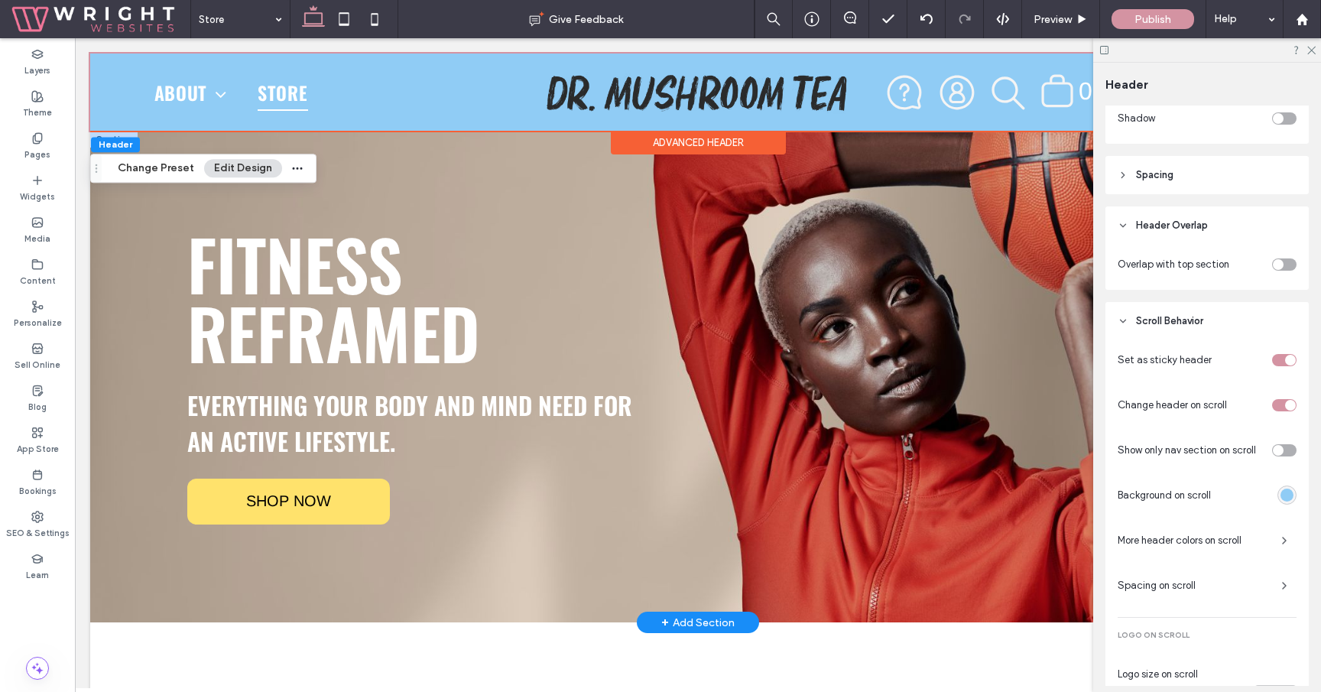
click at [1285, 267] on div "toggle" at bounding box center [1284, 264] width 24 height 12
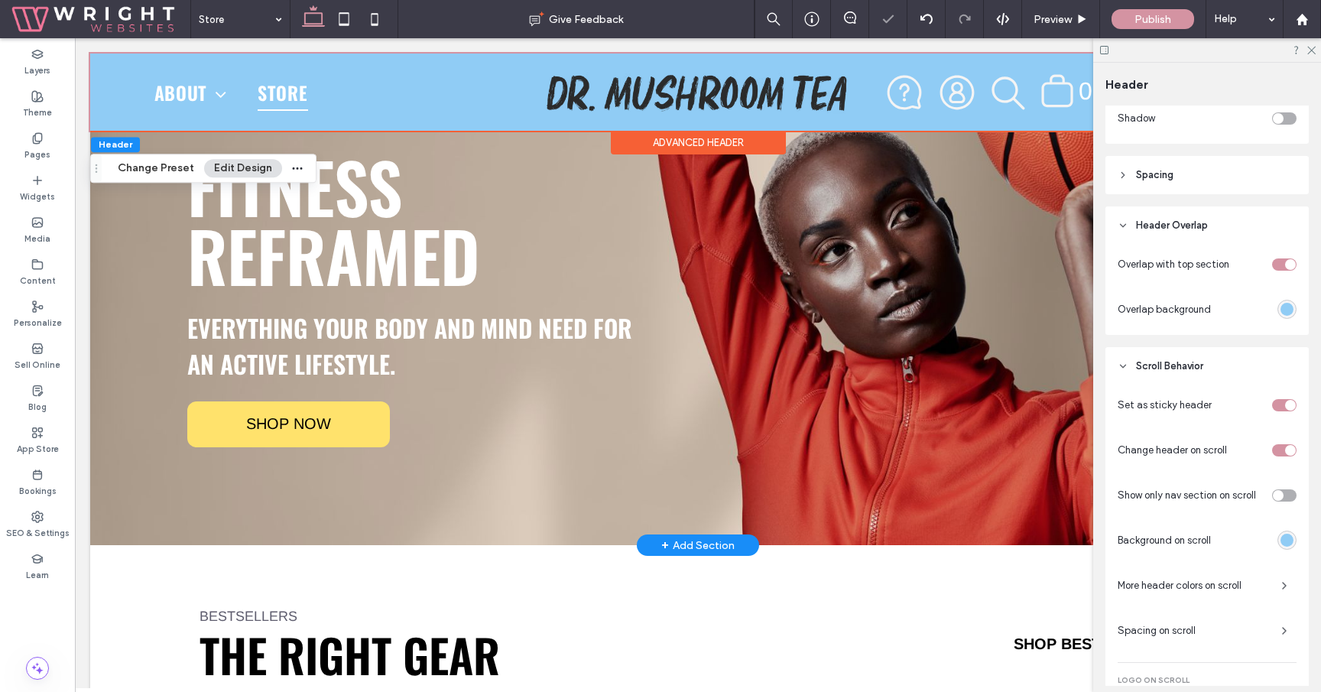
click at [1283, 313] on div "rgba(144, 204, 245, 1)" at bounding box center [1286, 309] width 13 height 13
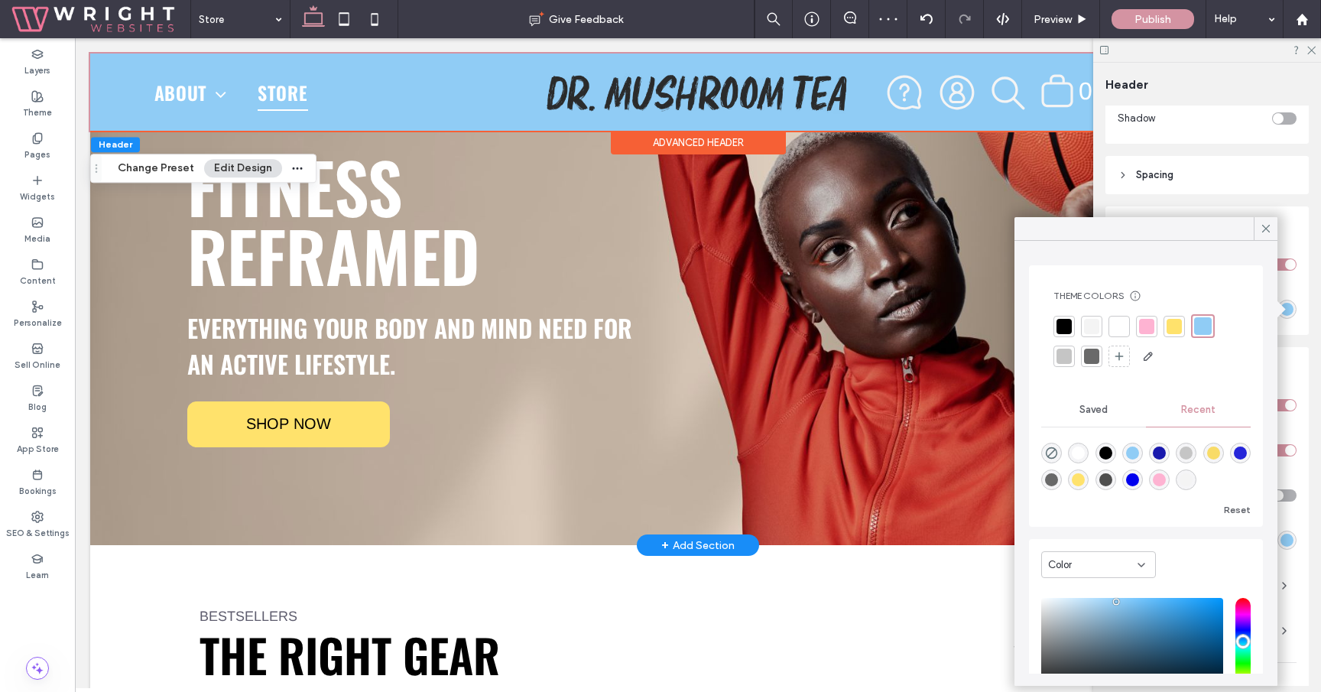
click at [1052, 445] on div "rgba(0, 0, 0, 0)" at bounding box center [1051, 453] width 21 height 21
type input "*******"
type input "*"
type input "**"
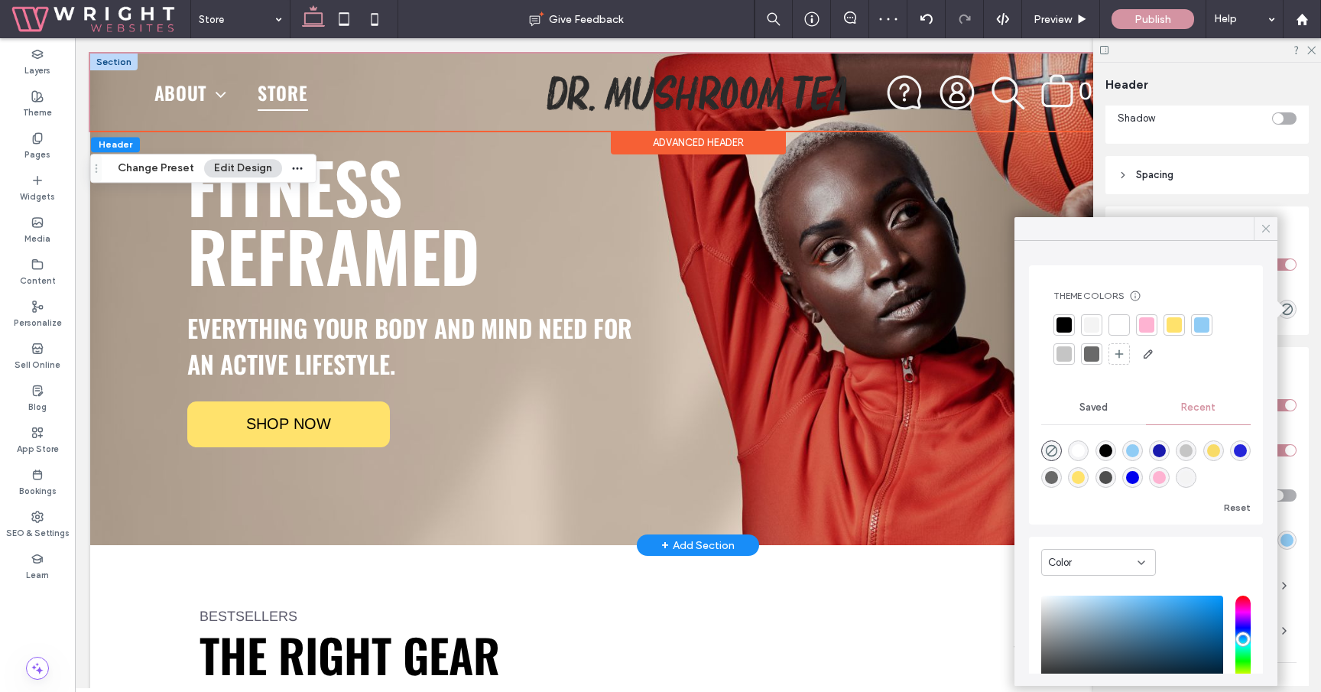
click at [1267, 227] on use at bounding box center [1266, 229] width 8 height 8
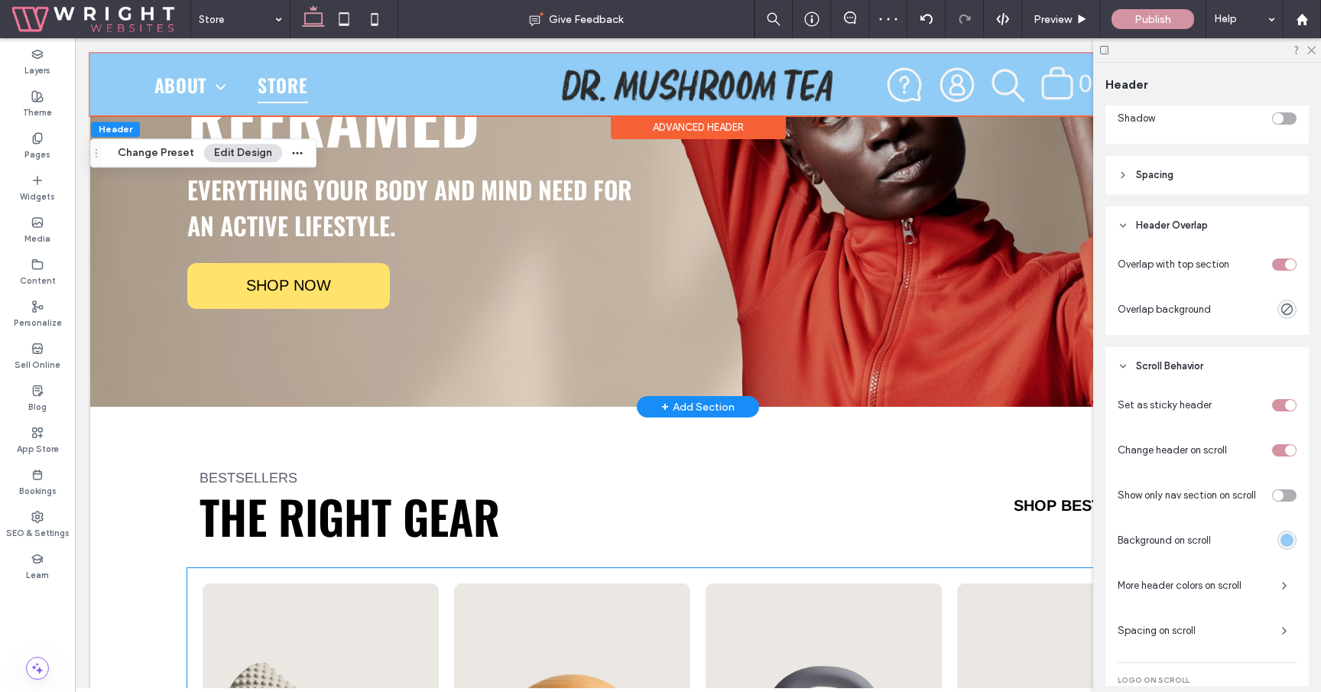
scroll to position [0, 0]
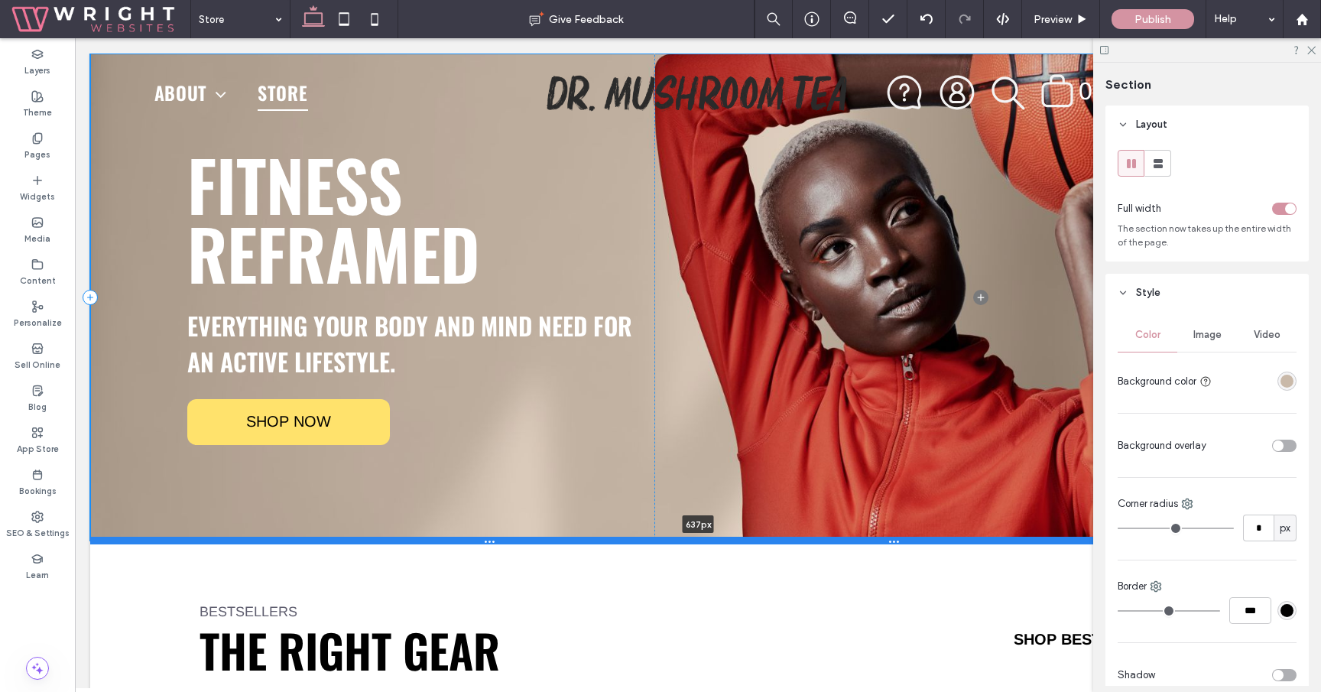
drag, startPoint x: 608, startPoint y: 543, endPoint x: 621, endPoint y: 537, distance: 15.1
click at [621, 537] on div at bounding box center [697, 541] width 1215 height 8
type input "***"
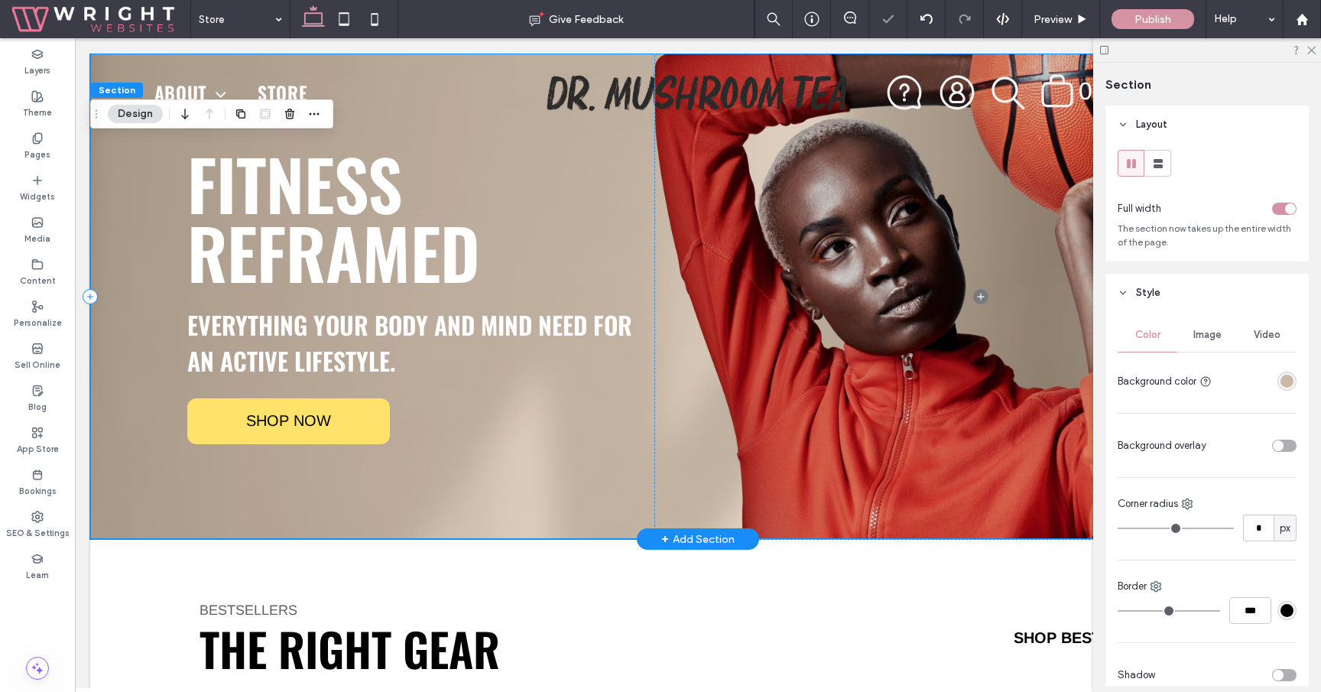
click at [466, 480] on div "Fitness Reframed Everything your body and mind need for an active lifestyle. SH…" at bounding box center [372, 296] width 565 height 485
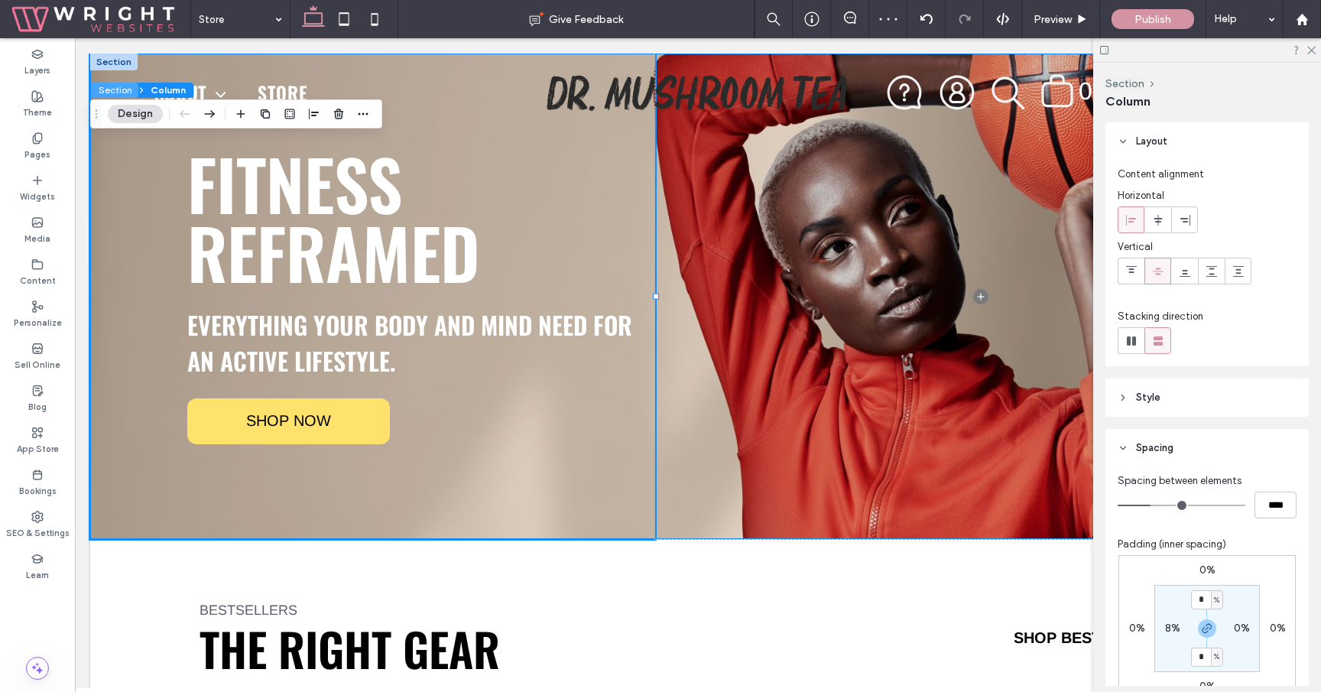
click at [119, 89] on button "Section" at bounding box center [114, 90] width 47 height 15
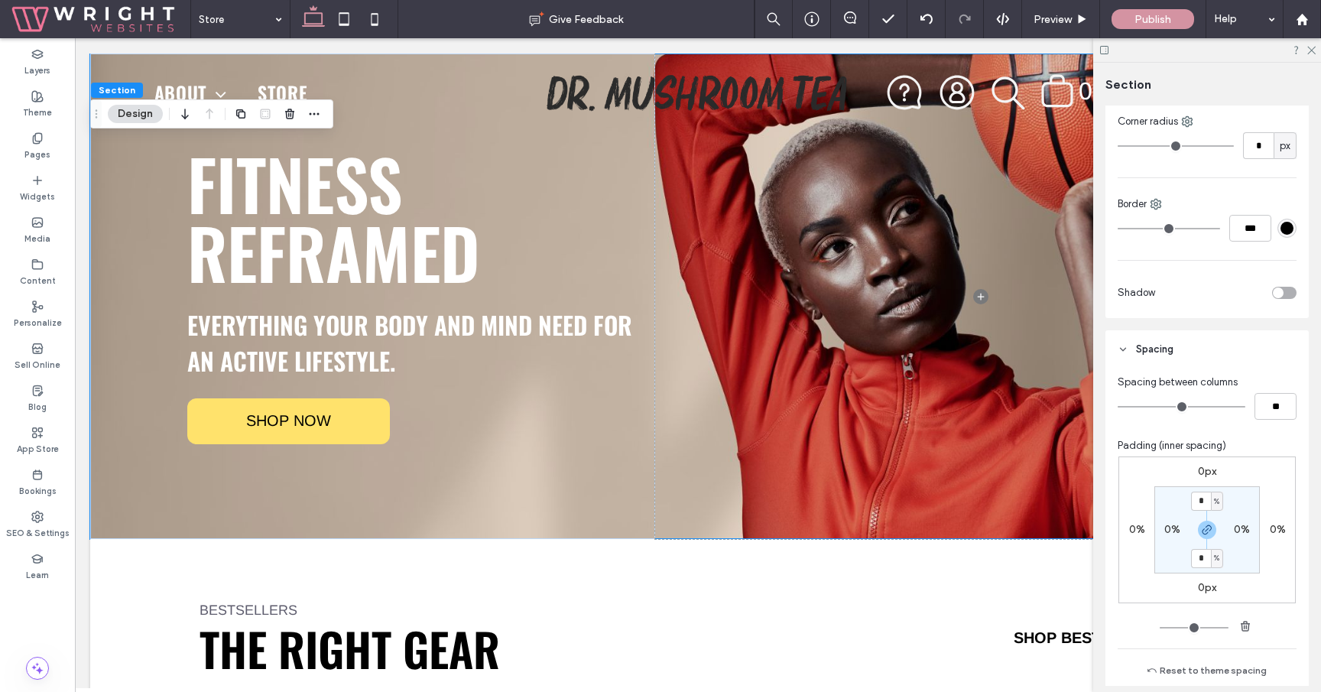
scroll to position [396, 0]
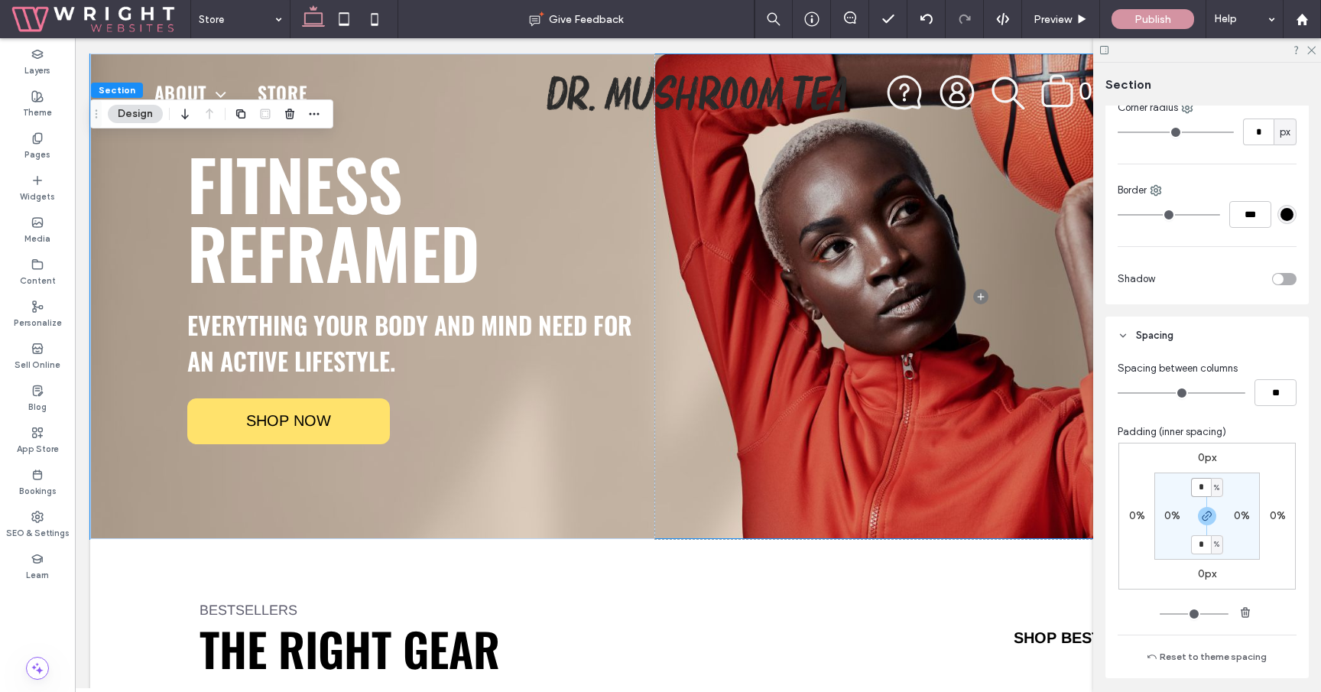
click at [1201, 488] on input "*" at bounding box center [1201, 487] width 20 height 19
type input "*"
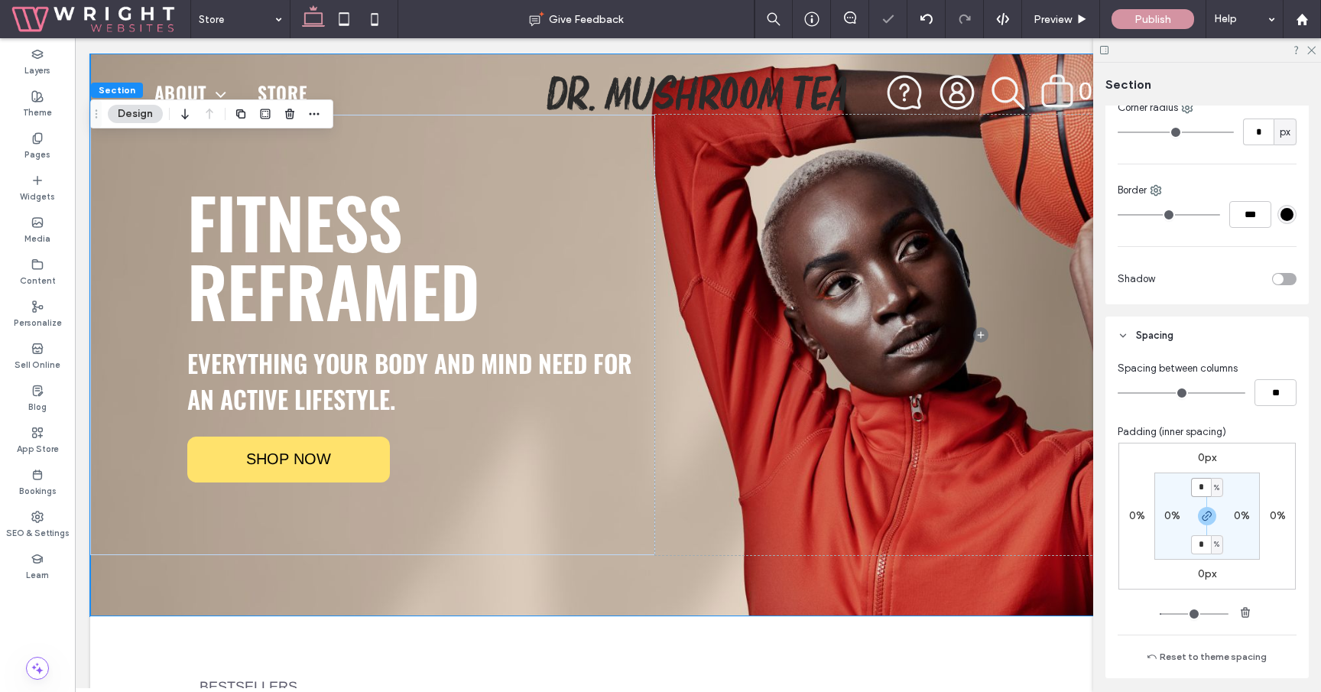
click at [1201, 488] on input "*" at bounding box center [1201, 487] width 20 height 19
click at [1202, 485] on input "*" at bounding box center [1201, 487] width 20 height 19
type input "**"
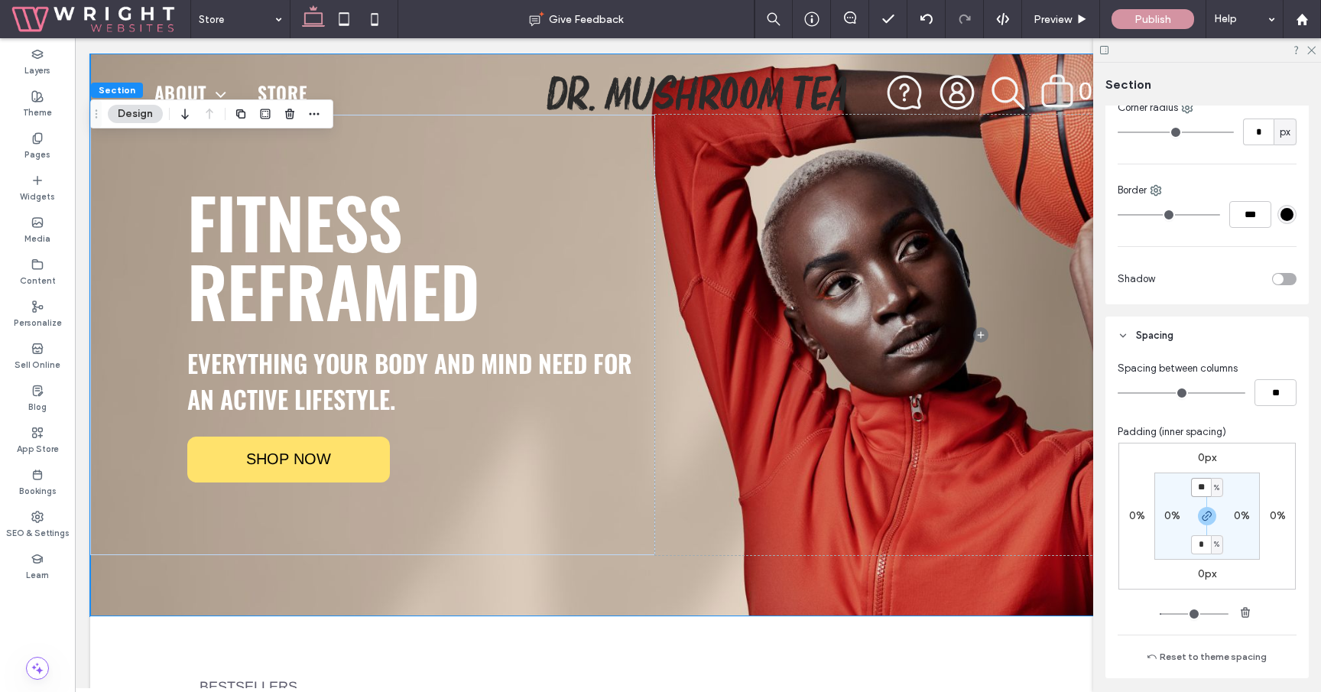
type input "**"
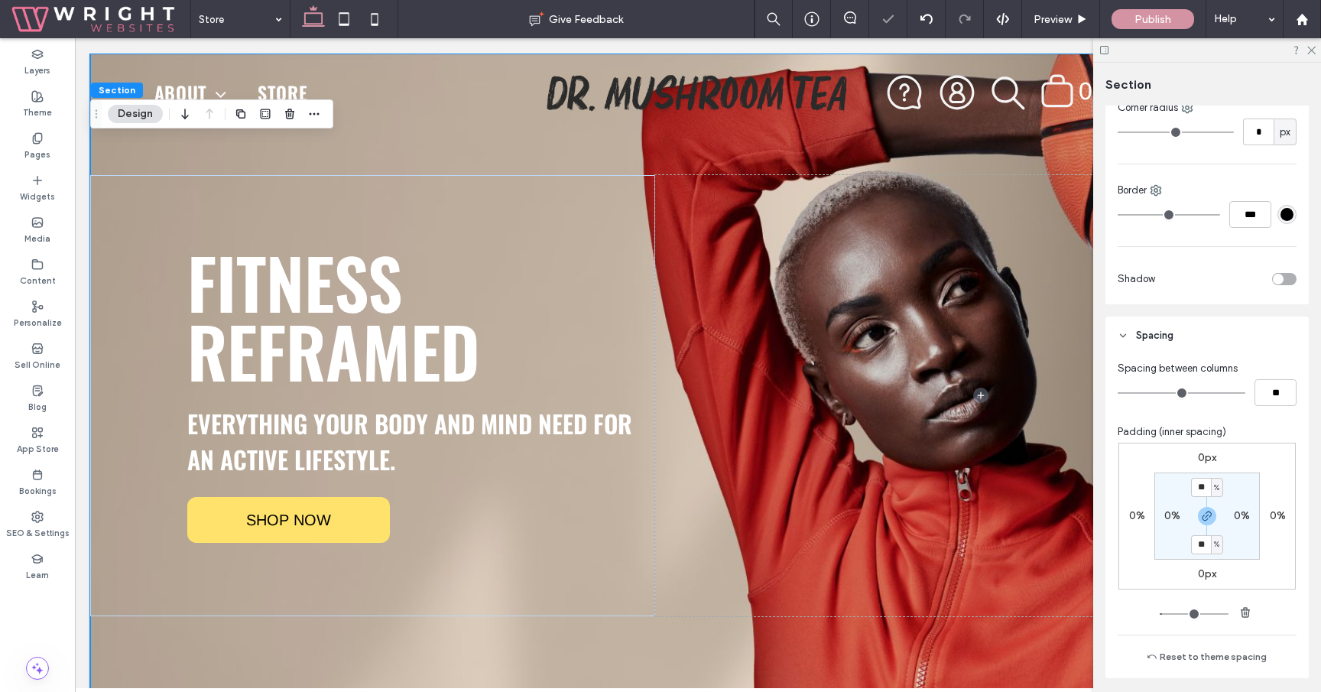
click at [595, 634] on div "Fitness Reframed Everything your body and mind need for an active lifestyle. SH…" at bounding box center [697, 396] width 1215 height 684
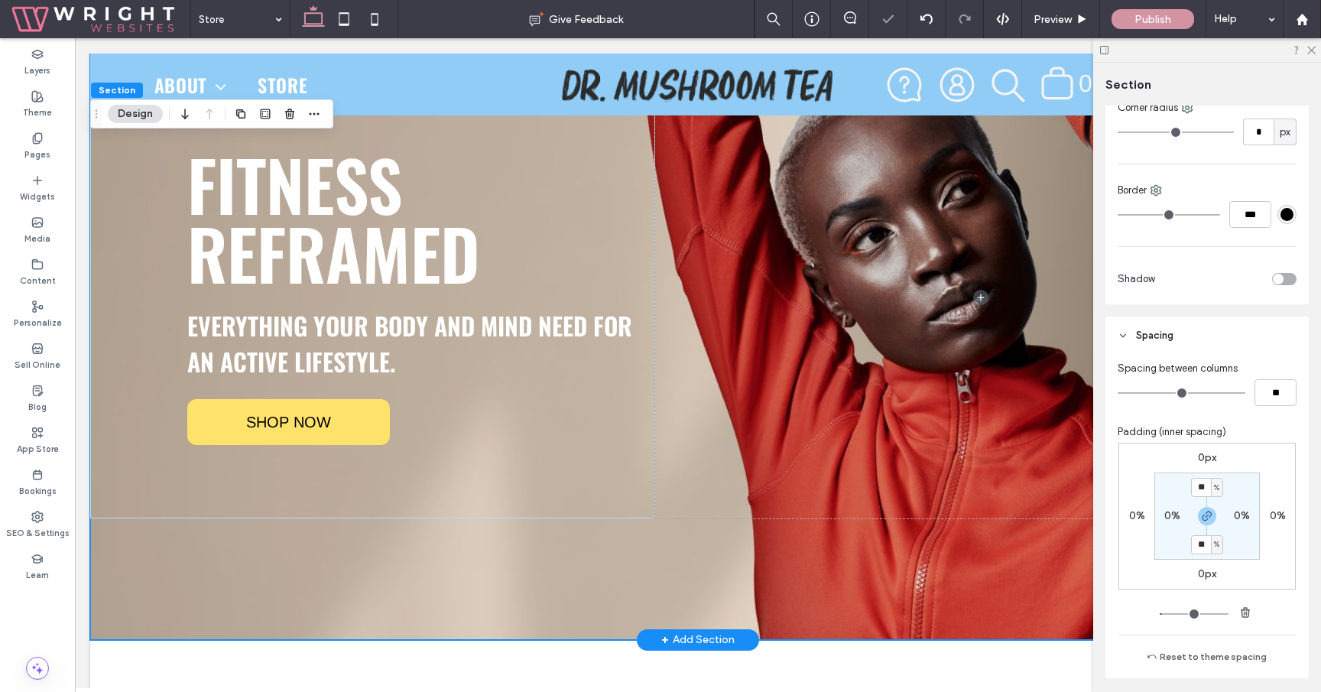
scroll to position [116, 0]
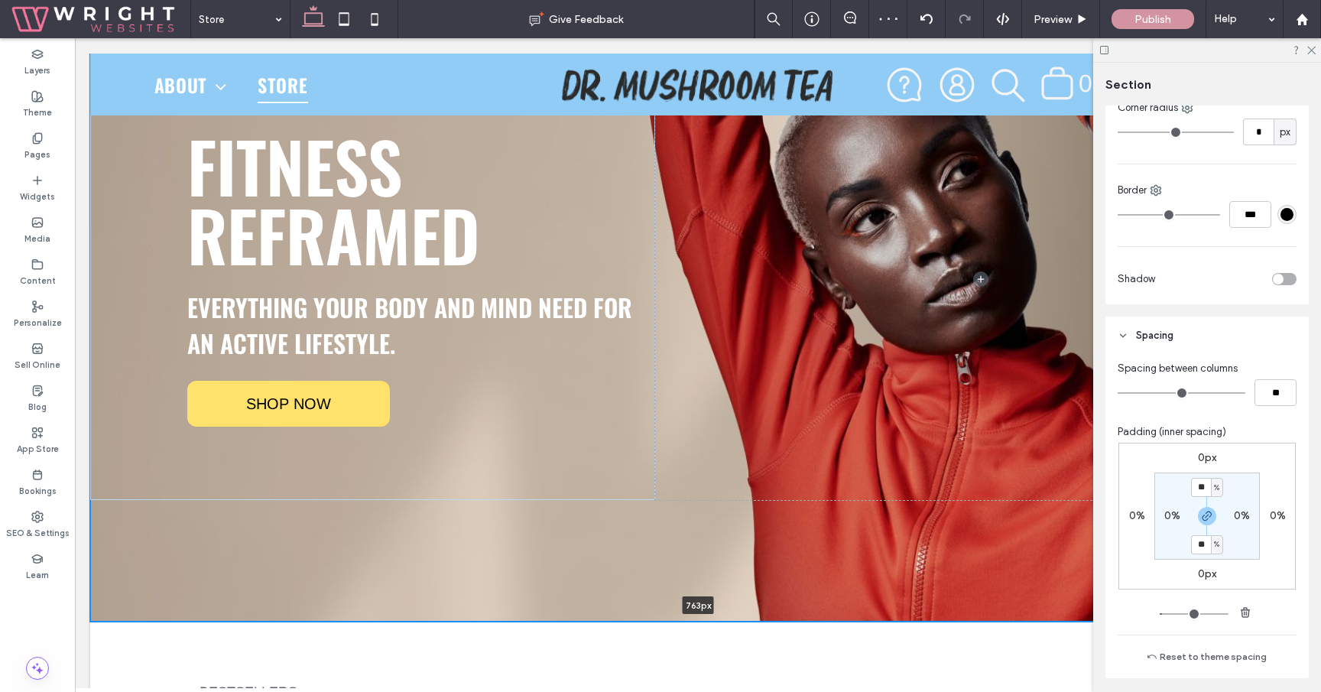
drag, startPoint x: 574, startPoint y: 618, endPoint x: 588, endPoint y: 518, distance: 101.8
click at [588, 518] on div "Fitness Reframed Everything your body and mind need for an active lifestyle. SH…" at bounding box center [697, 279] width 1215 height 684
type input "***"
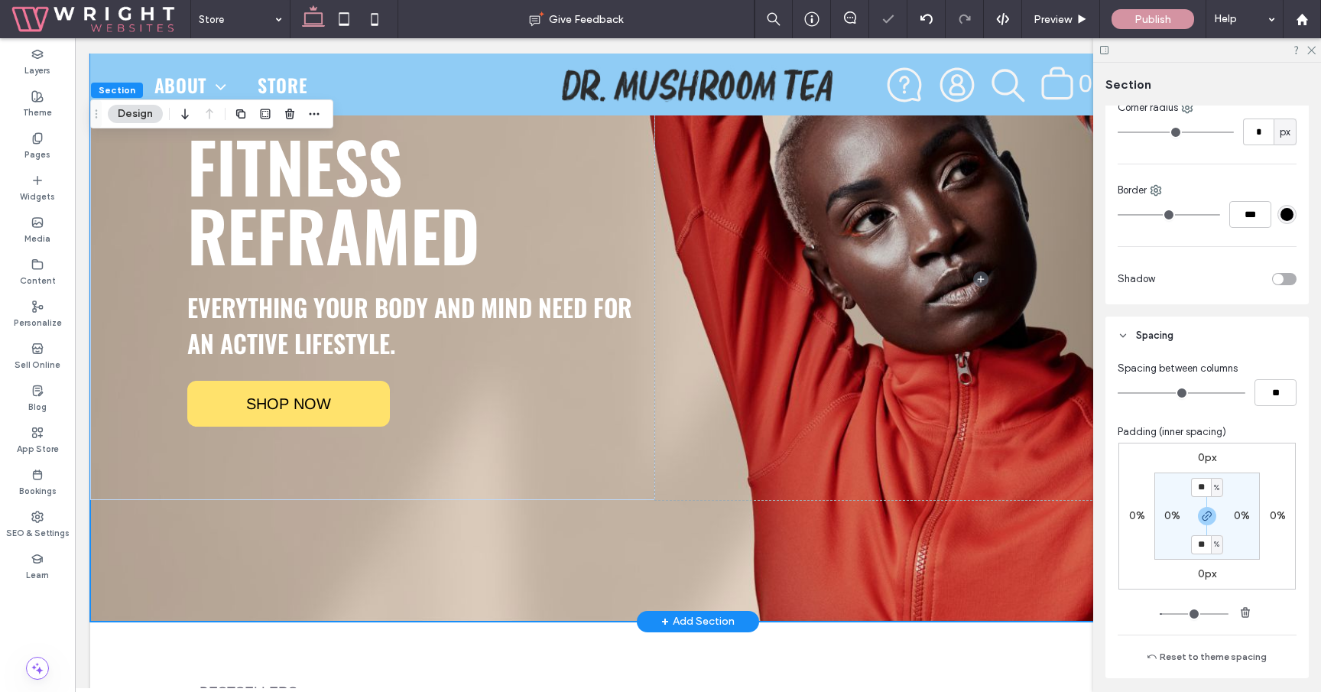
click at [588, 518] on div "Fitness Reframed Everything your body and mind need for an active lifestyle. SH…" at bounding box center [697, 279] width 1215 height 684
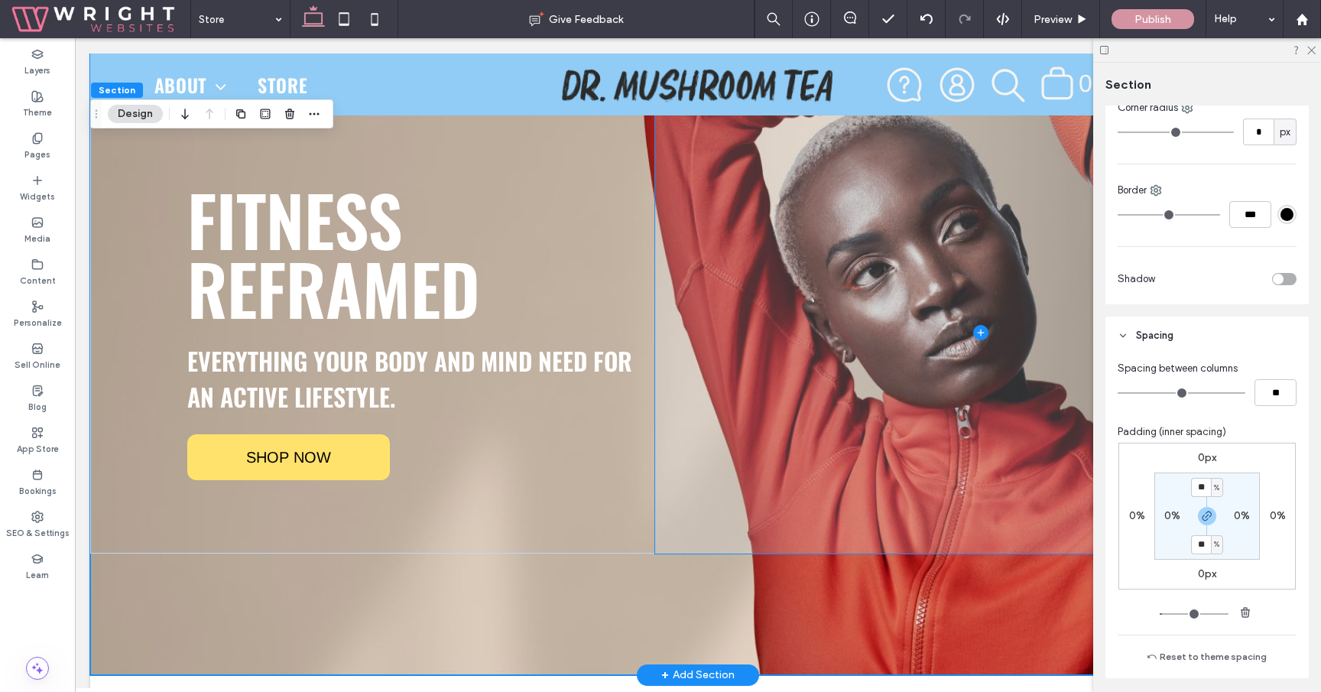
scroll to position [0, 0]
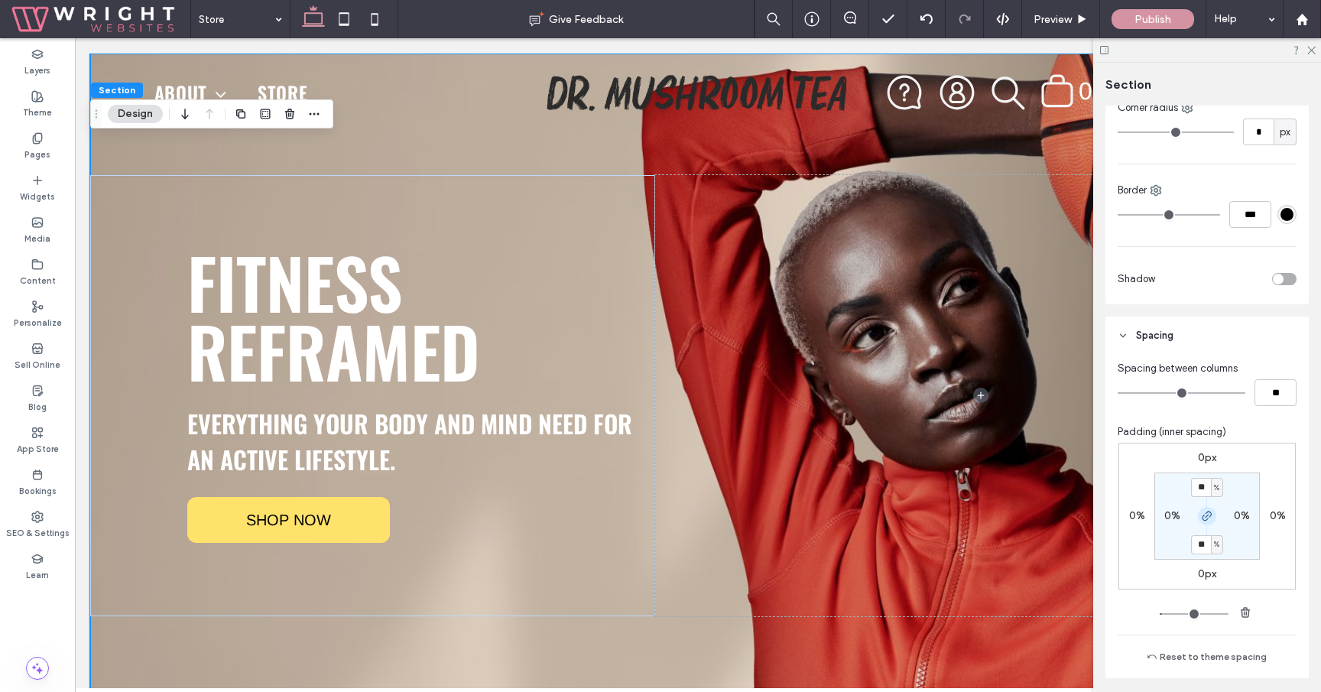
click at [1206, 516] on use "button" at bounding box center [1206, 515] width 9 height 9
click at [1201, 538] on label "10%" at bounding box center [1207, 543] width 20 height 13
type input "*"
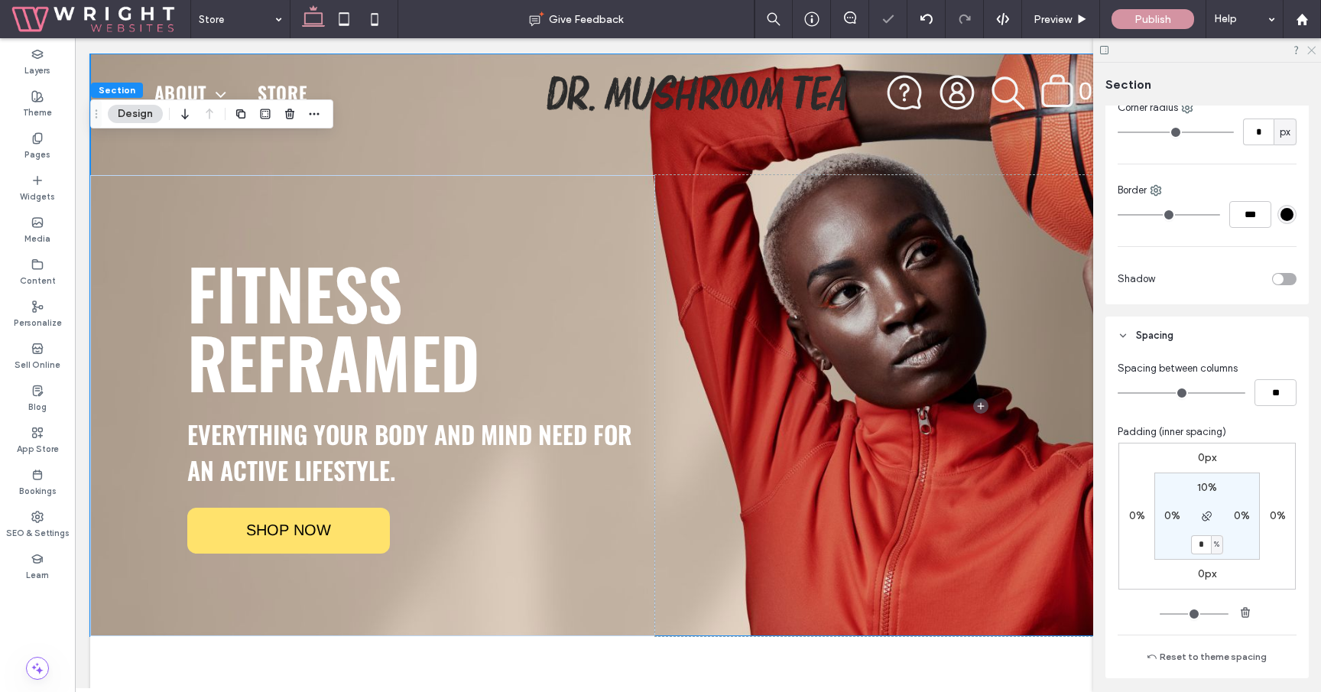
click at [1309, 50] on icon at bounding box center [1311, 49] width 10 height 10
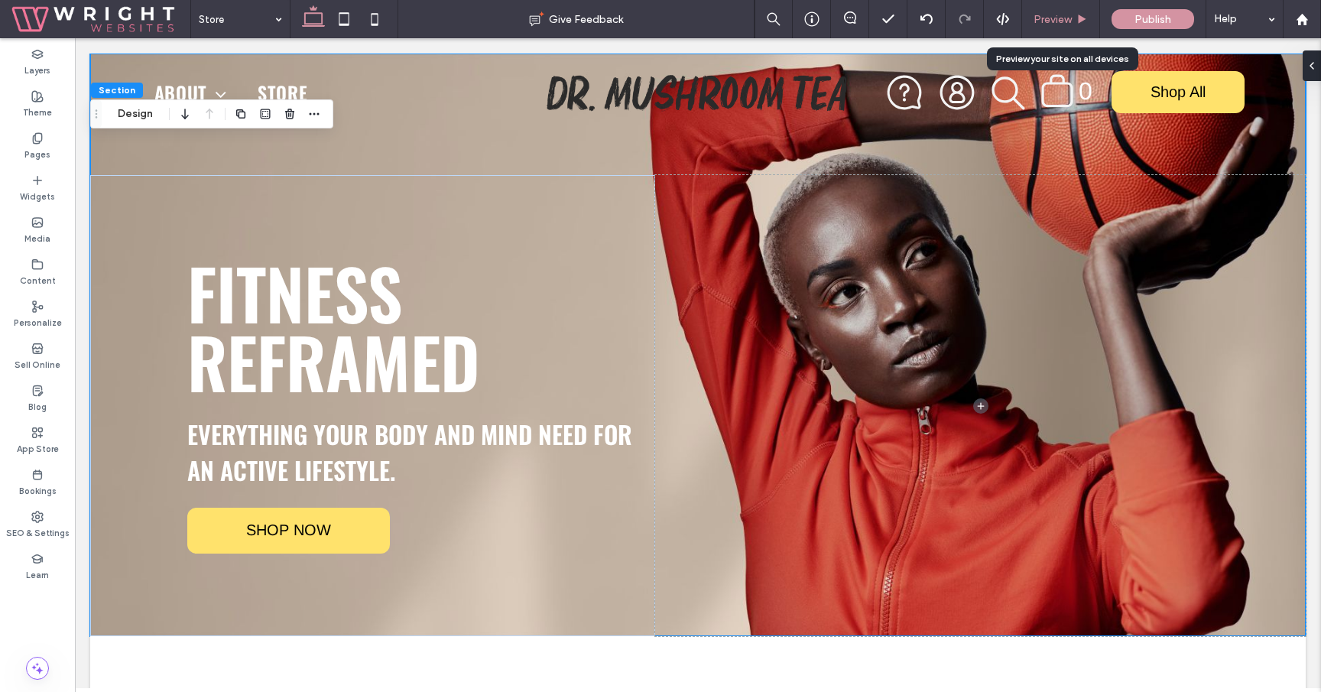
click at [1056, 24] on span "Preview" at bounding box center [1052, 19] width 38 height 13
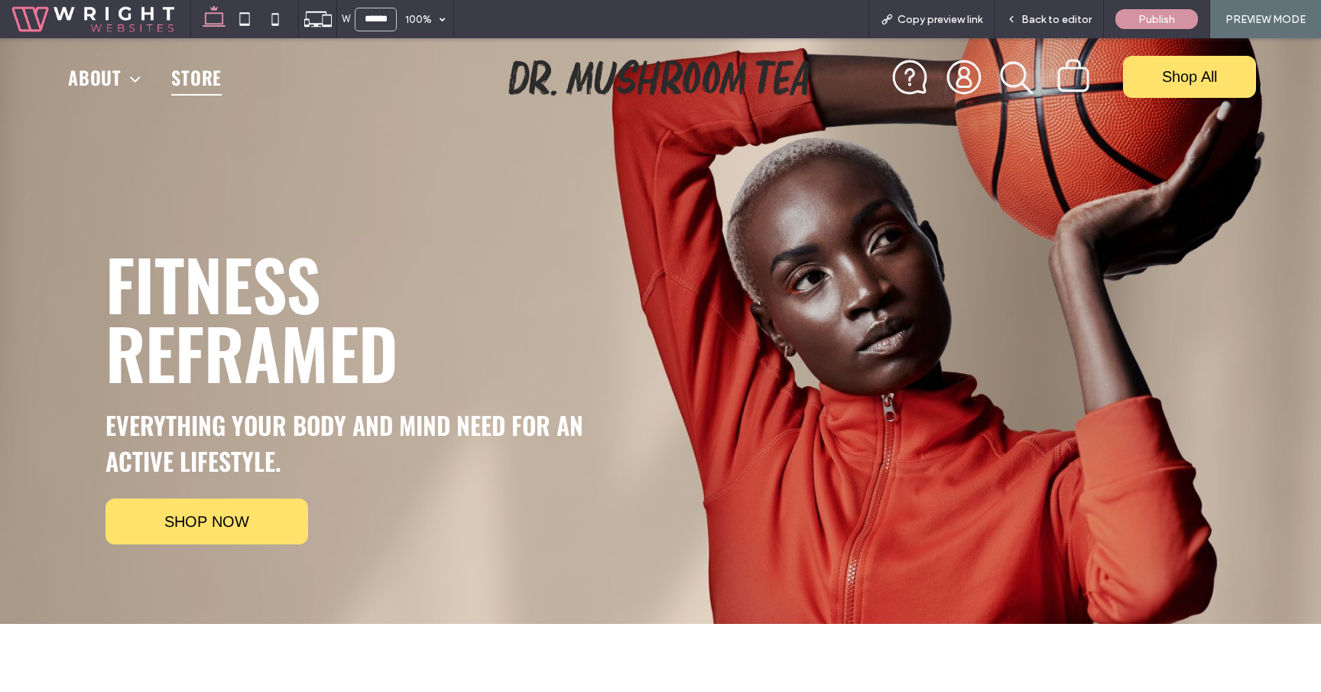
click at [1011, 78] on icon "search" at bounding box center [1016, 77] width 35 height 35
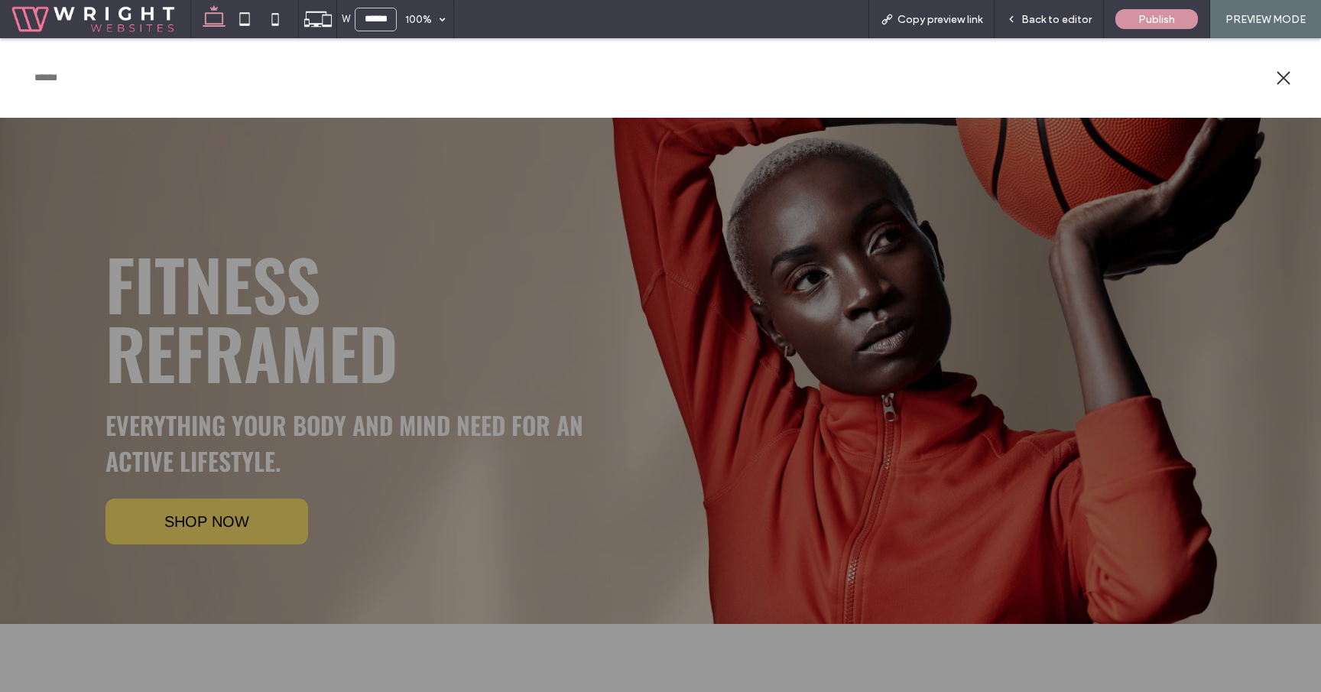
click at [1277, 79] on icon at bounding box center [1284, 78] width 14 height 14
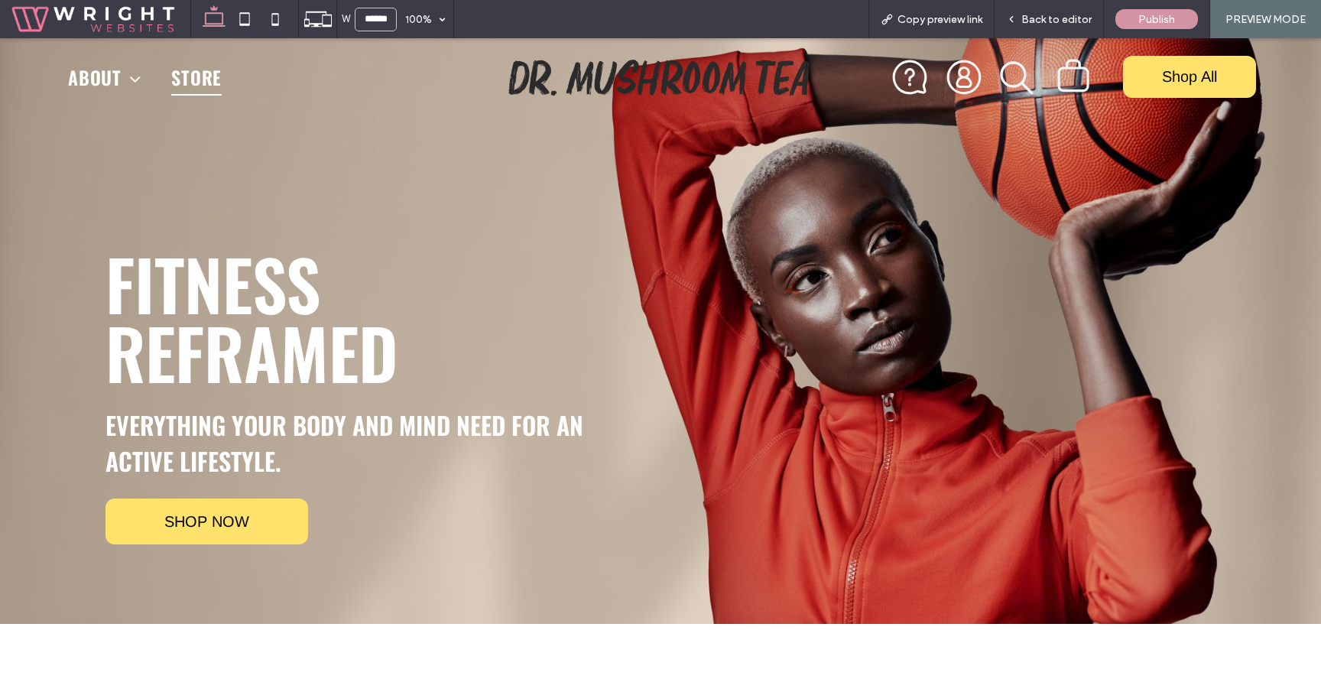
click at [1078, 79] on icon ".st0-undefined{fill-rule:evenodd;clip-rule:evenodd;}" at bounding box center [1073, 75] width 35 height 37
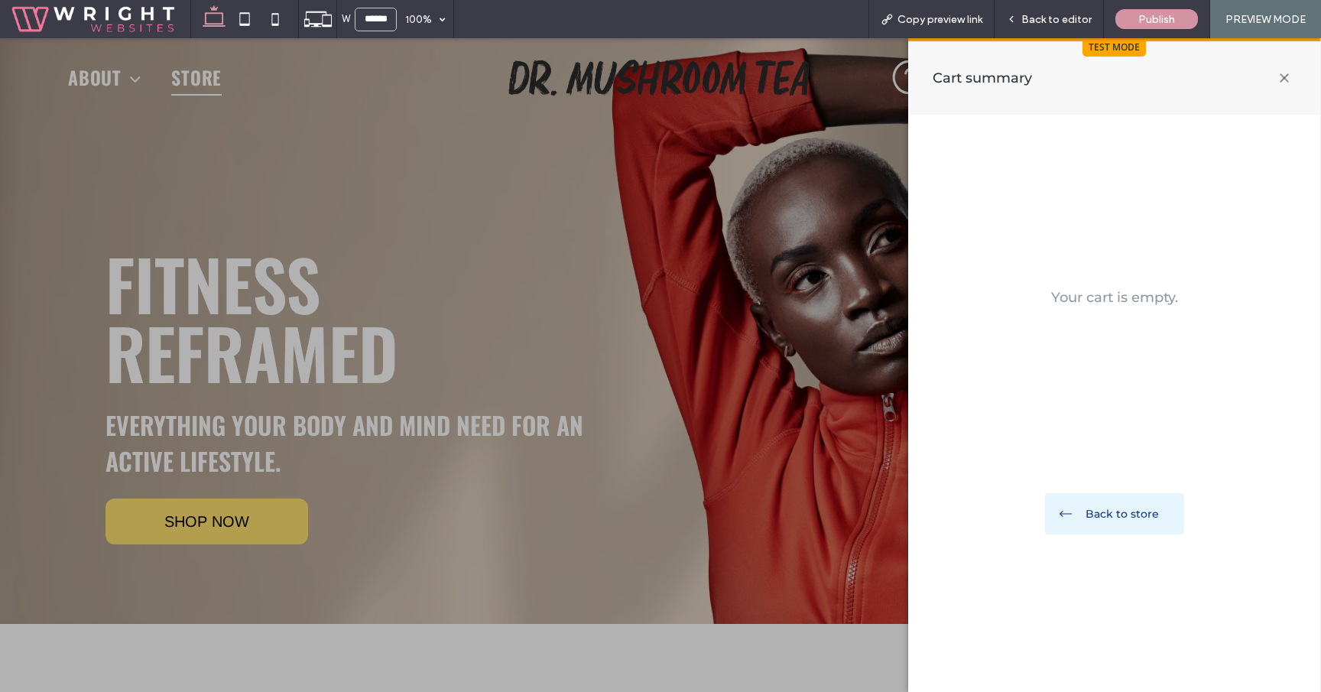
click at [1285, 75] on icon at bounding box center [1284, 78] width 32 height 32
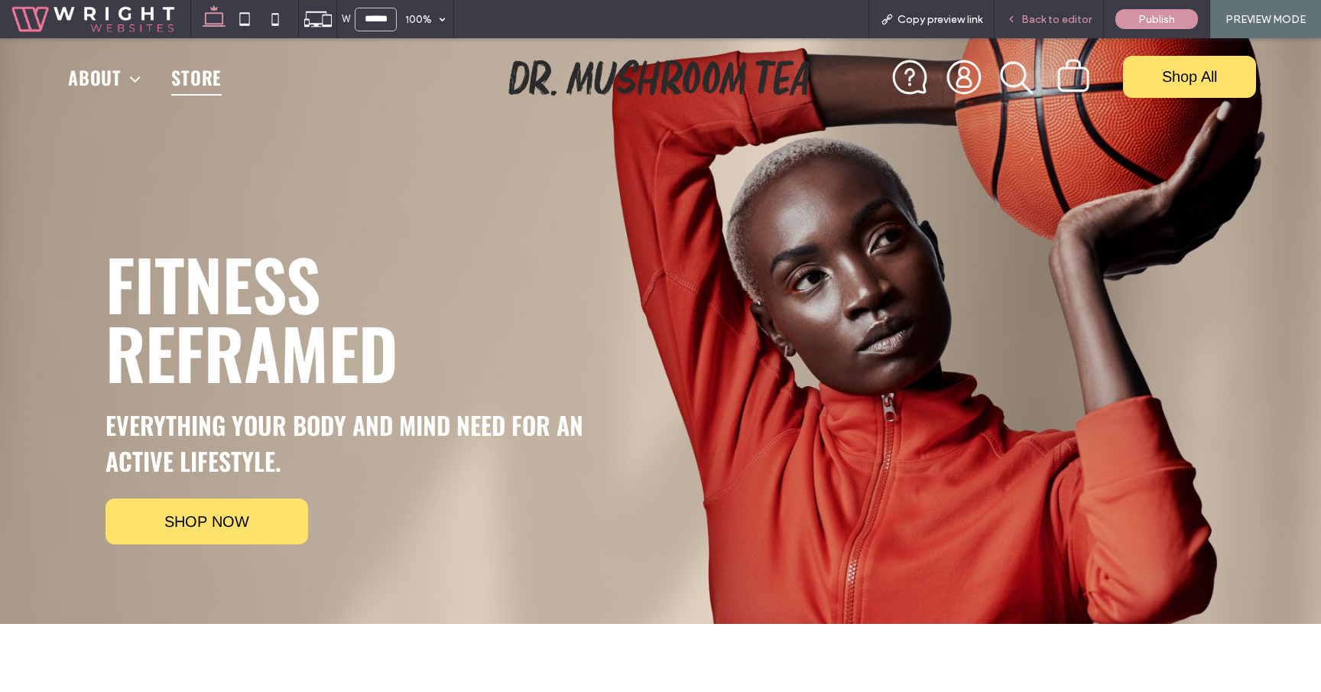
click at [1043, 27] on div "Back to editor" at bounding box center [1048, 19] width 109 height 38
click at [1050, 27] on div "Back to editor" at bounding box center [1048, 19] width 109 height 38
click at [1050, 24] on span "Back to editor" at bounding box center [1056, 19] width 70 height 13
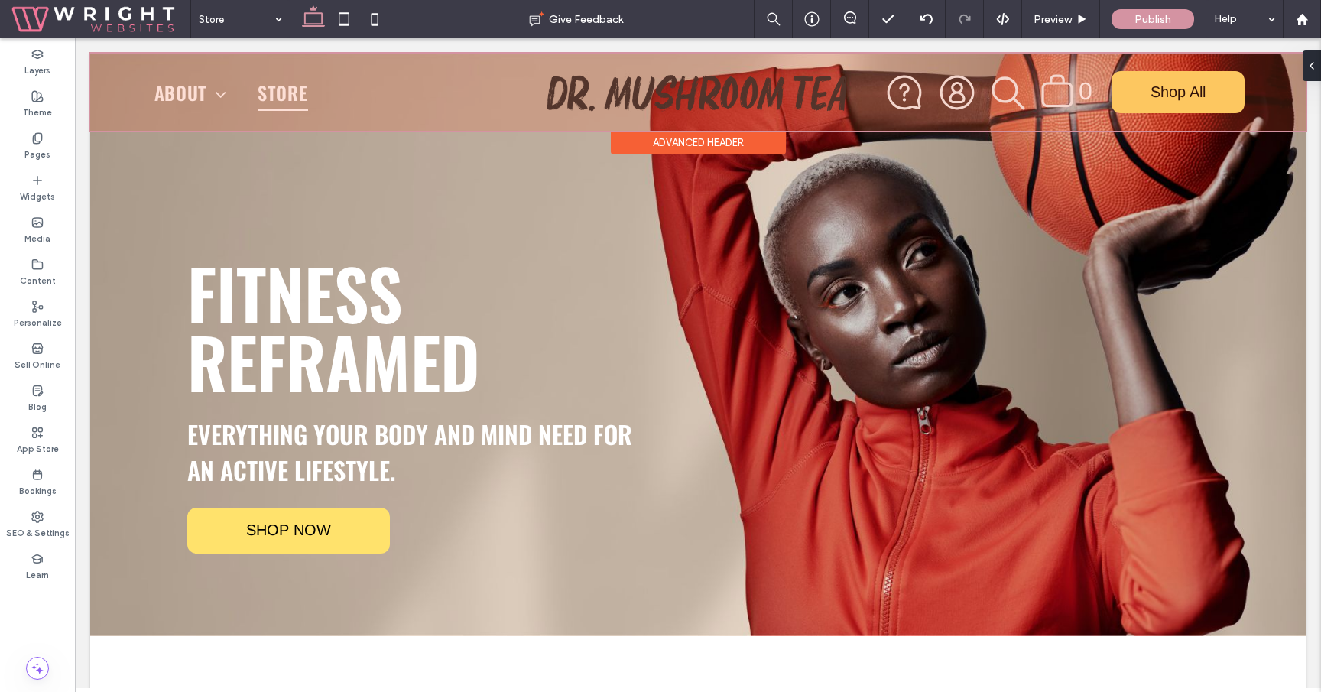
click at [999, 91] on div at bounding box center [697, 92] width 1215 height 77
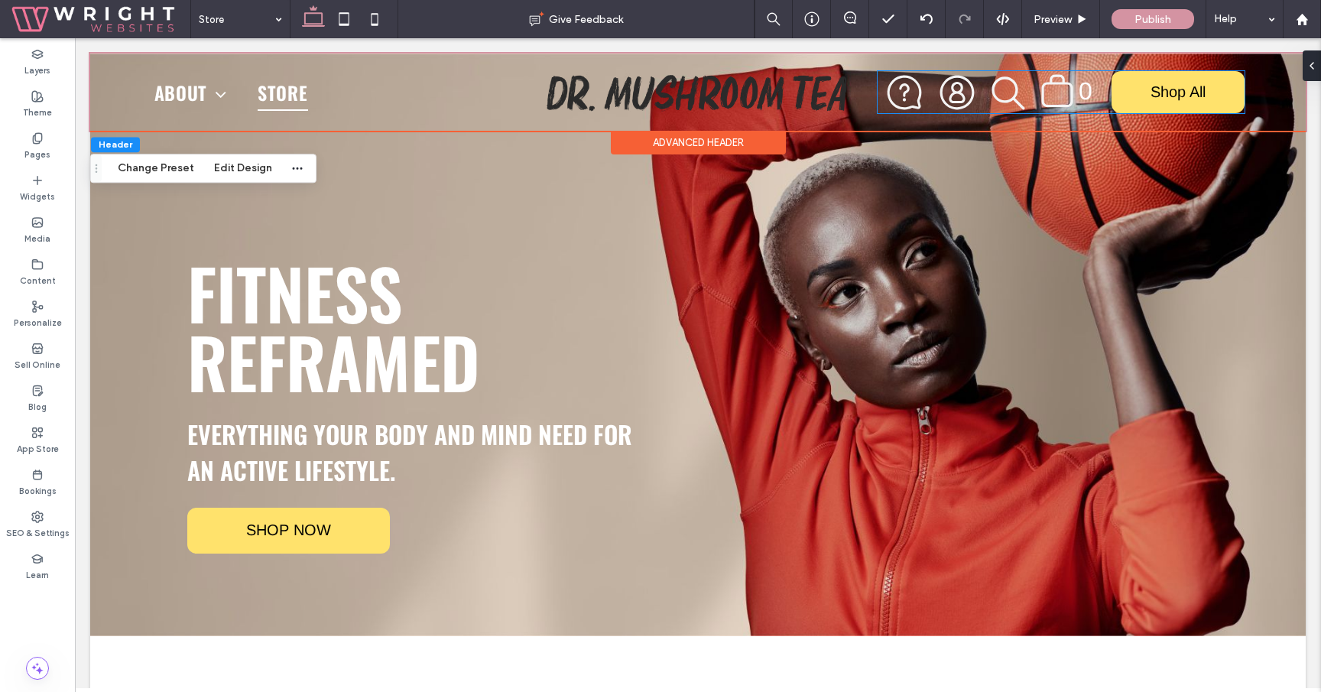
click at [999, 91] on icon "search" at bounding box center [1008, 93] width 35 height 35
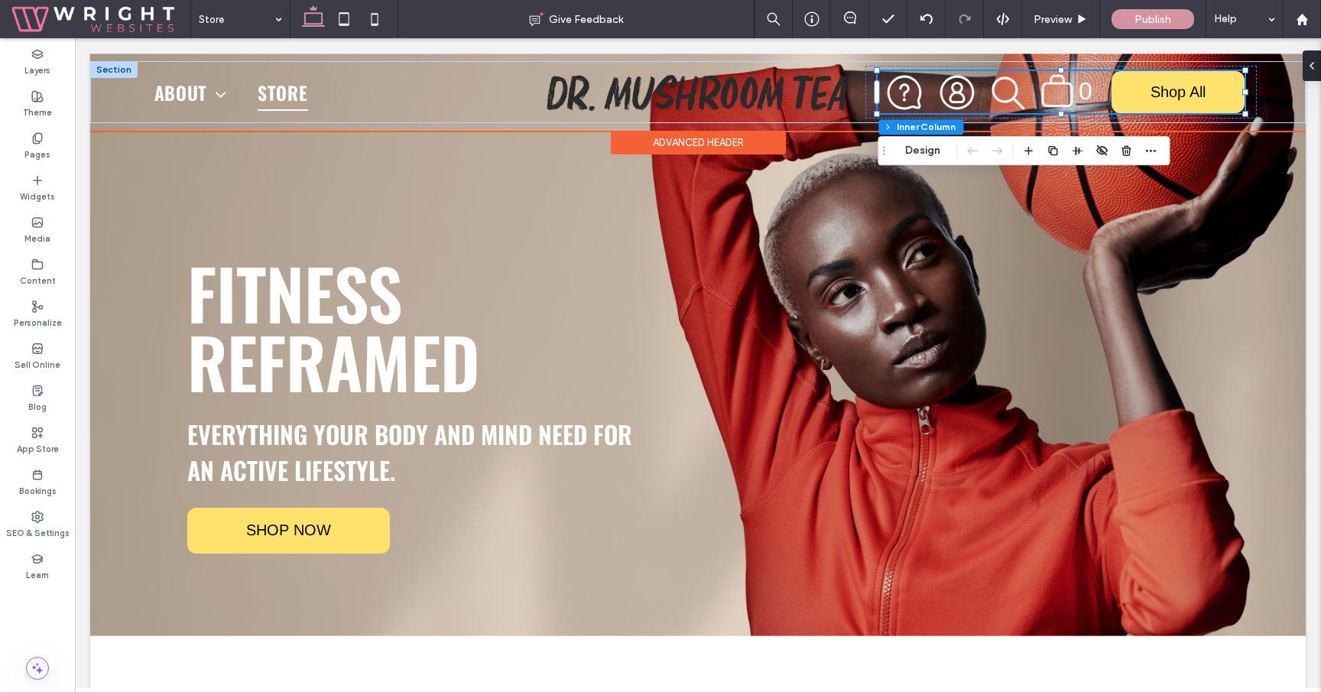
click at [999, 91] on icon "search" at bounding box center [1008, 93] width 35 height 35
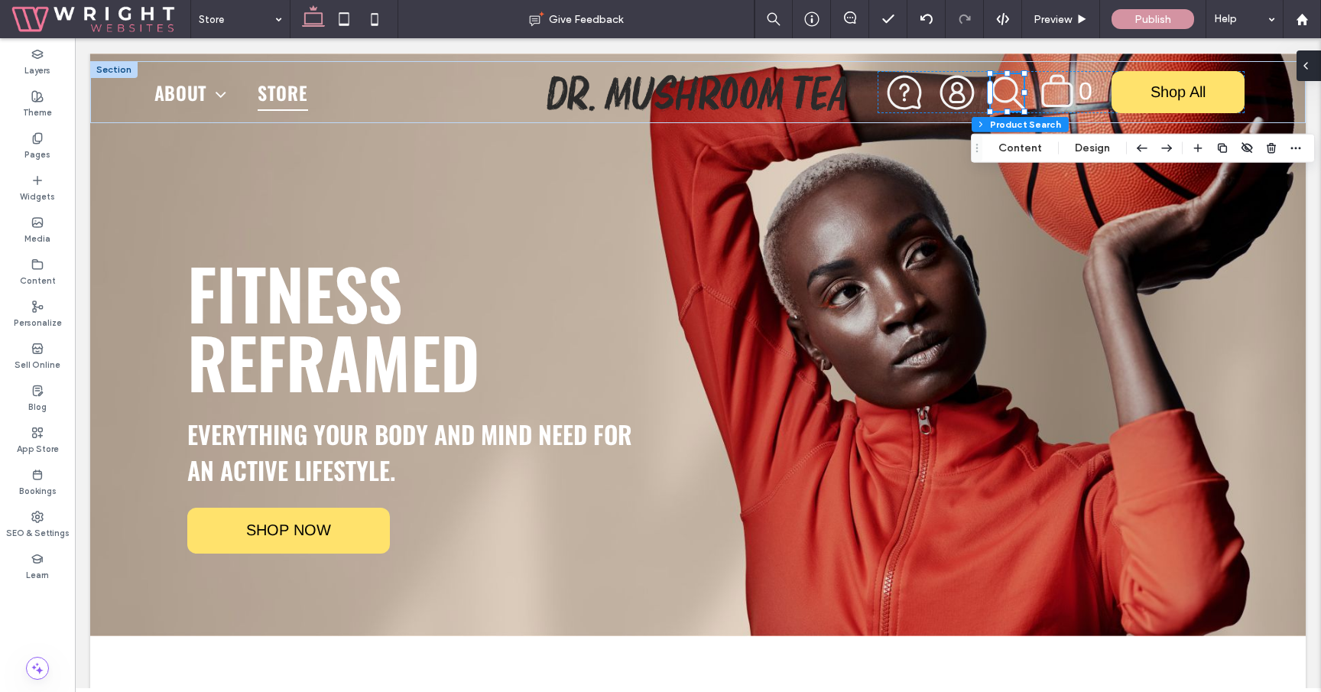
click at [1316, 73] on div at bounding box center [1308, 65] width 24 height 31
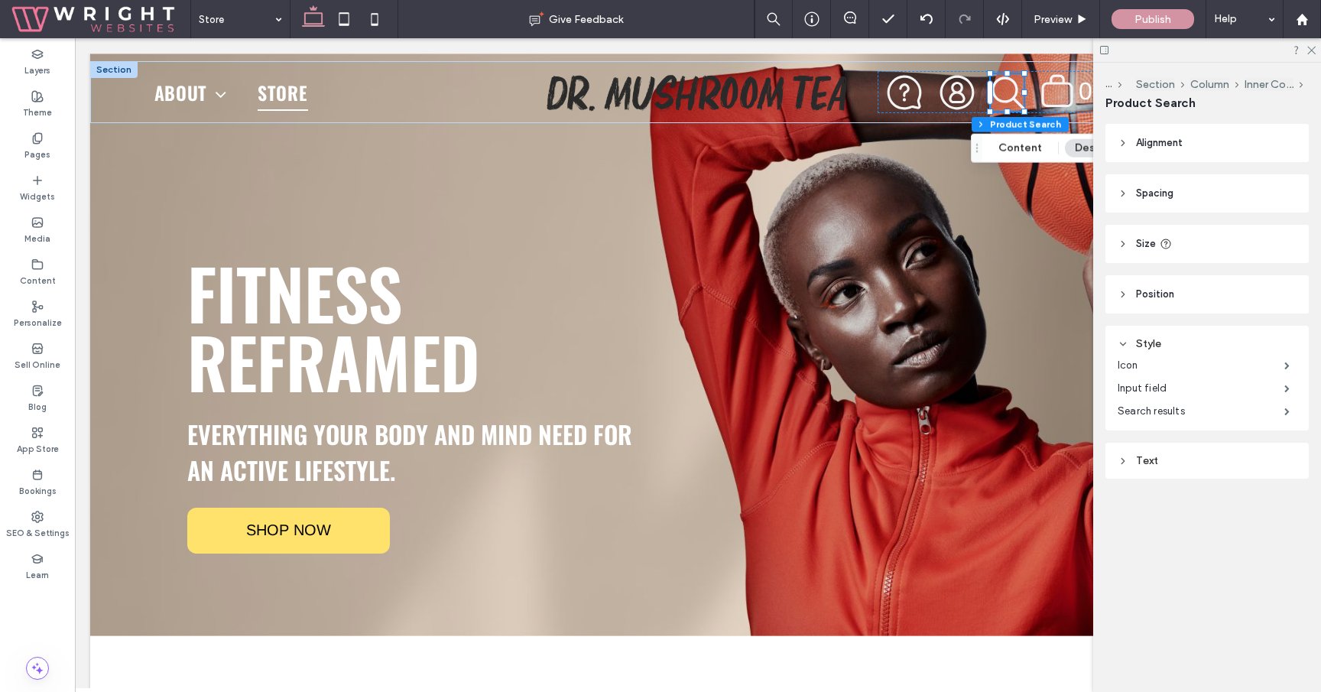
scroll to position [40, 0]
click at [1168, 454] on div "Text" at bounding box center [1207, 460] width 179 height 13
click at [1161, 369] on label "Icon" at bounding box center [1201, 365] width 167 height 31
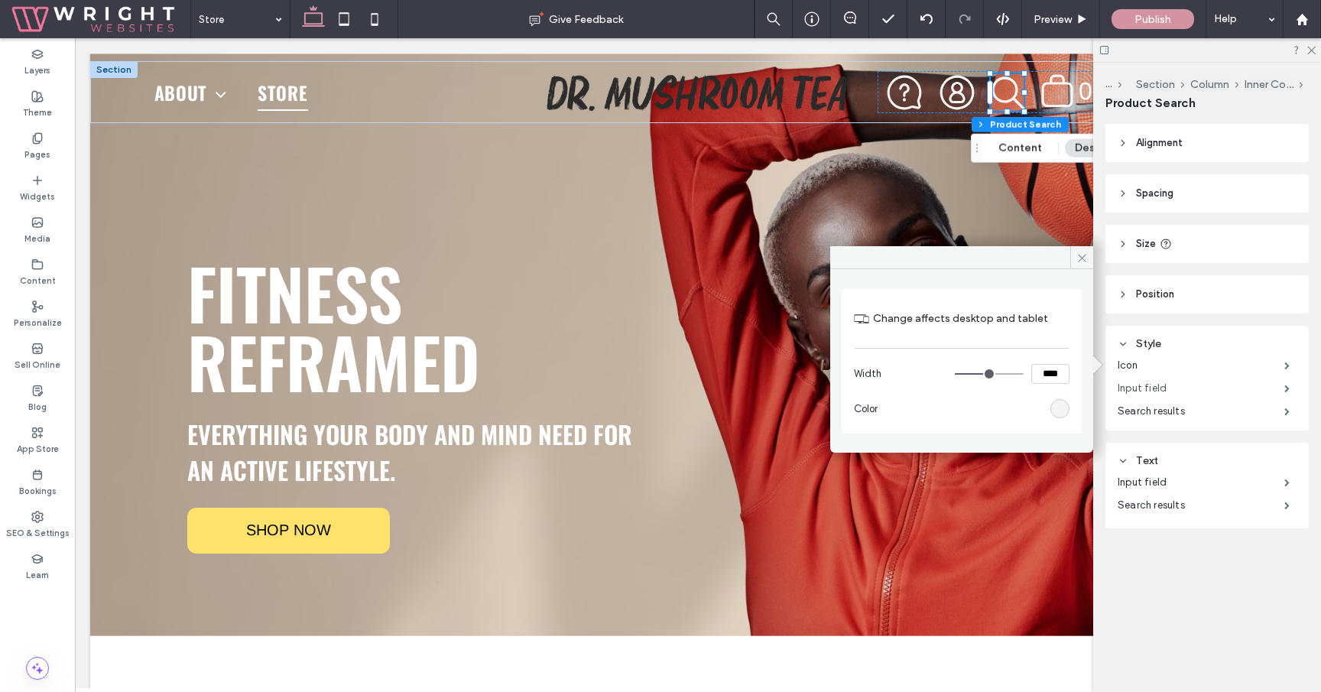
click at [1163, 388] on label "Input field" at bounding box center [1201, 388] width 167 height 31
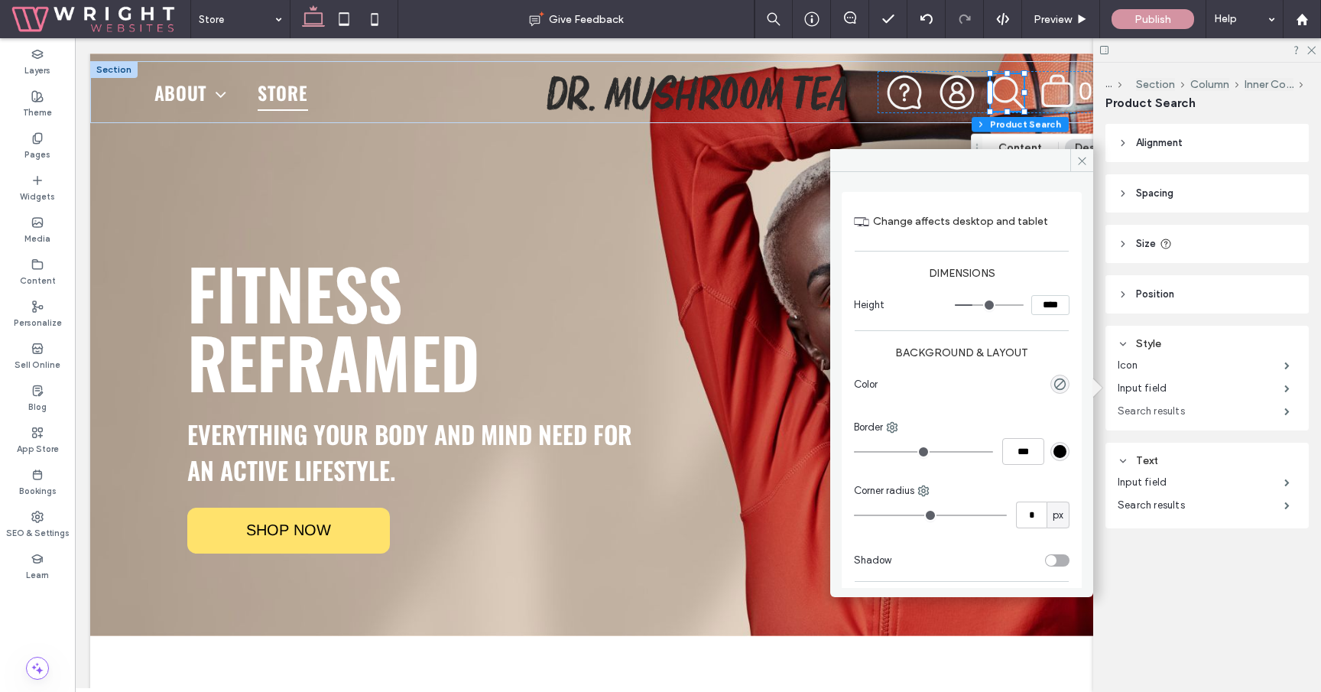
click at [1163, 410] on label "Search results" at bounding box center [1201, 411] width 167 height 31
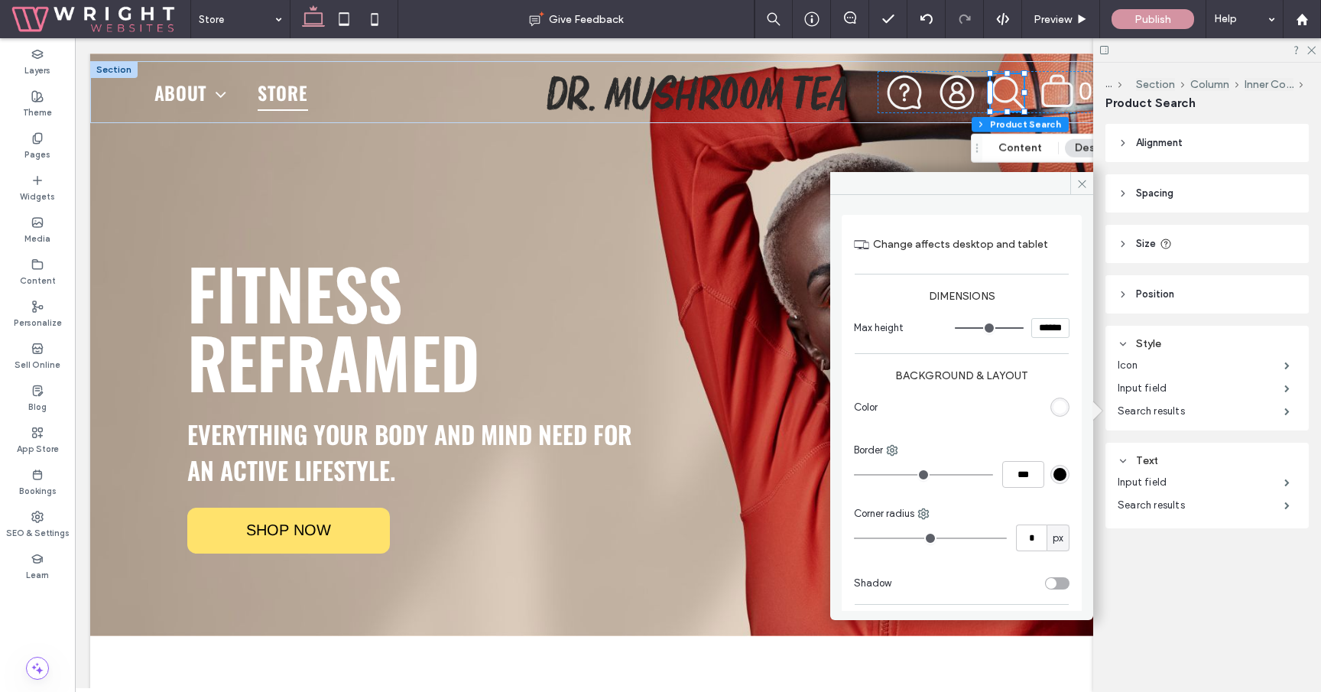
click at [1166, 290] on span "Position" at bounding box center [1155, 294] width 38 height 15
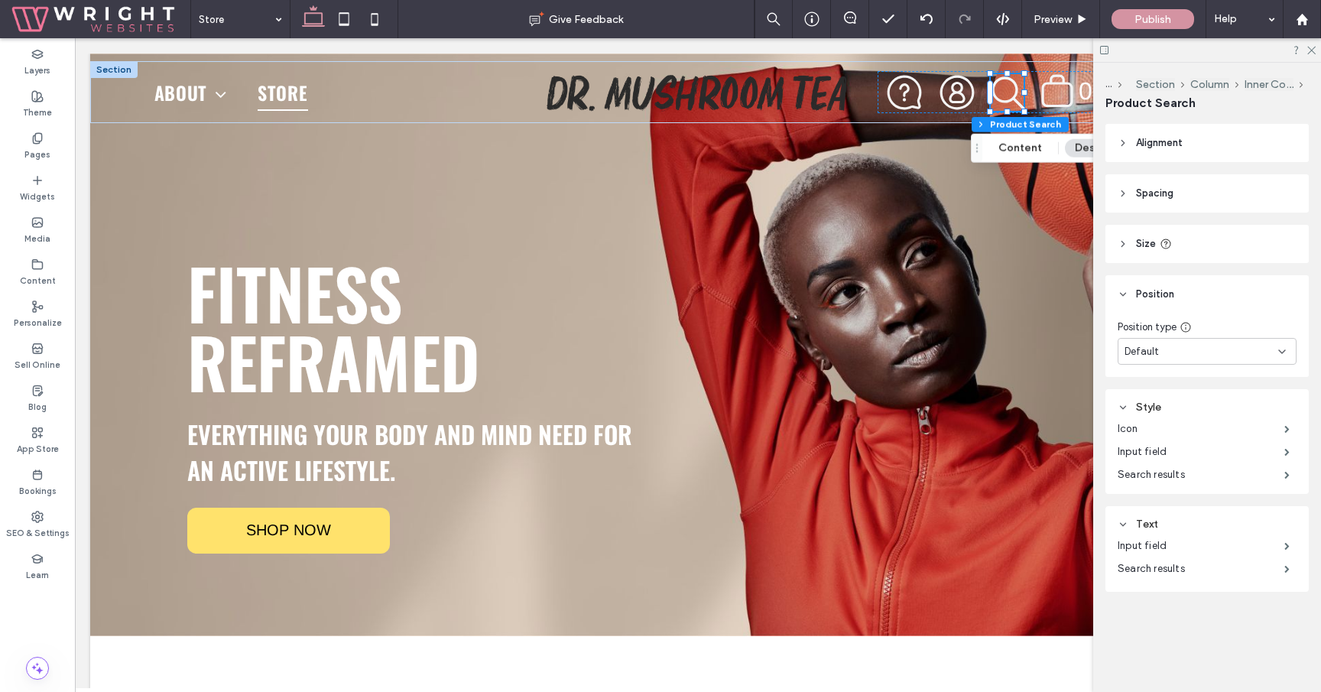
click at [1199, 241] on header "Size" at bounding box center [1206, 244] width 203 height 38
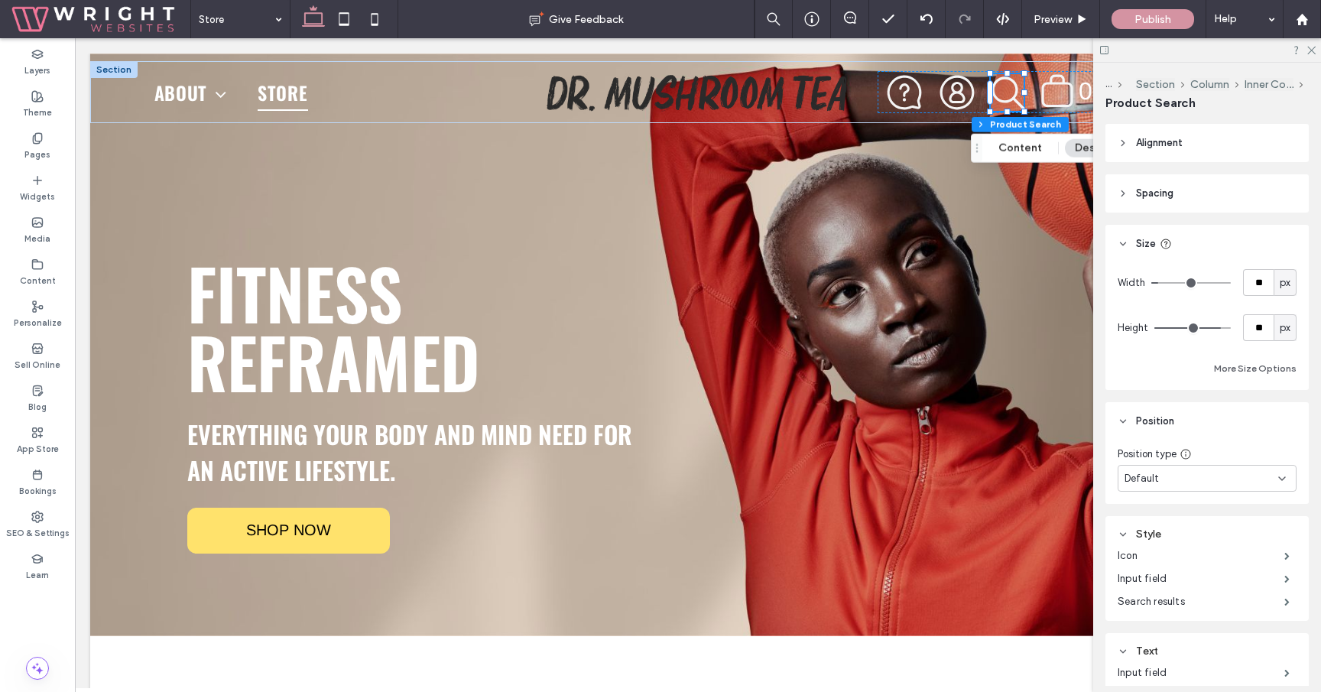
click at [1199, 241] on header "Size" at bounding box center [1206, 244] width 203 height 38
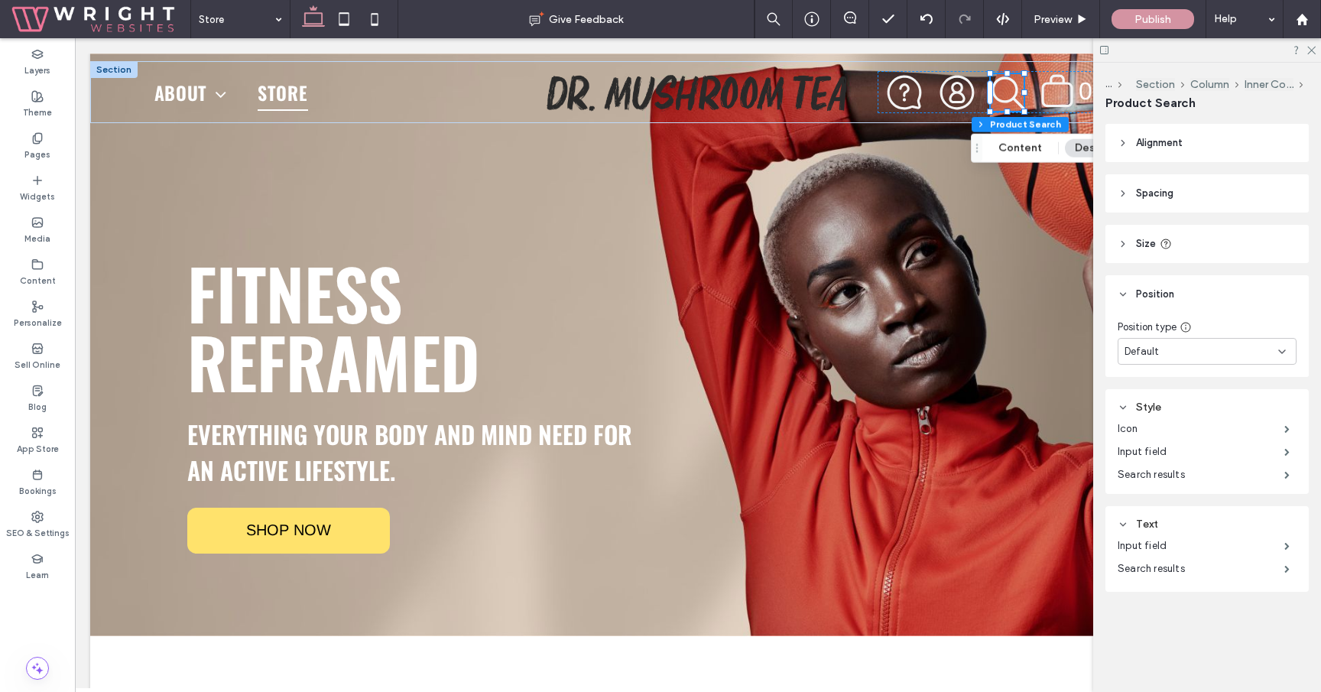
click at [1186, 346] on div "Default" at bounding box center [1201, 351] width 154 height 15
click at [1210, 280] on header "Position" at bounding box center [1206, 294] width 203 height 38
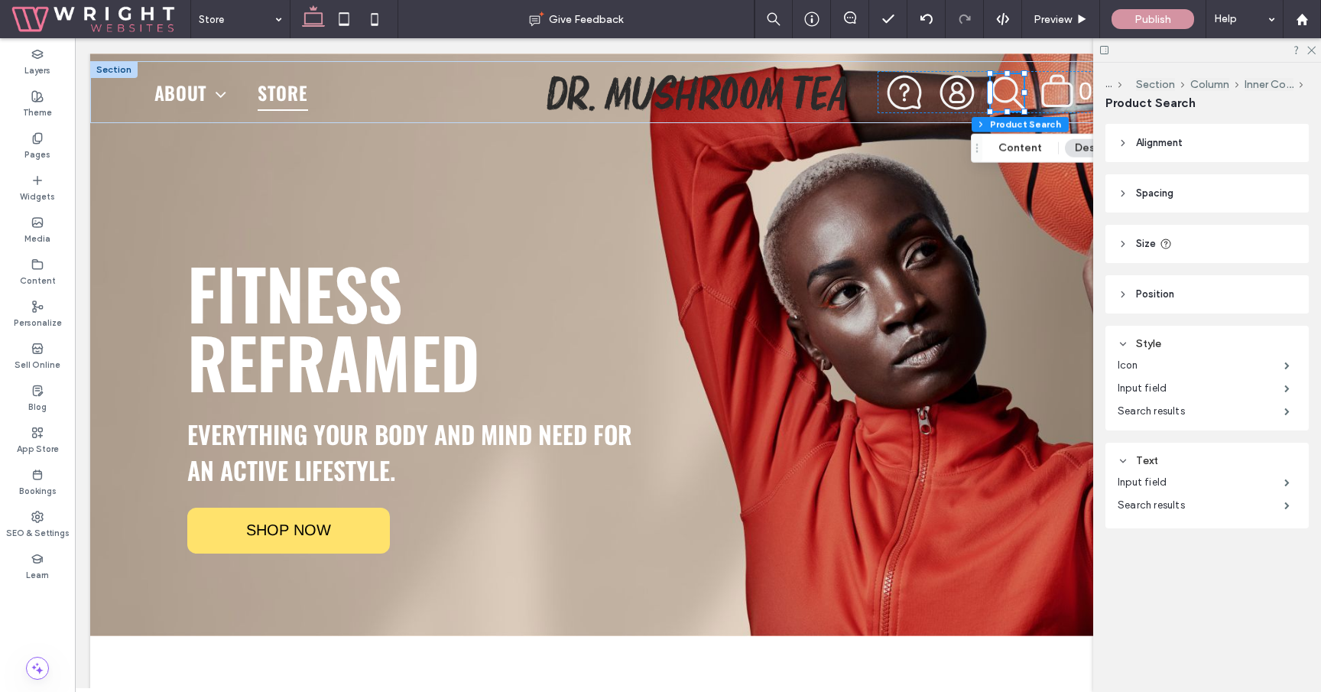
click at [1209, 198] on header "Spacing" at bounding box center [1206, 193] width 203 height 38
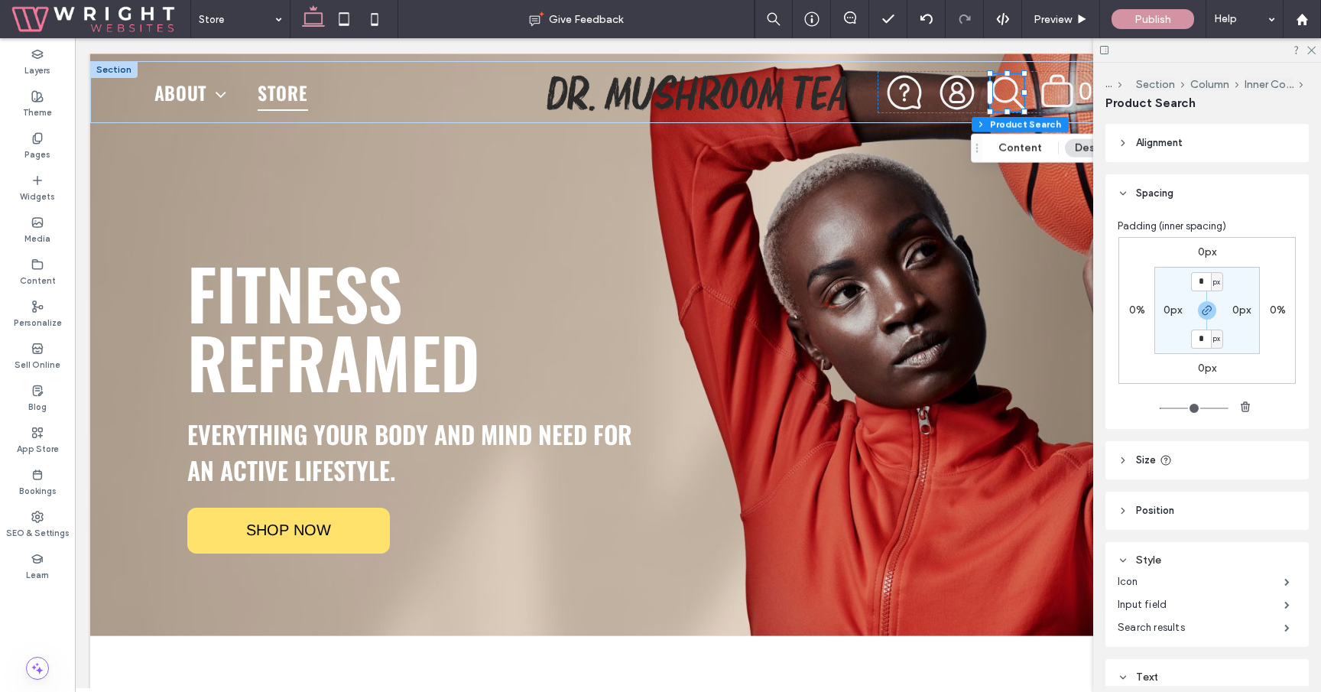
click at [1209, 198] on header "Spacing" at bounding box center [1206, 193] width 203 height 38
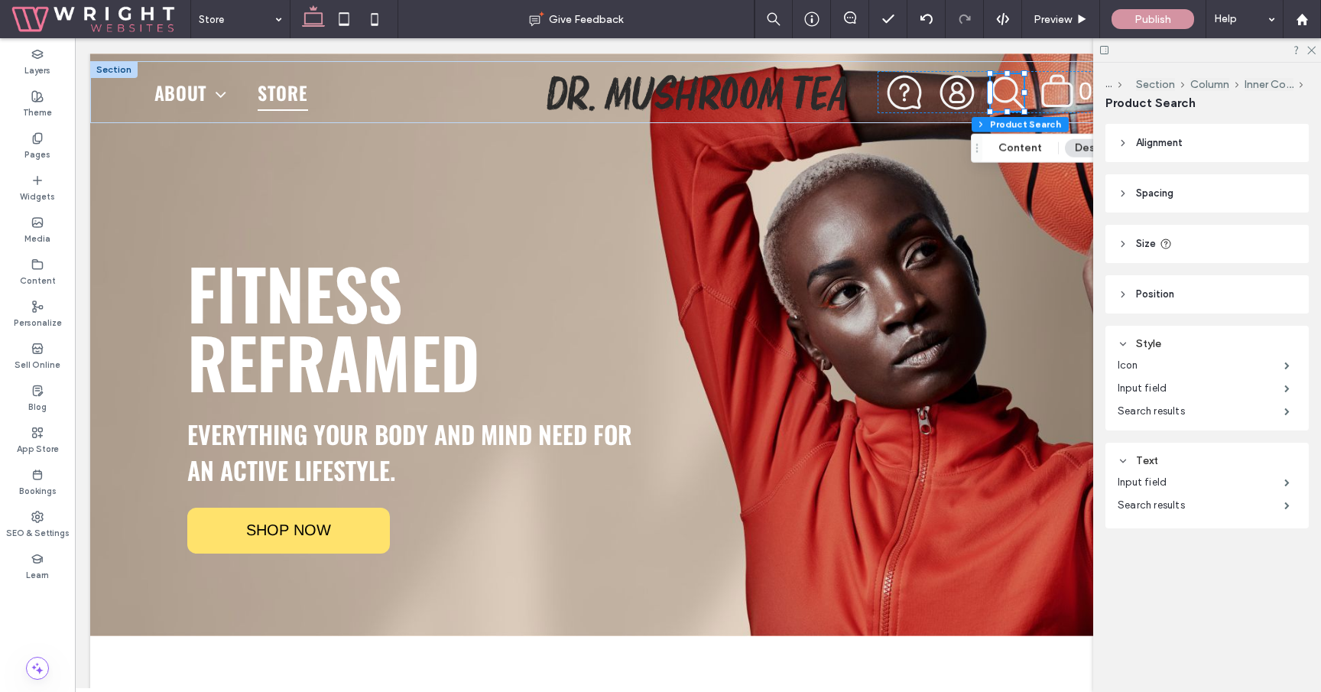
click at [1201, 139] on header "Alignment" at bounding box center [1206, 143] width 203 height 38
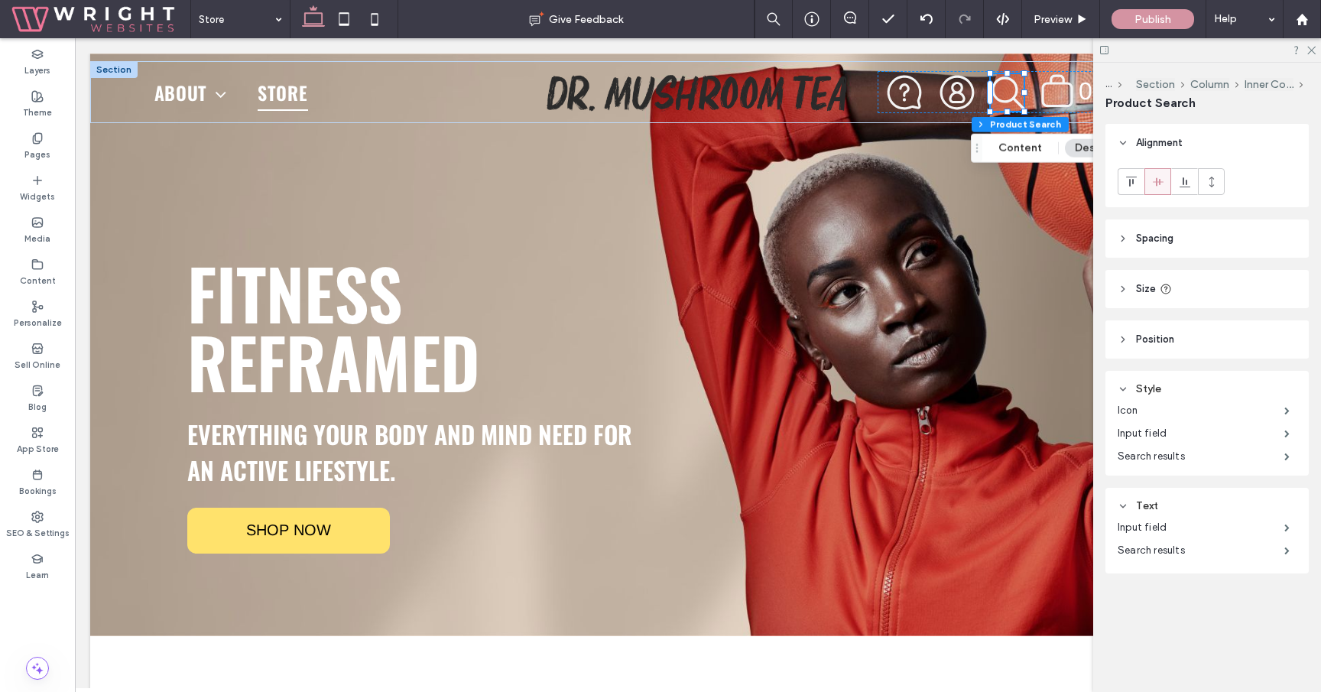
click at [1201, 139] on header "Alignment" at bounding box center [1206, 143] width 203 height 38
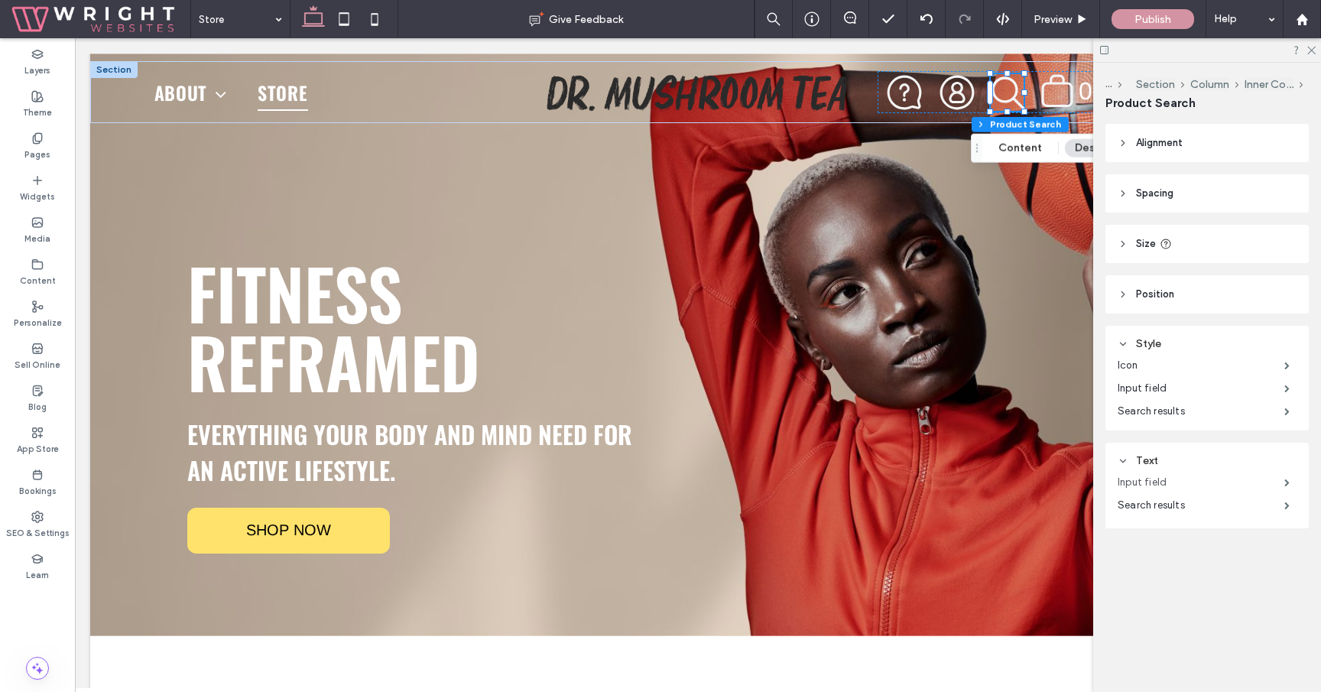
click at [1171, 486] on label "Input field" at bounding box center [1201, 482] width 167 height 31
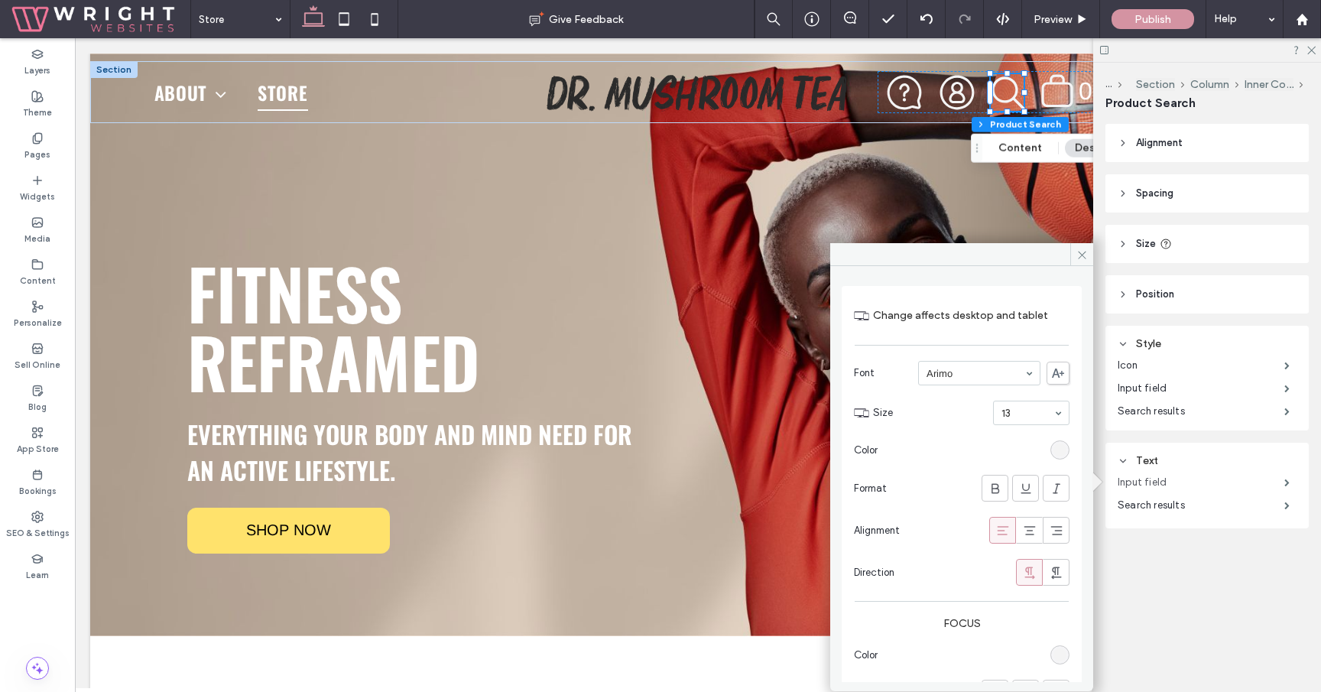
click at [1171, 486] on label "Input field" at bounding box center [1201, 482] width 167 height 31
click at [1168, 500] on label "Search results" at bounding box center [1201, 505] width 167 height 31
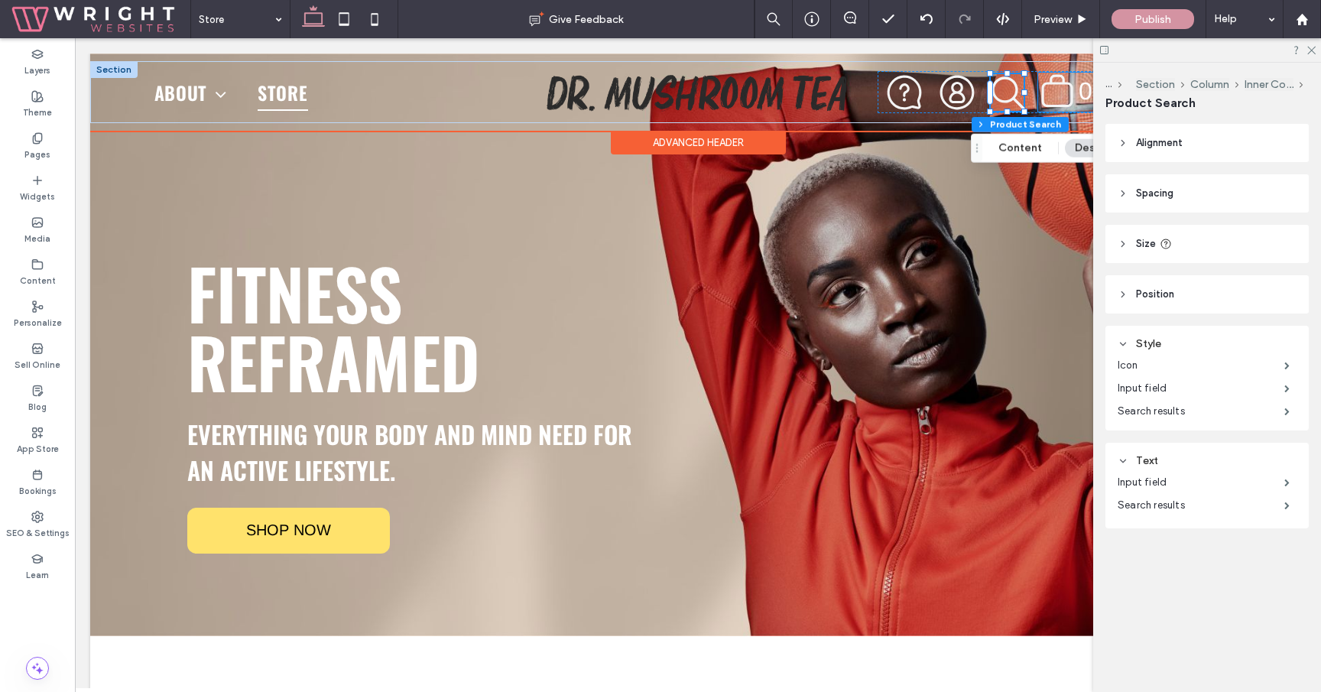
click at [1064, 91] on icon ".st0-undefined{fill-rule:evenodd;clip-rule:evenodd;}" at bounding box center [1057, 91] width 35 height 37
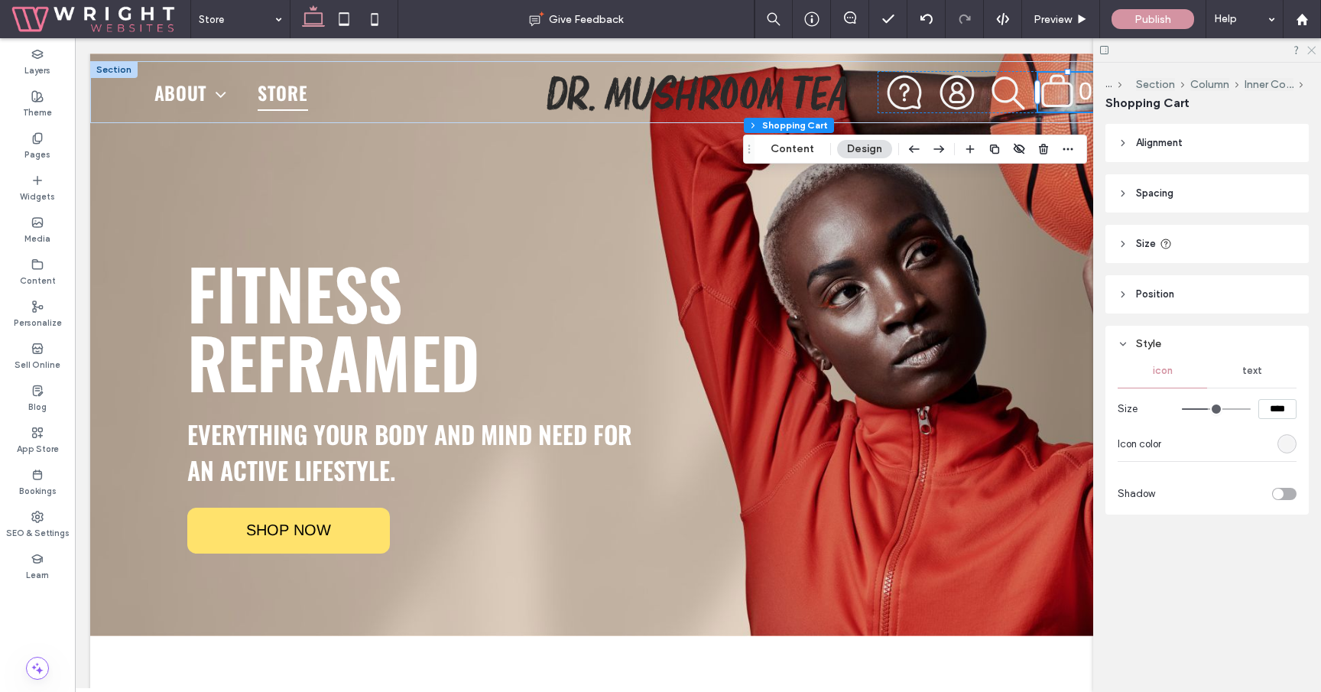
click at [1309, 50] on icon at bounding box center [1311, 49] width 10 height 10
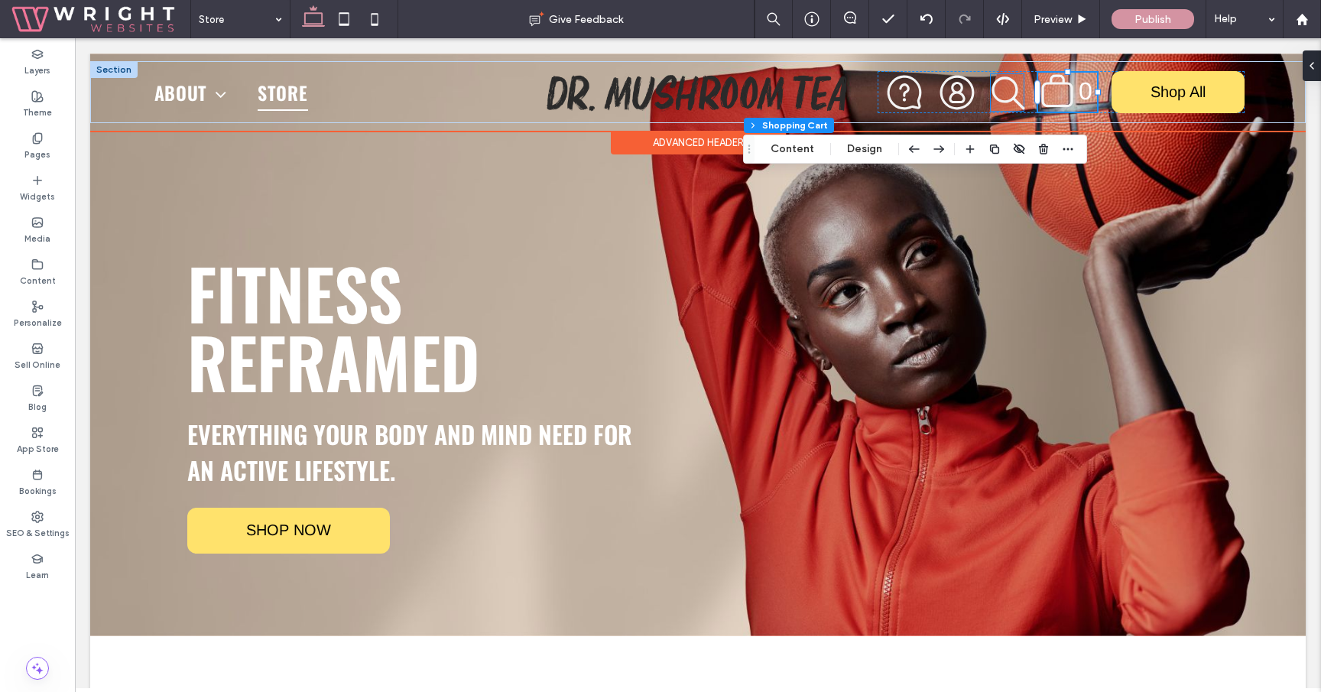
click at [1011, 100] on icon "search" at bounding box center [1007, 92] width 33 height 33
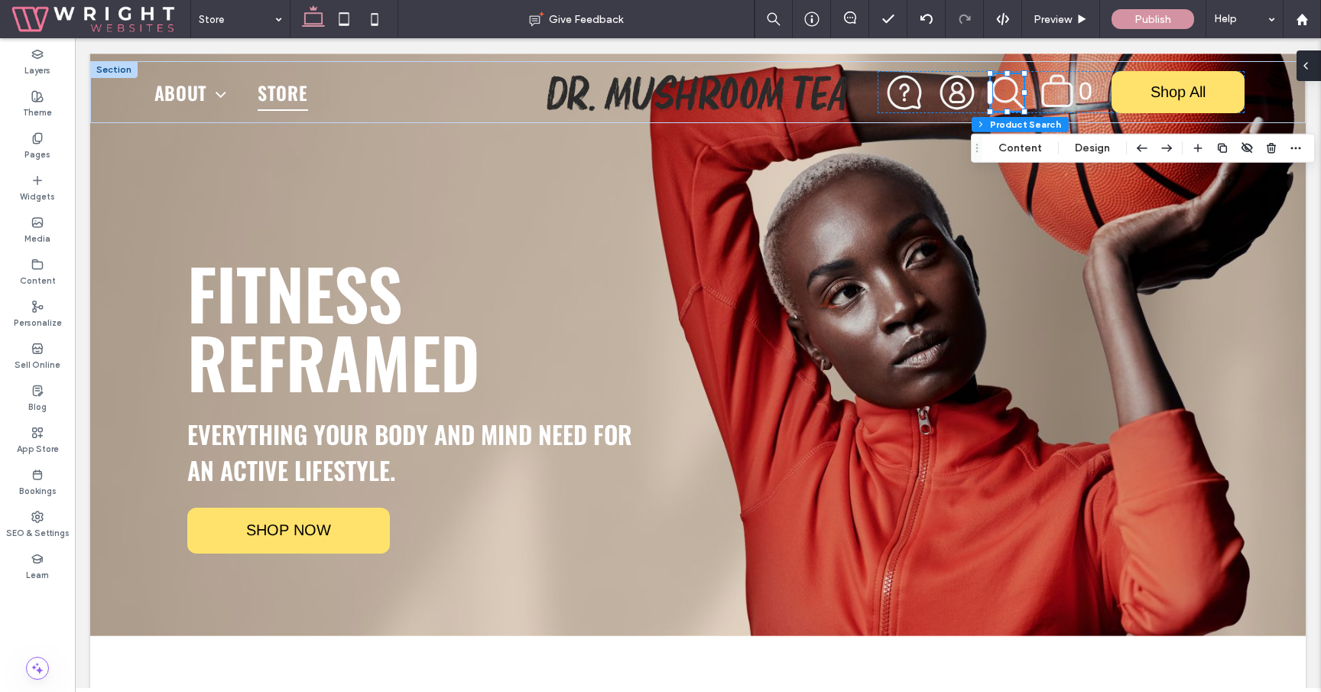
click at [1306, 65] on icon at bounding box center [1305, 66] width 12 height 12
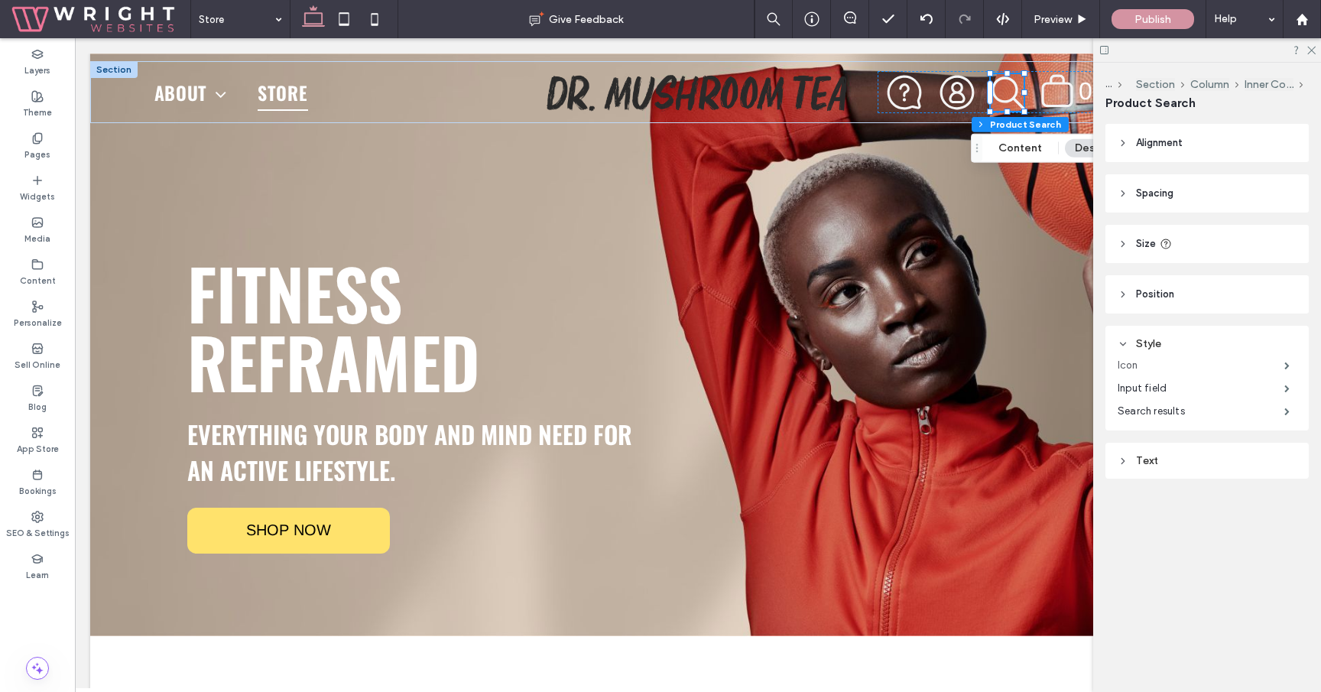
click at [1182, 363] on label "Icon" at bounding box center [1201, 365] width 167 height 31
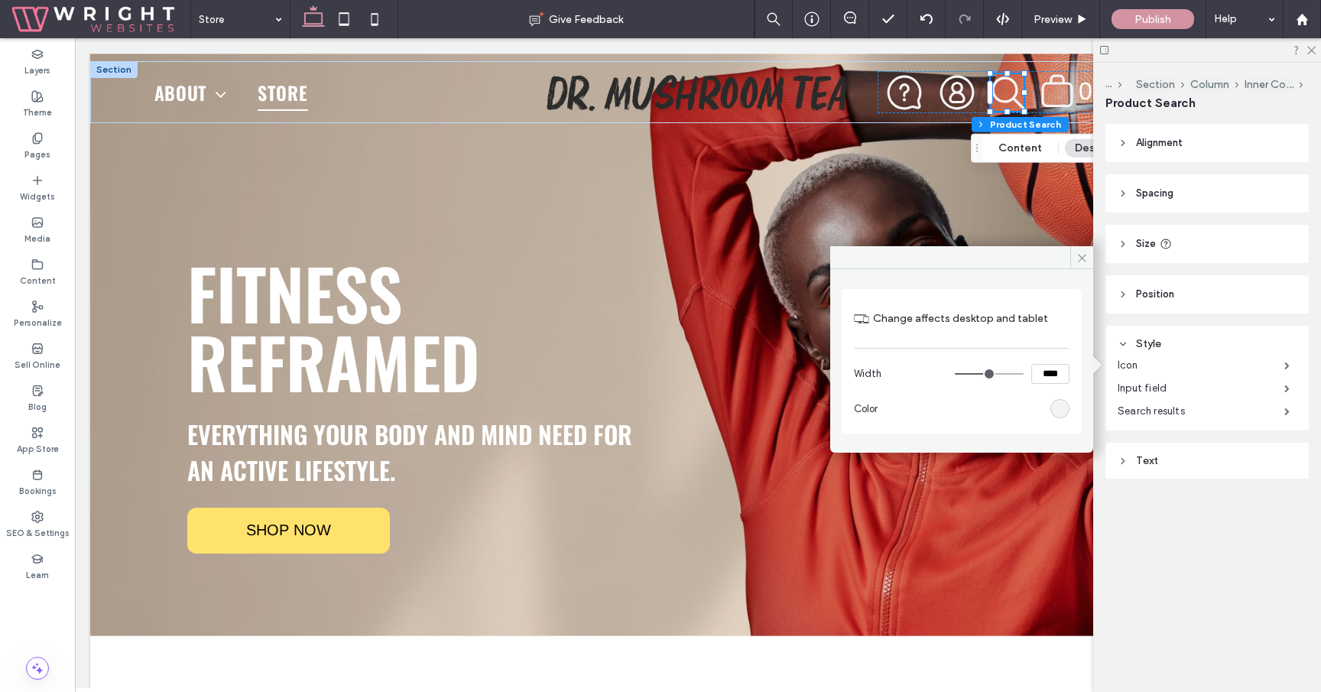
click at [1316, 50] on div at bounding box center [1207, 50] width 228 height 24
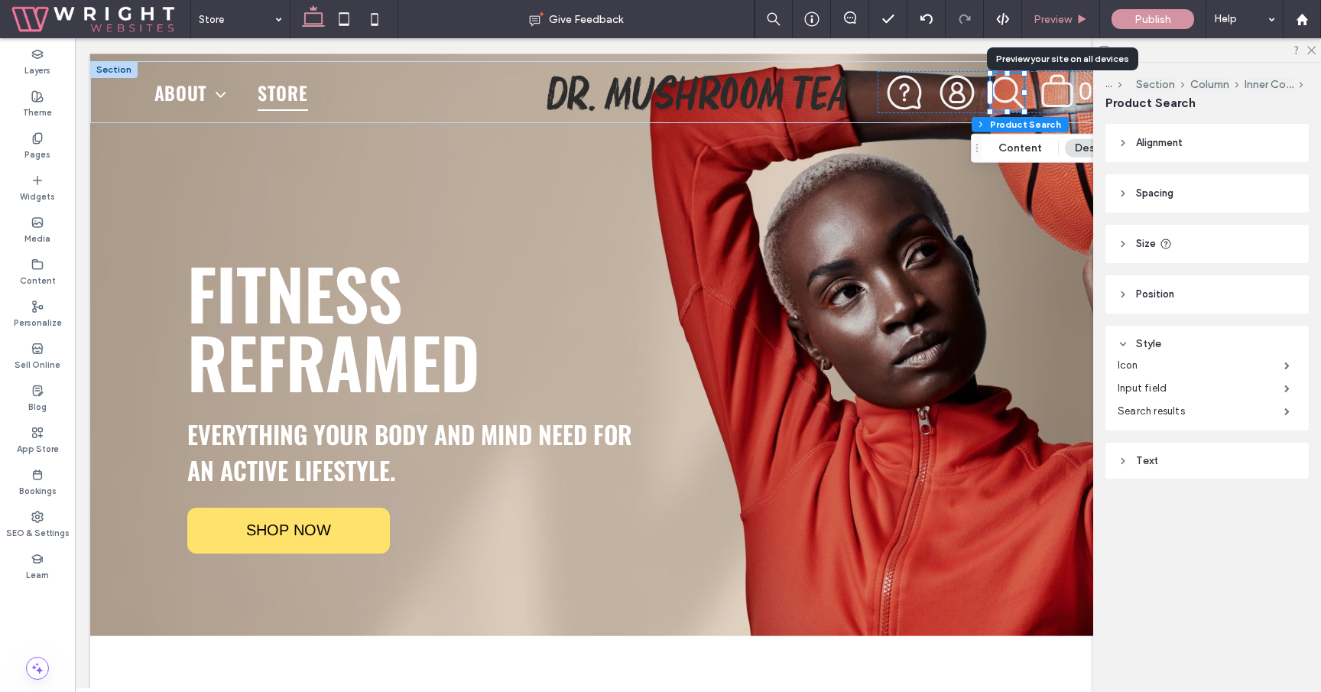
click at [1073, 16] on div "Preview" at bounding box center [1060, 19] width 77 height 13
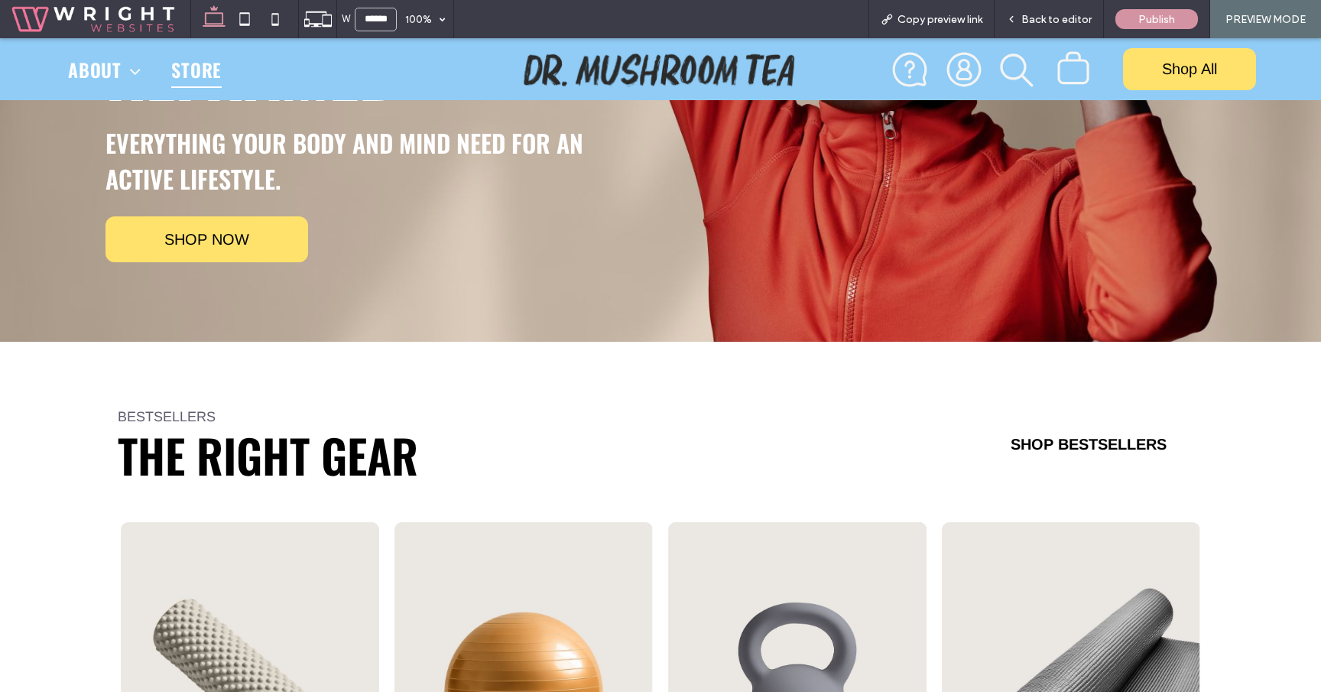
scroll to position [215, 0]
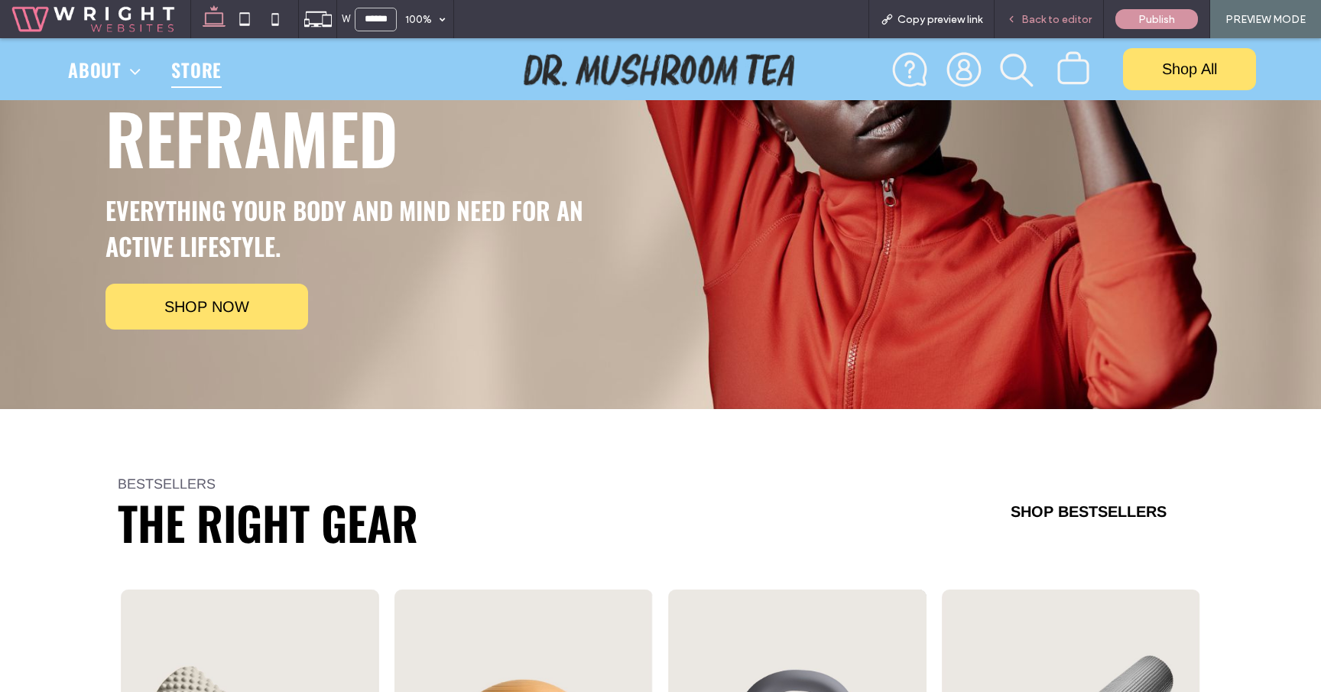
click at [1059, 28] on div "Back to editor" at bounding box center [1048, 19] width 109 height 38
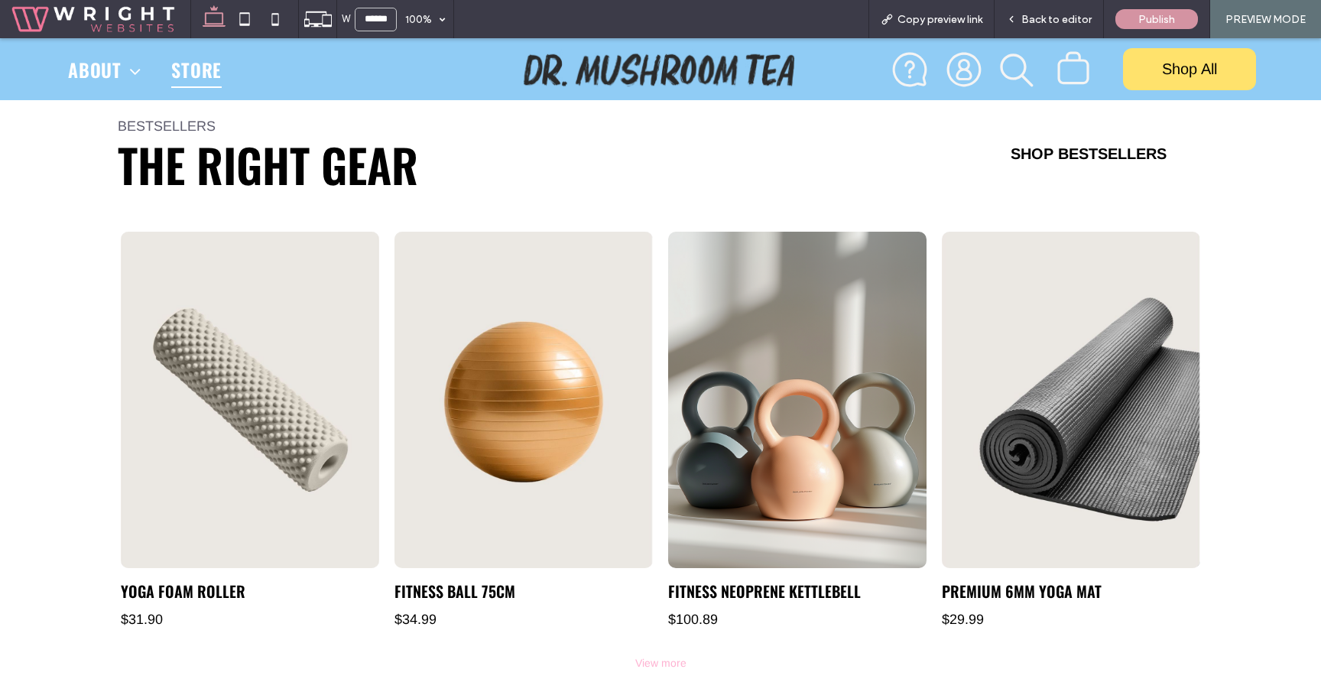
scroll to position [607, 0]
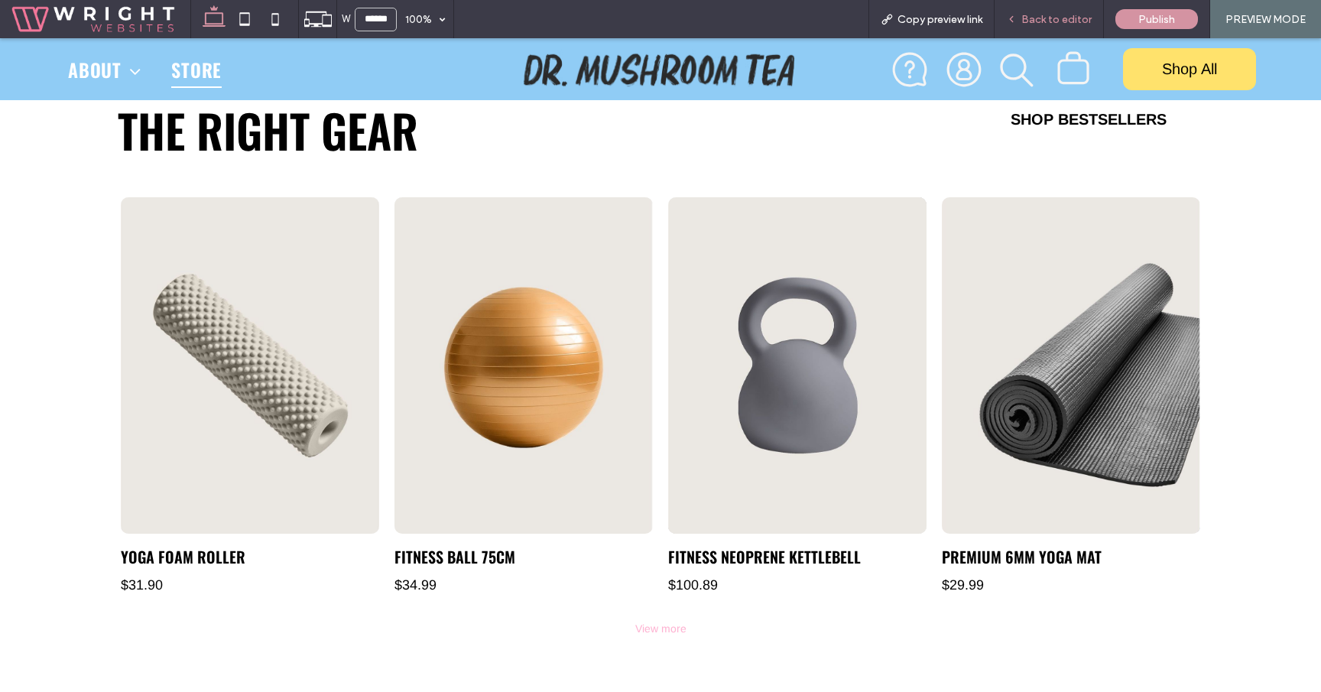
click at [1069, 33] on div "Back to editor" at bounding box center [1048, 19] width 109 height 38
click at [1046, 17] on span "Back to editor" at bounding box center [1056, 19] width 70 height 13
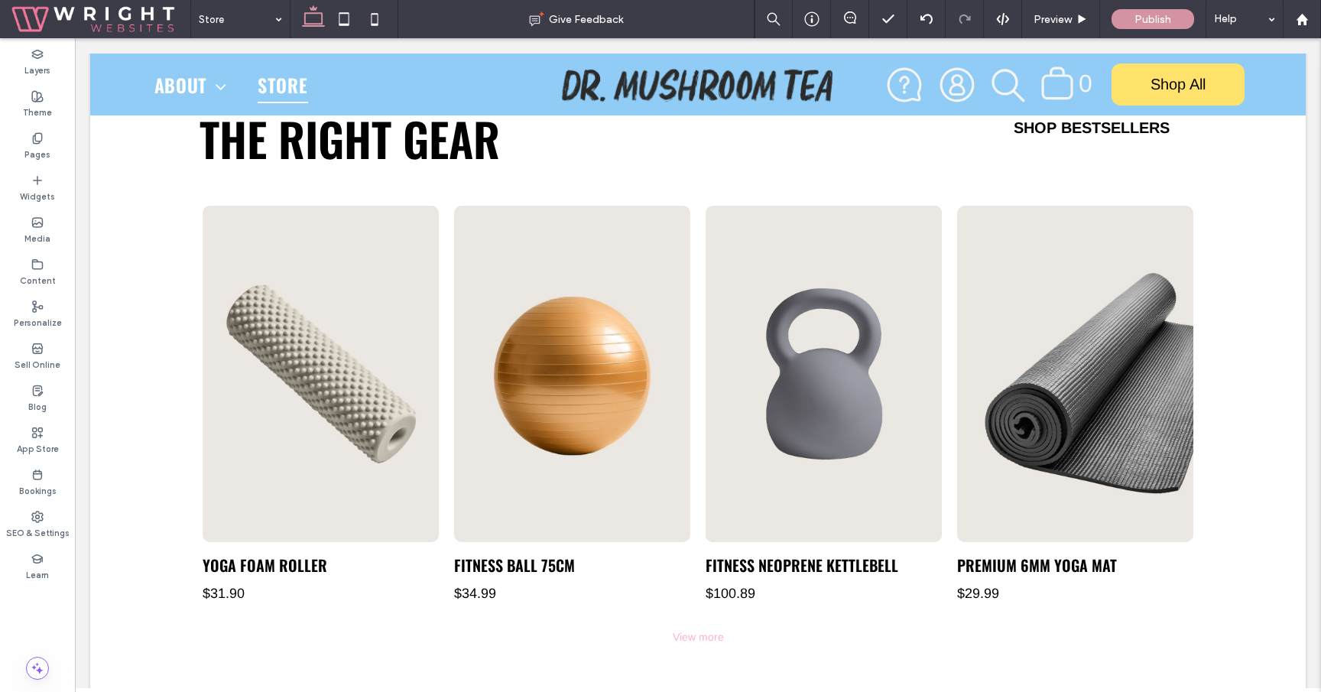
scroll to position [615, 0]
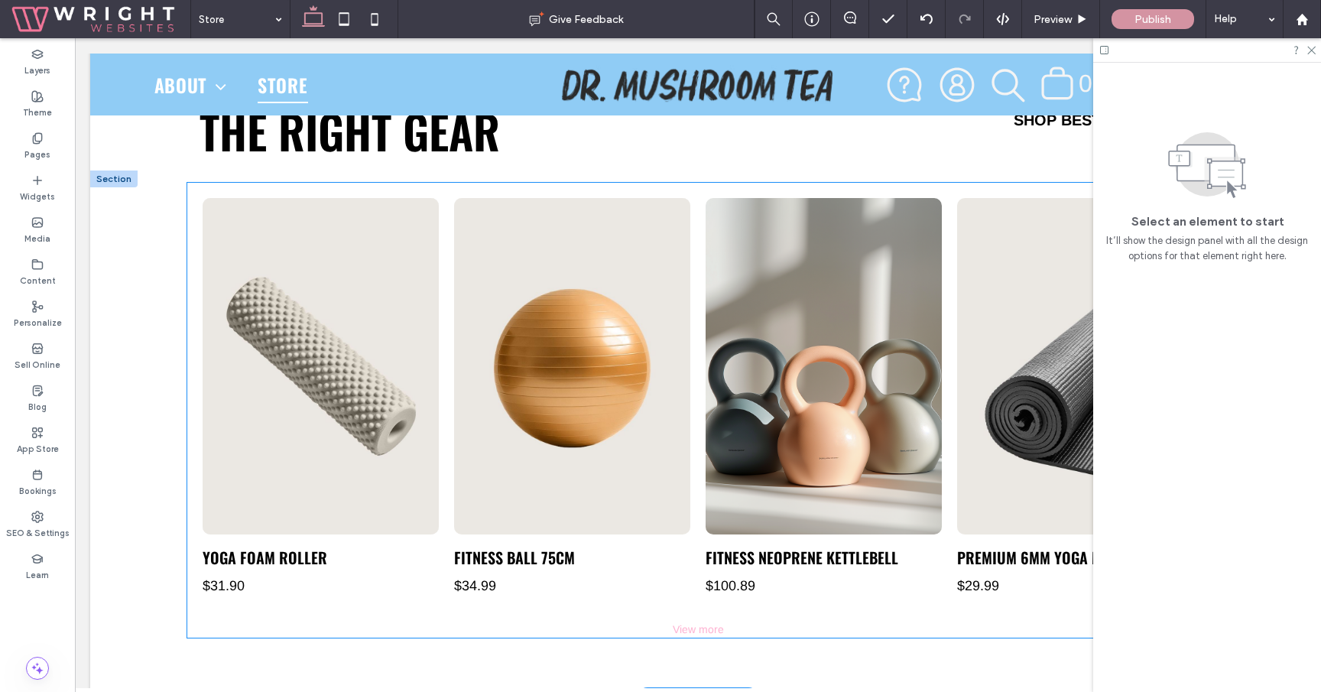
click at [831, 339] on link at bounding box center [824, 366] width 236 height 336
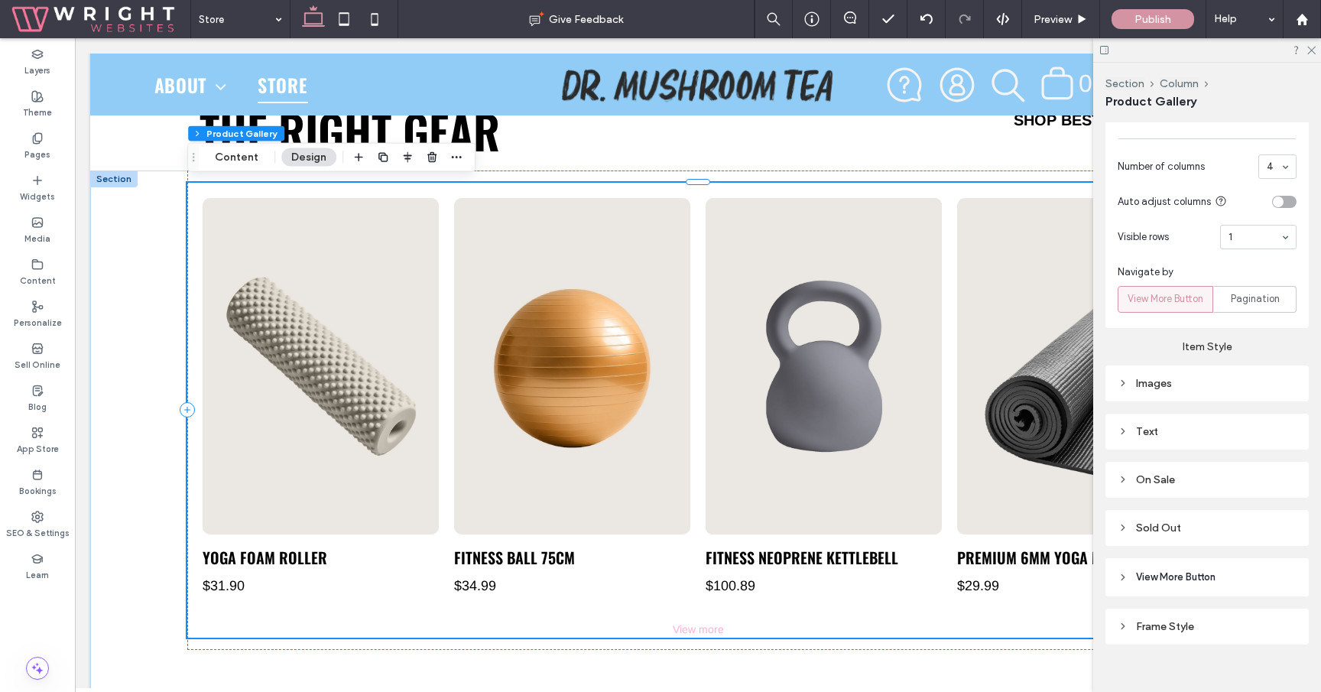
scroll to position [680, 0]
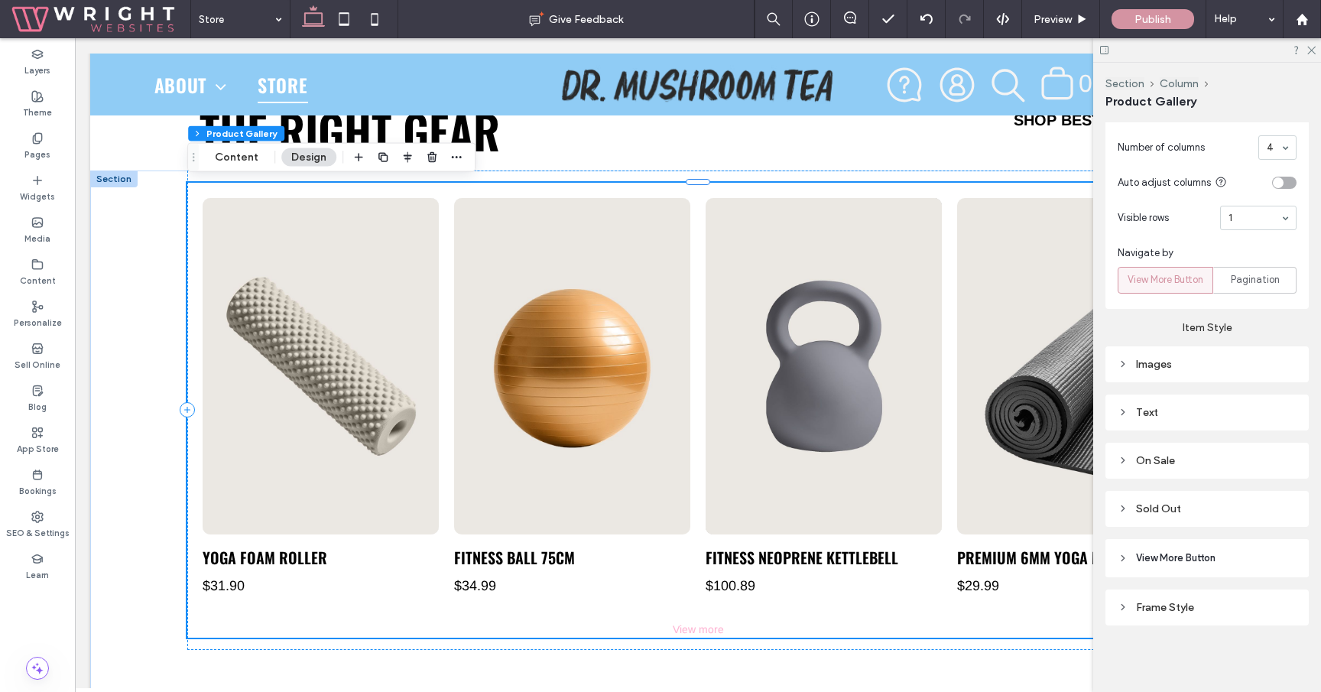
click at [1176, 555] on span "View More Button" at bounding box center [1175, 557] width 79 height 15
click at [235, 163] on button "Content" at bounding box center [236, 157] width 63 height 18
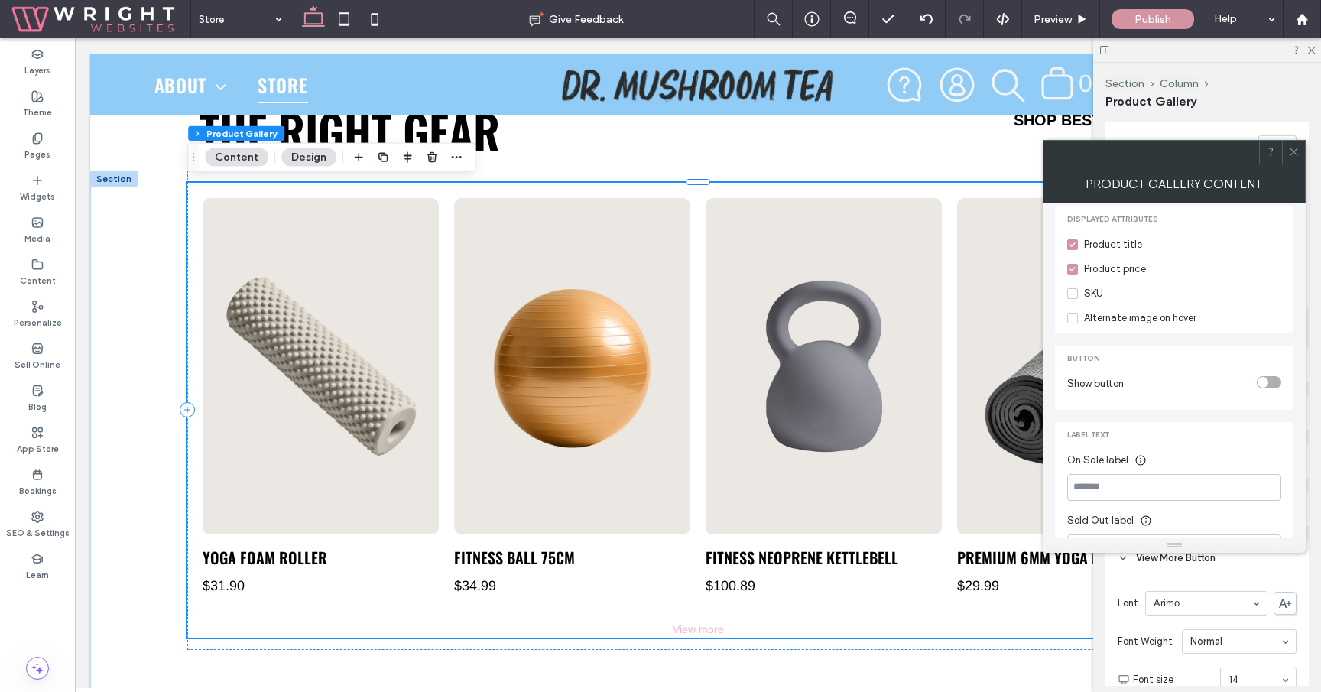
scroll to position [483, 0]
click at [1266, 379] on div "toggle" at bounding box center [1262, 384] width 11 height 11
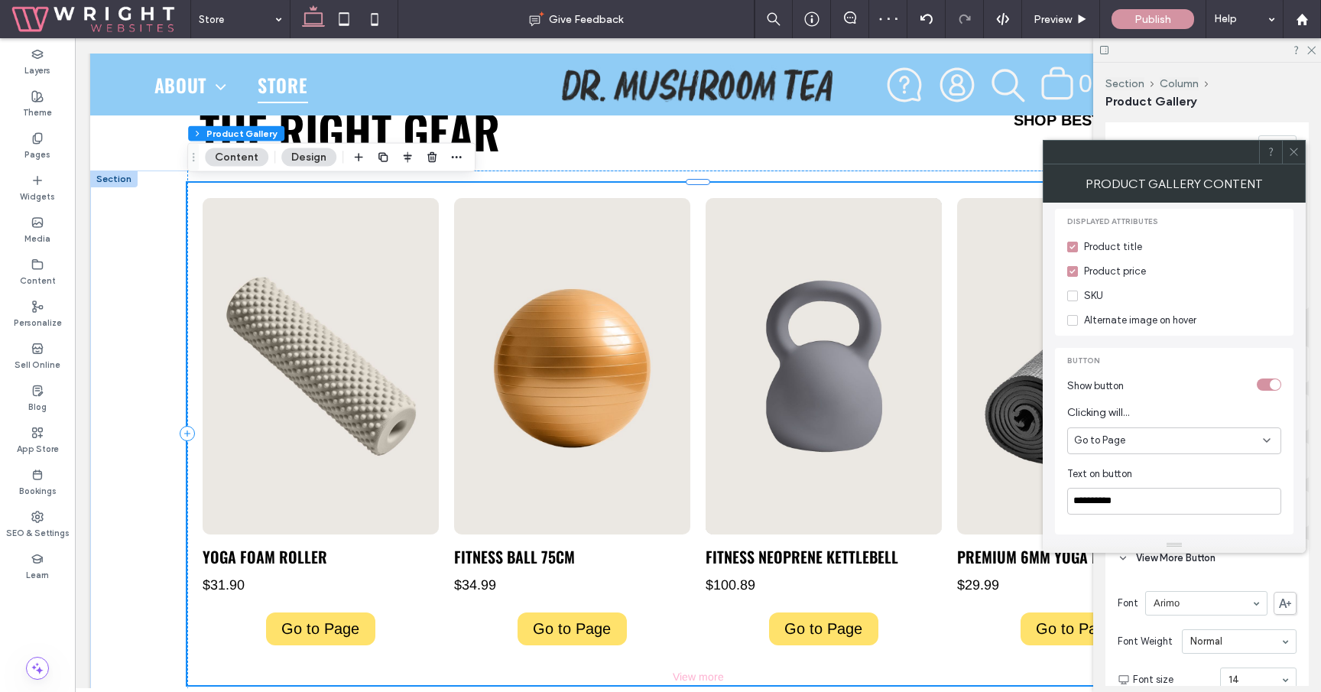
click at [1169, 433] on div "Go to Page" at bounding box center [1168, 440] width 189 height 15
click at [1156, 452] on span "Add Product to Cart" at bounding box center [1121, 452] width 94 height 15
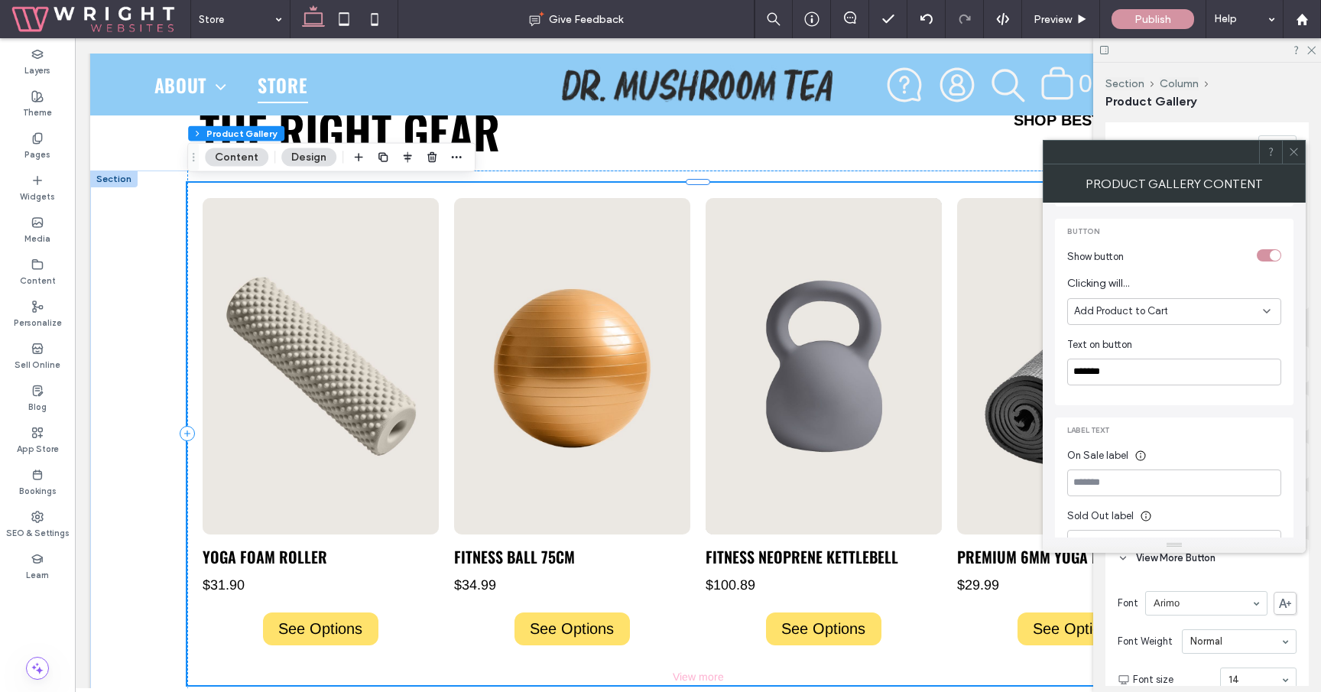
scroll to position [620, 0]
click at [1157, 351] on input "*******" at bounding box center [1174, 364] width 214 height 27
type input "**********"
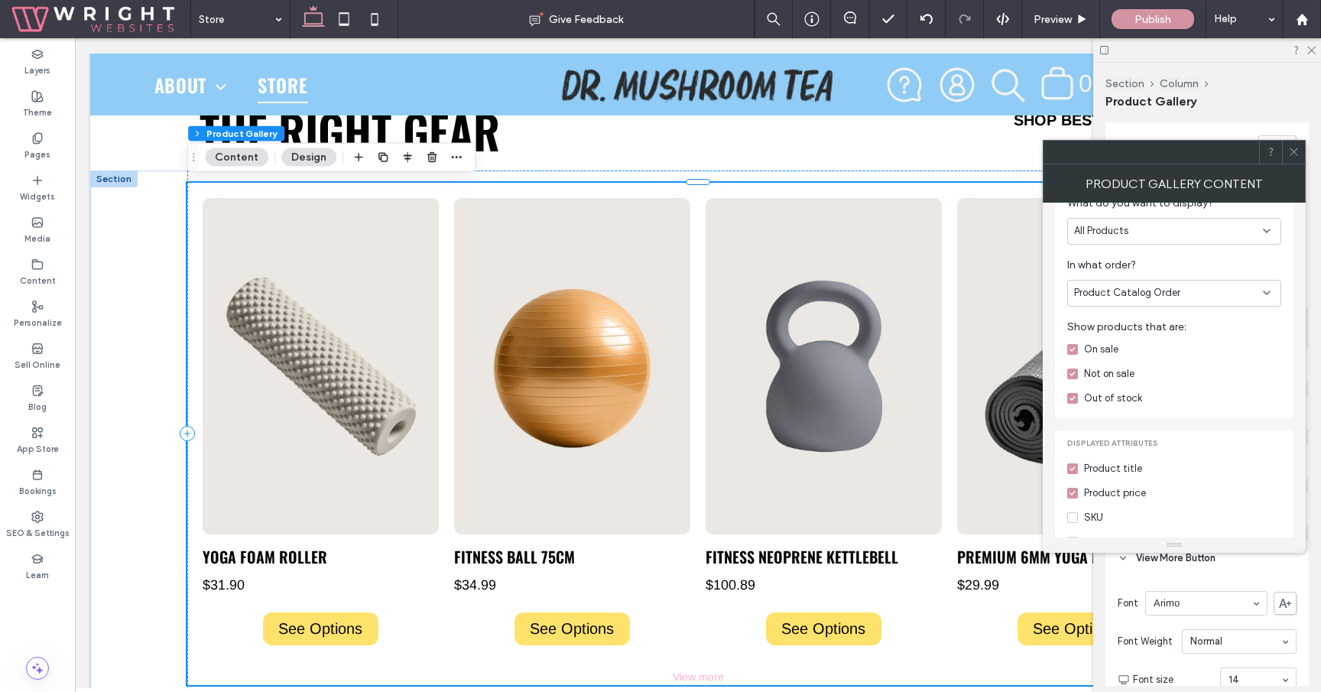
scroll to position [306, 0]
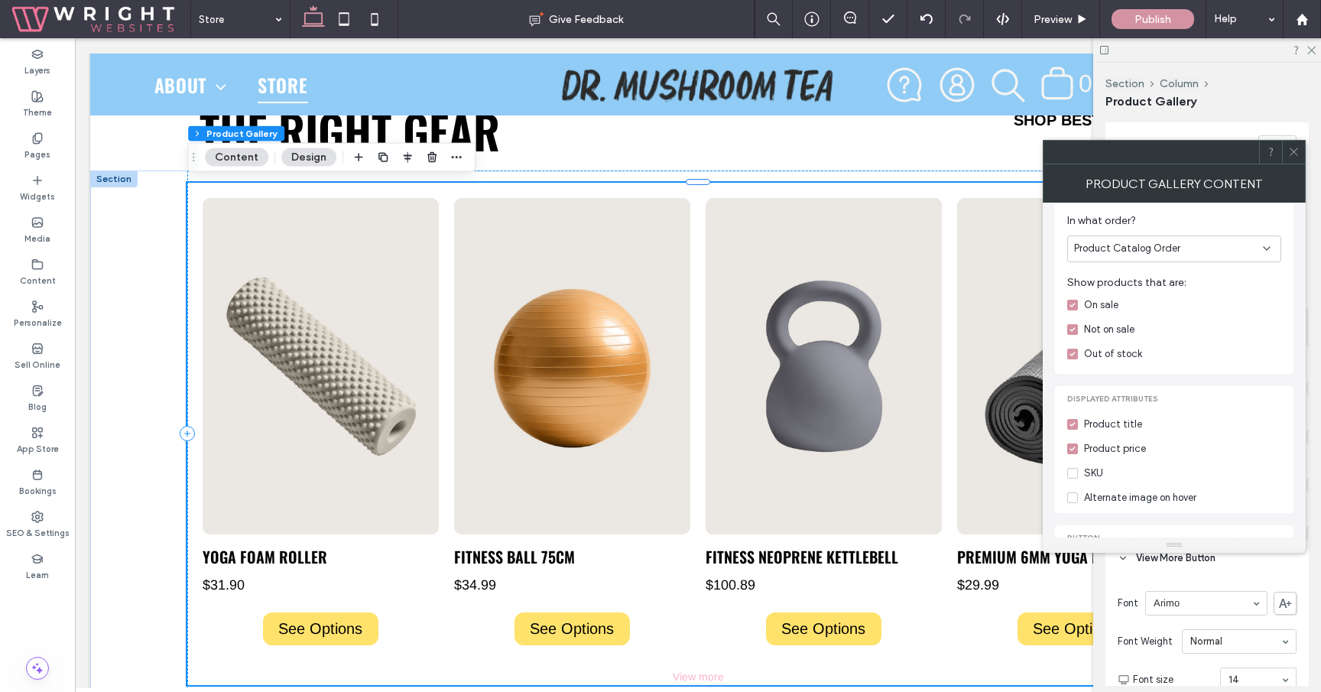
click at [1142, 490] on div "Alternate image on hover" at bounding box center [1140, 497] width 112 height 15
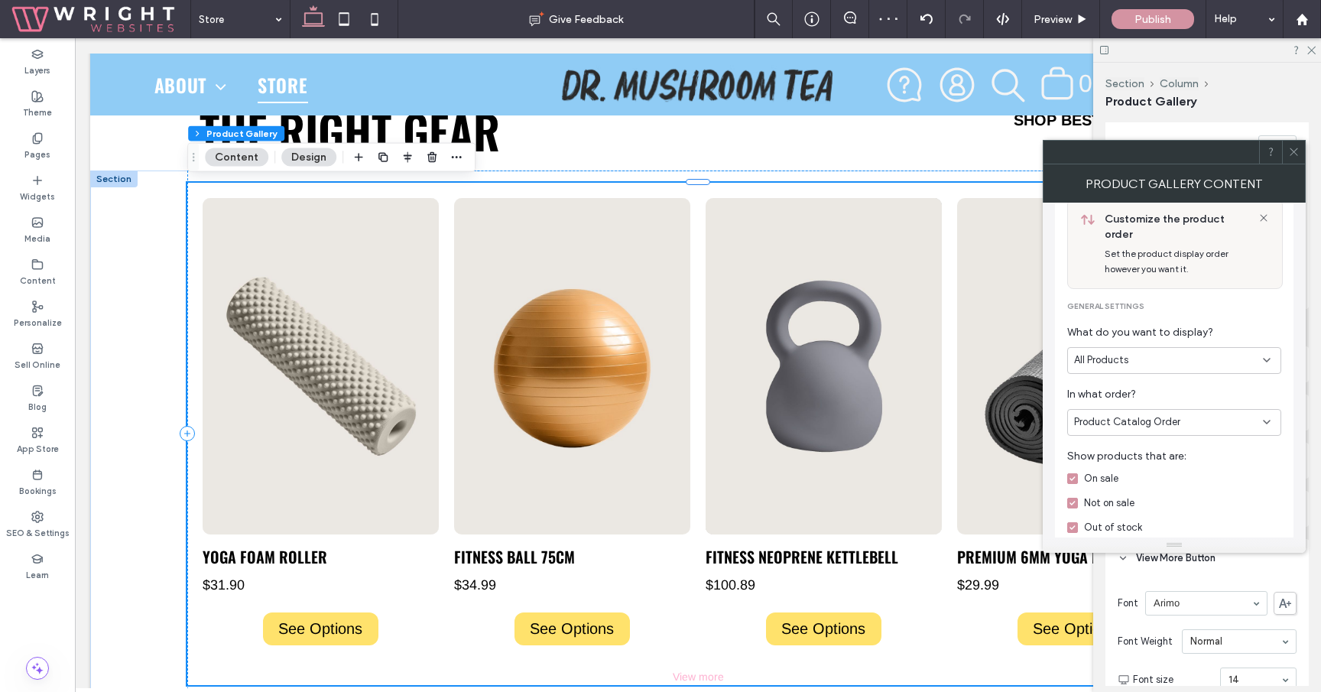
scroll to position [133, 0]
click at [1221, 414] on div "Product Catalog Order" at bounding box center [1168, 421] width 189 height 15
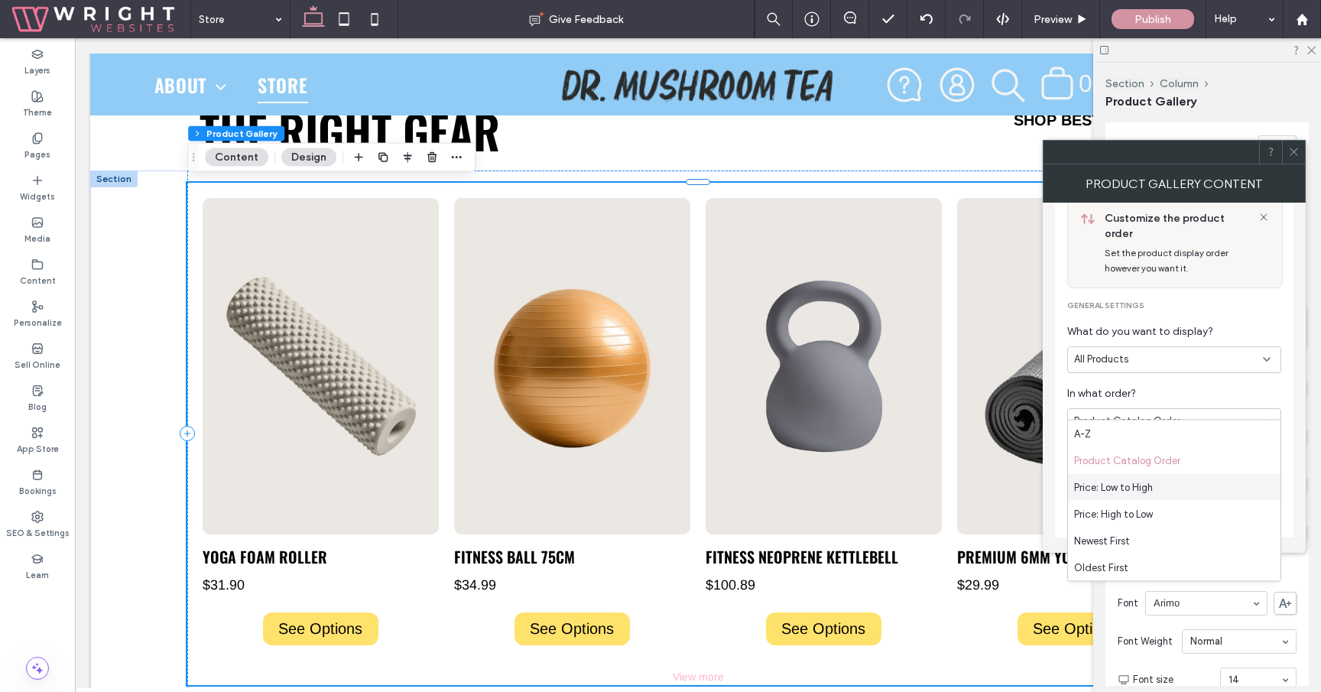
click at [1231, 352] on div "All Products" at bounding box center [1168, 359] width 189 height 15
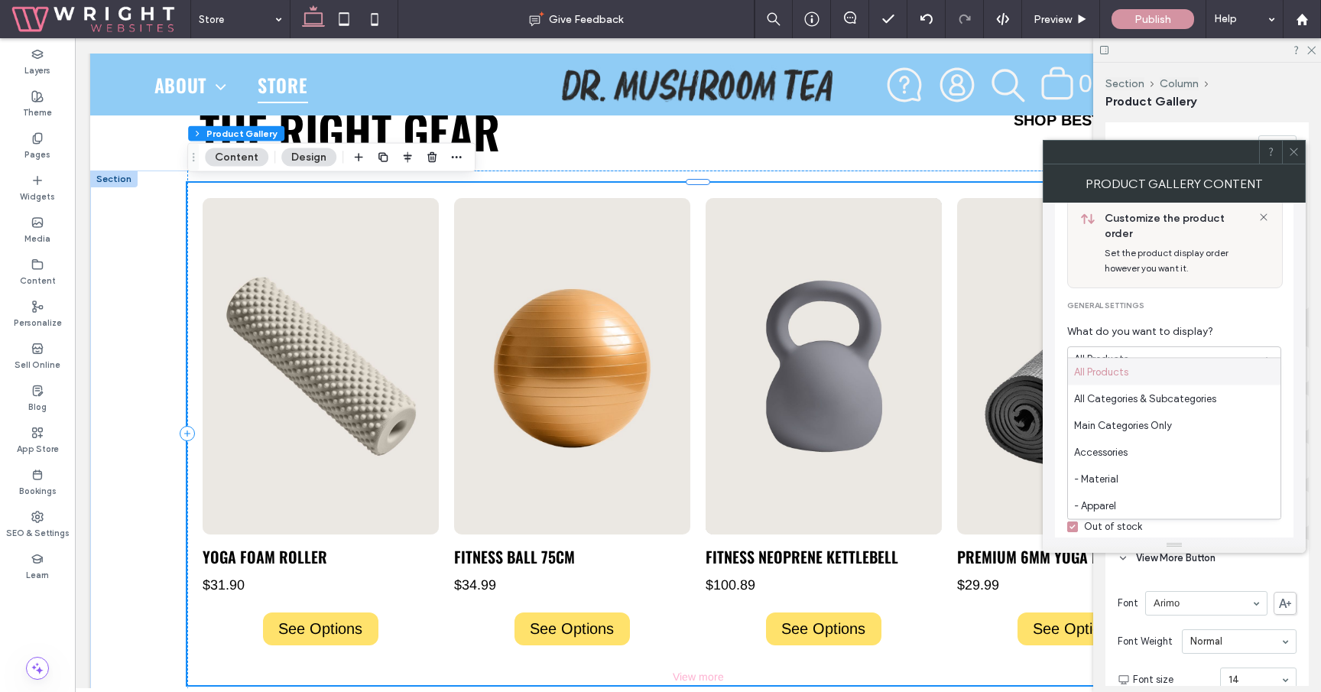
click at [1242, 323] on span "What do you want to display?" at bounding box center [1174, 331] width 214 height 17
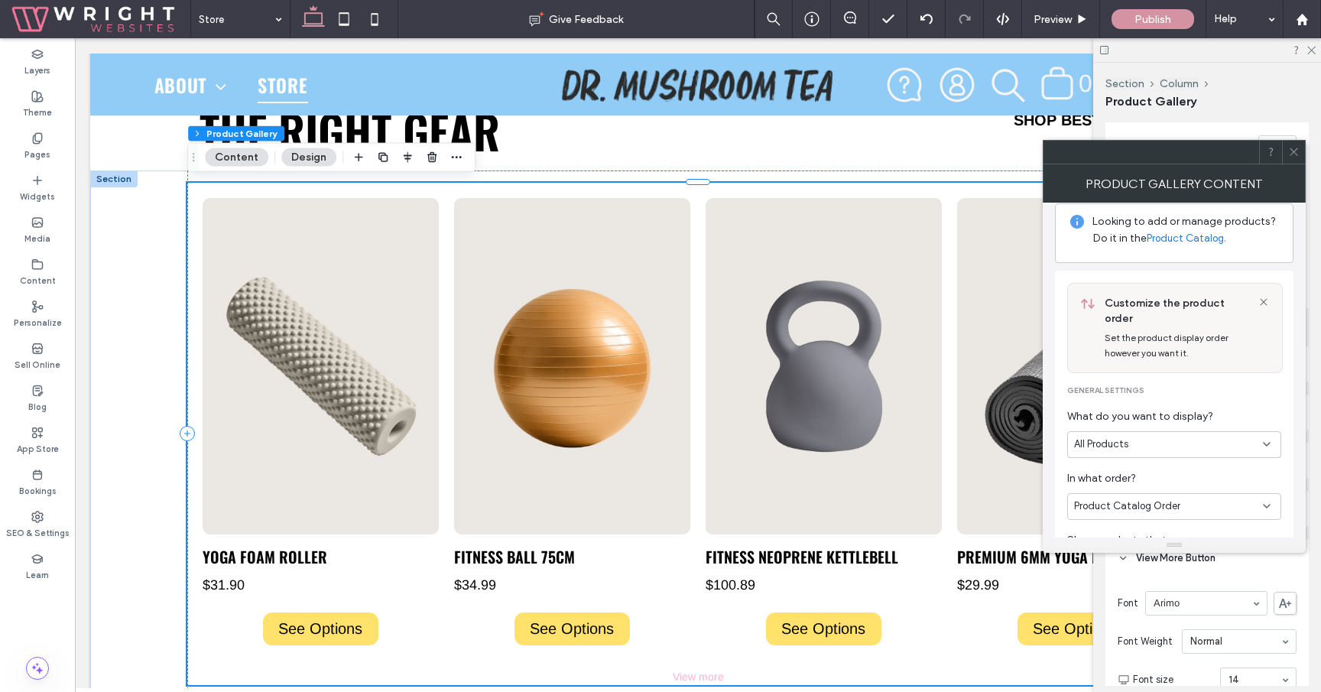
scroll to position [0, 0]
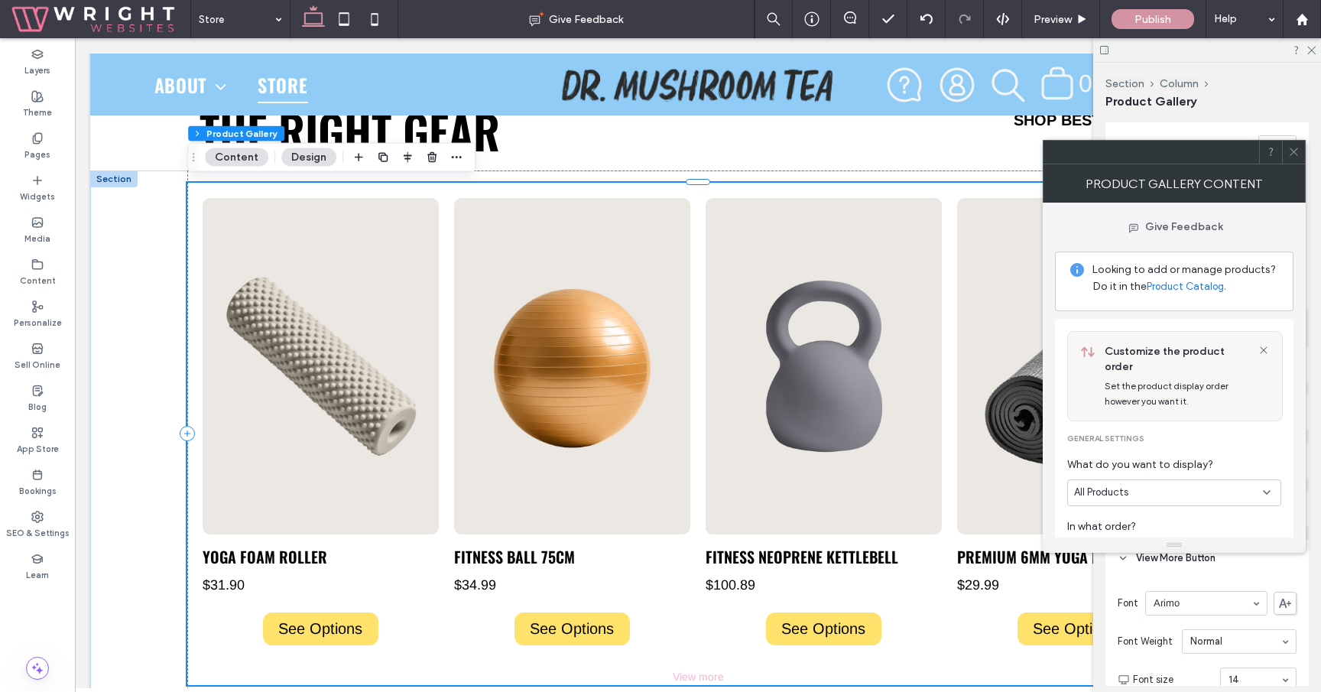
click at [1296, 155] on icon at bounding box center [1293, 151] width 11 height 11
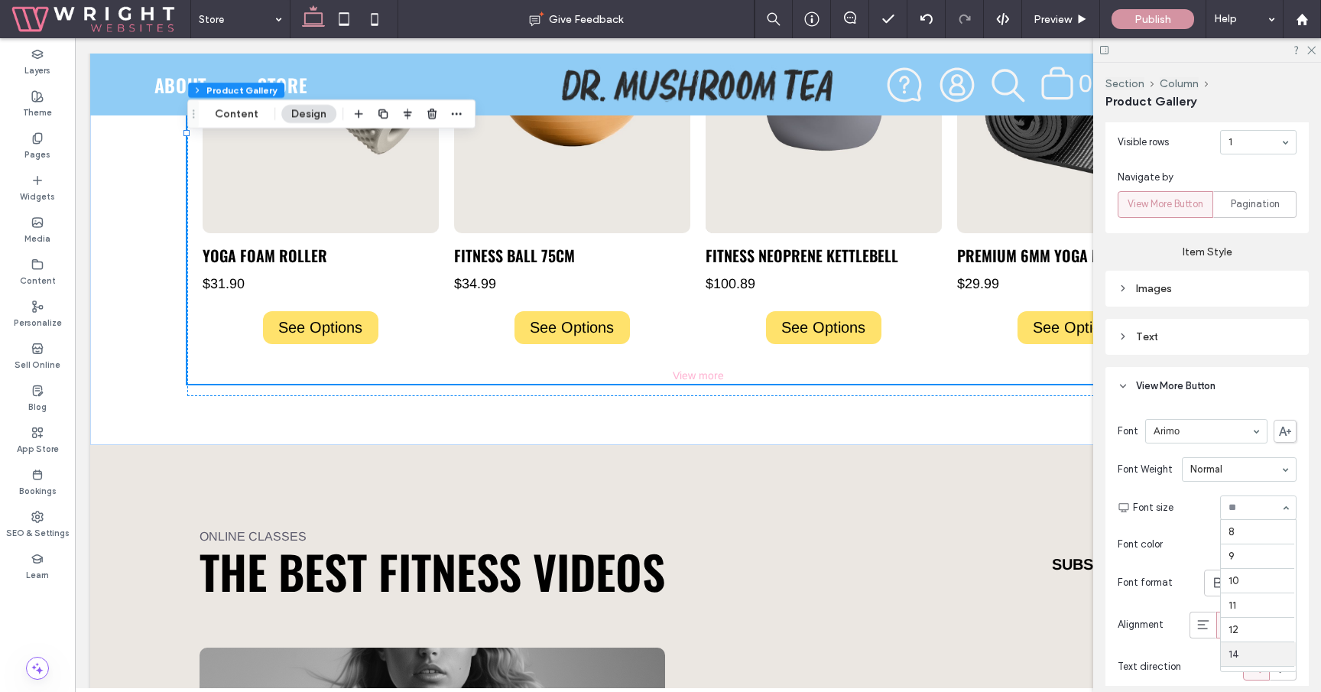
scroll to position [126, 0]
type input "*"
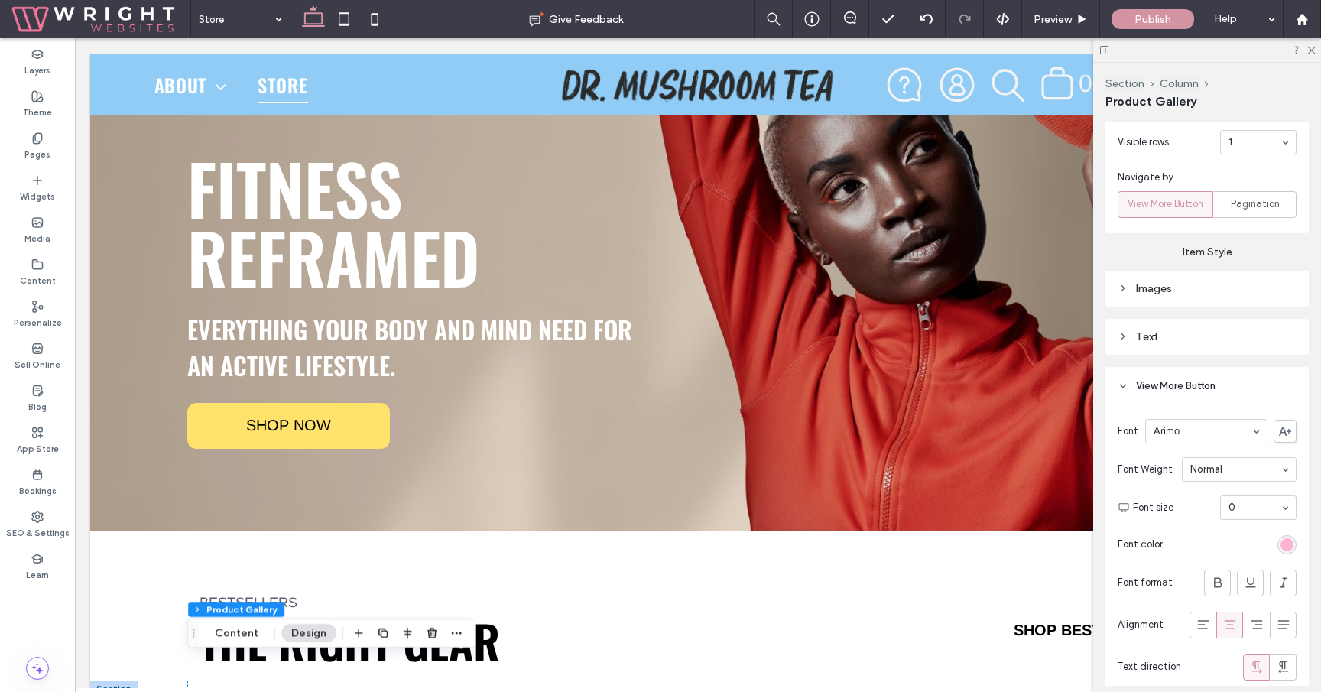
scroll to position [0, 0]
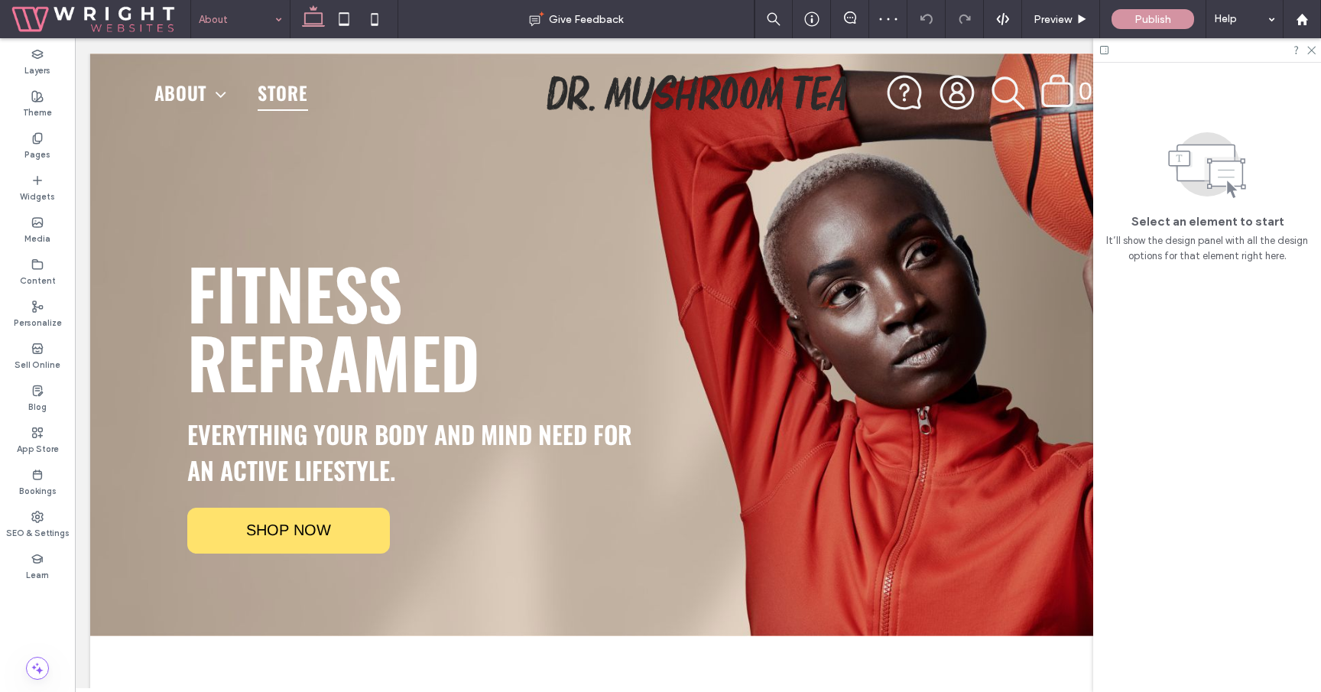
click at [237, 9] on input at bounding box center [237, 19] width 76 height 38
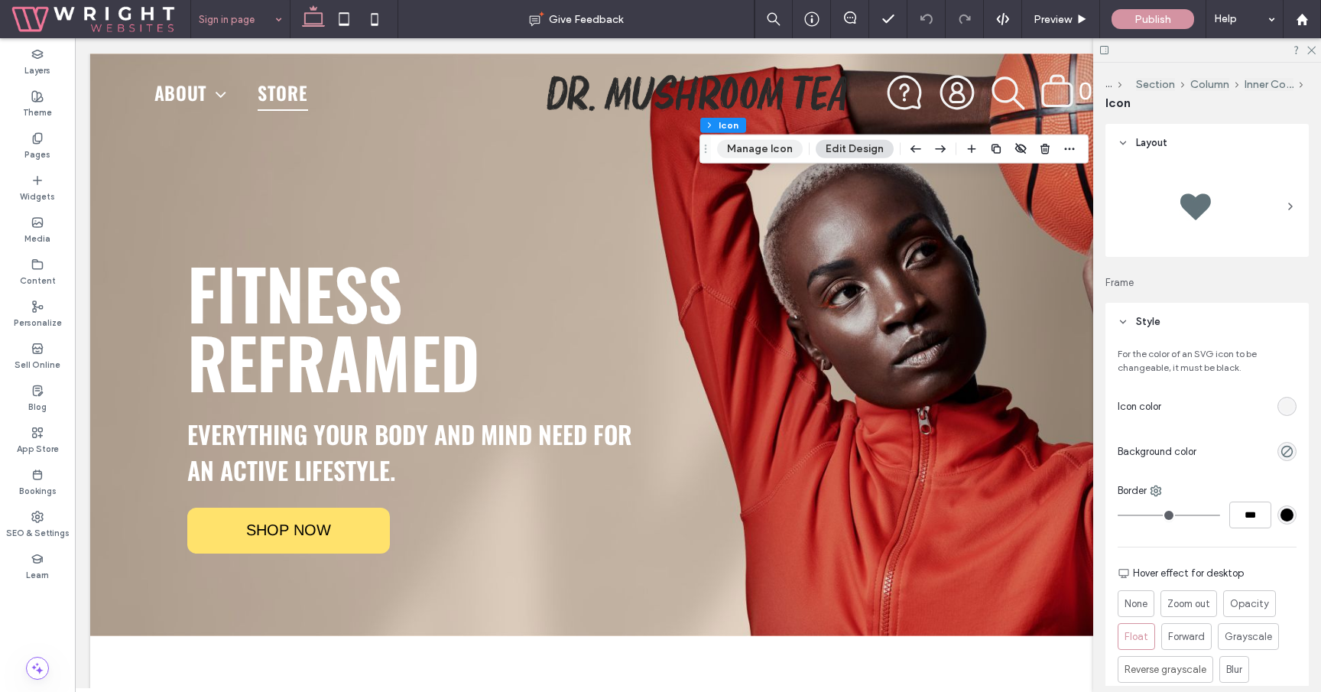
click at [784, 151] on button "Manage Icon" at bounding box center [760, 149] width 86 height 18
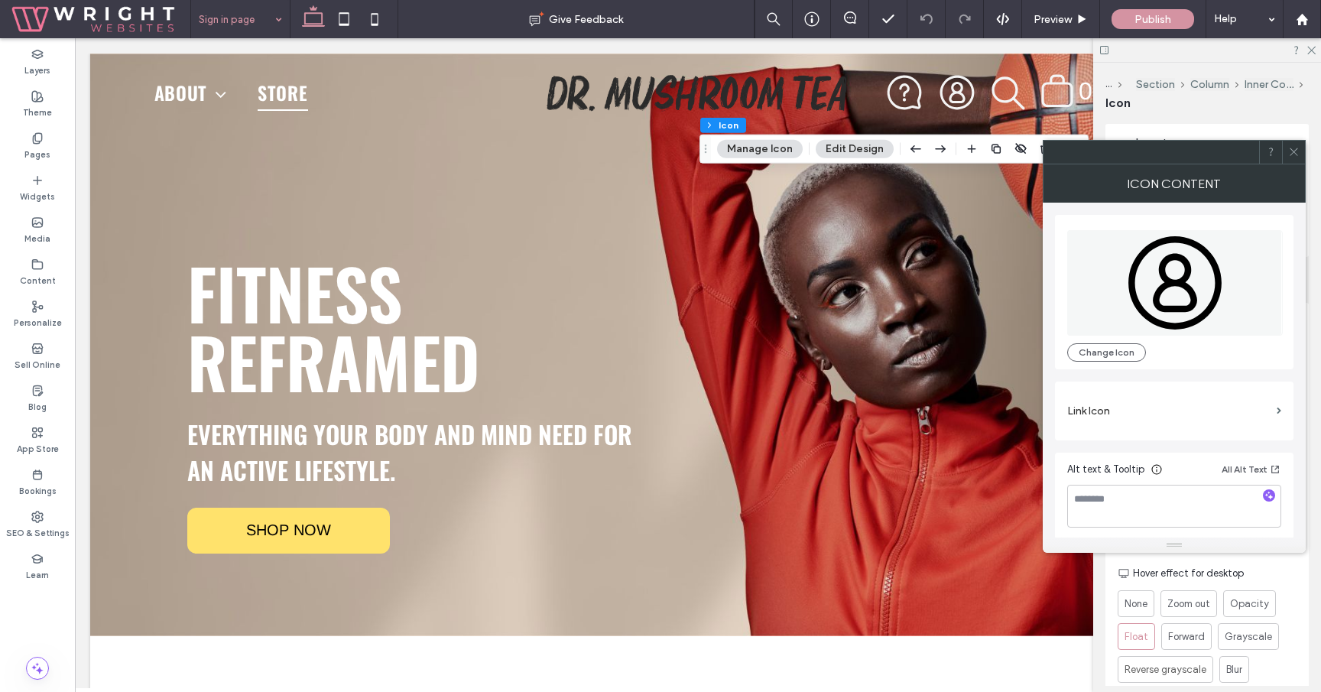
scroll to position [4, 0]
click at [1230, 388] on section "Link Icon" at bounding box center [1174, 407] width 214 height 44
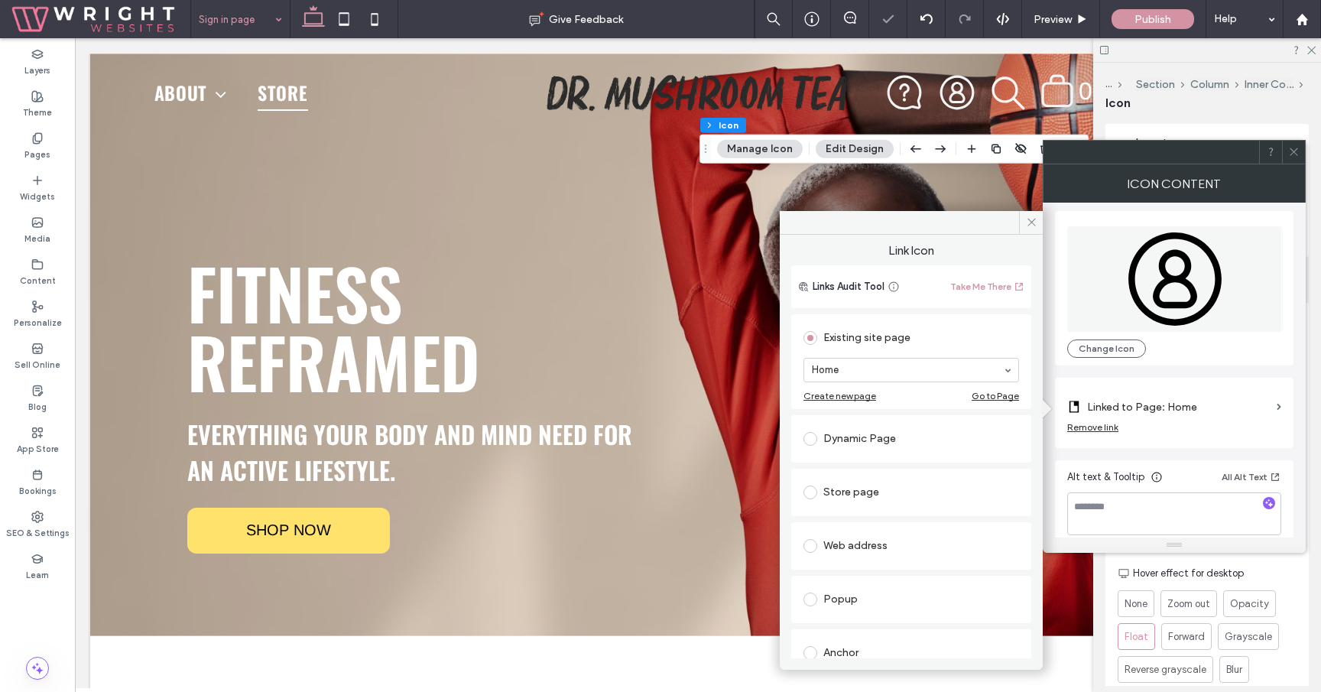
scroll to position [27, 0]
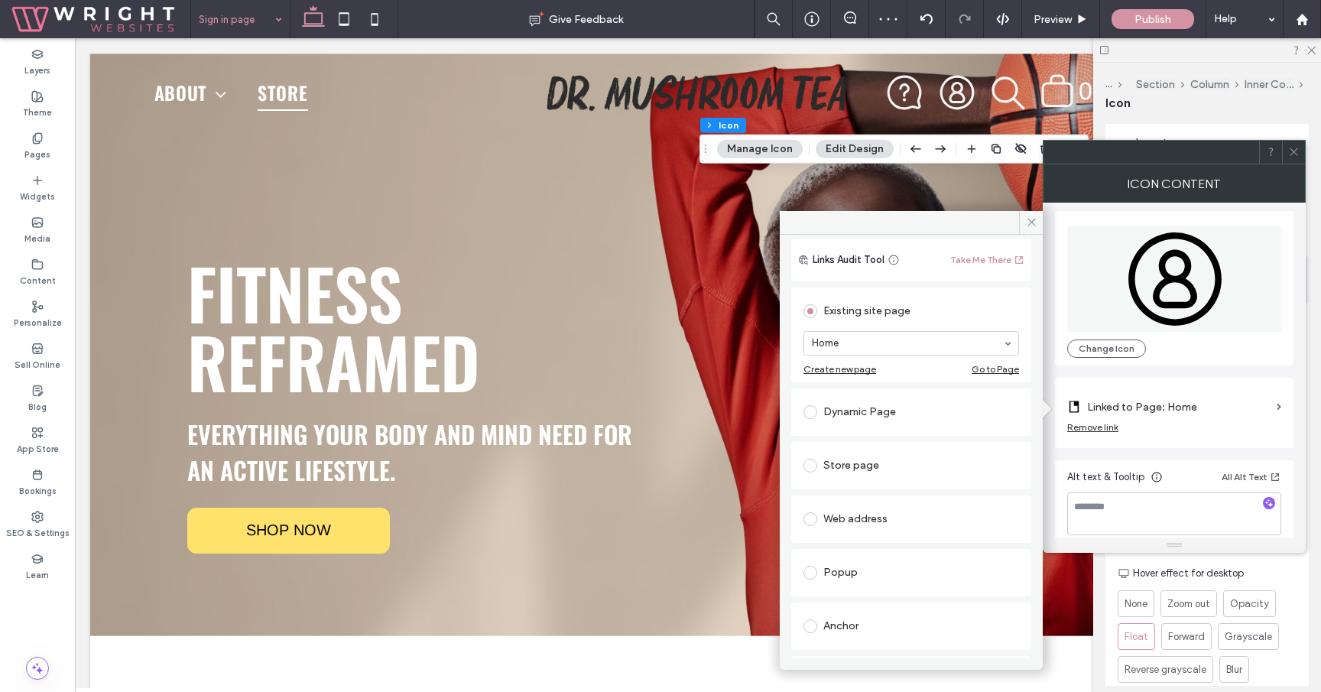
click at [897, 469] on div "Store page" at bounding box center [911, 465] width 216 height 24
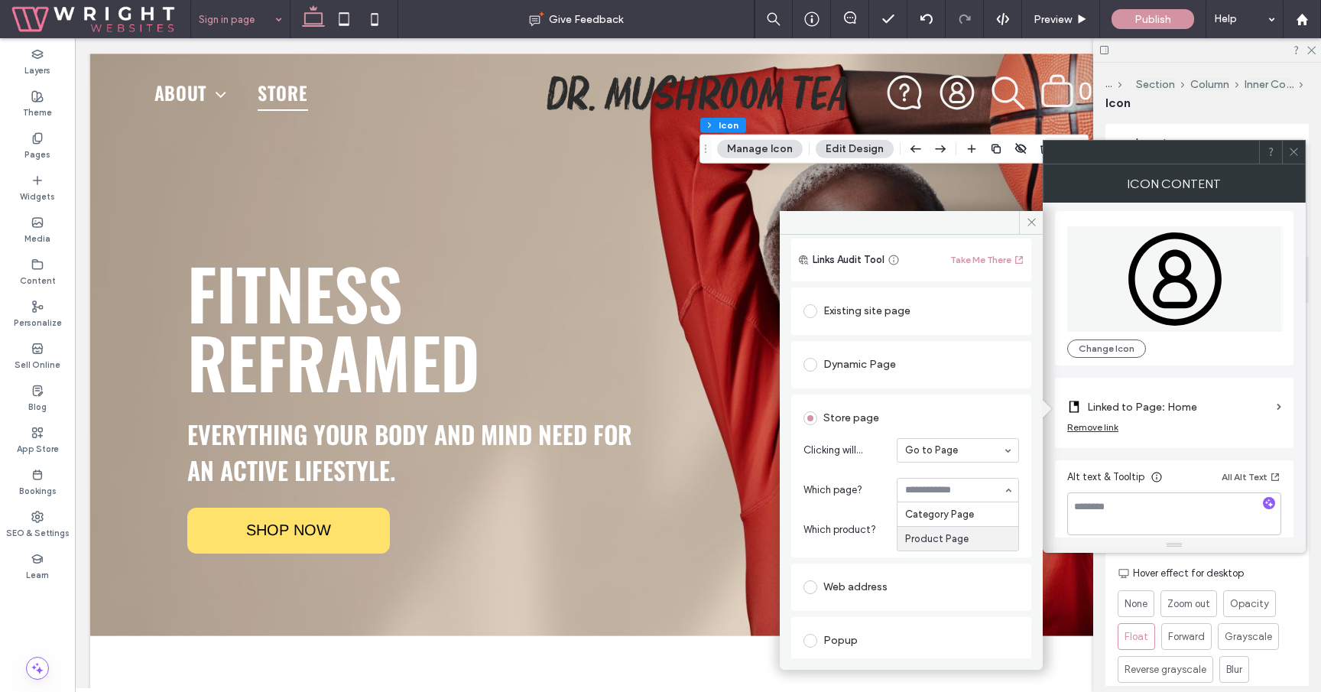
click at [968, 472] on section "Which page? Category Page Product Page" at bounding box center [911, 490] width 216 height 40
click at [970, 445] on input at bounding box center [954, 450] width 98 height 11
click at [878, 511] on section "Which product? Yoga Foam Roller Fitness Ball 75cm Fitness Neoprene Kettlebell P…" at bounding box center [911, 530] width 216 height 40
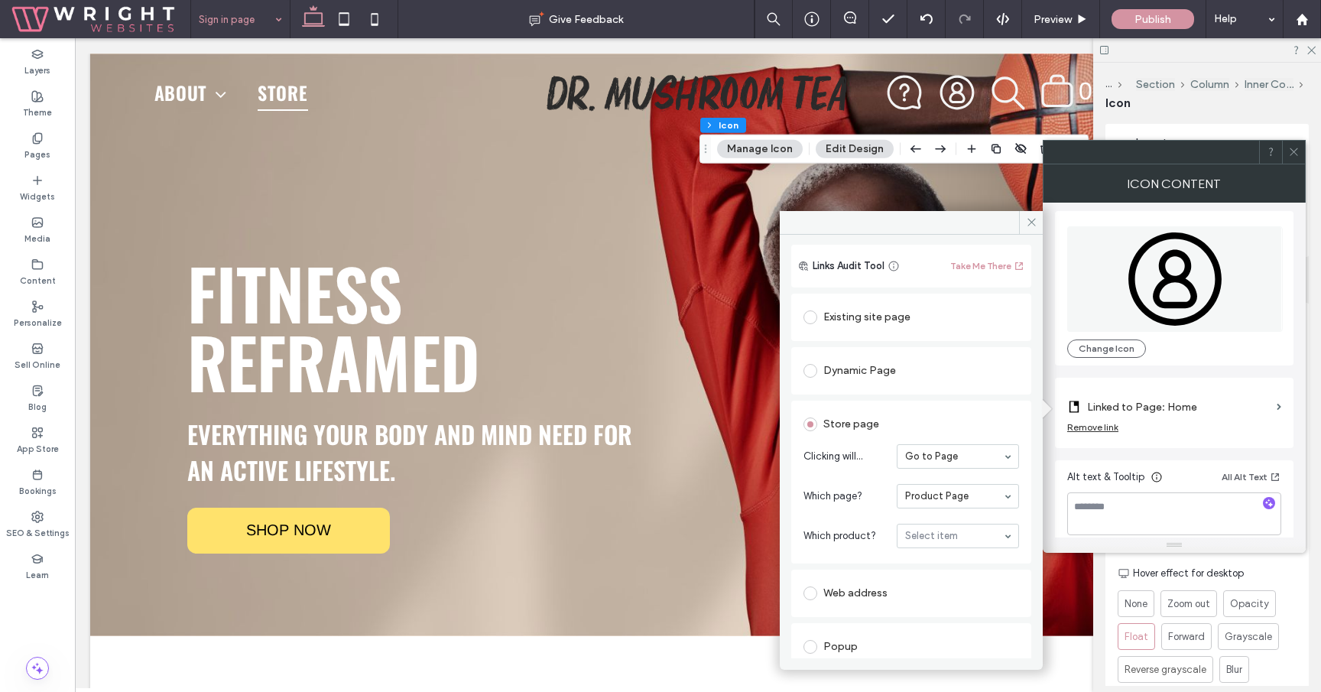
scroll to position [0, 0]
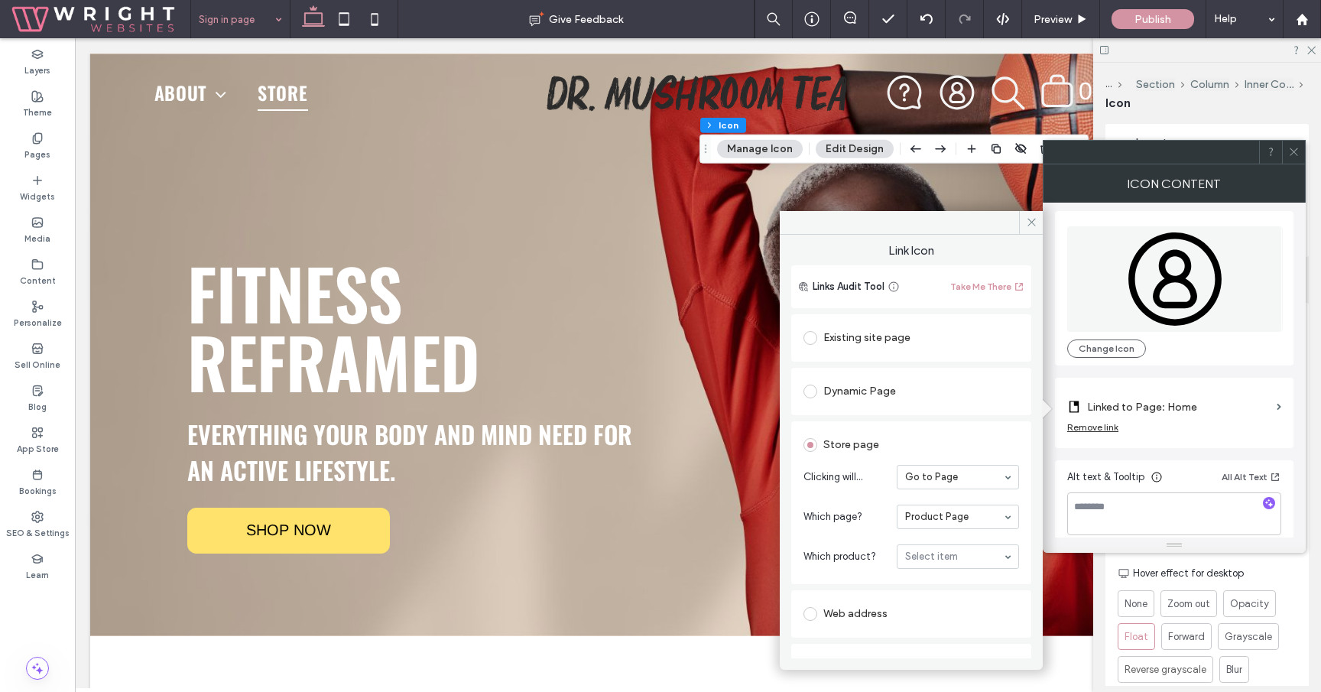
click at [906, 345] on div "Existing site page" at bounding box center [911, 338] width 216 height 24
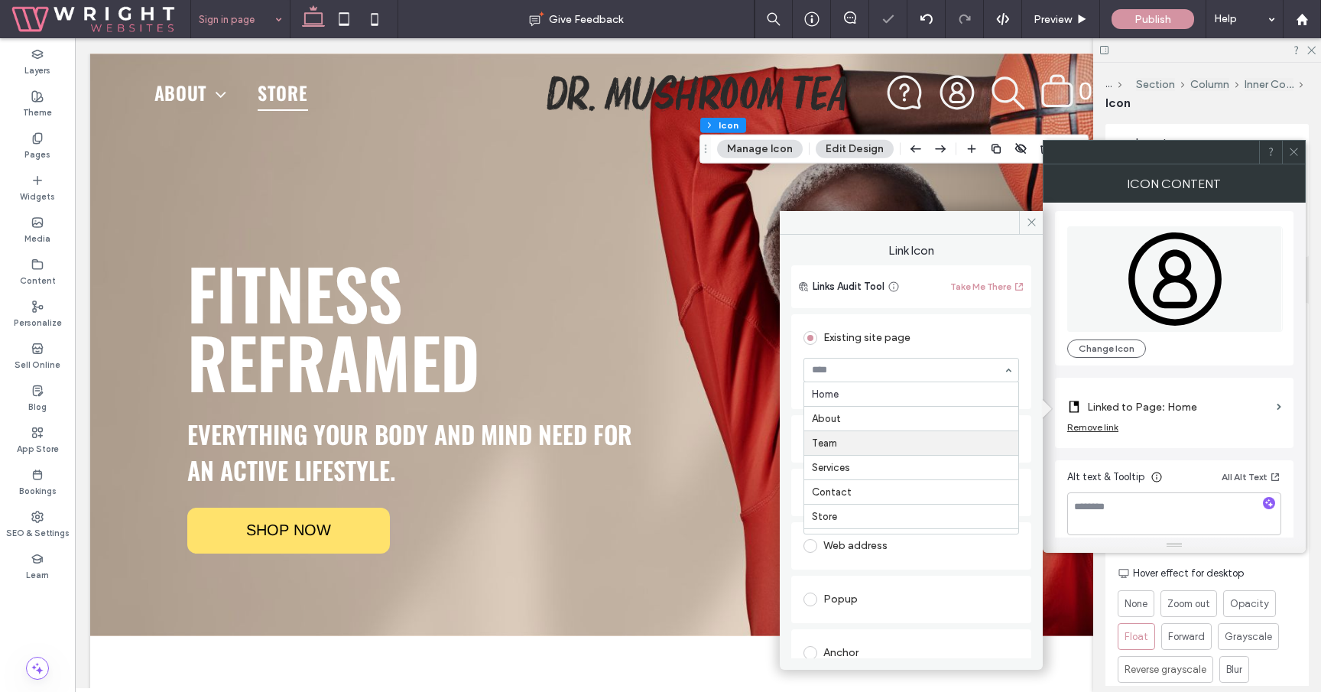
scroll to position [24, 0]
click at [1033, 224] on icon at bounding box center [1031, 221] width 11 height 11
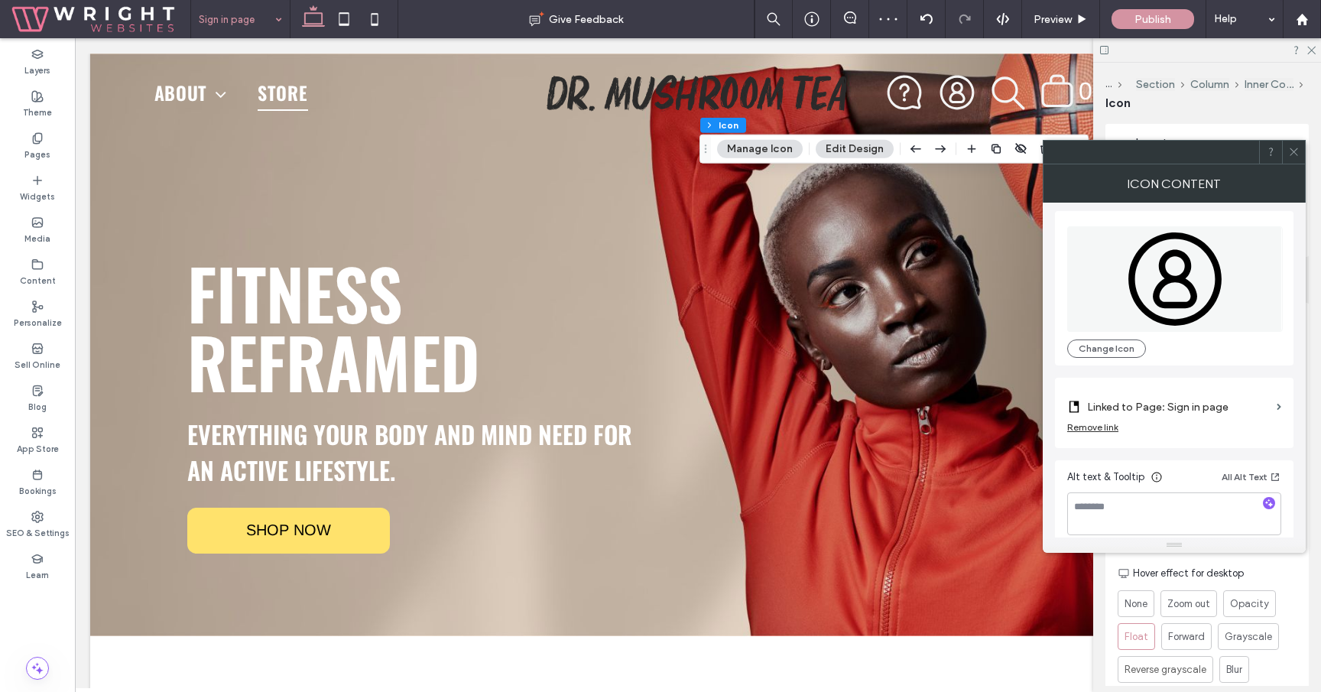
click at [1298, 145] on span at bounding box center [1293, 152] width 11 height 23
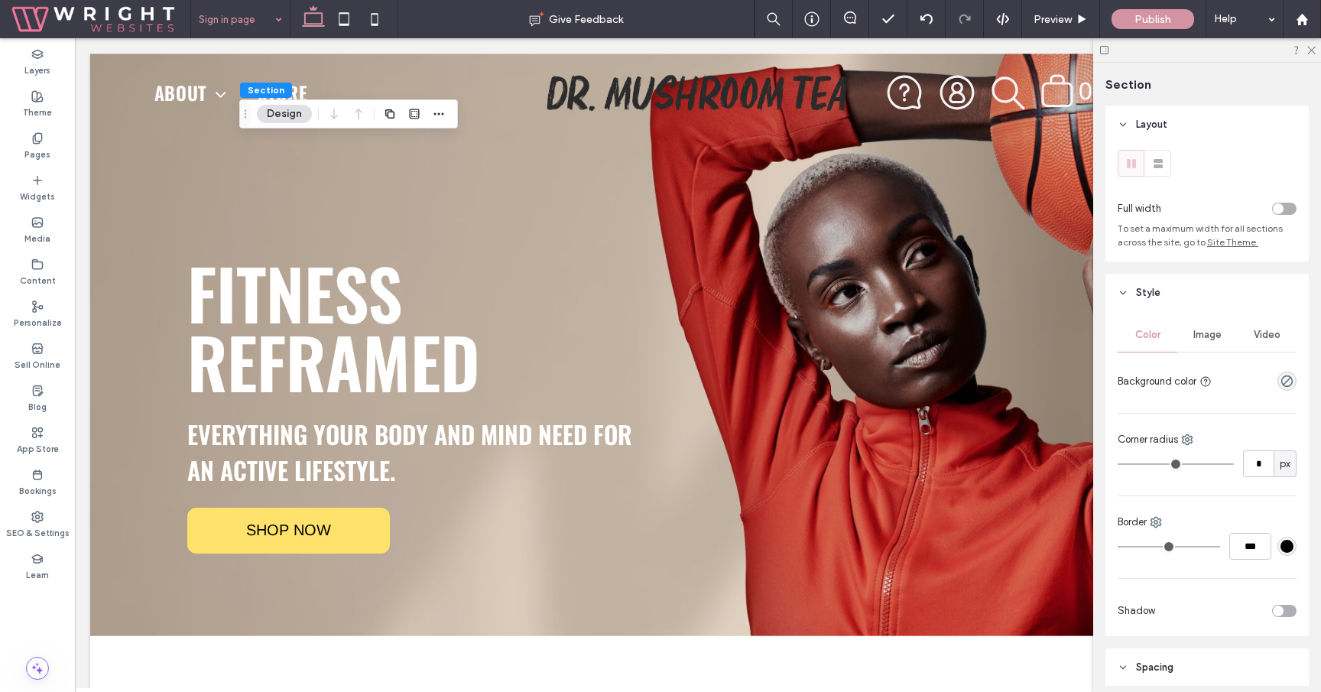
scroll to position [15, 0]
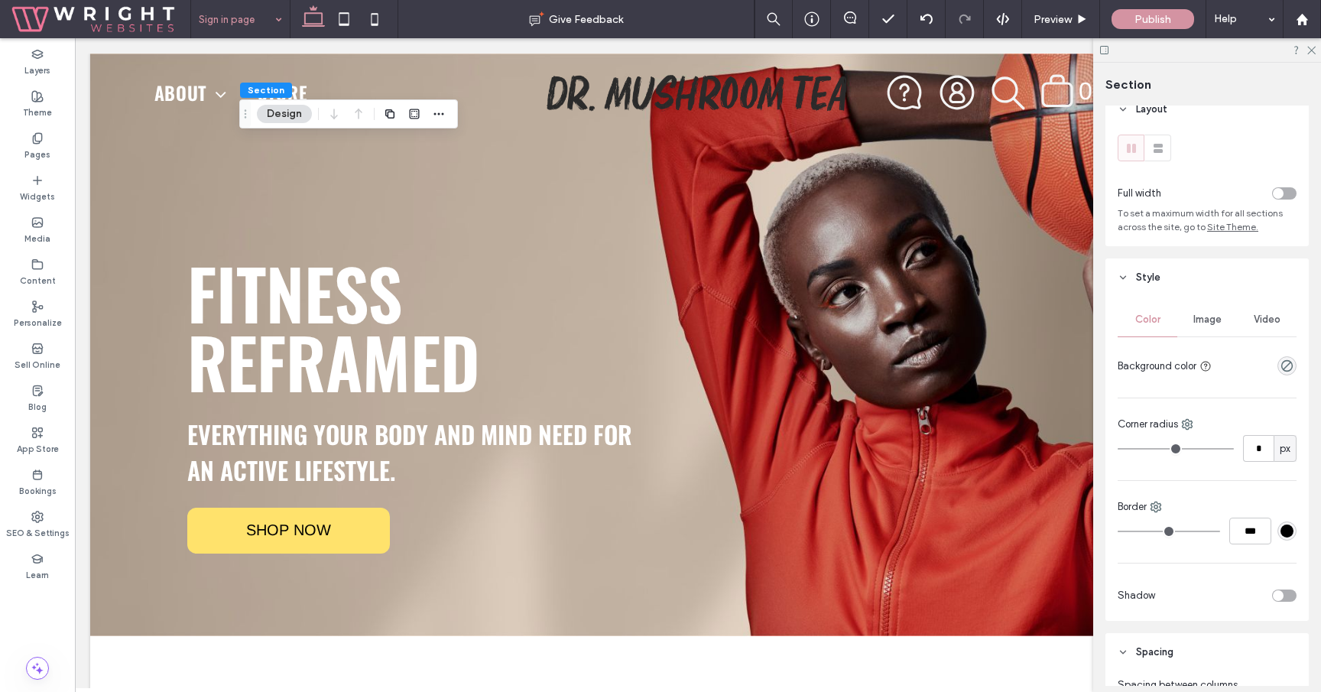
click at [1220, 332] on div "Image" at bounding box center [1207, 320] width 60 height 34
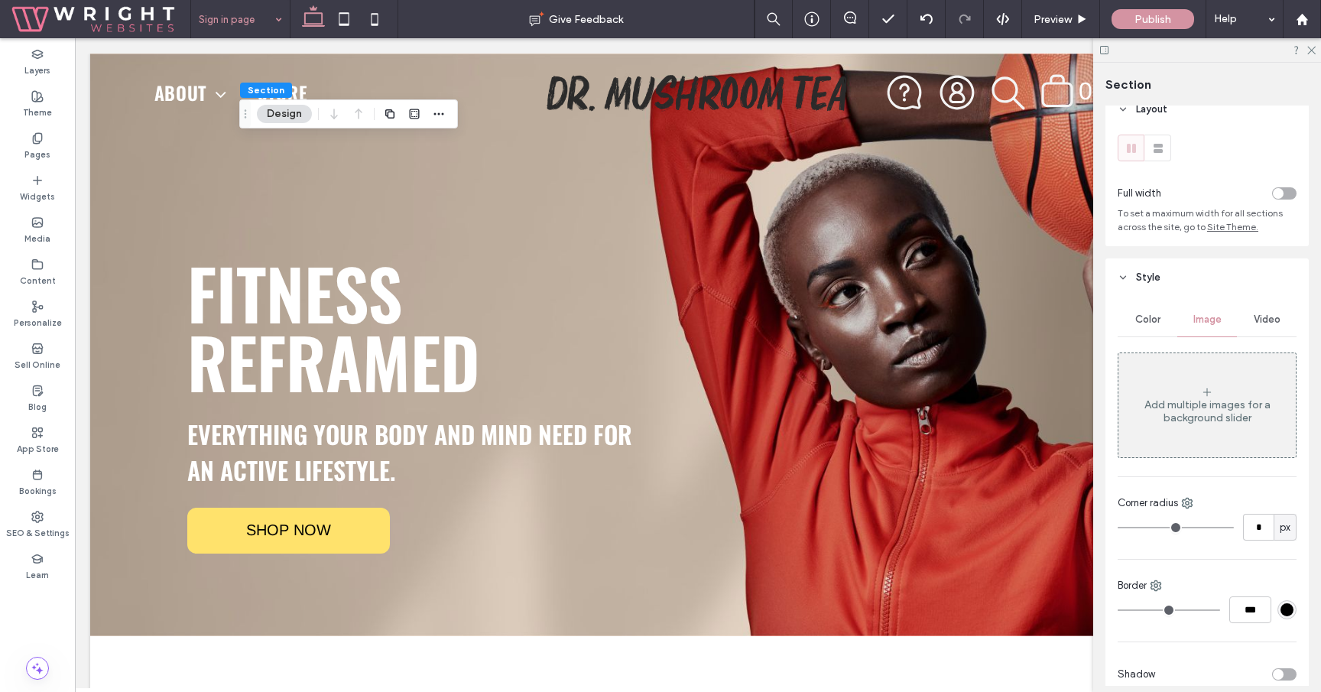
click at [1182, 419] on div "Add multiple images for a background slider" at bounding box center [1206, 411] width 177 height 26
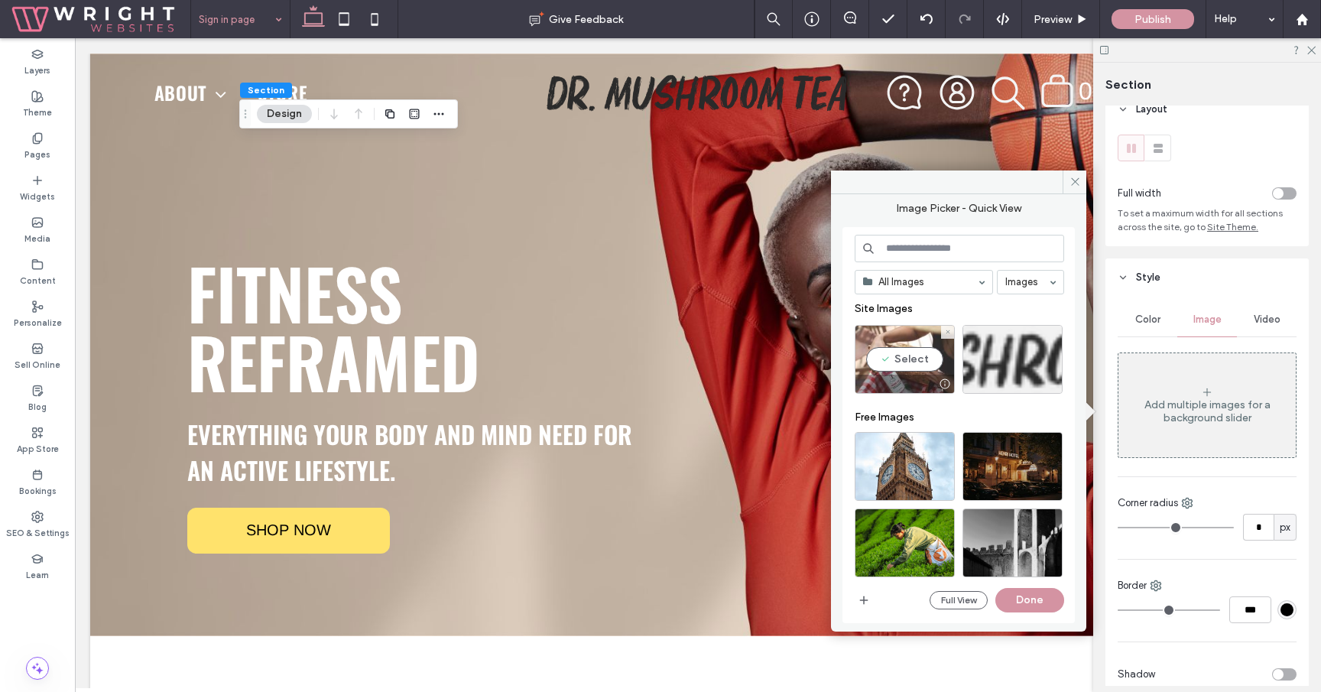
click at [902, 365] on div "Select" at bounding box center [905, 359] width 100 height 69
click at [1044, 597] on button "Done" at bounding box center [1029, 600] width 69 height 24
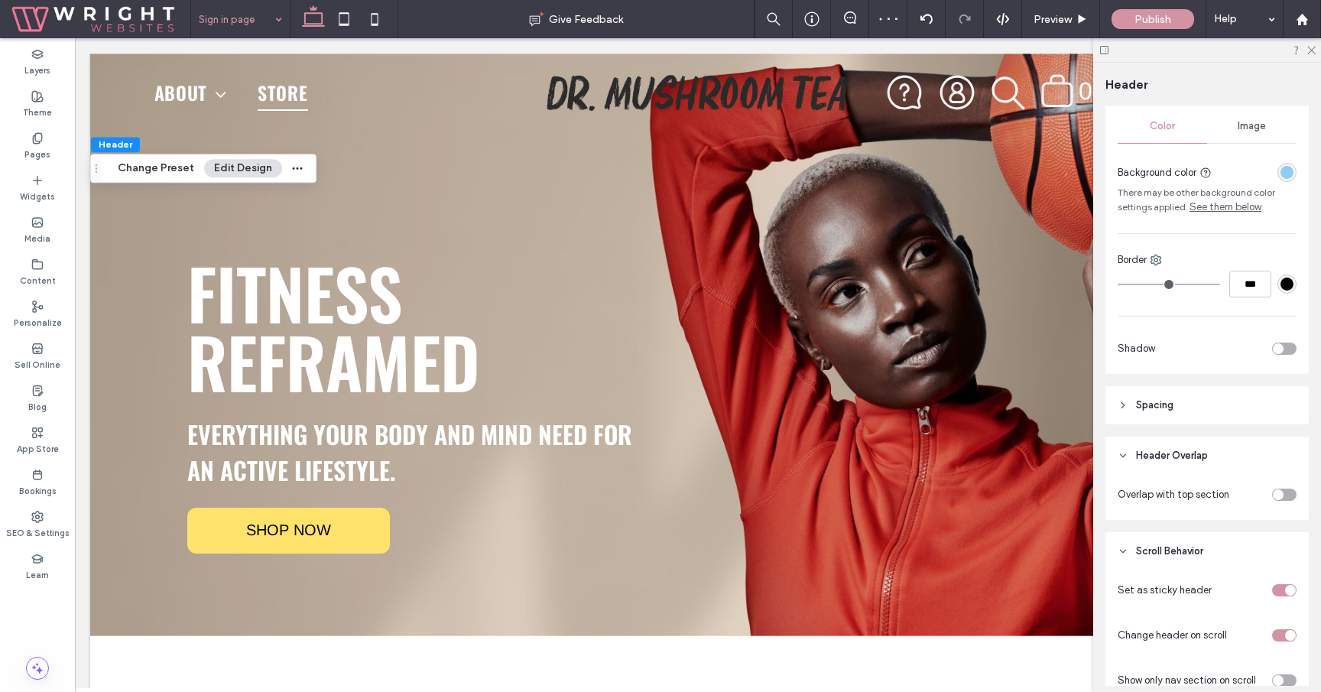
scroll to position [239, 0]
click at [1285, 490] on div "toggle" at bounding box center [1284, 491] width 24 height 12
click at [1290, 532] on div "rgba(144, 204, 245, 1)" at bounding box center [1286, 536] width 13 height 13
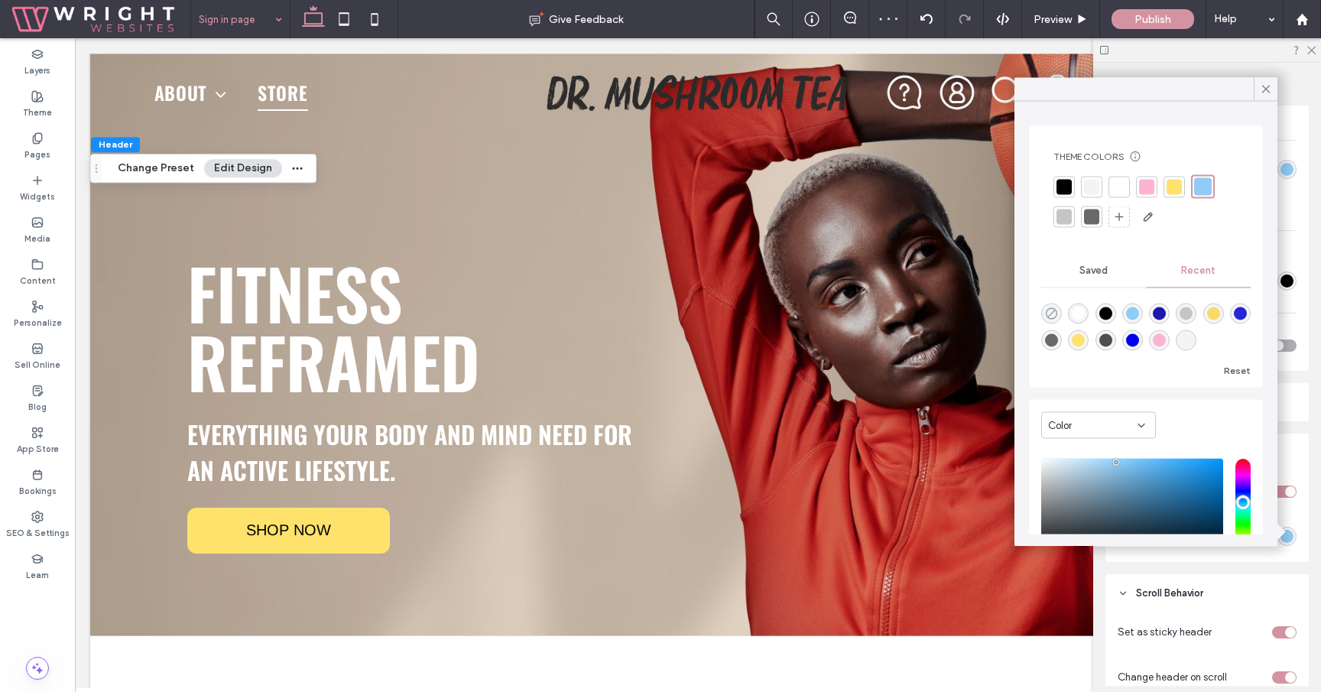
click at [1056, 313] on use "rgba(0, 0, 0, 0)" at bounding box center [1051, 312] width 11 height 11
type input "*******"
type input "*"
type input "**"
click at [1265, 89] on use at bounding box center [1266, 89] width 8 height 8
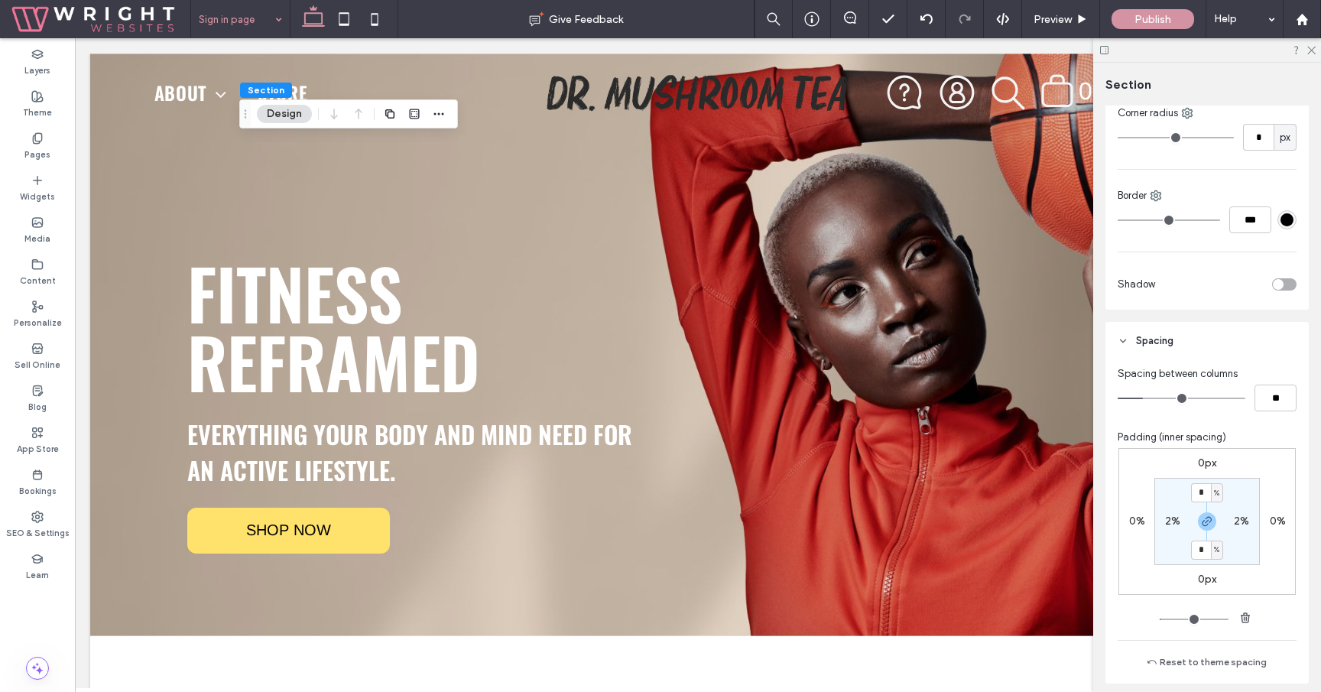
scroll to position [543, 0]
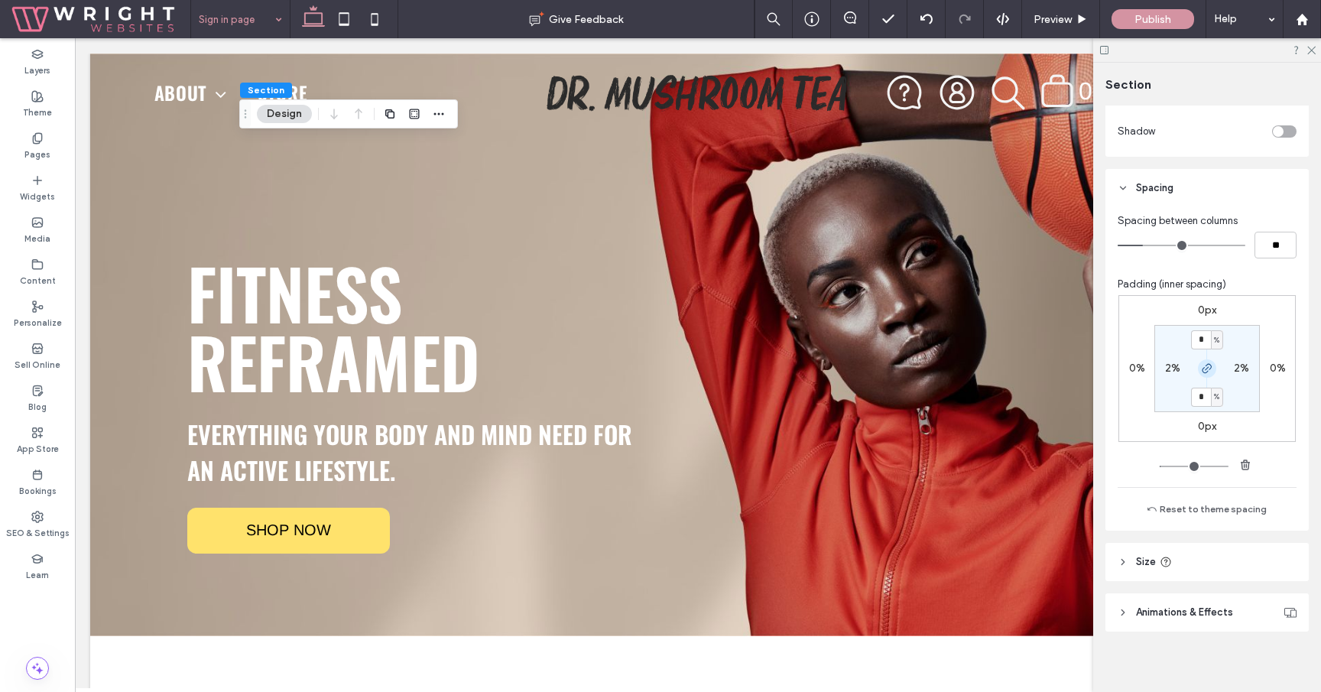
click at [1206, 371] on icon "button" at bounding box center [1207, 368] width 12 height 12
click at [1203, 339] on input "*" at bounding box center [1201, 339] width 20 height 19
type input "**"
click at [1203, 339] on input "**" at bounding box center [1201, 339] width 20 height 19
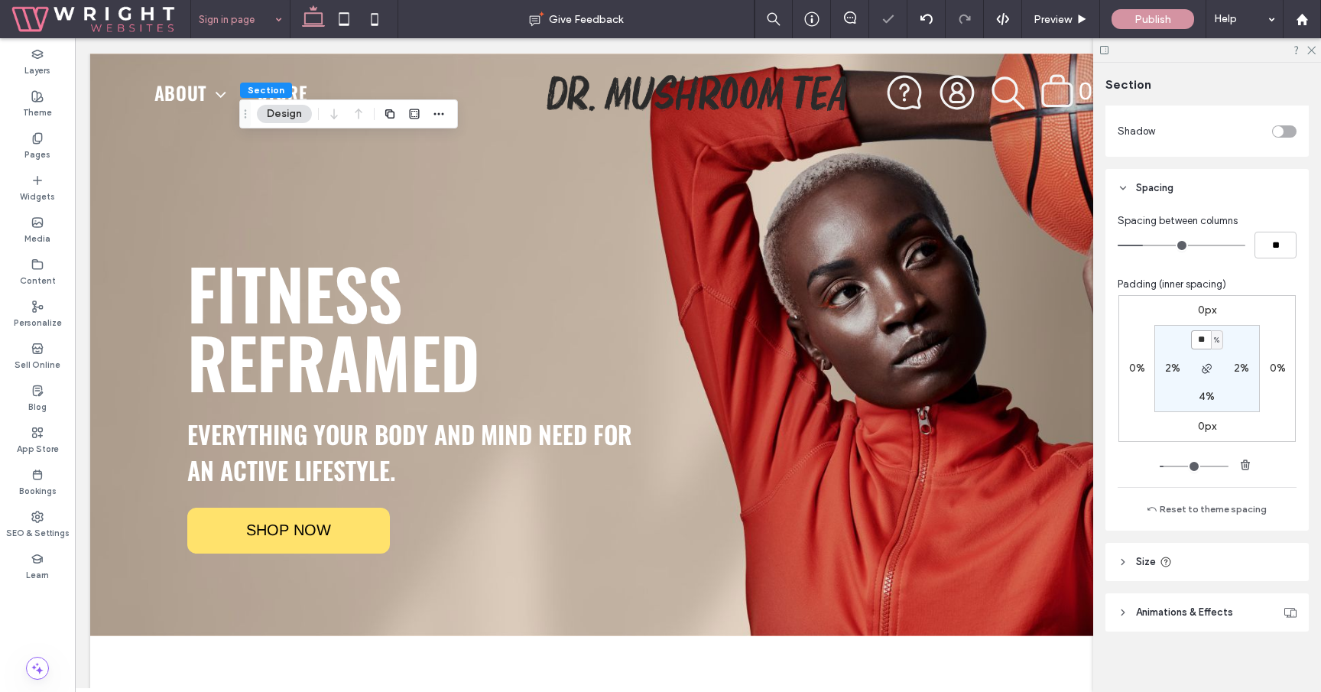
click at [1203, 339] on input "**" at bounding box center [1201, 339] width 20 height 19
type input "**"
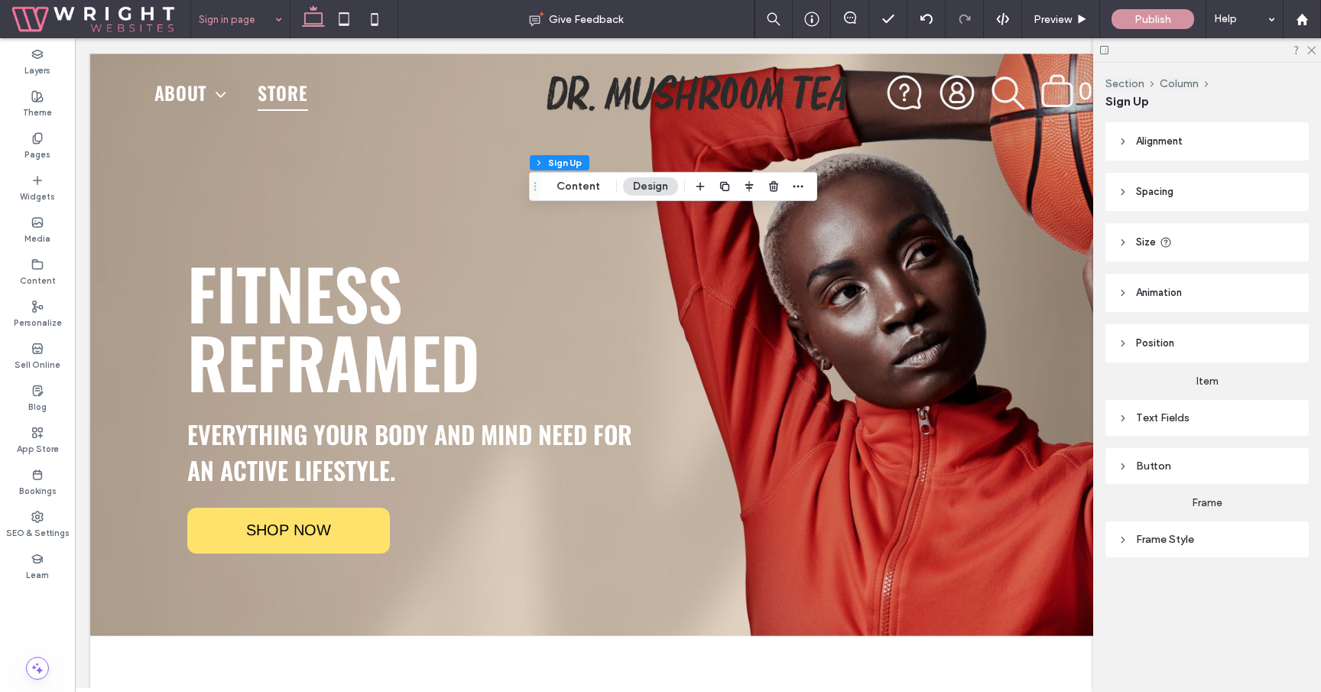
click at [1166, 544] on div "Frame Style" at bounding box center [1207, 539] width 179 height 13
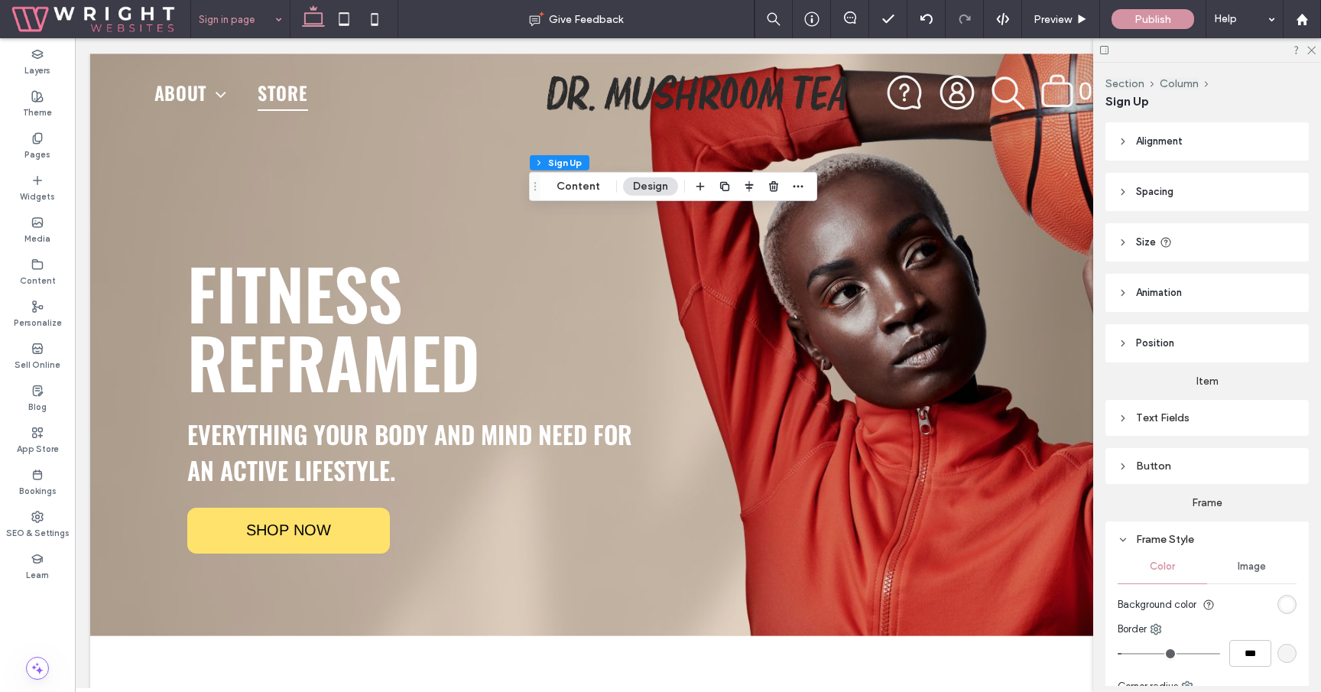
scroll to position [135, 0]
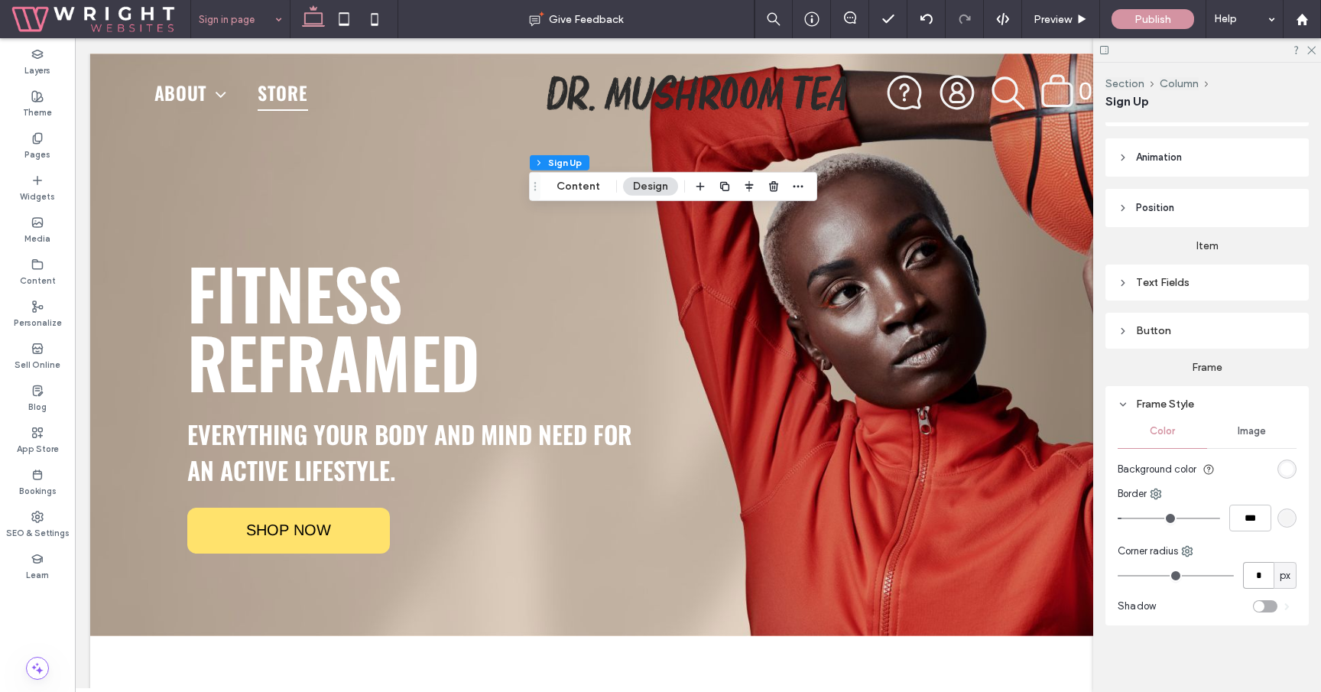
click at [1257, 573] on input "*" at bounding box center [1258, 575] width 31 height 27
type input "**"
click at [1220, 556] on div "Corner radius" at bounding box center [1207, 550] width 179 height 15
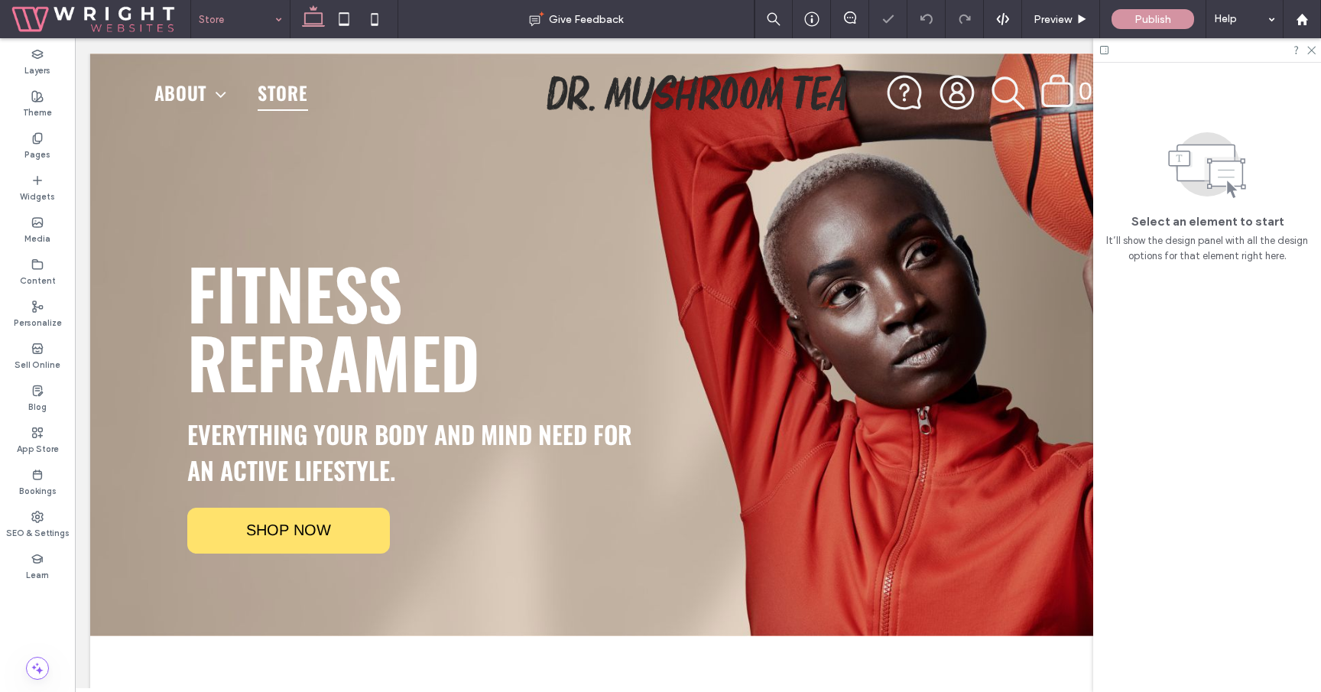
click at [259, 21] on input at bounding box center [237, 19] width 76 height 38
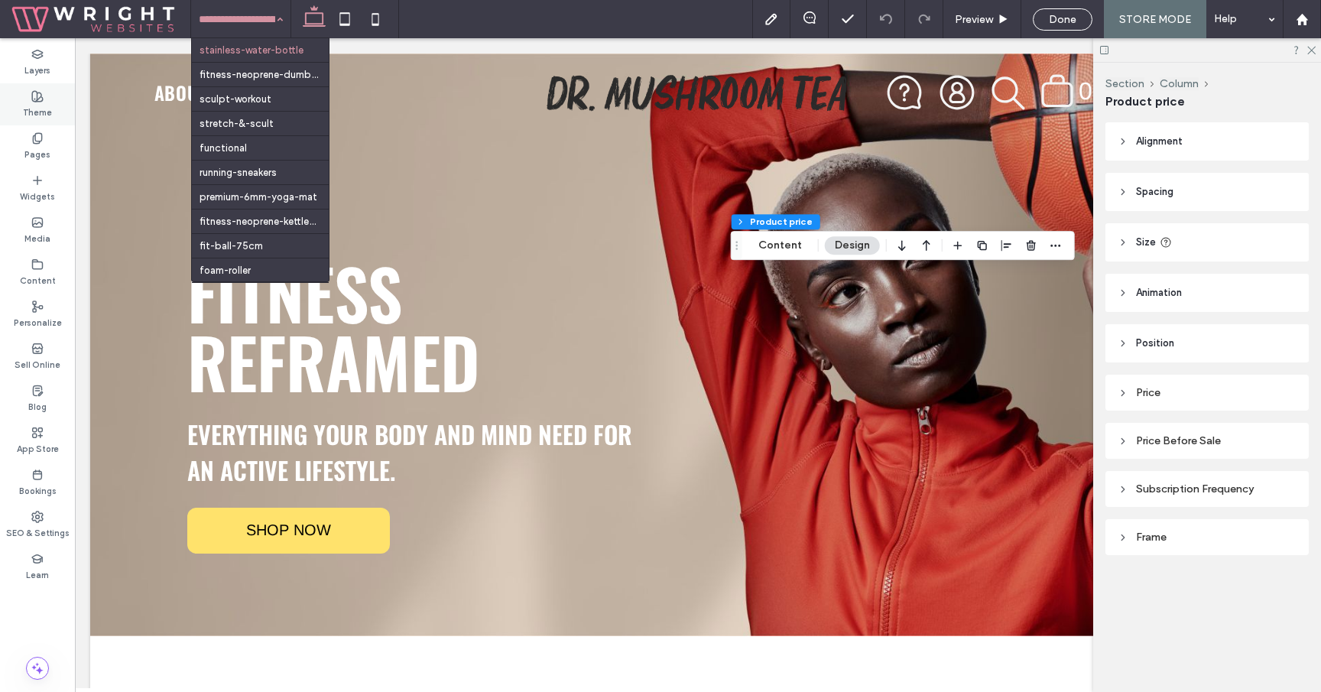
click at [19, 110] on div "Theme" at bounding box center [37, 104] width 75 height 42
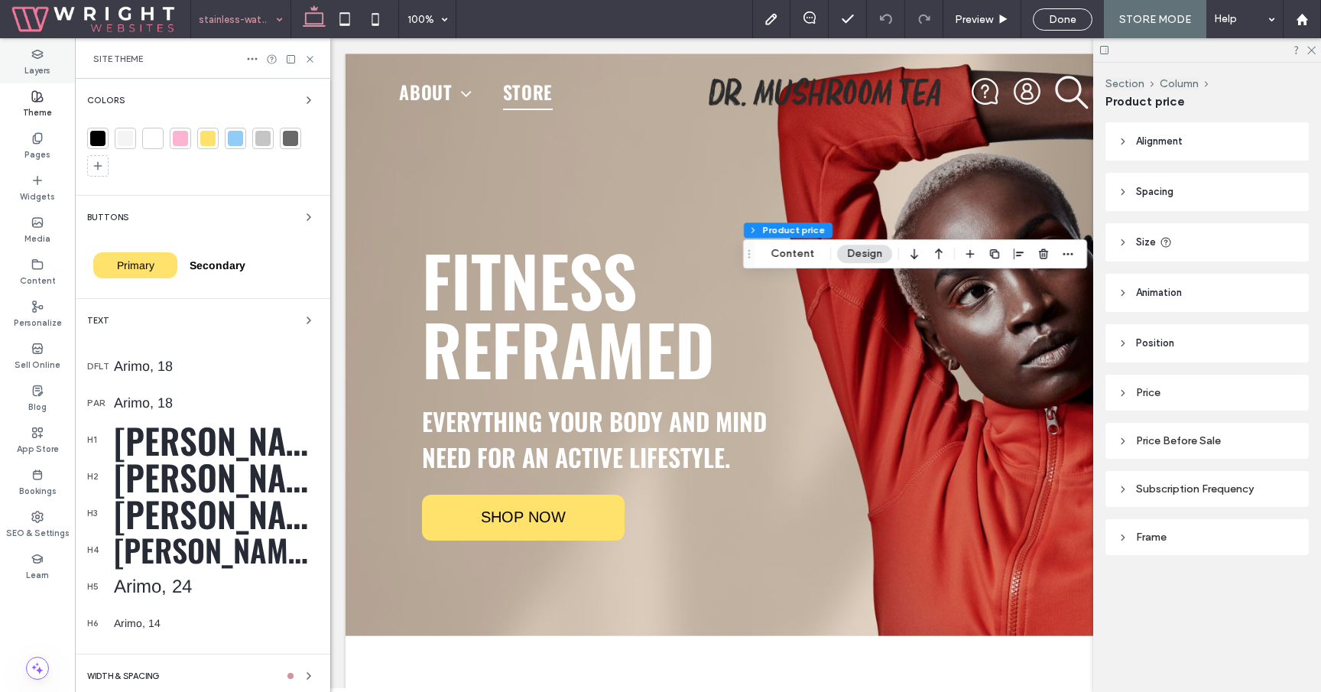
click at [44, 74] on label "Layers" at bounding box center [37, 68] width 26 height 17
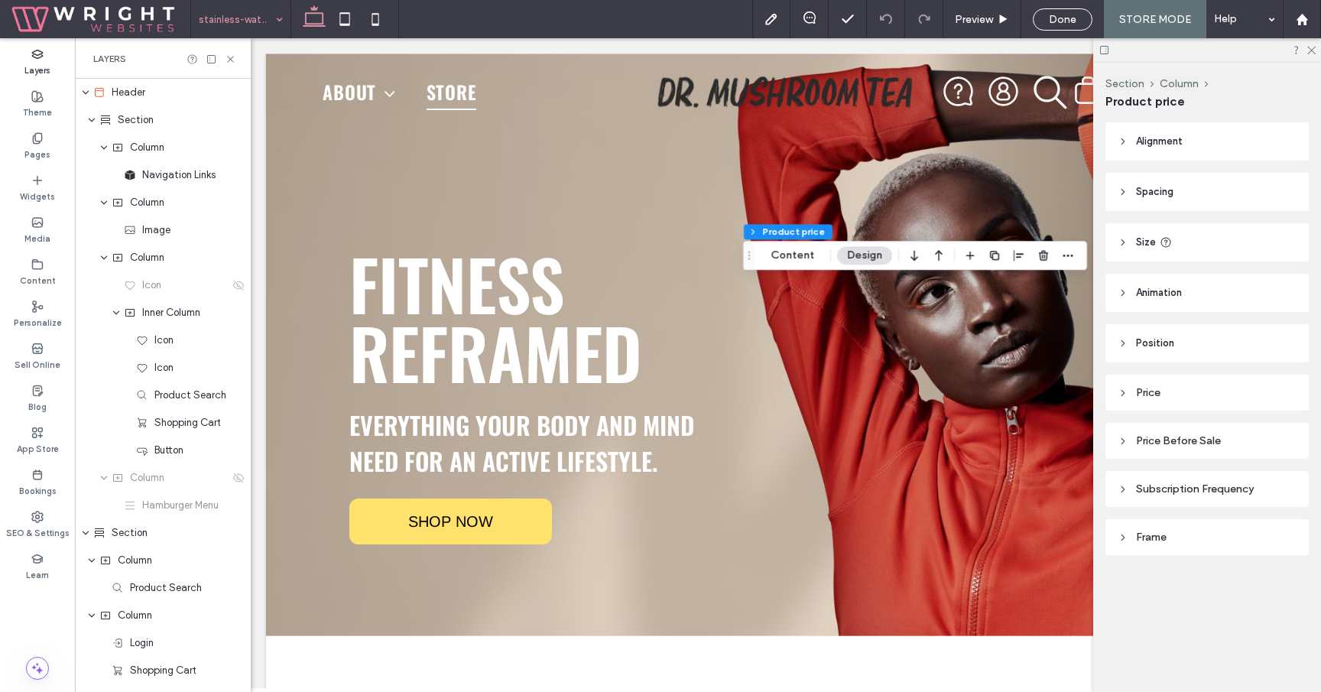
scroll to position [505, 0]
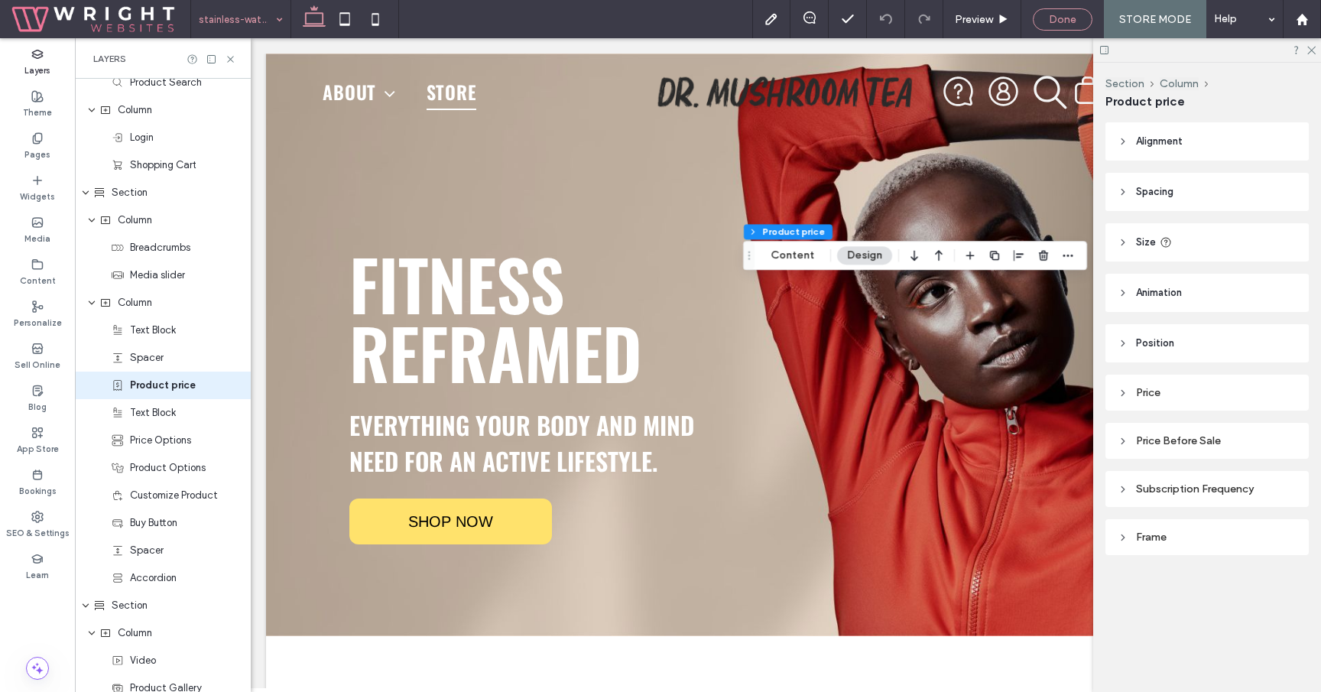
click at [1076, 24] on span "Done" at bounding box center [1063, 19] width 28 height 13
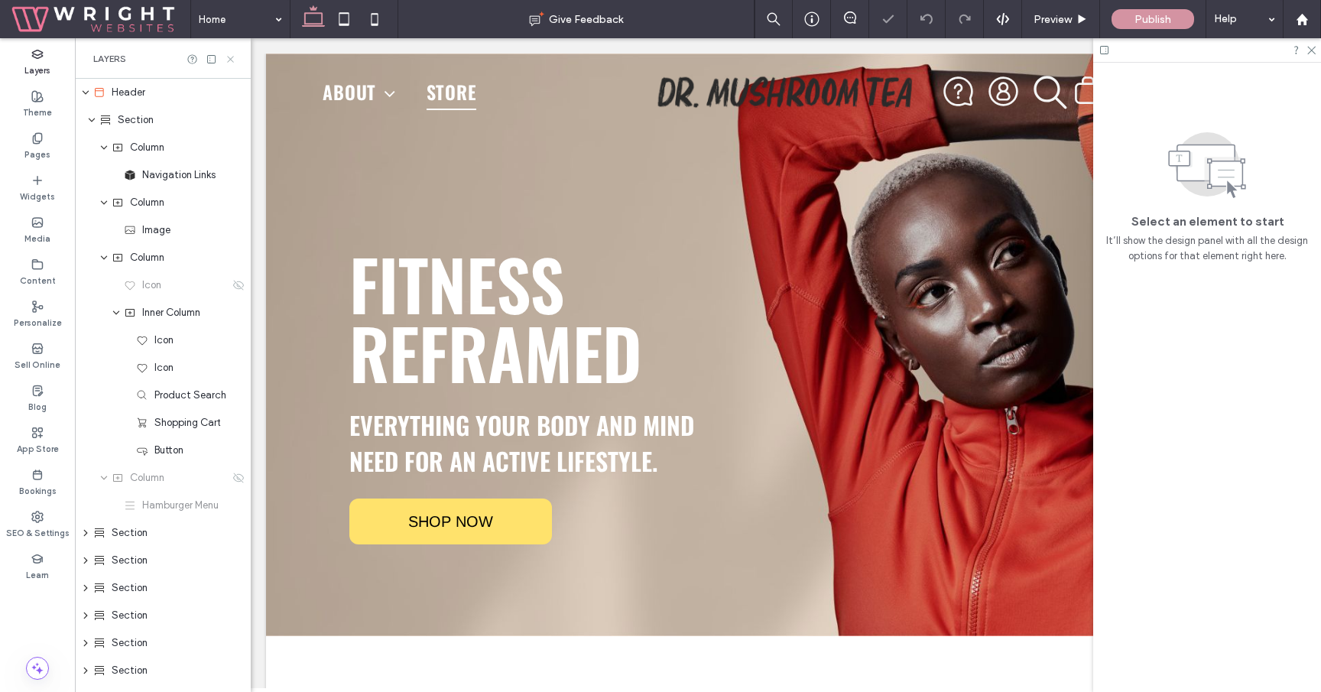
click at [228, 62] on icon at bounding box center [230, 59] width 11 height 11
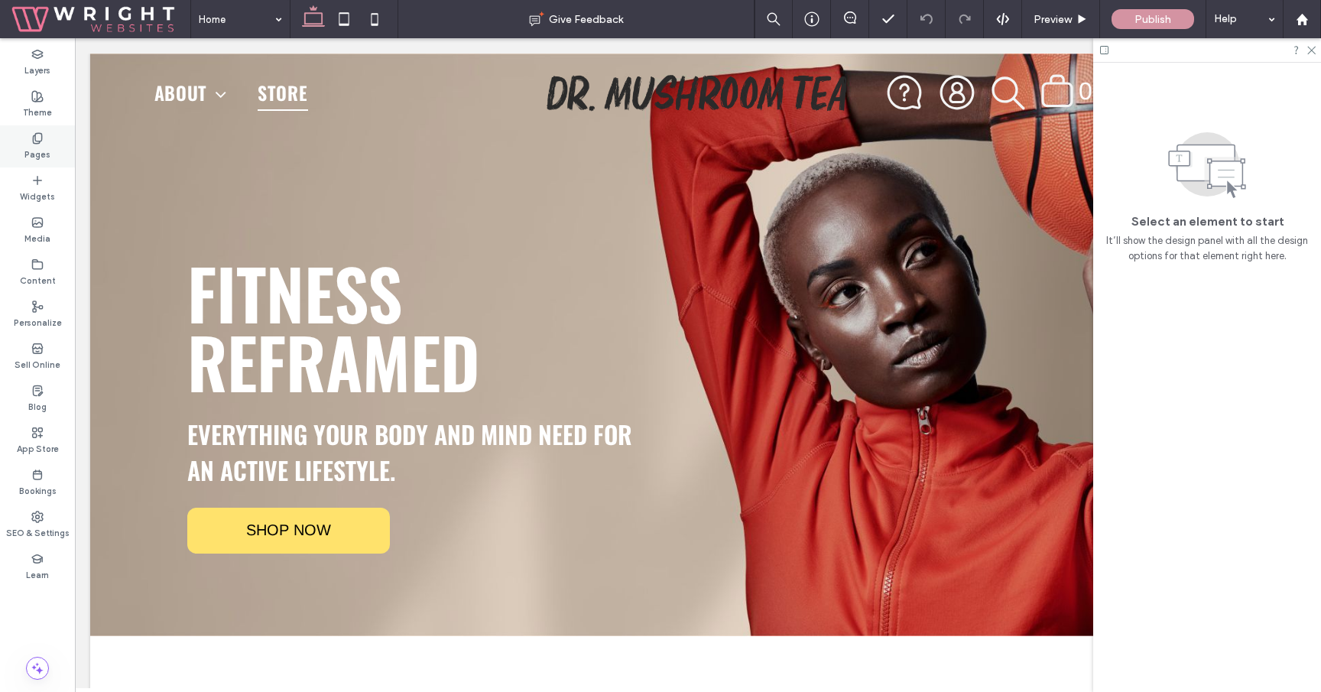
click at [42, 148] on label "Pages" at bounding box center [37, 152] width 26 height 17
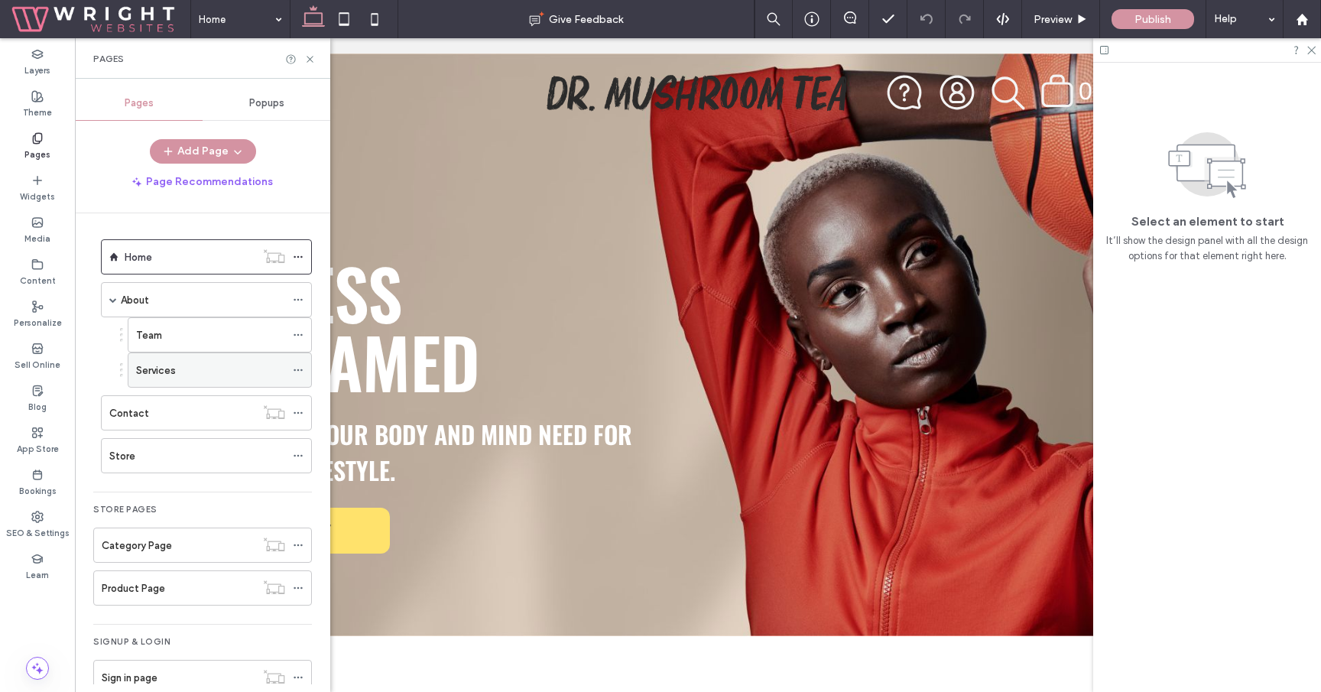
click at [298, 368] on icon at bounding box center [298, 370] width 11 height 11
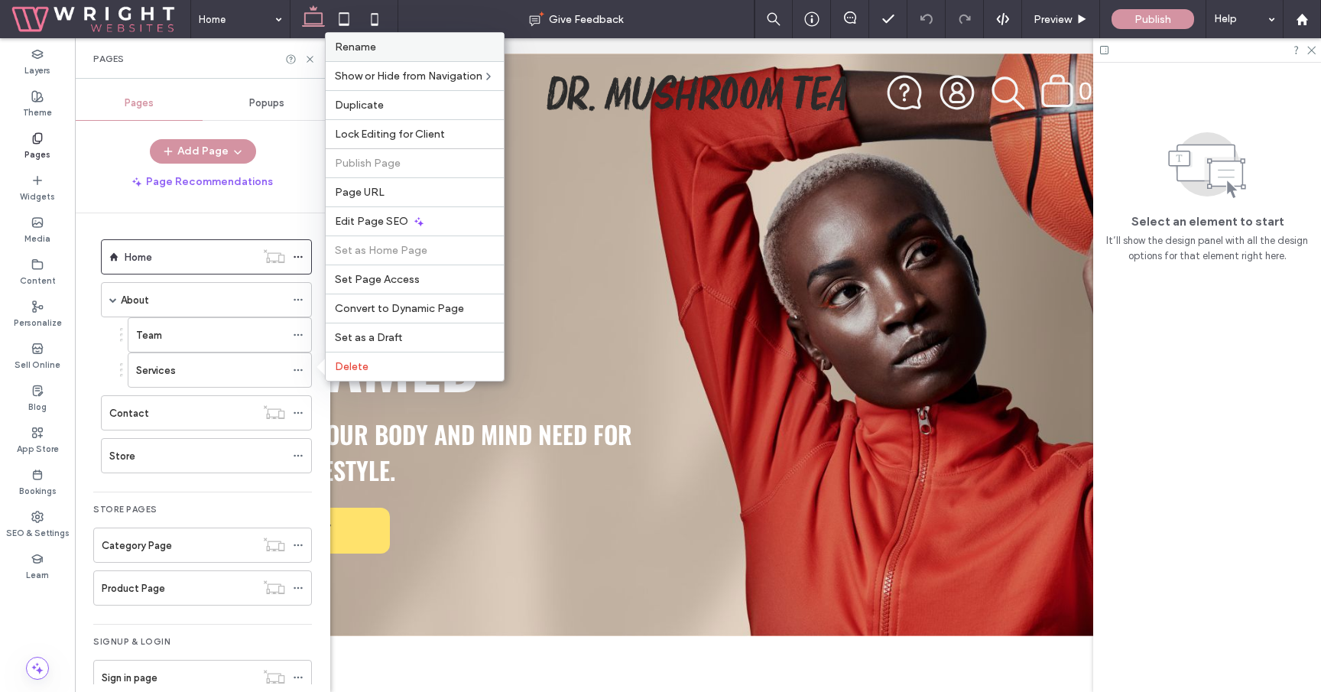
click at [397, 39] on div "Rename" at bounding box center [415, 47] width 178 height 28
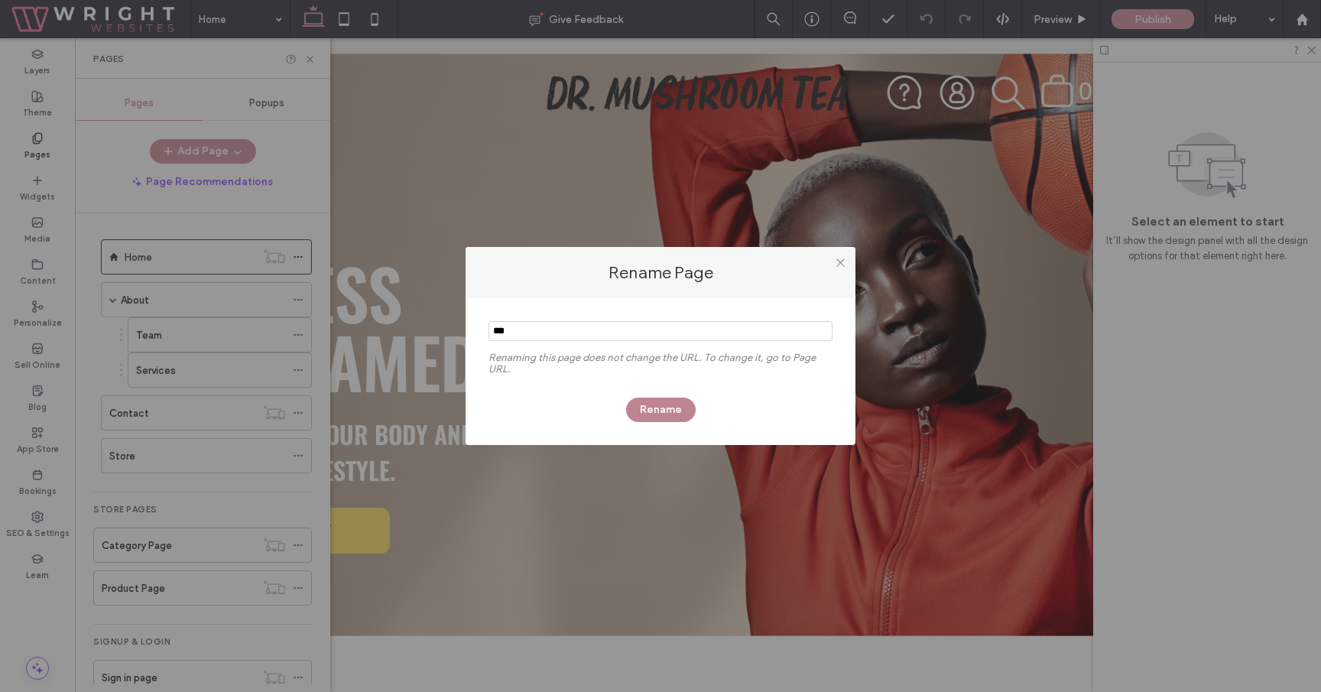
type input "***"
click at [661, 417] on button "Rename" at bounding box center [661, 409] width 70 height 24
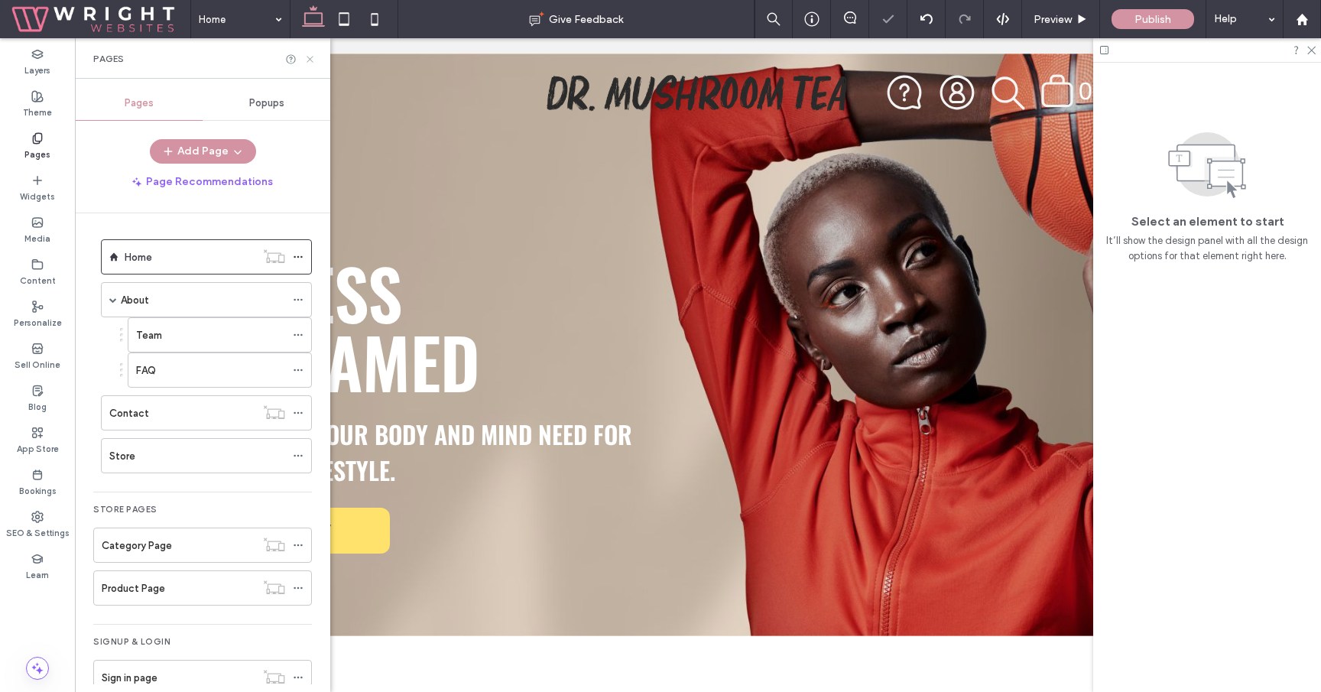
click at [312, 59] on icon at bounding box center [309, 59] width 11 height 11
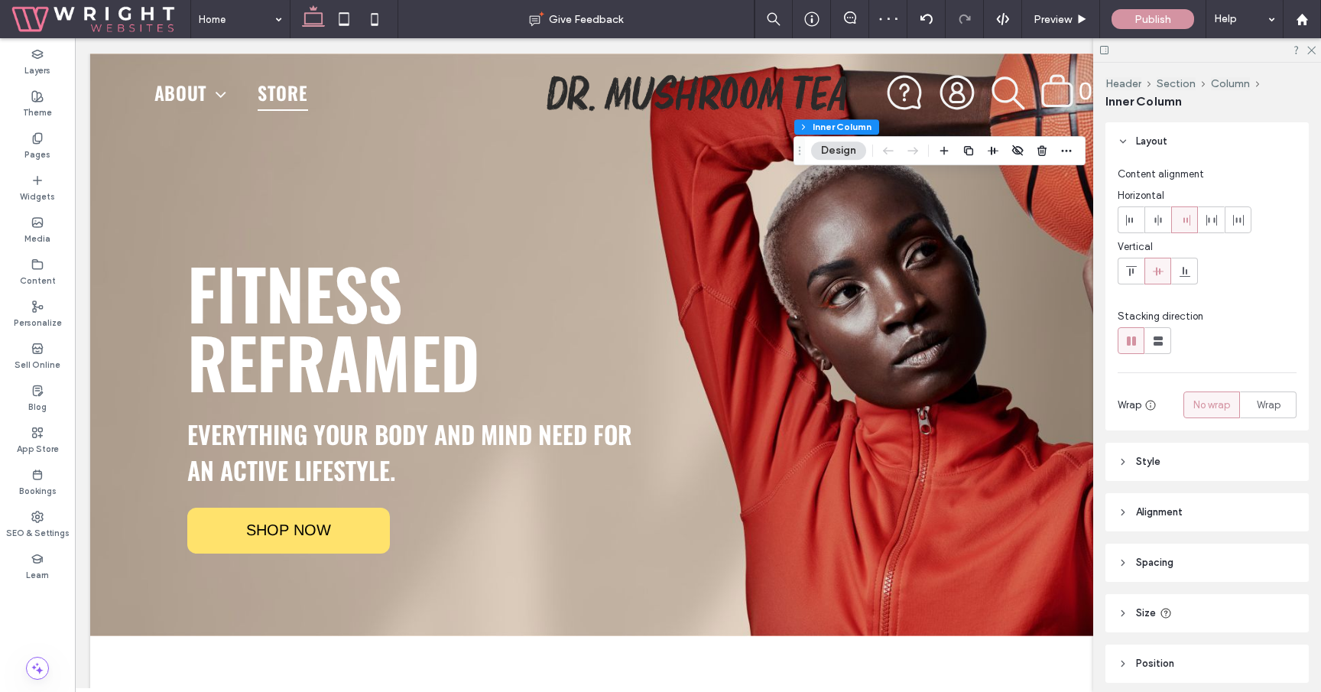
scroll to position [58, 0]
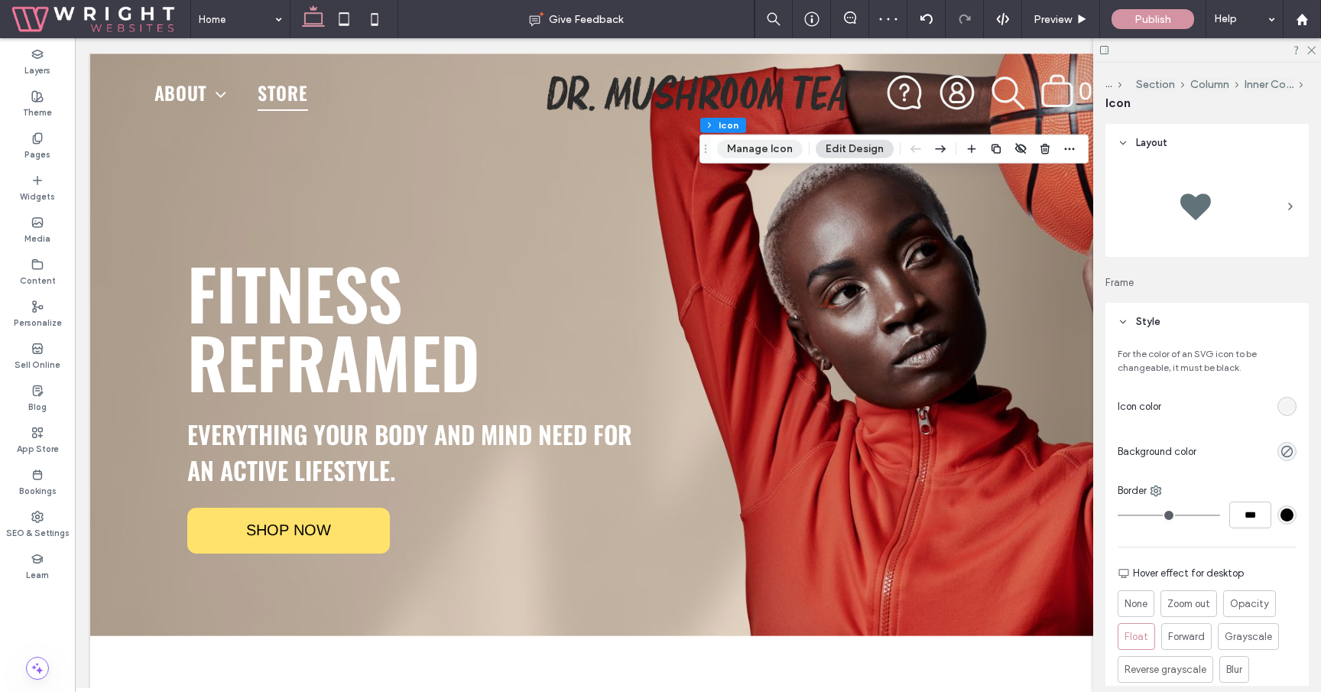
click at [771, 151] on button "Manage Icon" at bounding box center [760, 149] width 86 height 18
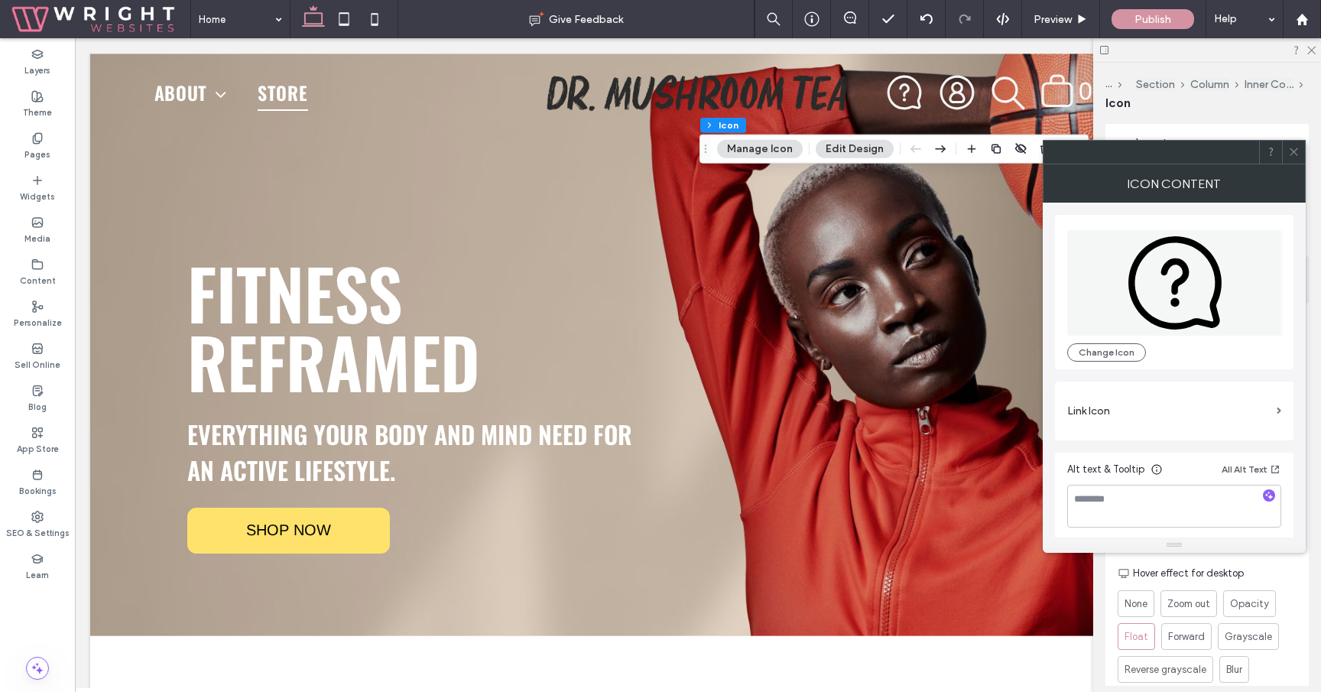
click at [1173, 401] on label "Link Icon" at bounding box center [1168, 411] width 203 height 28
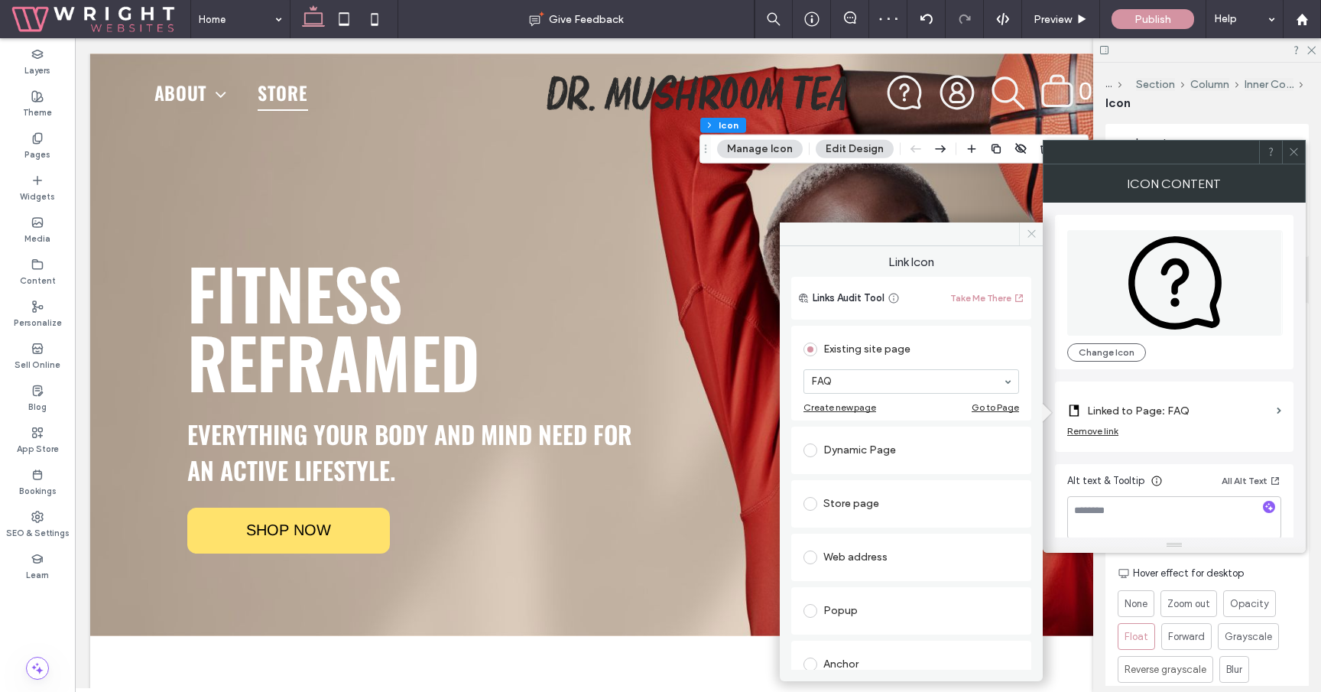
click at [1028, 235] on icon at bounding box center [1031, 233] width 11 height 11
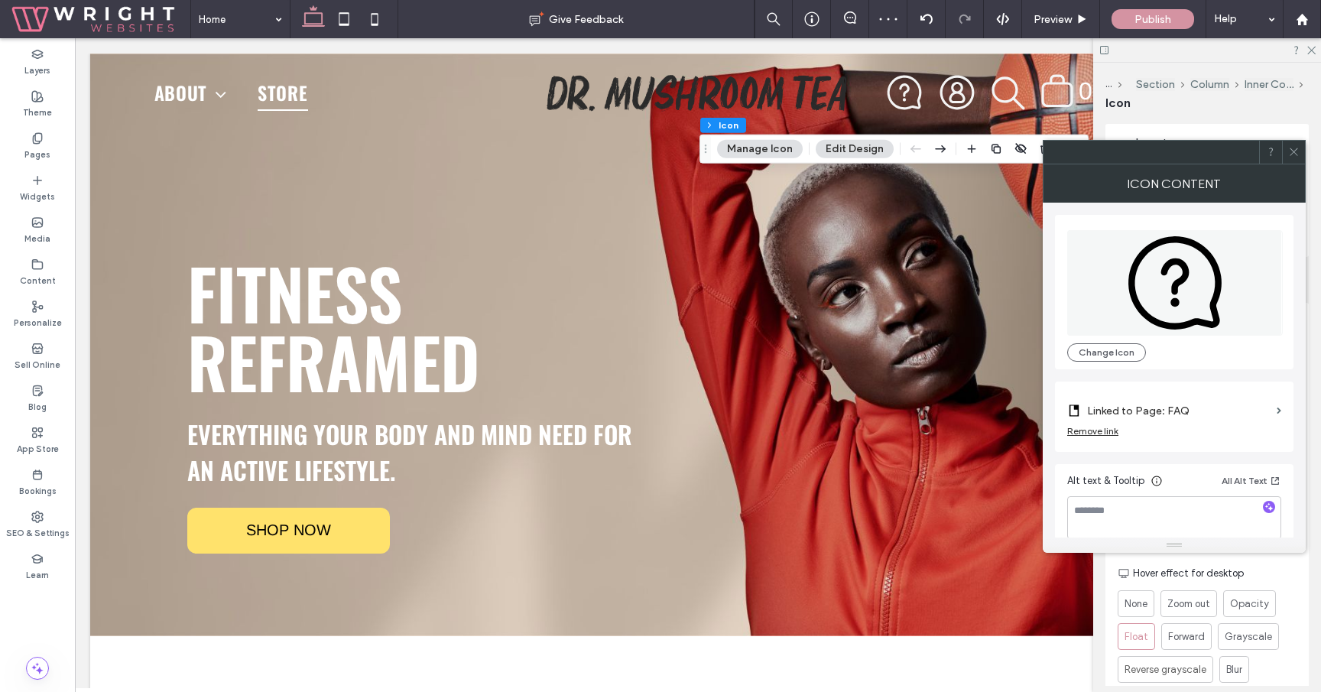
click at [1298, 150] on icon at bounding box center [1293, 151] width 11 height 11
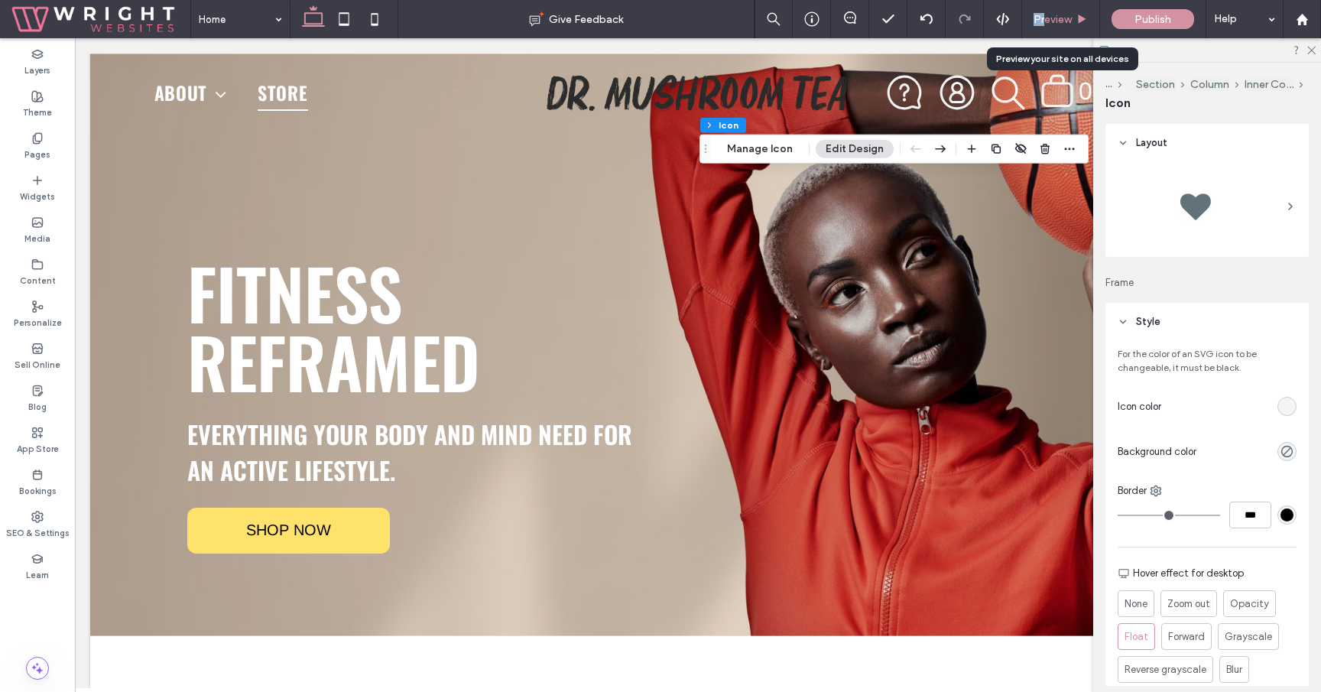
click at [1046, 13] on span "Preview" at bounding box center [1052, 19] width 38 height 13
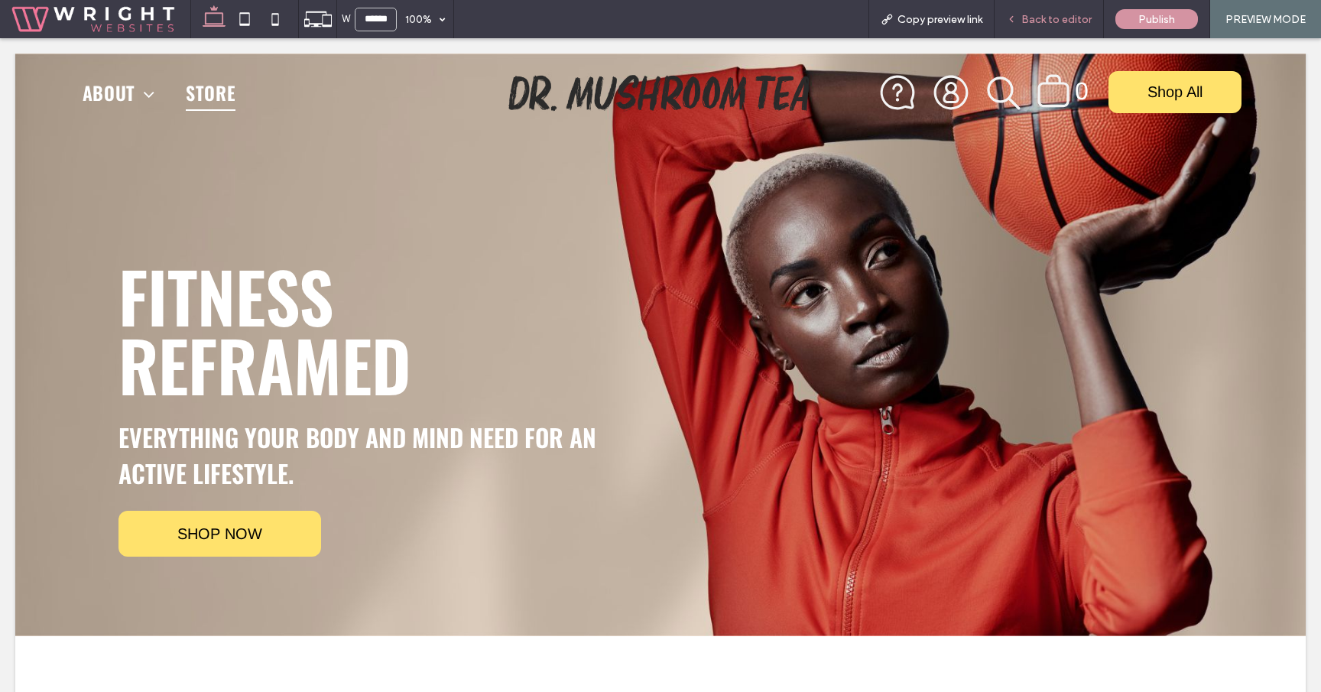
click at [1058, 21] on span "Back to editor" at bounding box center [1056, 19] width 70 height 13
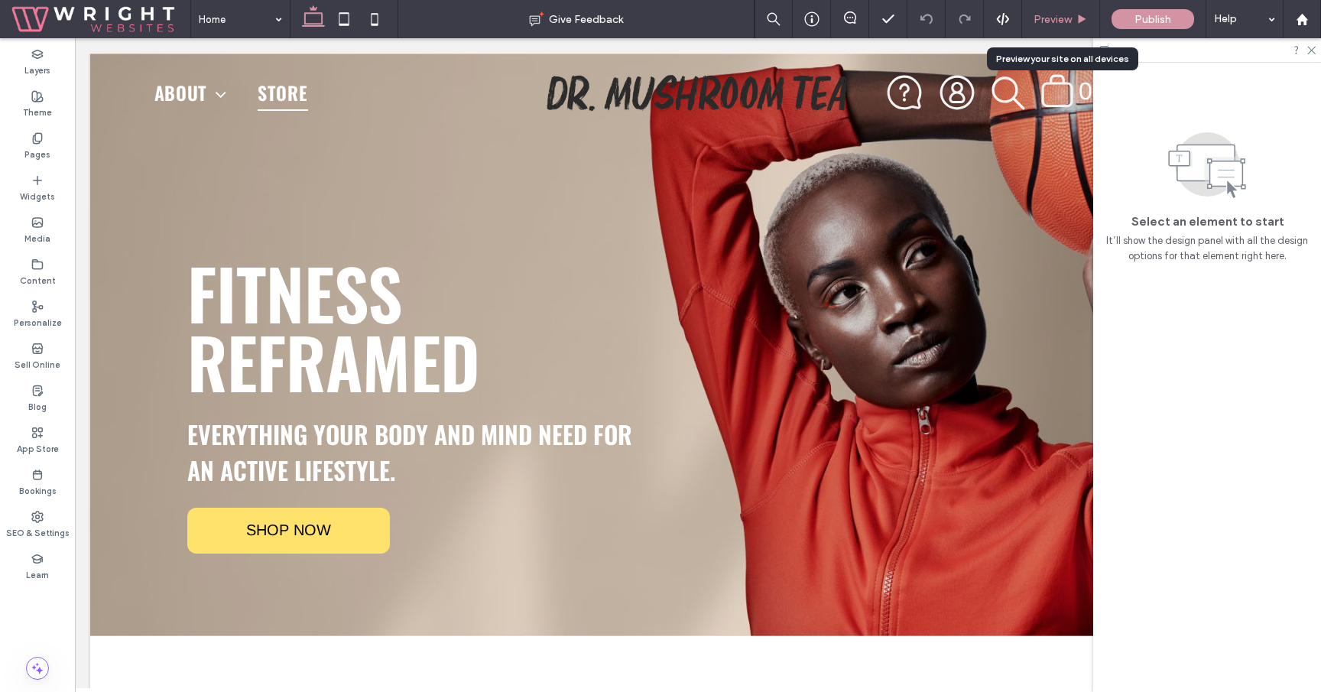
click at [1053, 18] on span "Preview" at bounding box center [1052, 19] width 38 height 13
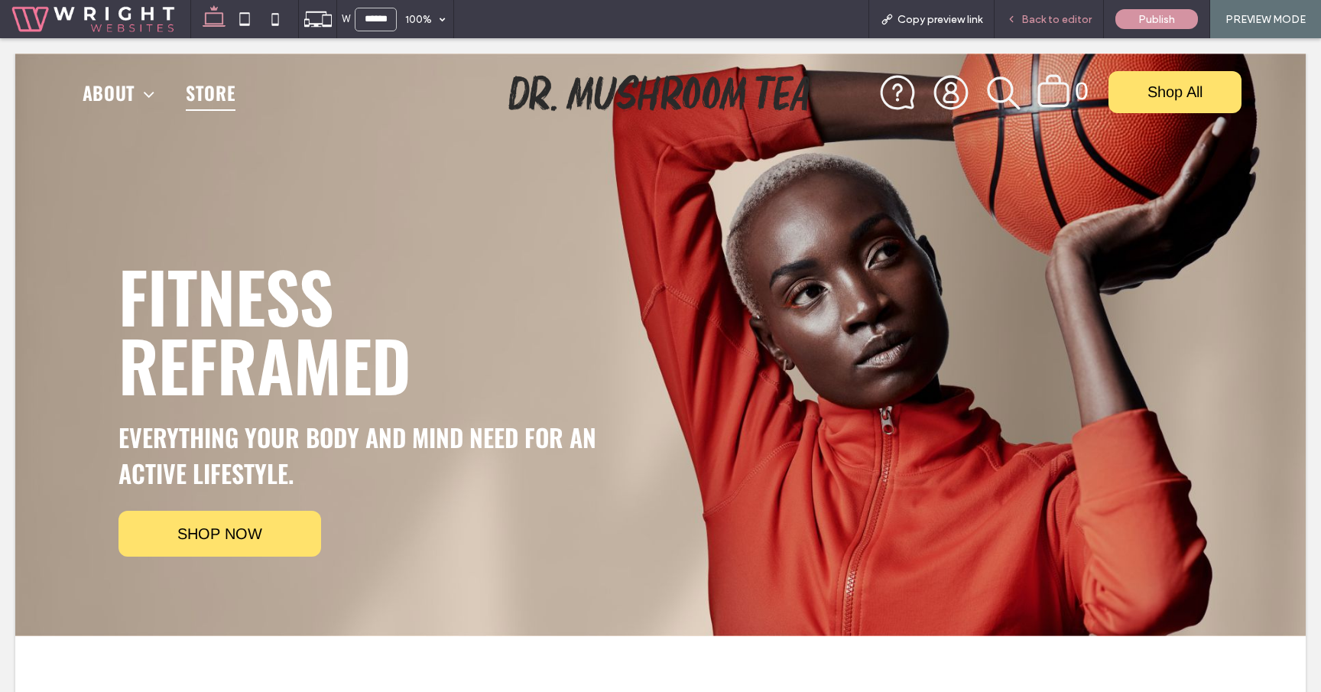
click at [1056, 13] on span "Back to editor" at bounding box center [1056, 19] width 70 height 13
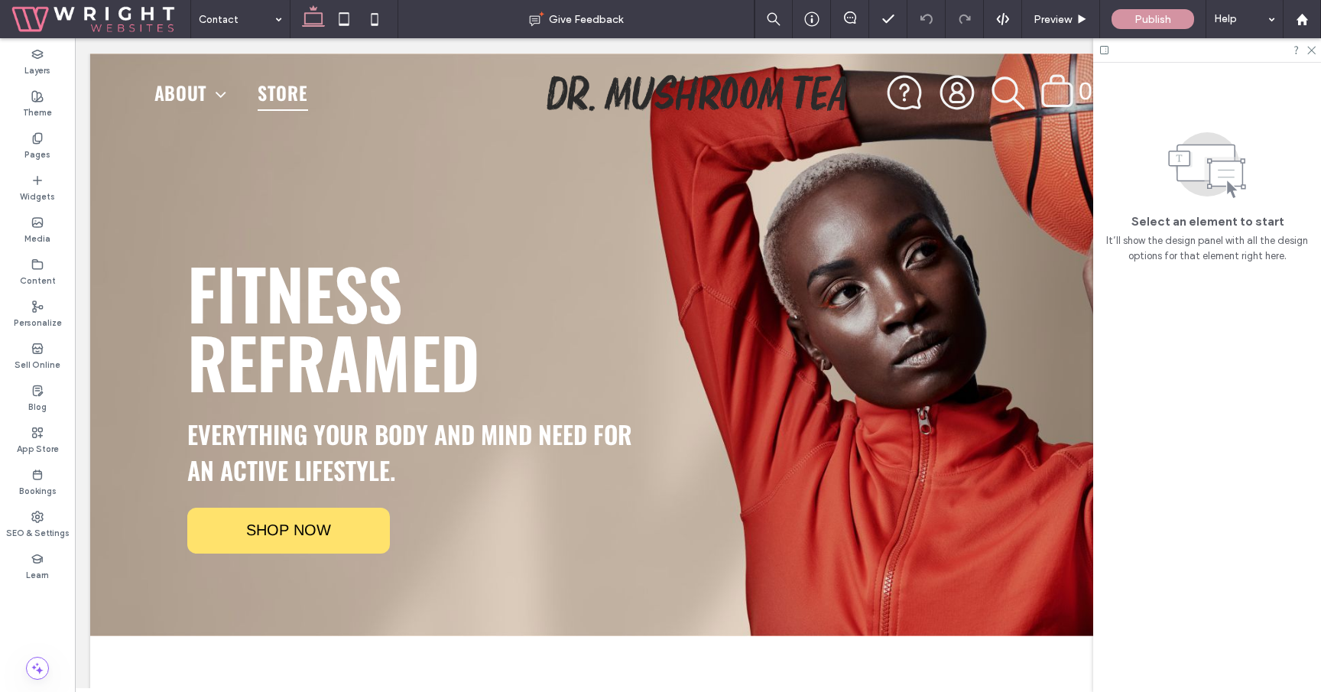
click at [1316, 49] on div at bounding box center [1207, 50] width 228 height 24
click at [1312, 48] on icon at bounding box center [1311, 49] width 10 height 10
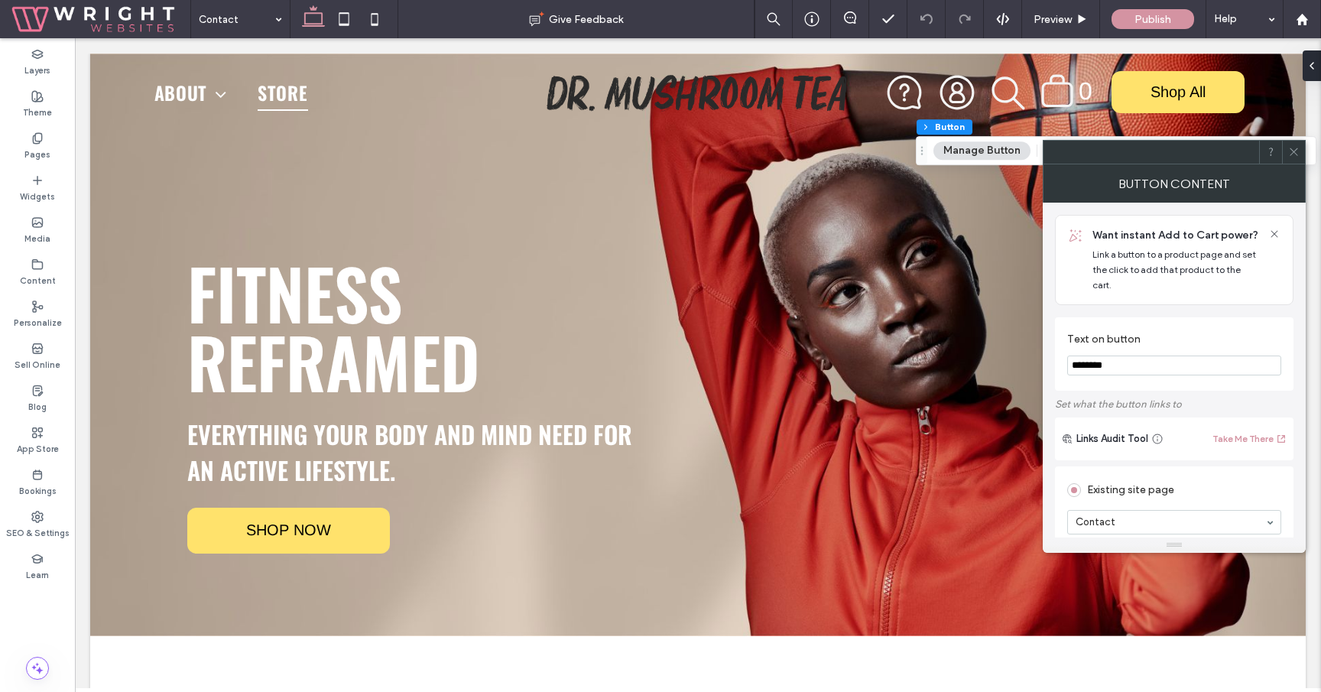
click at [1126, 355] on input "********" at bounding box center [1174, 365] width 214 height 20
type input "**********"
click at [1186, 333] on label "Text on button" at bounding box center [1171, 341] width 208 height 17
click at [1293, 149] on icon at bounding box center [1293, 151] width 11 height 11
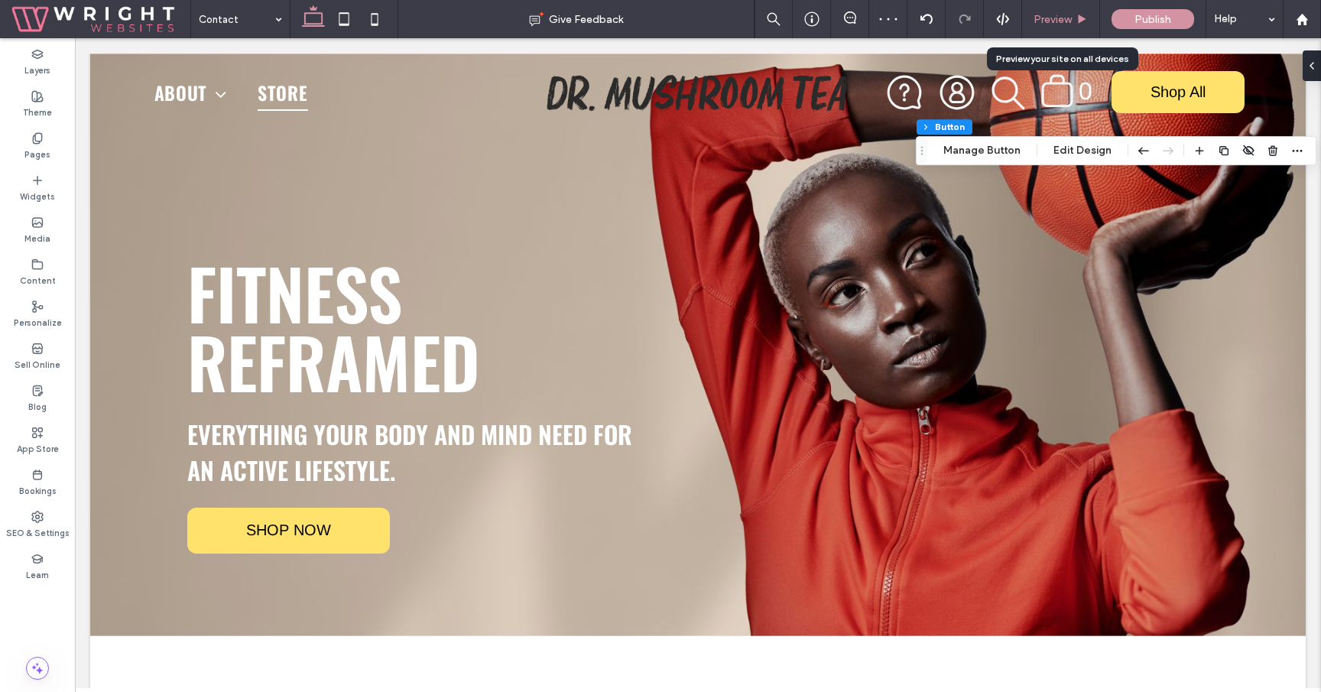
click at [1069, 15] on span "Preview" at bounding box center [1052, 19] width 38 height 13
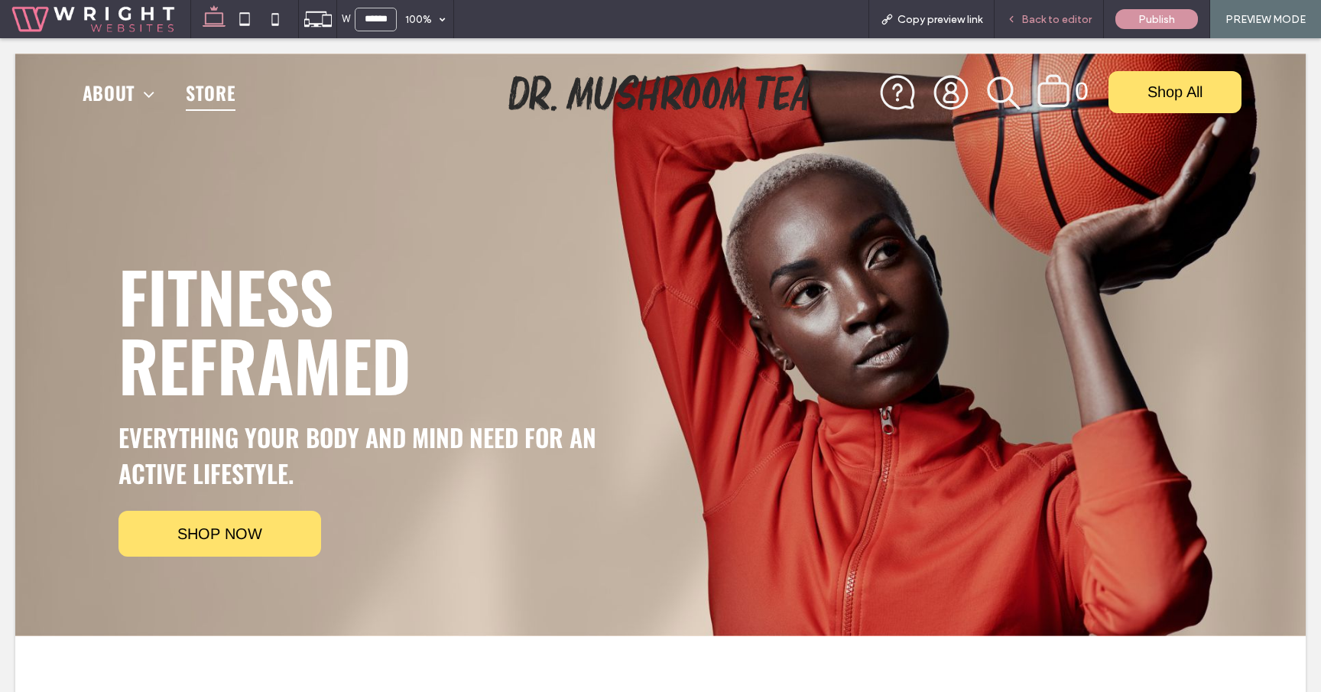
click at [1070, 19] on span "Back to editor" at bounding box center [1056, 19] width 70 height 13
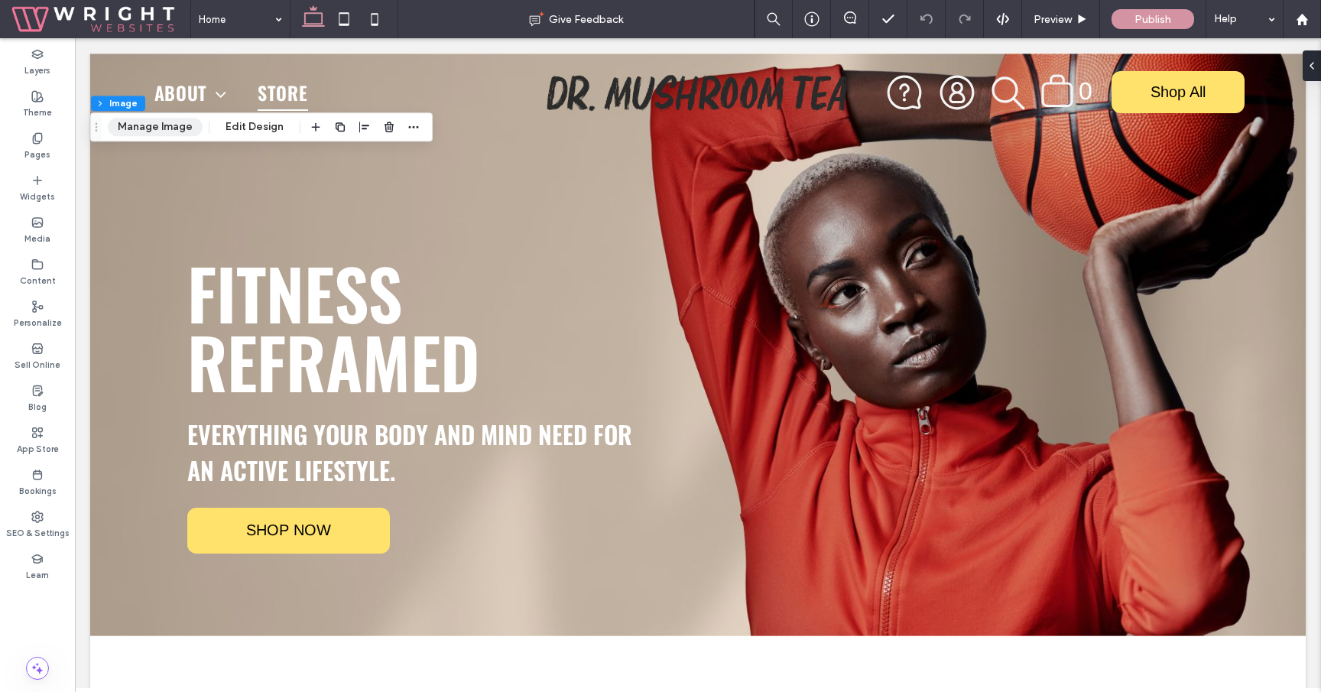
click at [181, 135] on div "Footer Section Column Image Manage Image Edit Design" at bounding box center [261, 126] width 342 height 29
click at [180, 129] on button "Manage Image" at bounding box center [155, 127] width 95 height 18
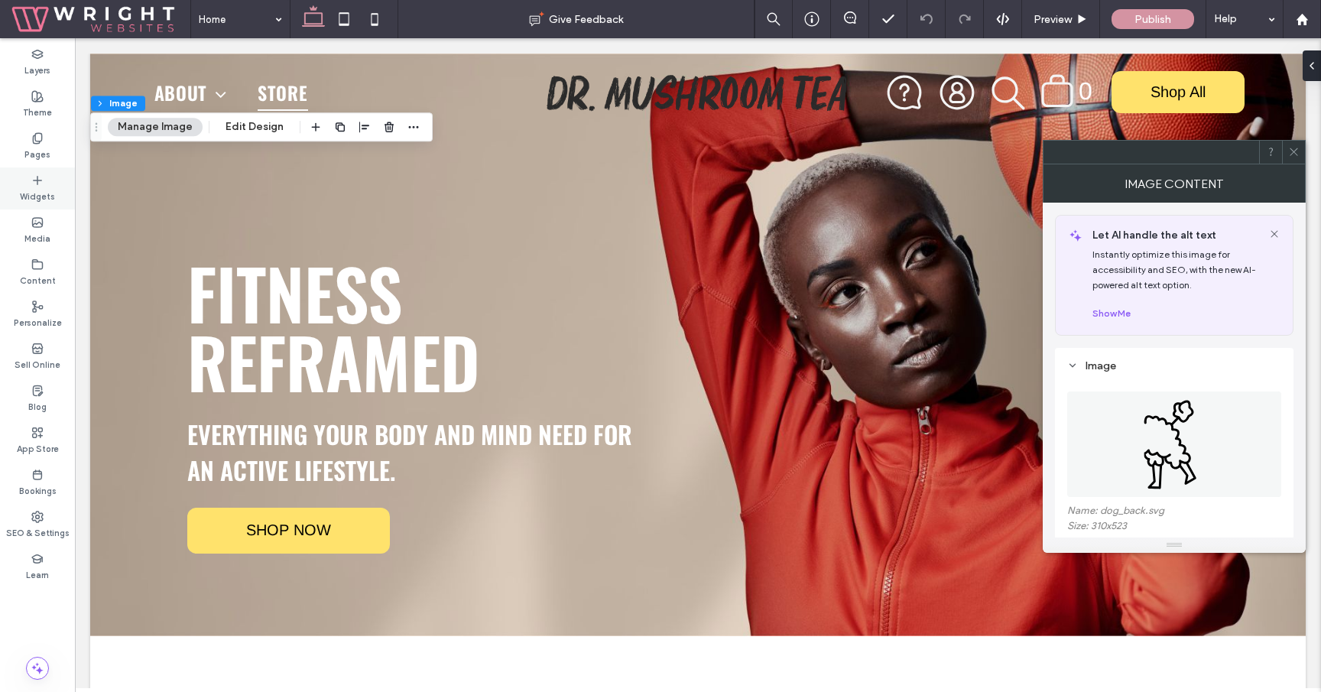
click at [34, 191] on label "Widgets" at bounding box center [37, 195] width 35 height 17
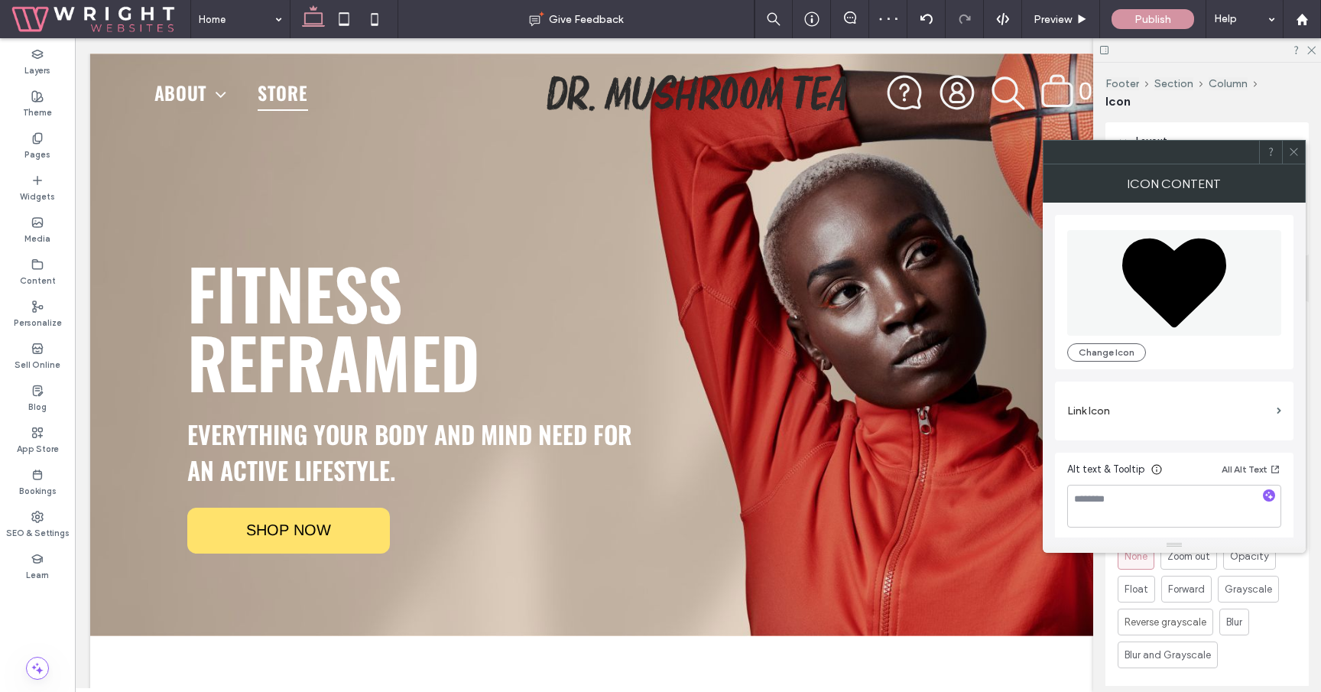
type input "***"
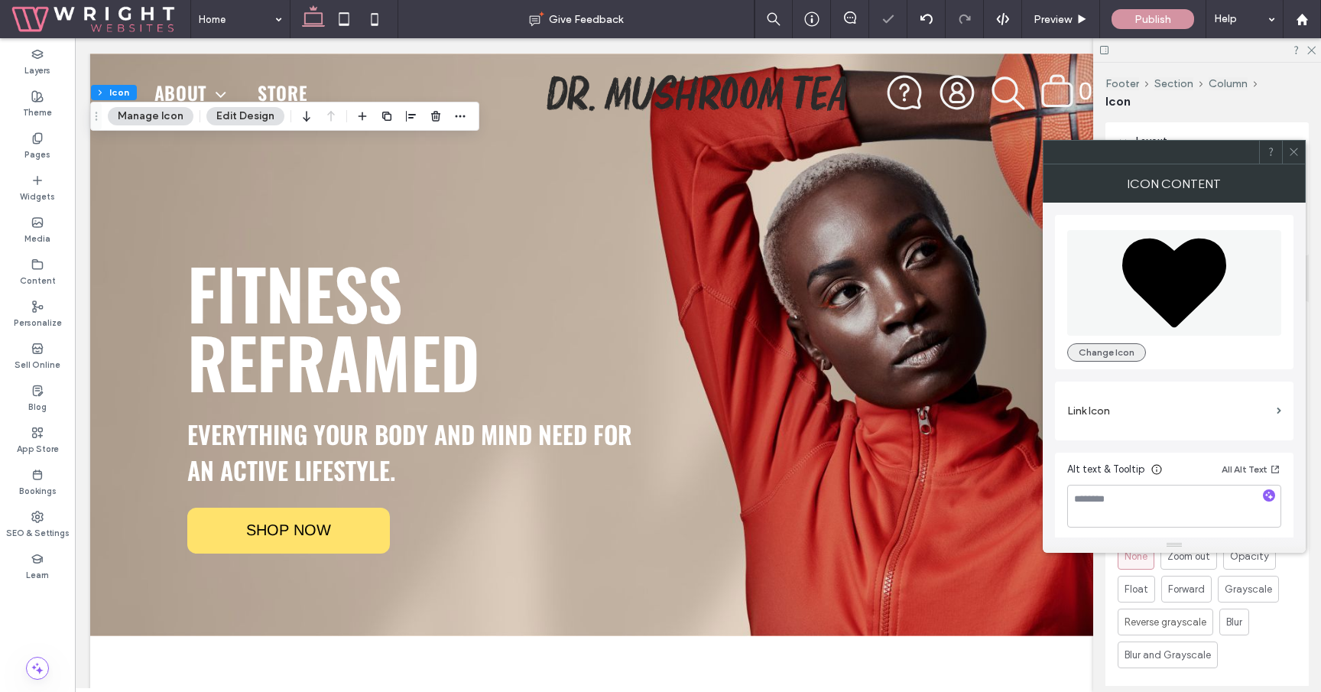
click at [1123, 354] on button "Change Icon" at bounding box center [1106, 352] width 79 height 18
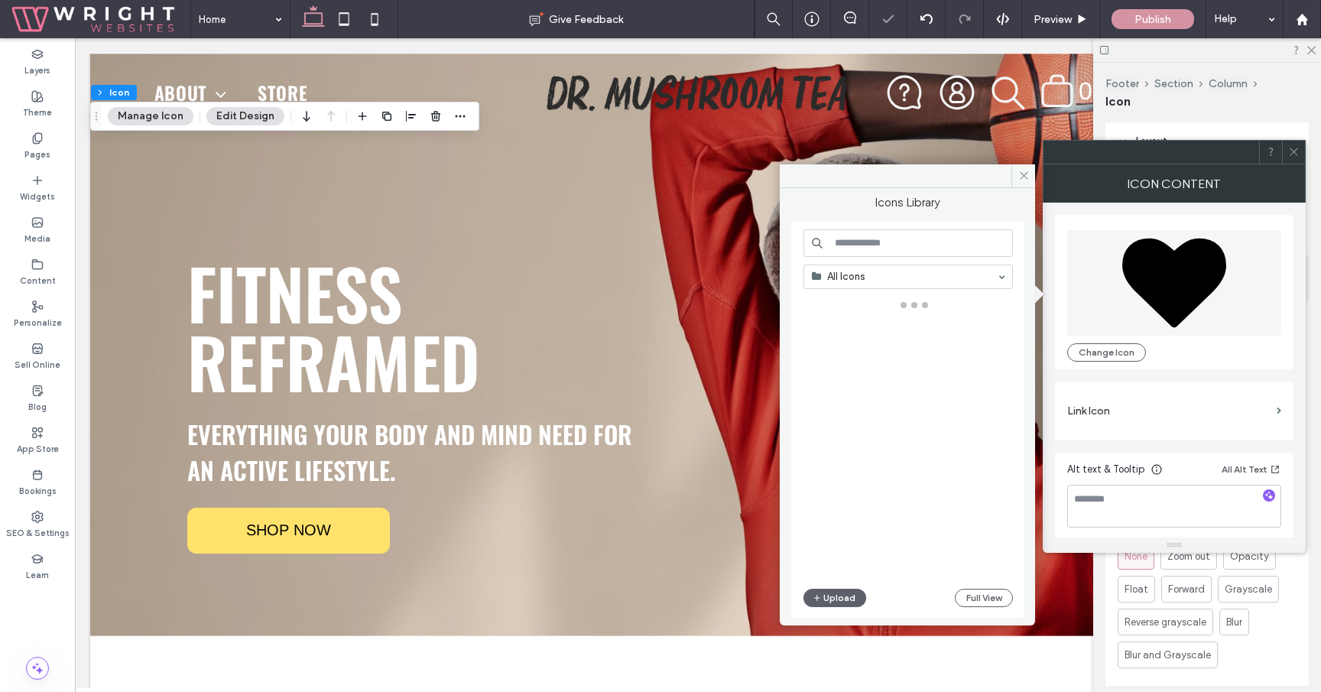
click at [894, 240] on input at bounding box center [907, 243] width 209 height 28
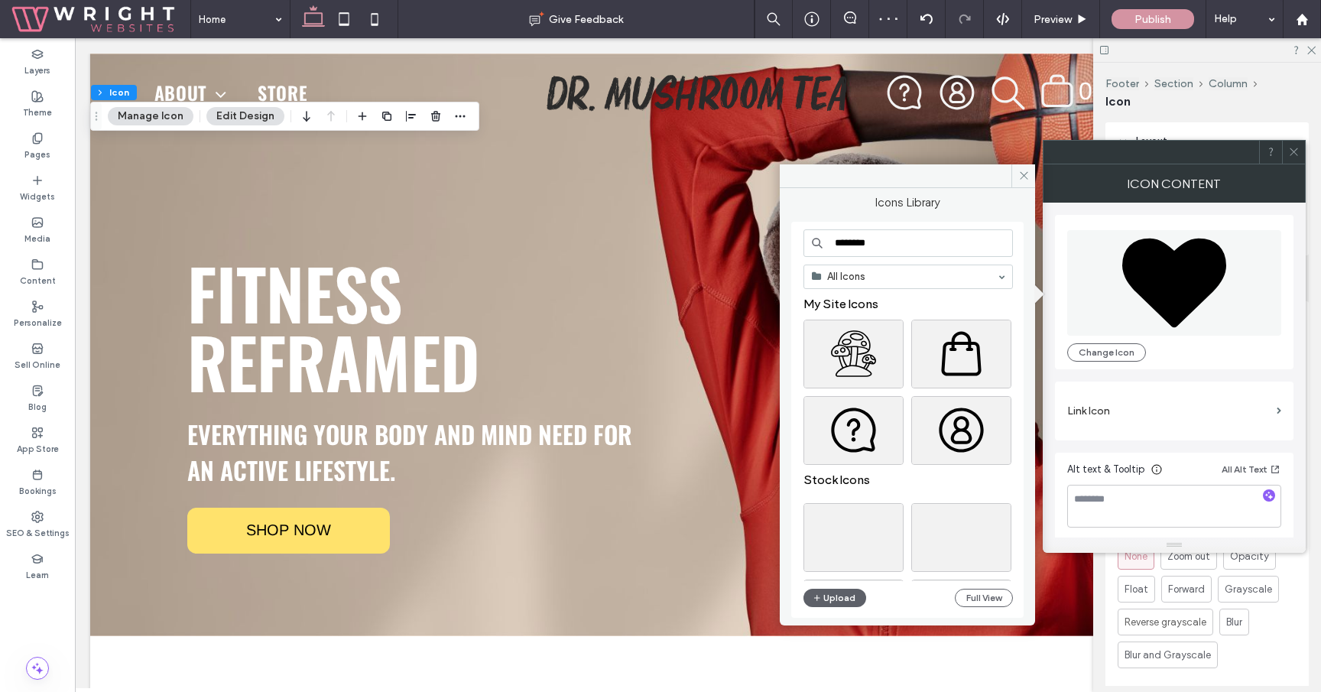
type input "********"
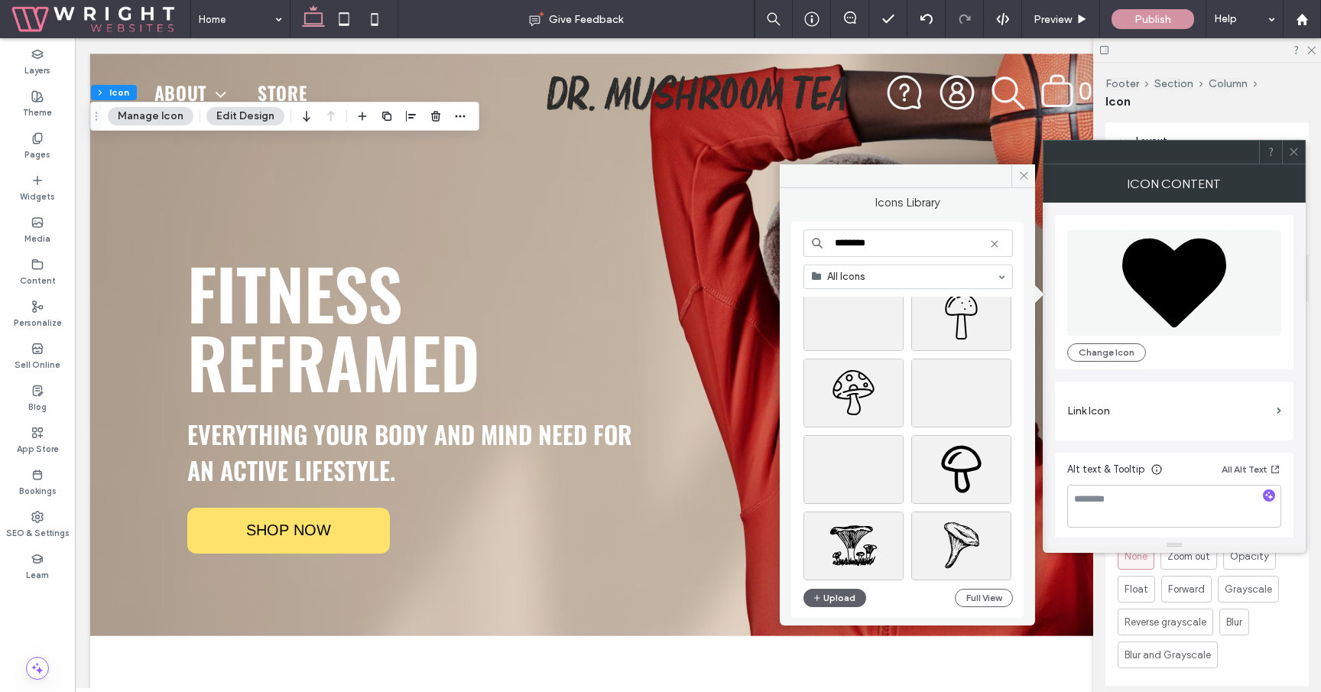
scroll to position [241, 0]
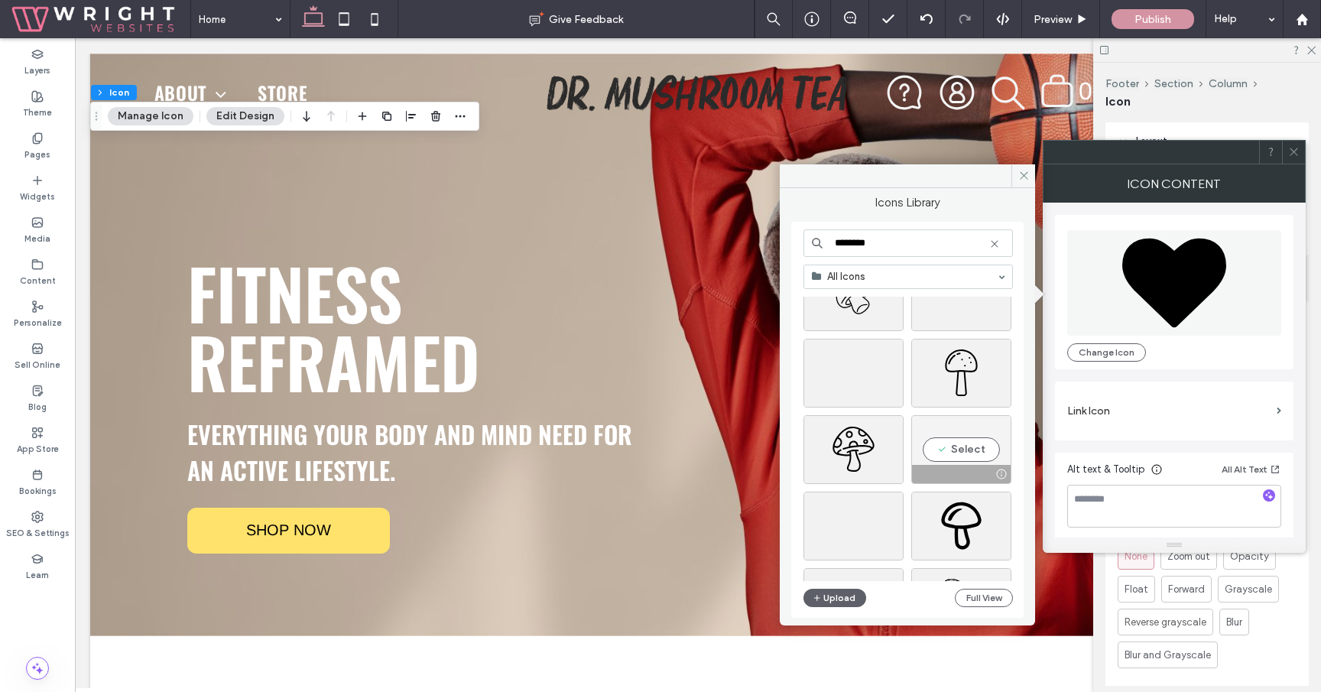
click at [947, 453] on div "Select" at bounding box center [961, 449] width 100 height 69
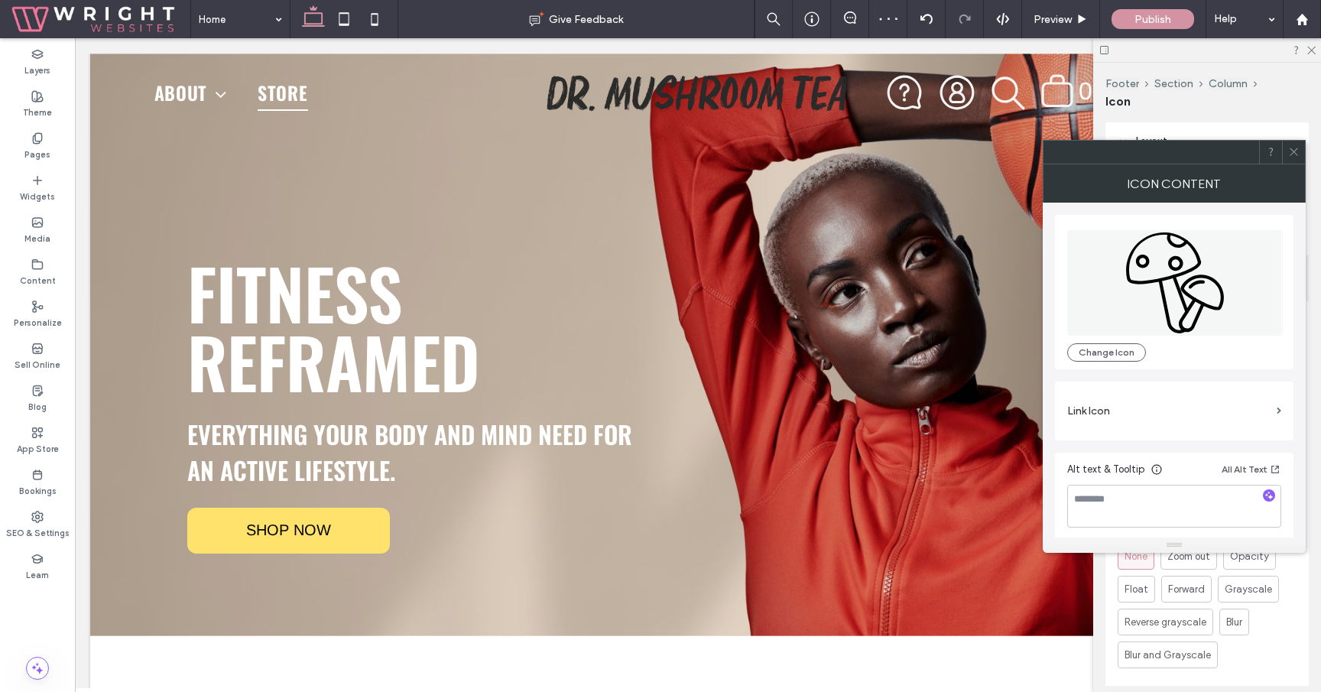
type input "***"
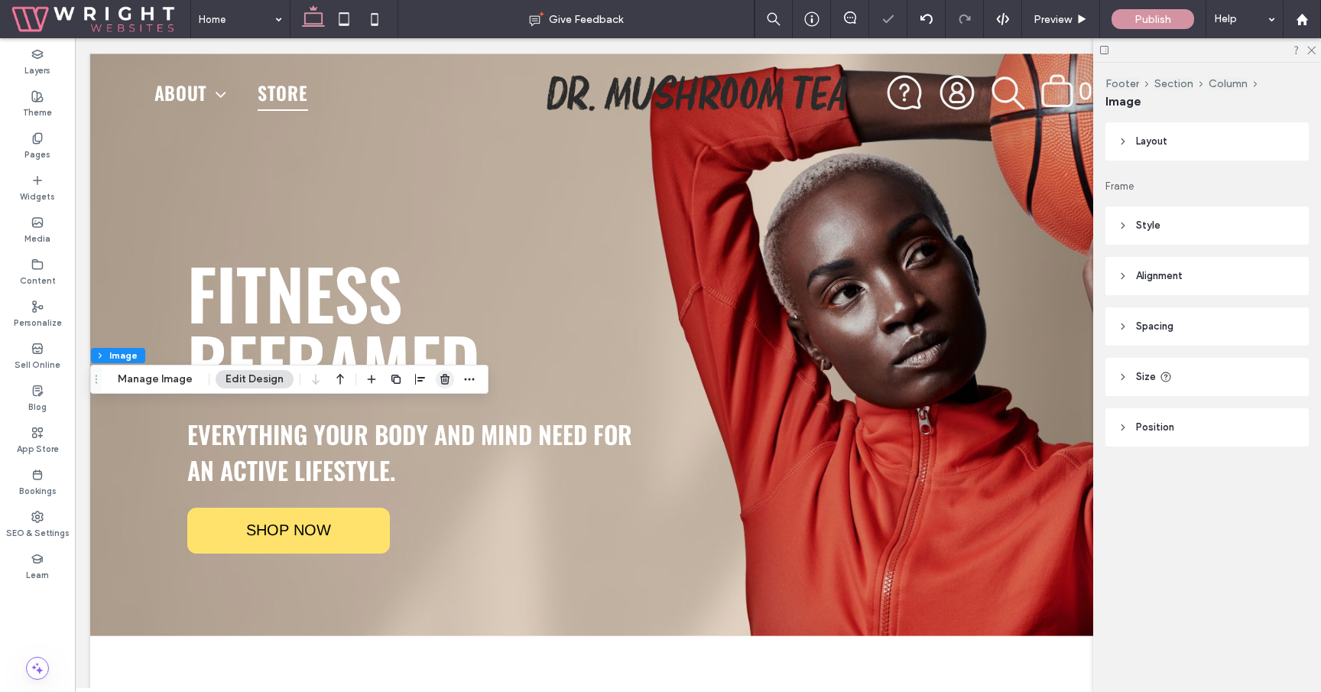
click at [439, 375] on icon "button" at bounding box center [445, 379] width 12 height 12
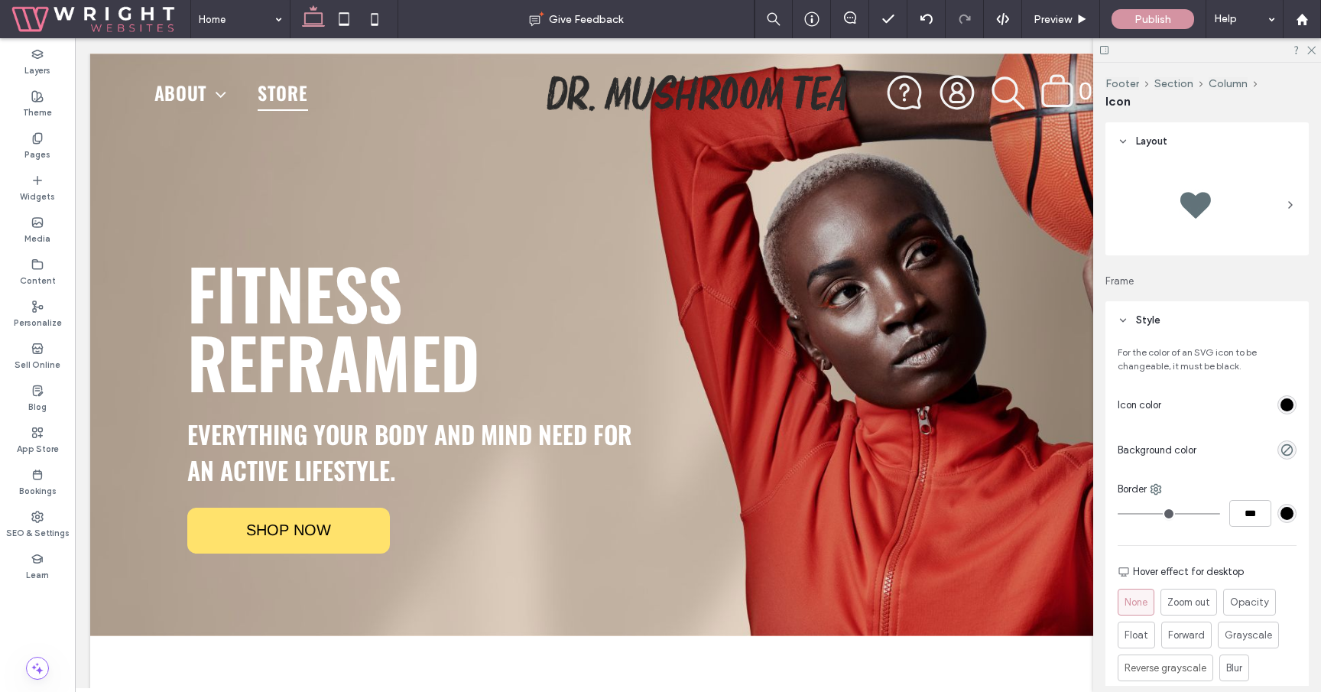
type input "***"
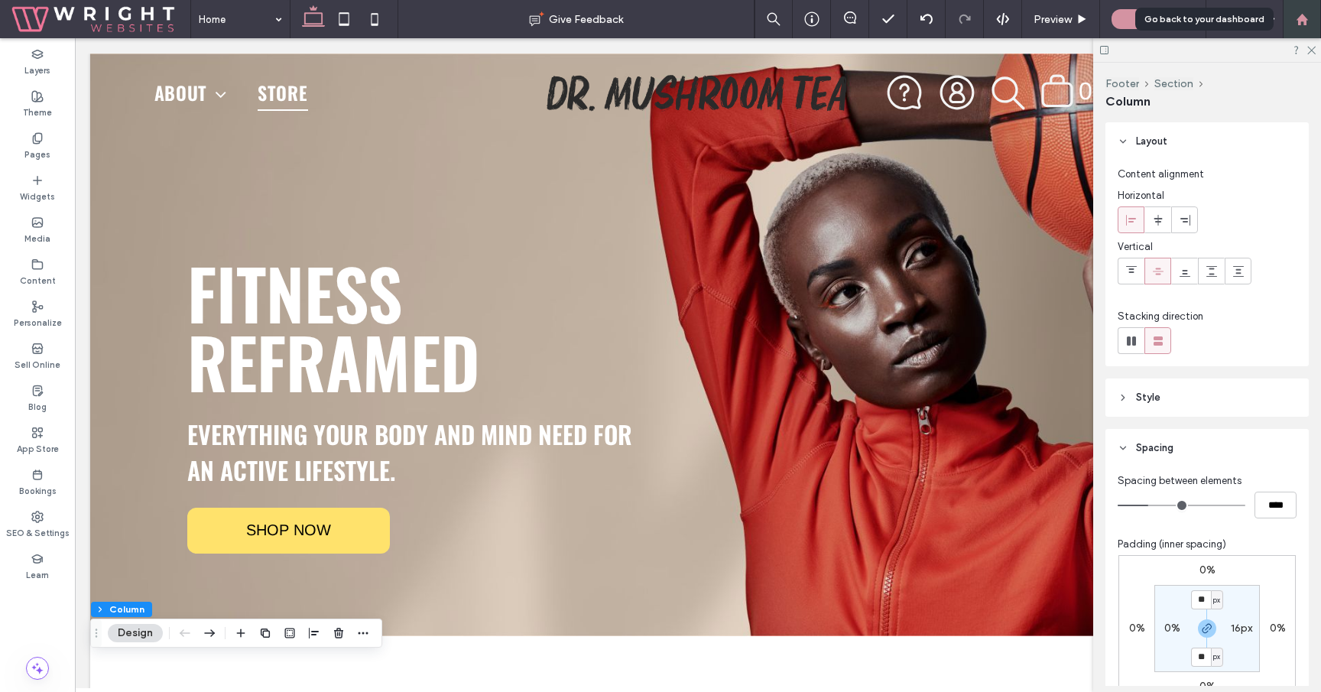
click at [1295, 28] on div at bounding box center [1302, 19] width 38 height 38
